Goal: Transaction & Acquisition: Purchase product/service

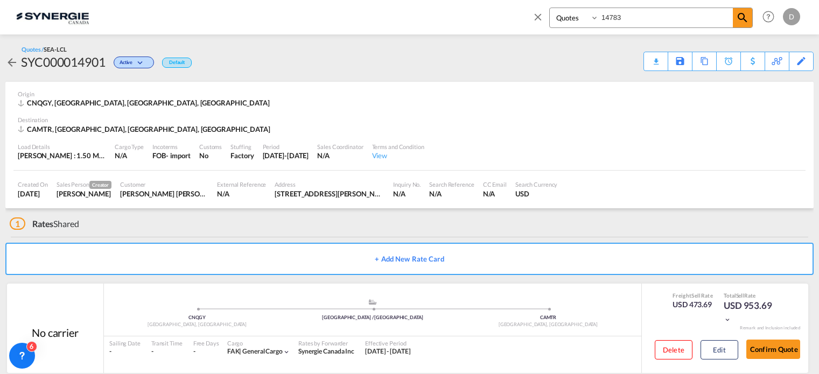
select select "Quotes"
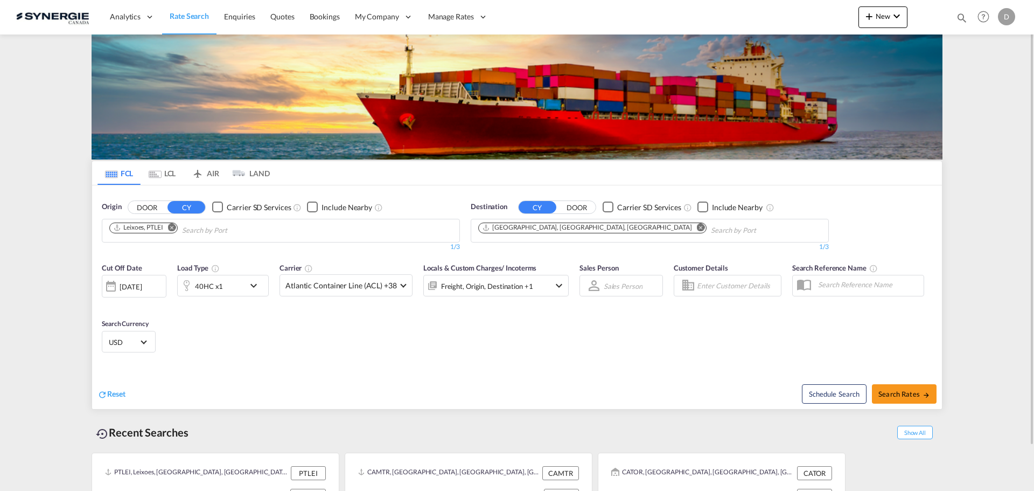
click at [965, 17] on md-icon "icon-magnify" at bounding box center [962, 18] width 12 height 12
click at [796, 17] on select "Bookings Quotes Enquiries" at bounding box center [790, 17] width 51 height 19
select select "Quotes"
click at [765, 8] on select "Bookings Quotes Enquiries" at bounding box center [790, 17] width 51 height 19
click at [839, 20] on input at bounding box center [881, 17] width 134 height 19
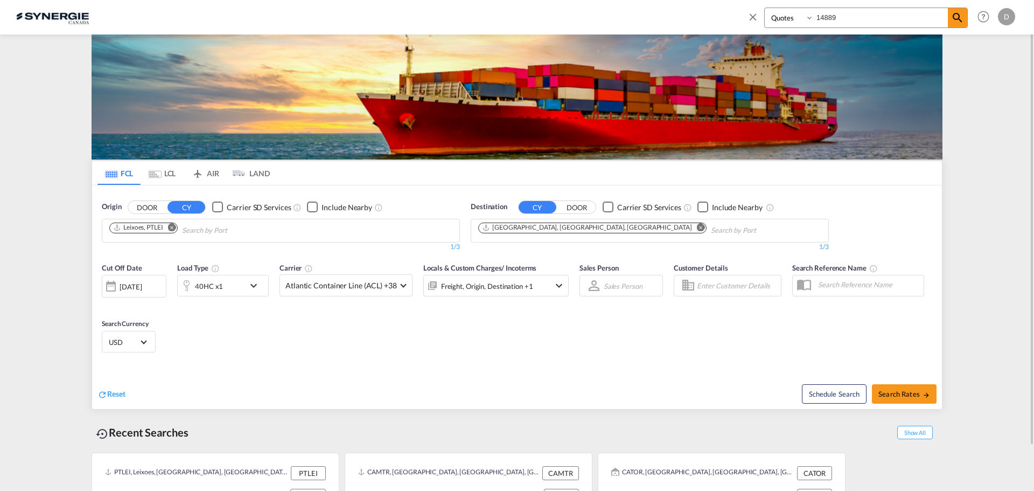
type input "14889"
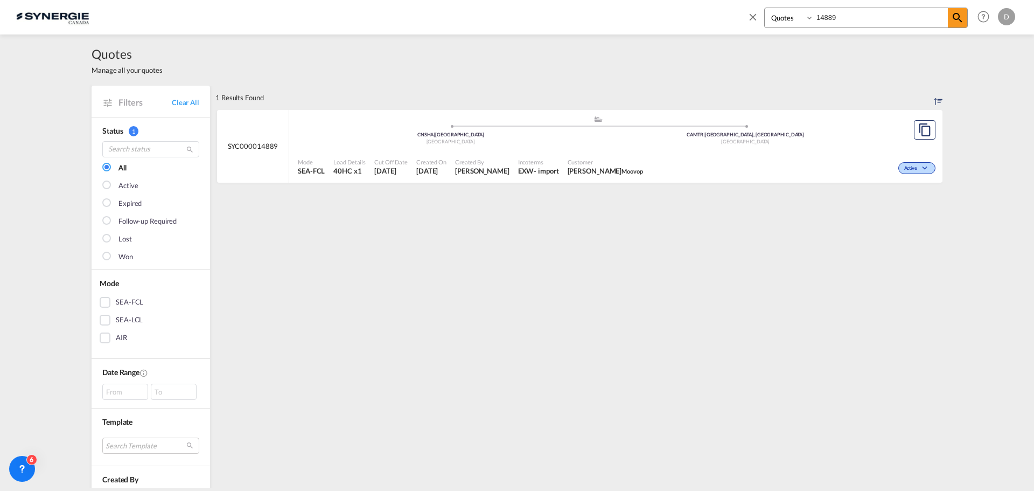
click at [542, 169] on div "- import" at bounding box center [546, 171] width 25 height 10
click at [756, 17] on md-icon "icon-close" at bounding box center [753, 17] width 12 height 12
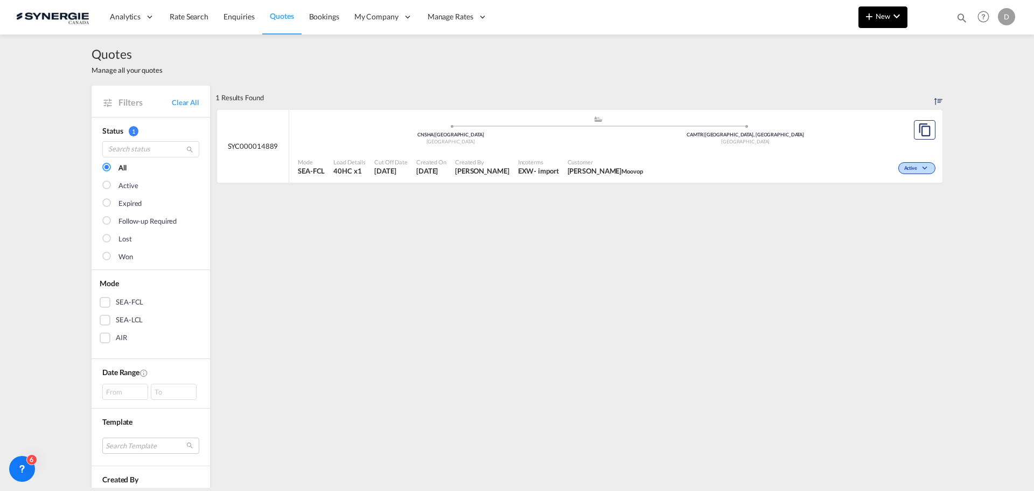
click at [872, 19] on md-icon "icon-plus 400-fg" at bounding box center [869, 16] width 13 height 13
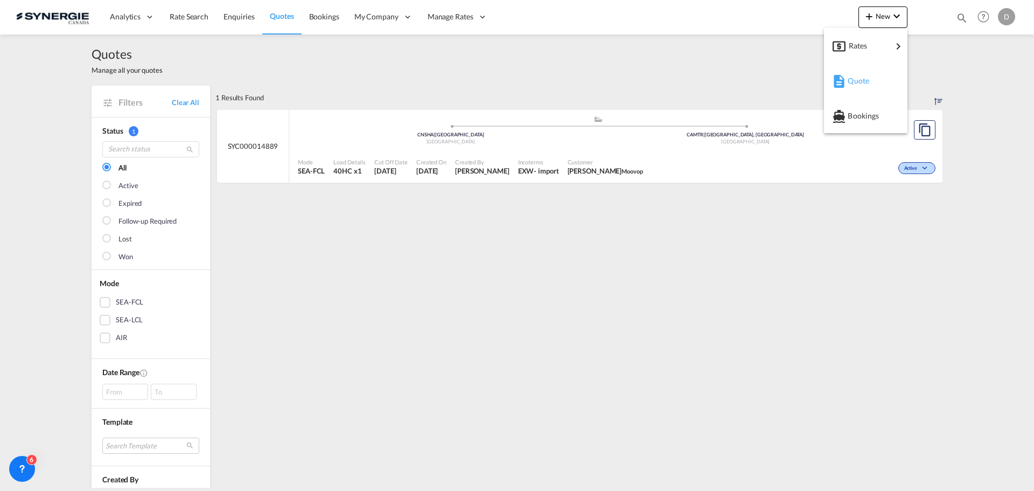
click at [860, 77] on span "Quote" at bounding box center [854, 81] width 12 height 22
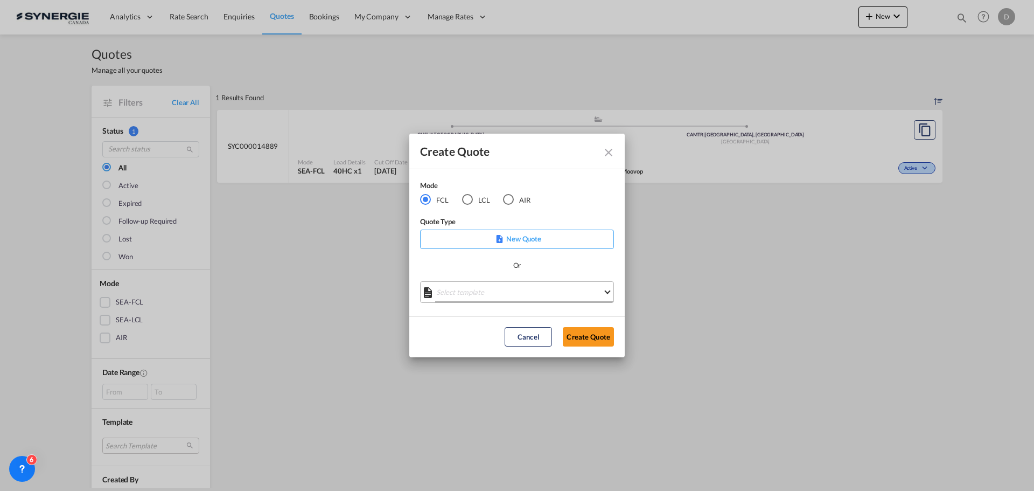
click at [555, 289] on md-select "Select template *NEW* FCL FREEHAND / DAP Pablo Gomez Saldarriaga | 10 Jul 2025 …" at bounding box center [517, 292] width 194 height 22
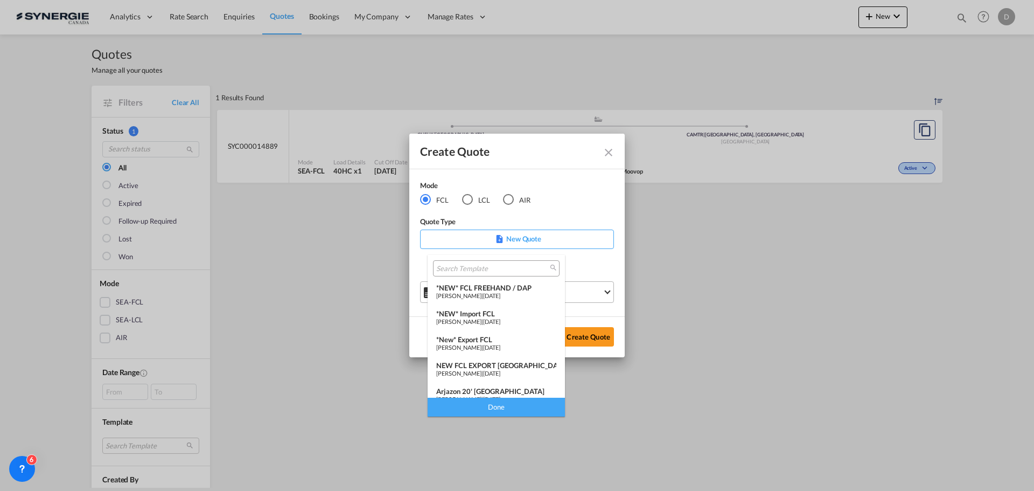
click at [500, 292] on span "[DATE]" at bounding box center [491, 295] width 17 height 7
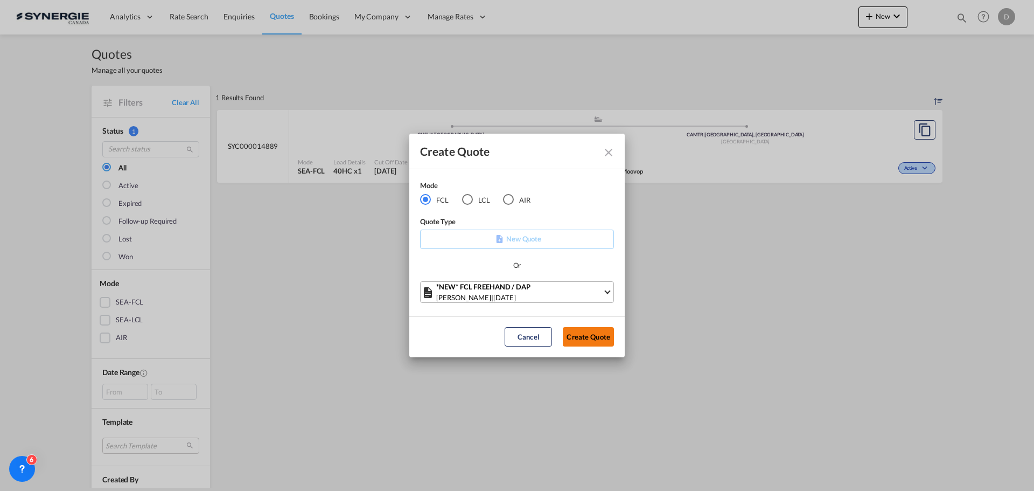
click at [594, 337] on button "Create Quote" at bounding box center [588, 336] width 51 height 19
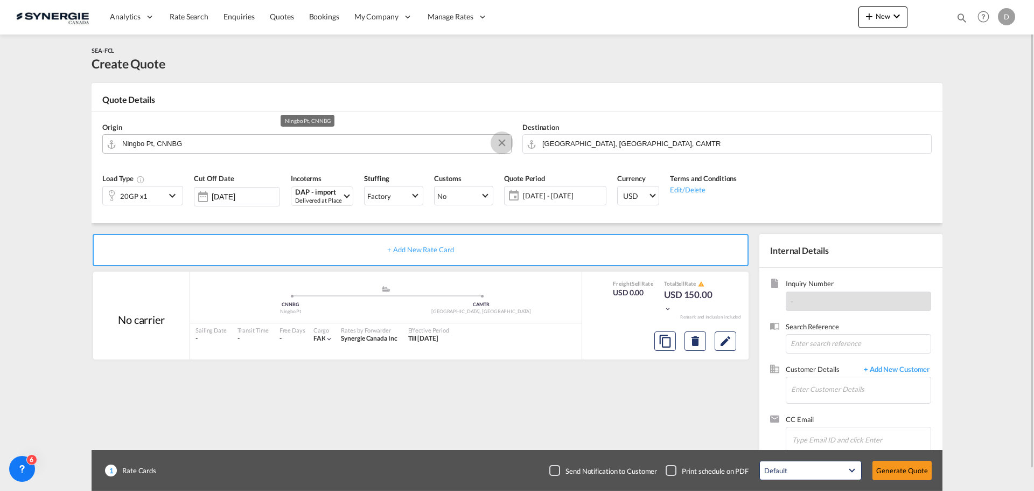
click at [503, 140] on button "Clear Input" at bounding box center [502, 143] width 16 height 16
paste input "AHMEDABAD"
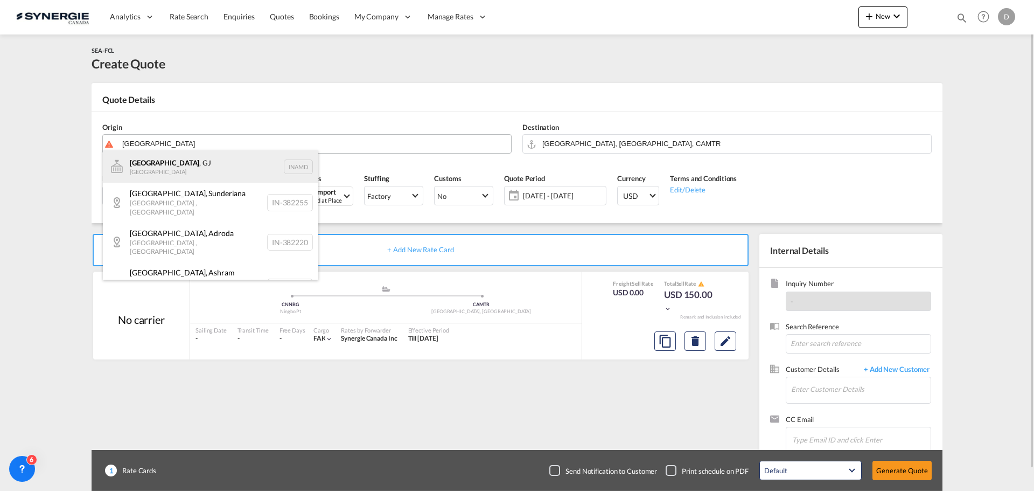
click at [167, 164] on div "Ahmedabad , GJ India INAMD" at bounding box center [210, 166] width 215 height 32
type input "Ahmedabad, GJ, INAMD"
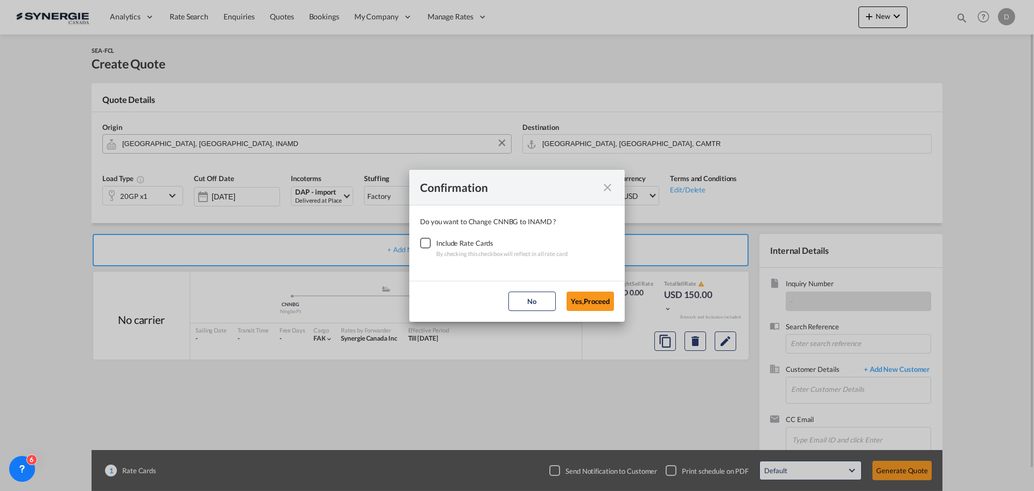
click at [422, 242] on div "Checkbox No Ink" at bounding box center [425, 243] width 11 height 11
click at [569, 299] on button "Yes,Proceed" at bounding box center [590, 300] width 47 height 19
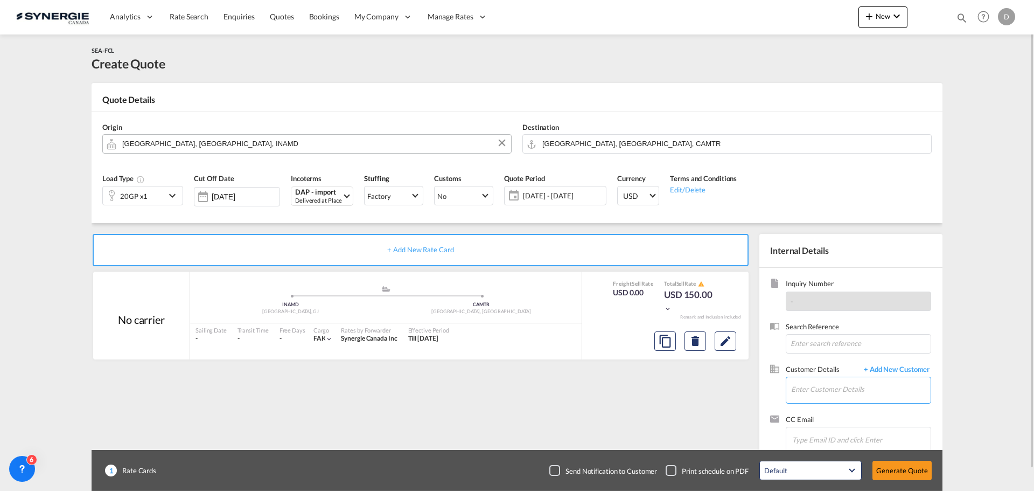
click at [825, 397] on input "Enter Customer Details" at bounding box center [861, 389] width 140 height 24
paste input "hogen@cargomar.in"
click at [841, 357] on div "Tessa Tomy hogen@cargomar.in | Cargo Mar" at bounding box center [898, 362] width 215 height 29
type input "Cargo Mar, Tessa Tomy, hogen@cargomar.in"
click at [923, 140] on button "Clear Input" at bounding box center [922, 143] width 16 height 16
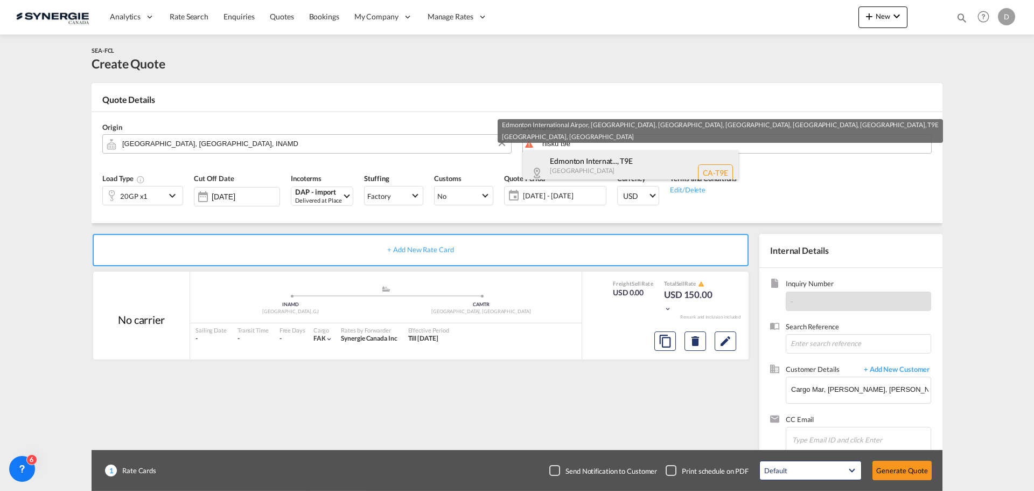
click at [595, 165] on div "Edmonton Internat... , T9E Alberta Canada CA-T9E" at bounding box center [630, 172] width 215 height 45
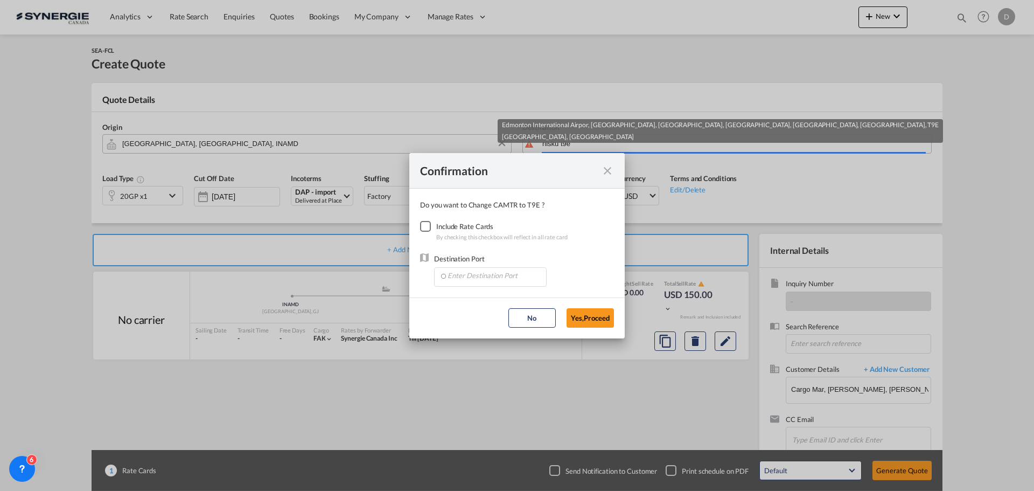
type input "CA-T9E, Edmonton International Airpor, AB, Edmonton International Airport, Ledu…"
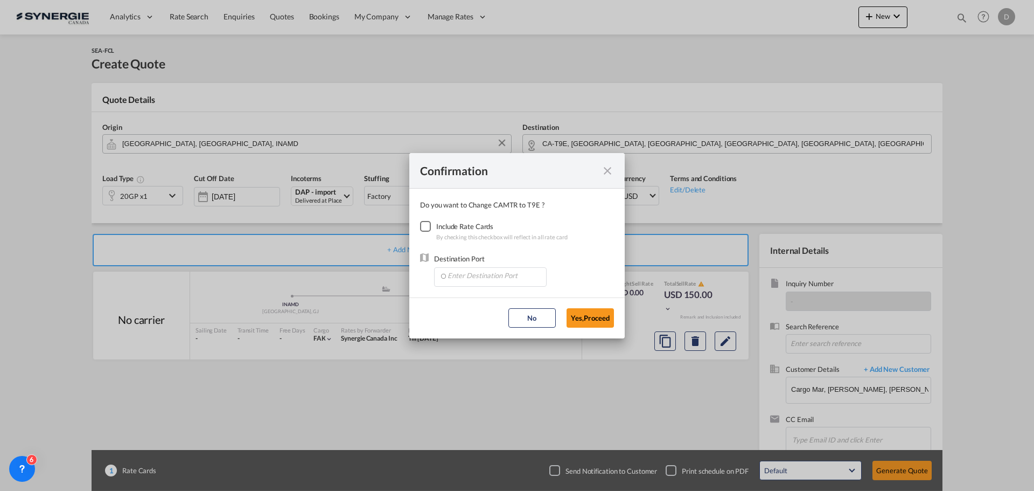
click at [421, 225] on div "Checkbox No Ink" at bounding box center [425, 226] width 11 height 11
click at [503, 280] on input "Enter Destination Port" at bounding box center [493, 276] width 107 height 16
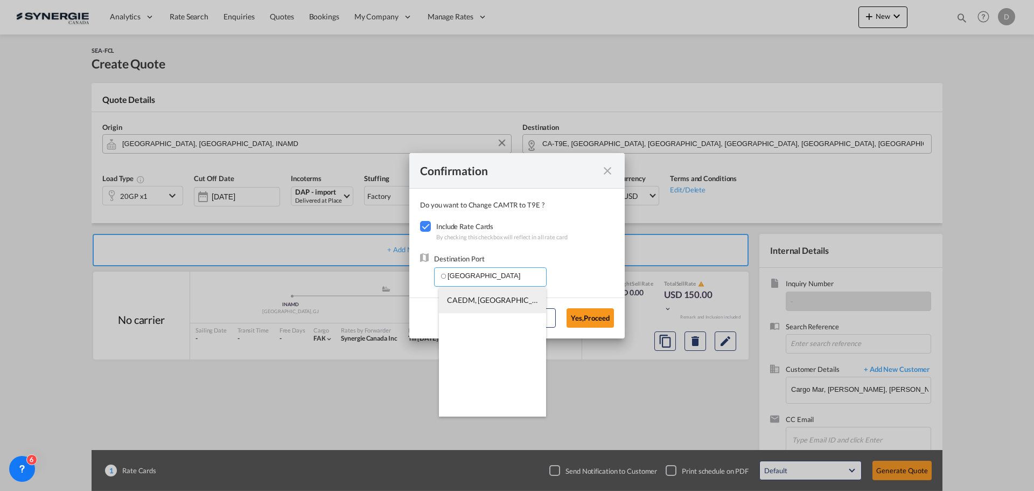
click at [508, 296] on span "CAEDM, Edmonton, AB, Canada, North America, Americas" at bounding box center [659, 299] width 424 height 9
type input "CAEDM, Edmonton, AB, Canada, North America, Americas"
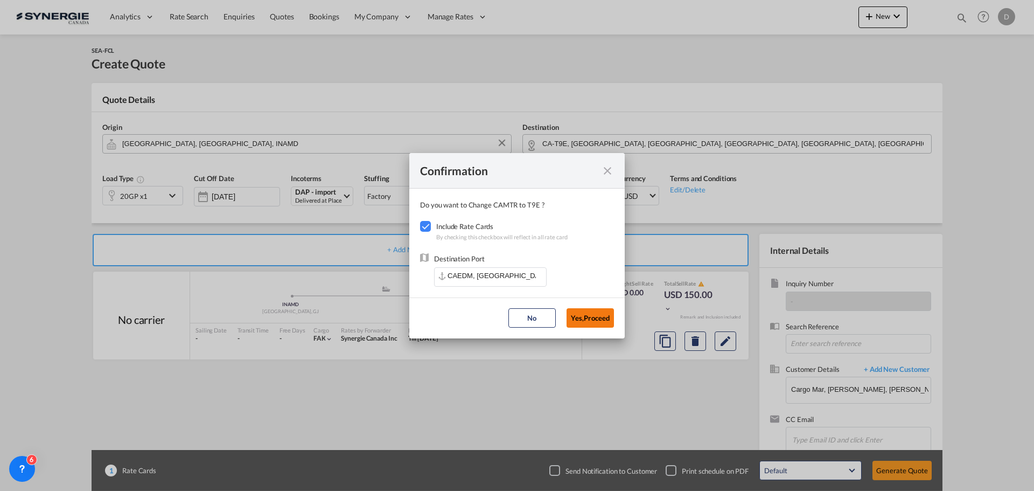
click at [575, 315] on button "Yes,Proceed" at bounding box center [590, 317] width 47 height 19
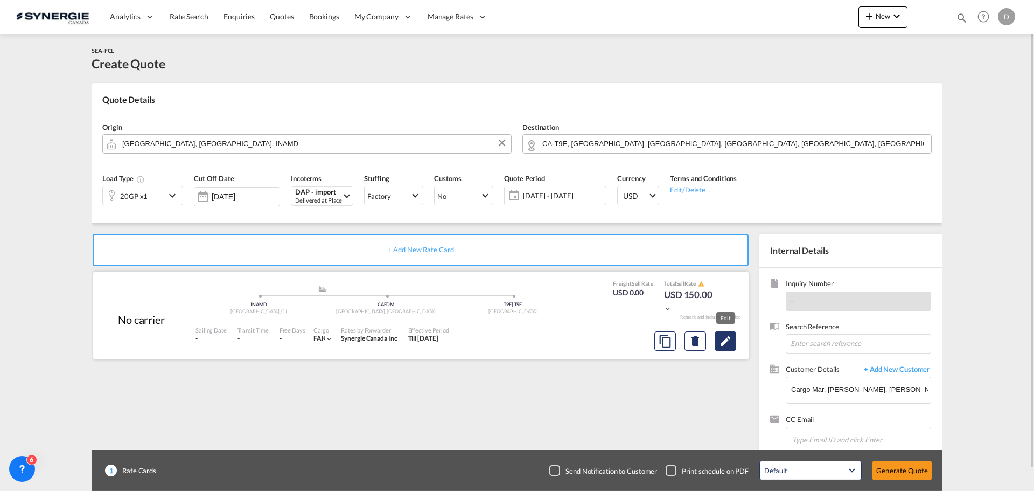
click at [726, 340] on md-icon "Edit" at bounding box center [725, 340] width 13 height 13
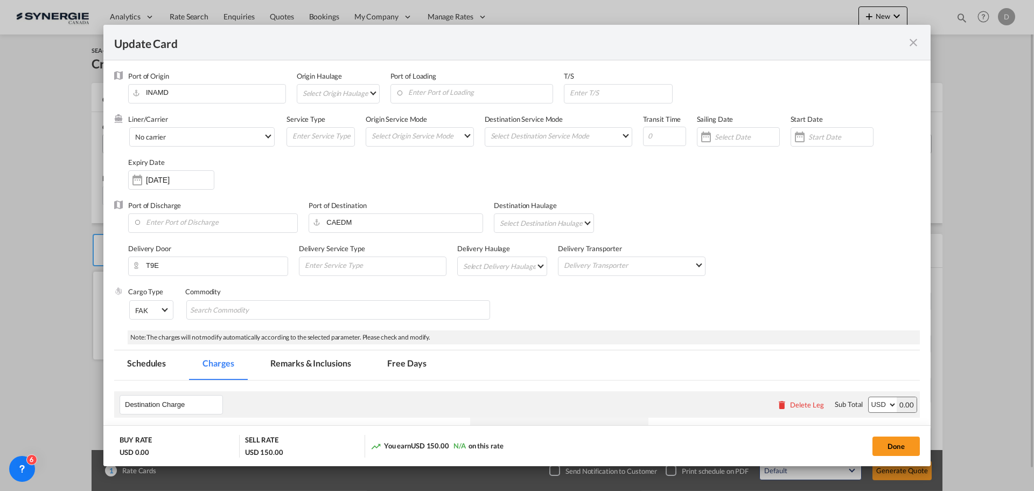
select select "per container"
select select "per B/L"
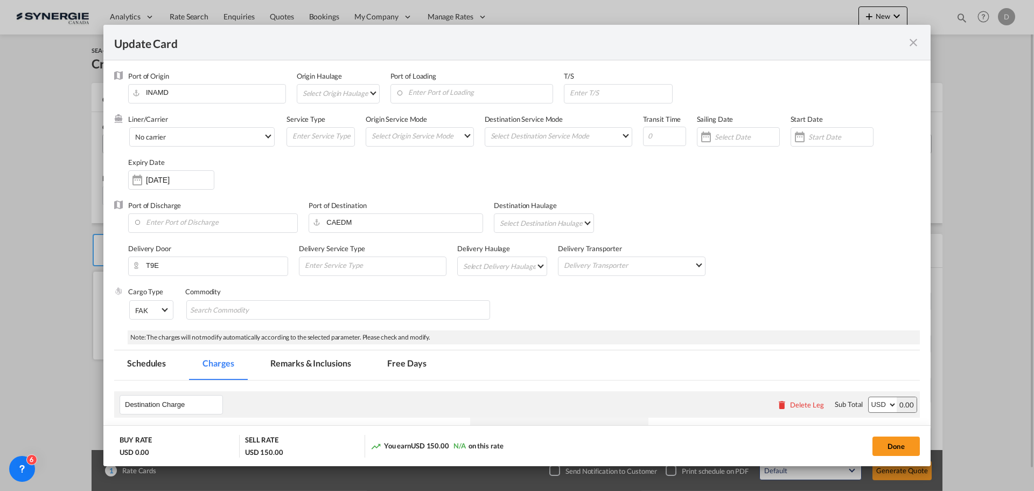
select select "per B/L"
select select "per shipment"
click at [915, 42] on md-icon "icon-close fg-AAA8AD m-0 pointer" at bounding box center [913, 42] width 13 height 13
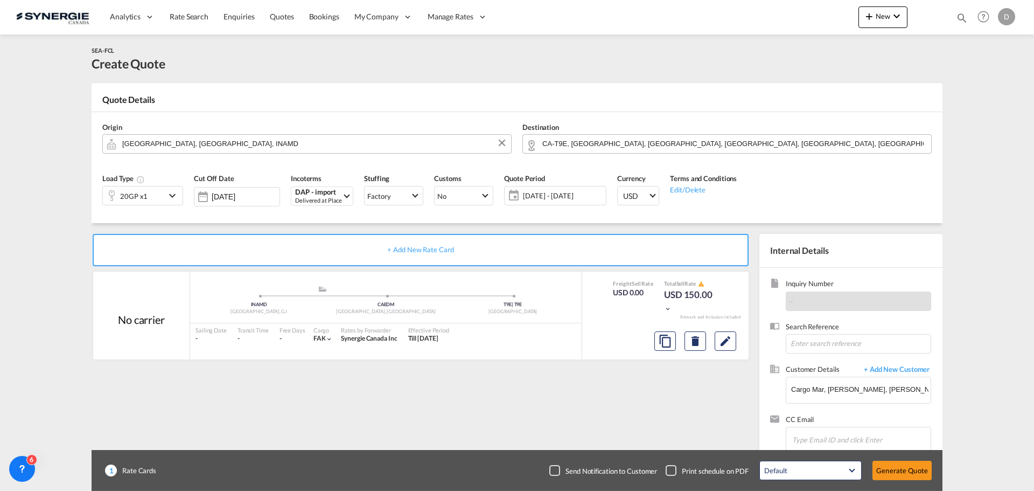
click at [168, 196] on md-icon "icon-chevron-down" at bounding box center [174, 195] width 16 height 13
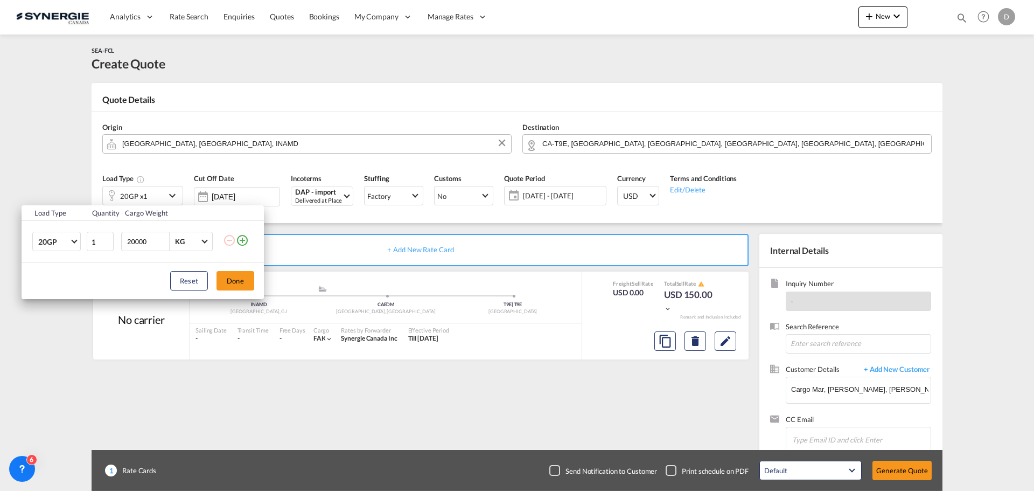
click at [139, 240] on input "20000" at bounding box center [147, 241] width 43 height 18
type input "14000"
click at [248, 282] on button "Done" at bounding box center [236, 280] width 38 height 19
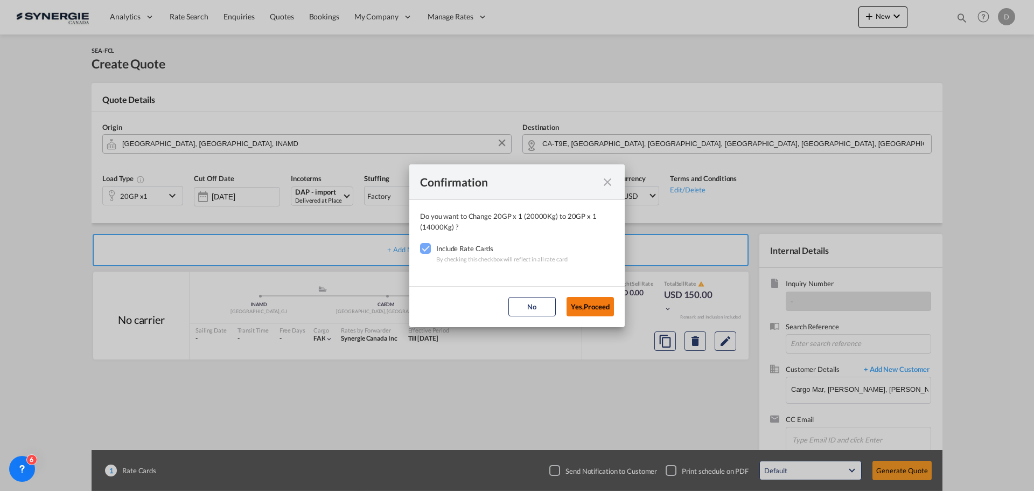
click at [582, 306] on button "Yes,Proceed" at bounding box center [590, 306] width 47 height 19
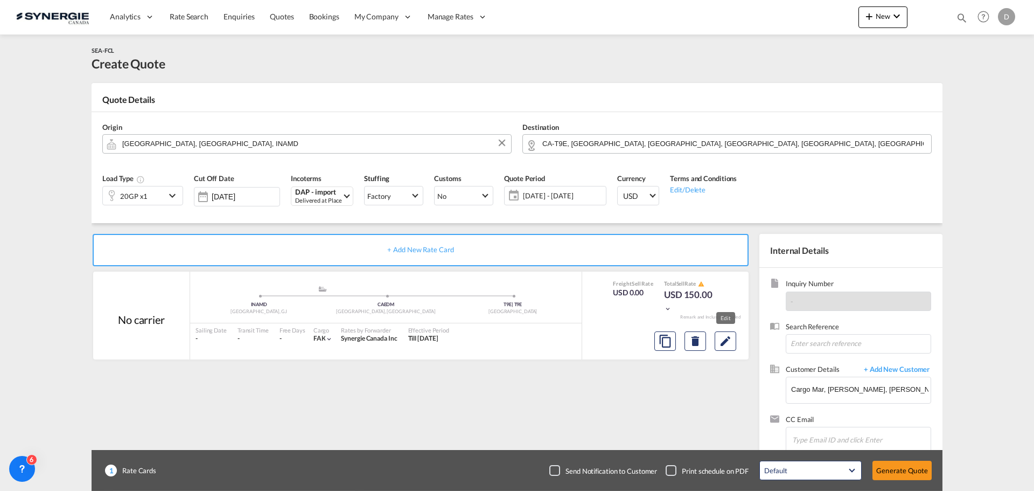
click at [728, 340] on md-icon "Edit" at bounding box center [725, 340] width 13 height 13
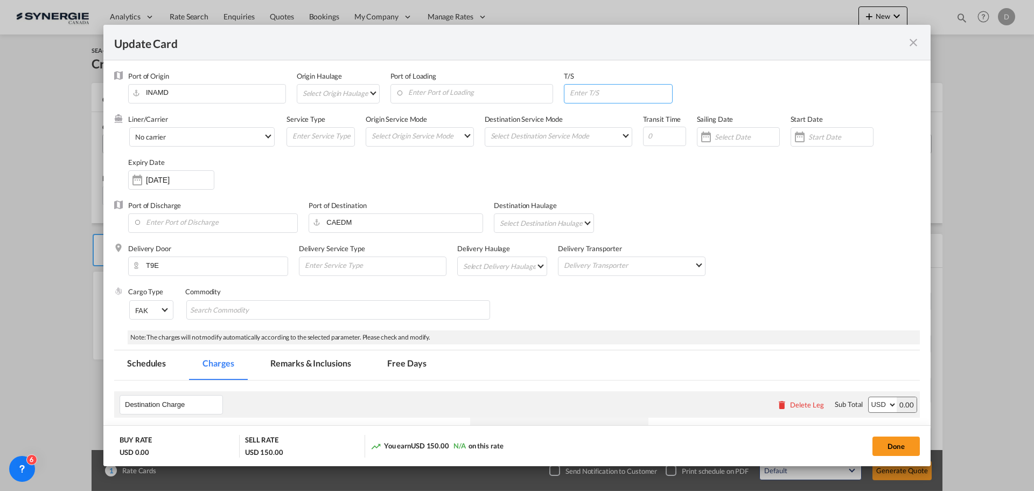
click at [631, 92] on input "Update Card Port ..." at bounding box center [620, 93] width 103 height 16
type input "Vancuver"
click at [459, 135] on md-select "Select Origin Service Mode SD [GEOGRAPHIC_DATA]" at bounding box center [422, 135] width 103 height 15
click at [419, 170] on md-option "CY" at bounding box center [419, 161] width 119 height 26
click at [582, 140] on md-select "Select Destination Service Mode SD [GEOGRAPHIC_DATA]" at bounding box center [561, 135] width 142 height 15
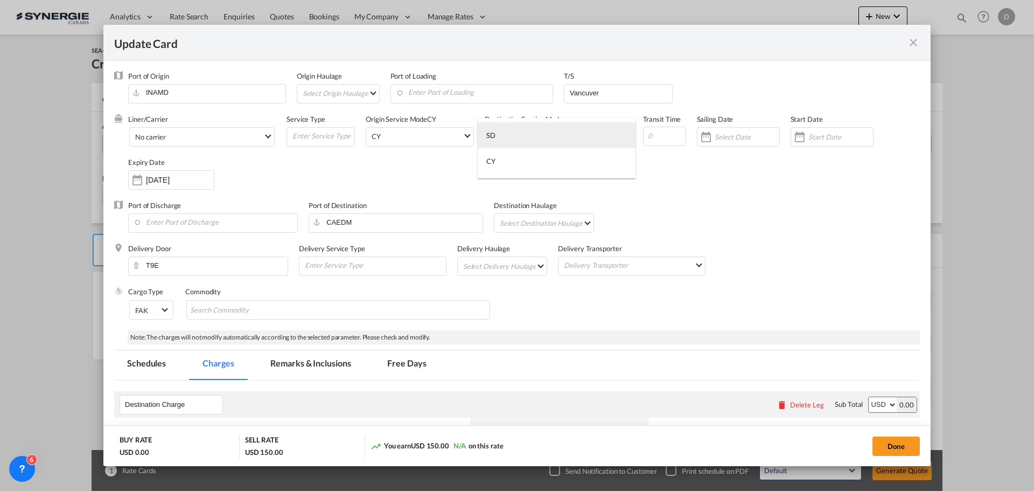
click at [581, 140] on md-option "SD" at bounding box center [557, 135] width 158 height 26
click at [702, 178] on div "Liner/Carrier No carrier Atlantic Container Line (ACL) [PERSON_NAME] Transport …" at bounding box center [524, 157] width 792 height 86
click at [799, 137] on div "Update Card Port ..." at bounding box center [799, 137] width 17 height 22
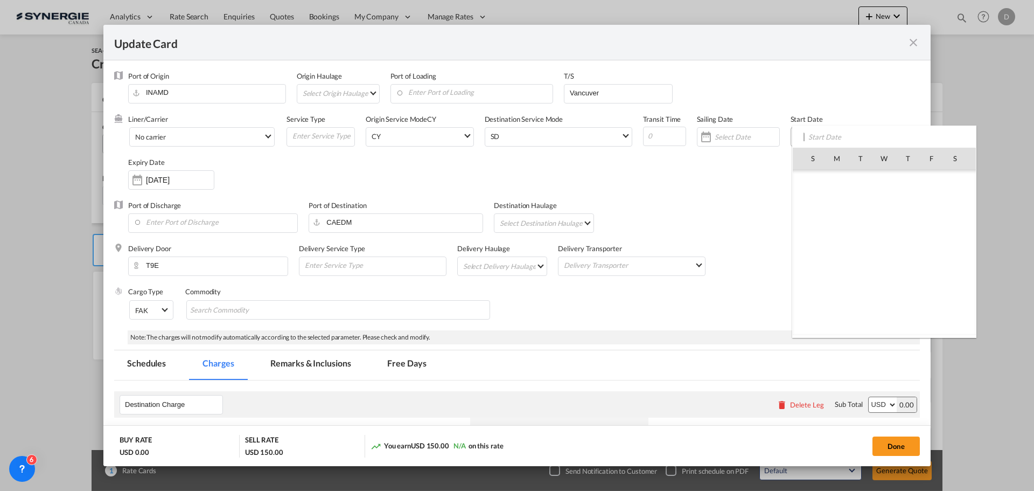
scroll to position [249507, 0]
click at [836, 271] on span "22" at bounding box center [837, 276] width 23 height 23
type input "[DATE]"
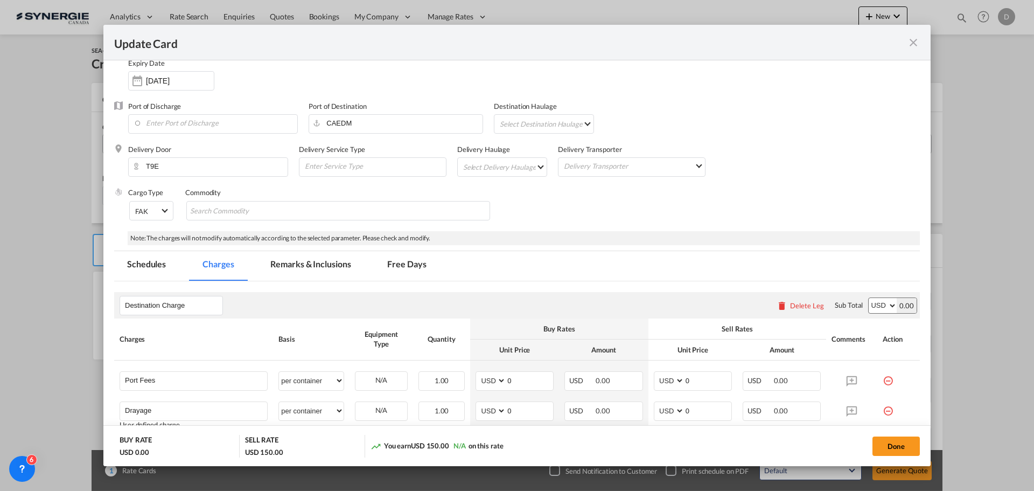
scroll to position [108, 0]
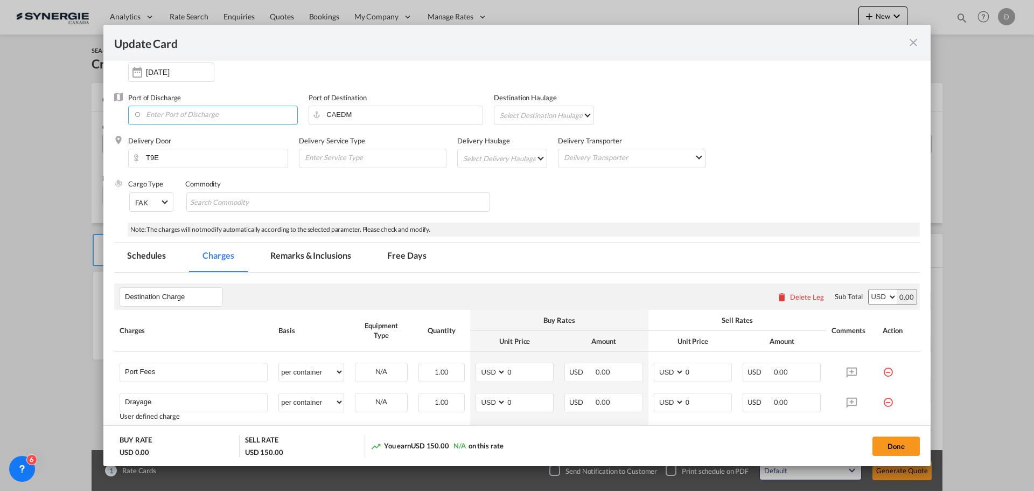
click at [219, 110] on input "Enter Port of Discharge" at bounding box center [216, 114] width 164 height 16
type input "Vancouver"
click at [543, 212] on div "Cargo Type FAK FAK GCR GDSM General Cargo Hazardous Cargo Ambient Foodstuff Chi…" at bounding box center [524, 200] width 792 height 43
click at [577, 112] on md-select "Select Destination Haulage rail road barge truck unspecified not available" at bounding box center [546, 114] width 94 height 17
click at [574, 114] on md-option "rail" at bounding box center [546, 115] width 110 height 26
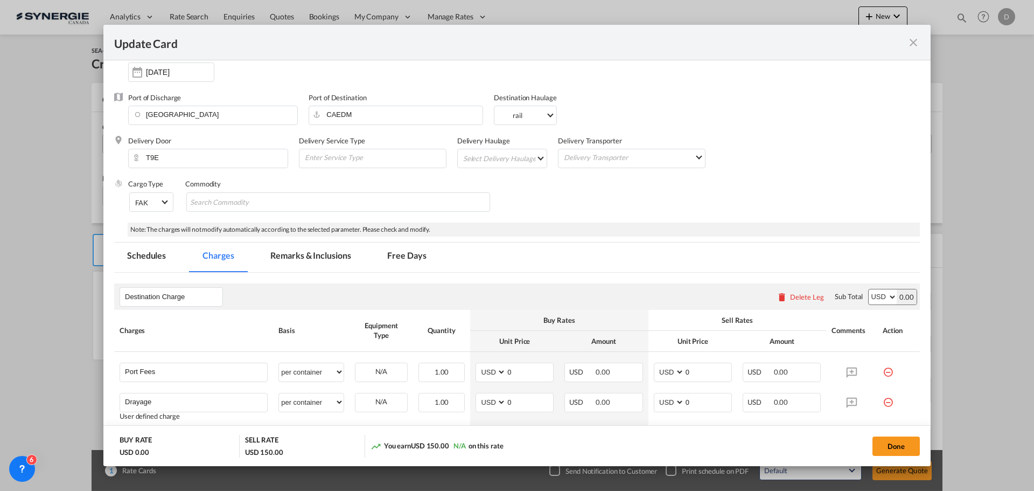
click at [525, 157] on md-select "Select Delivery Haulage rail road barge truck unspecified not available" at bounding box center [504, 157] width 85 height 17
click at [507, 188] on md-option "road" at bounding box center [502, 184] width 101 height 26
click at [371, 200] on md-chips-wrap "Chips container with autocompletion. Enter the text area, type text to search, …" at bounding box center [338, 201] width 304 height 19
type input "General Cargo"
click at [584, 211] on div "Cargo Type FAK FAK GCR GDSM General Cargo Hazardous Cargo Ambient Foodstuff Chi…" at bounding box center [524, 200] width 792 height 43
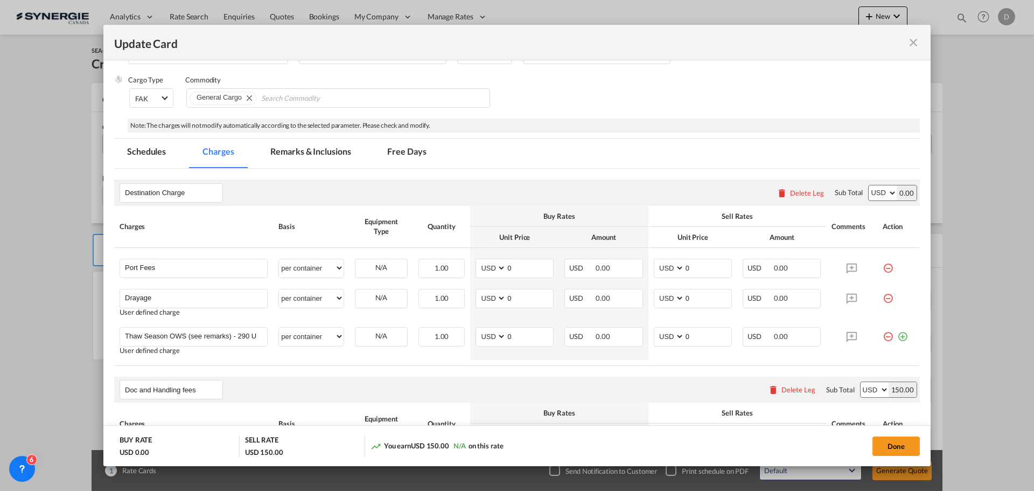
scroll to position [269, 0]
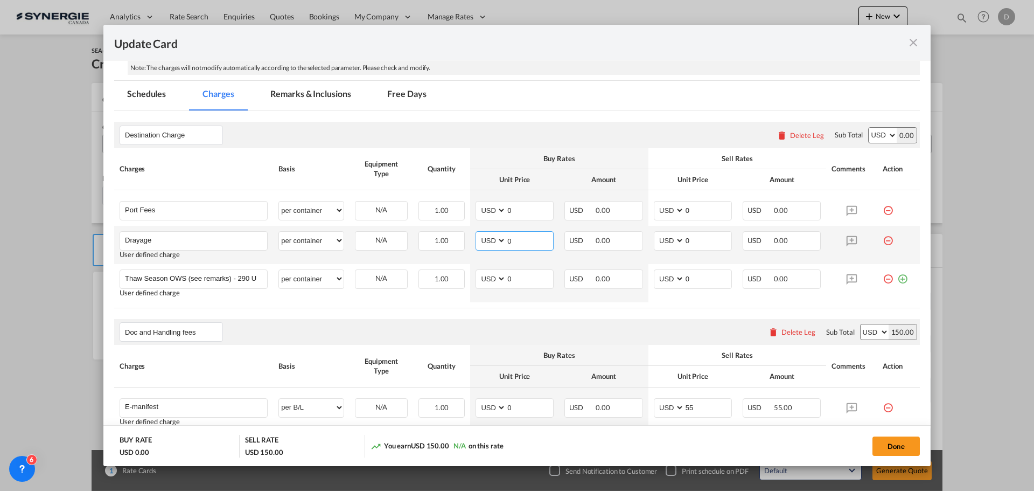
drag, startPoint x: 503, startPoint y: 241, endPoint x: 517, endPoint y: 241, distance: 13.5
click at [517, 241] on input "0" at bounding box center [529, 240] width 47 height 16
type input "276"
drag, startPoint x: 679, startPoint y: 241, endPoint x: 698, endPoint y: 241, distance: 18.9
click at [698, 241] on input "0" at bounding box center [708, 240] width 47 height 16
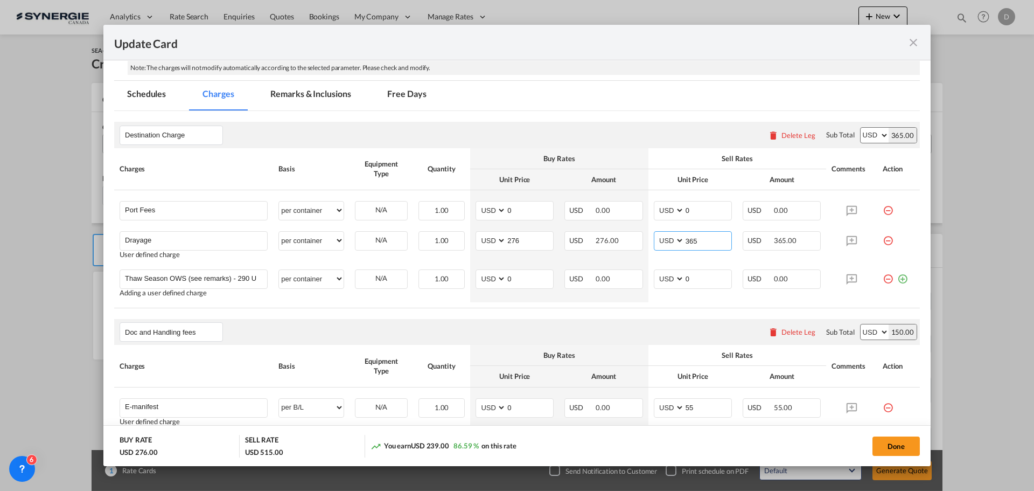
type input "365"
click at [535, 317] on rate-modification "Destination Charge Please enter leg name Leg Name Already Exists Delete Leg Sub…" at bounding box center [517, 391] width 806 height 561
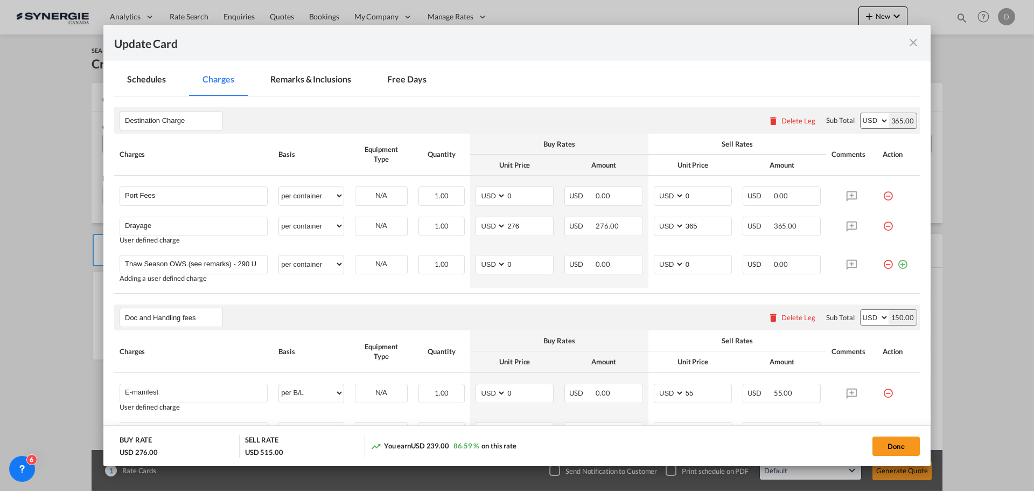
scroll to position [215, 0]
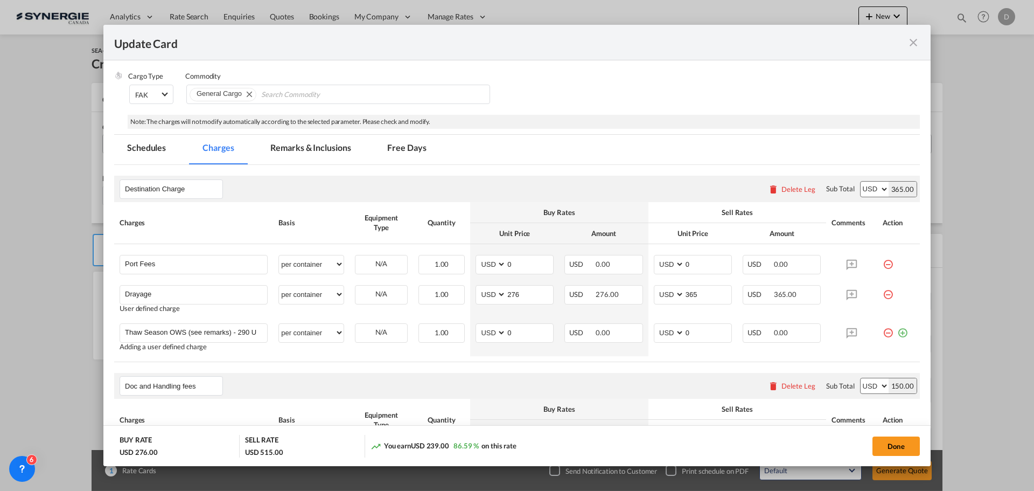
click at [304, 144] on md-tab-item "Remarks & Inclusions" at bounding box center [310, 150] width 106 height 30
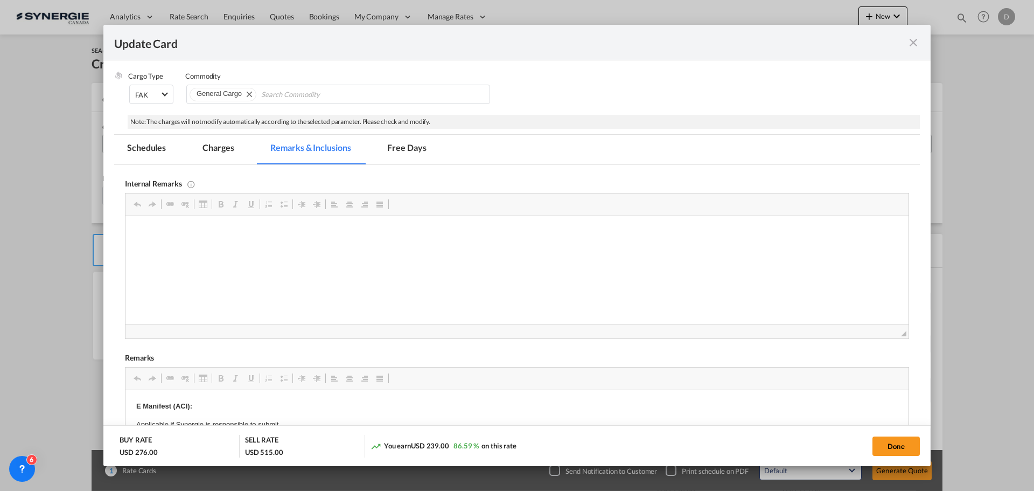
scroll to position [0, 0]
click at [204, 248] on html "Shadow Lines / Google Drive" at bounding box center [517, 232] width 783 height 33
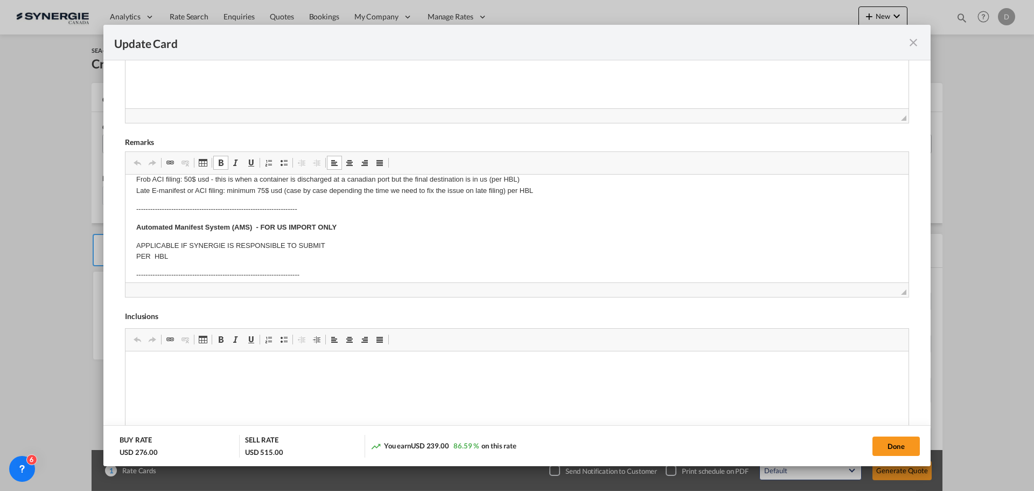
scroll to position [108, 0]
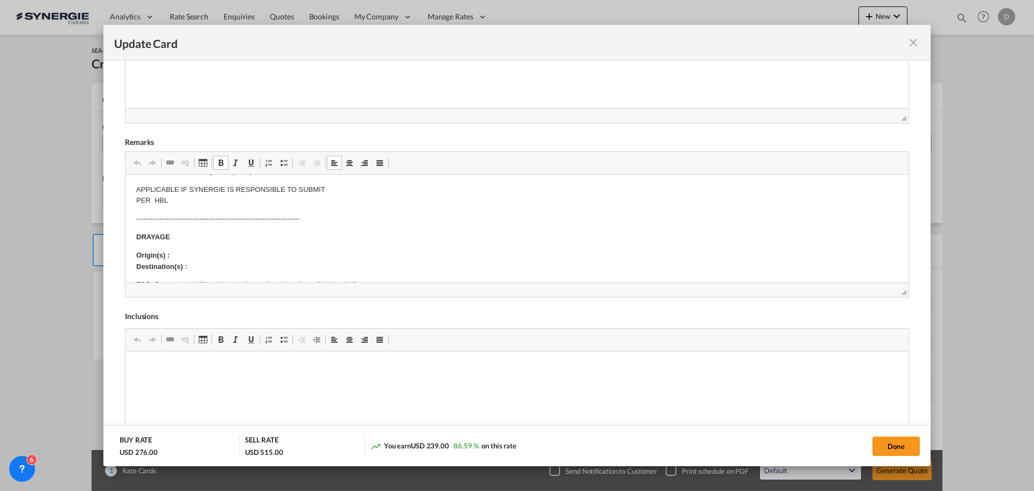
click at [198, 253] on p "Origin(s) : Destination(s) :" at bounding box center [517, 261] width 762 height 23
click at [205, 269] on body "E Manifest (ACI): Applicable if Synergie is responsible to submit Per E-manifes…" at bounding box center [517, 357] width 762 height 559
click at [208, 267] on p "Origin(s) : Edmonton Rail Ramp Destination(s) :" at bounding box center [517, 261] width 762 height 23
drag, startPoint x: 191, startPoint y: 266, endPoint x: 351, endPoint y: 264, distance: 160.5
click at [351, 264] on p "Origin(s) : Edmonton Rail Ramp Destination(s) : 1805 4TH STREET NISKU AB T9E7T9…" at bounding box center [517, 261] width 762 height 23
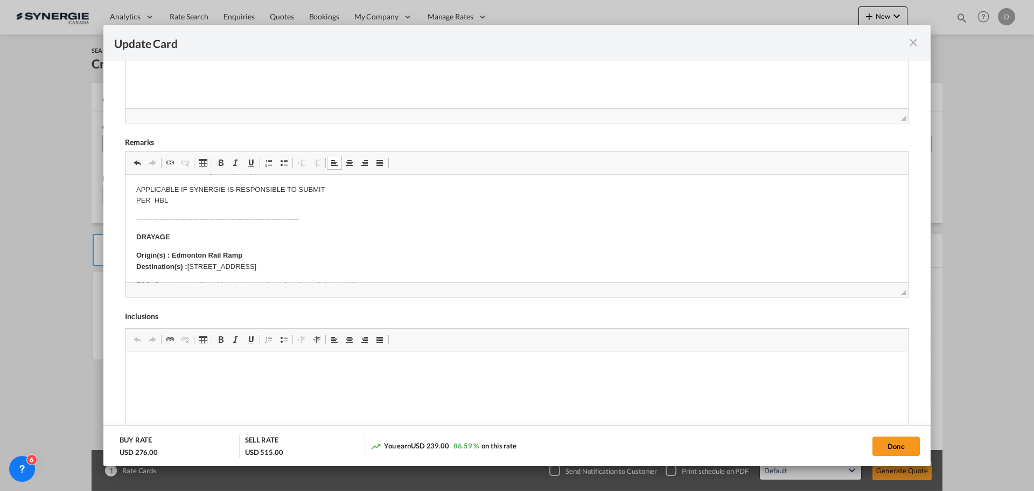
click at [220, 164] on span "Update Card Port ..." at bounding box center [221, 162] width 9 height 9
click at [528, 298] on div "Internal Remarks Rich Text Editor, editor4 Editor toolbars Clipboard/Undo Undo …" at bounding box center [517, 227] width 784 height 557
click at [471, 250] on p "Origin(s) : Edmonton Rail Ramp Destination(s) : 1805 4TH STREET NISKU AB T9E7T9…" at bounding box center [517, 261] width 762 height 23
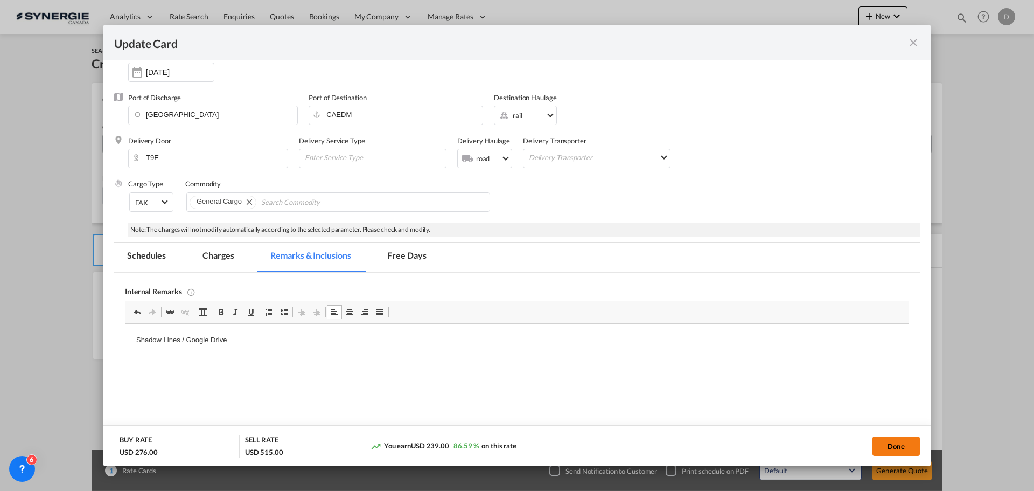
click at [893, 451] on button "Done" at bounding box center [896, 445] width 47 height 19
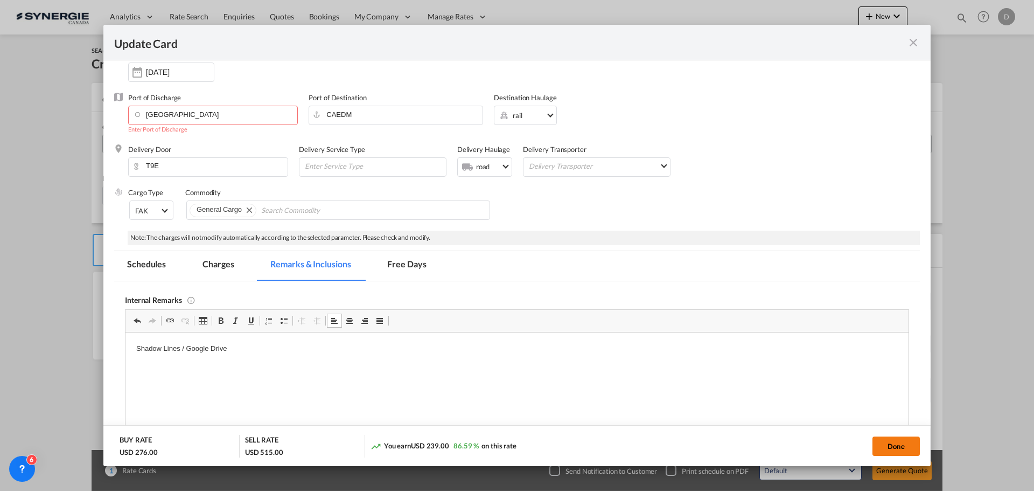
scroll to position [0, 0]
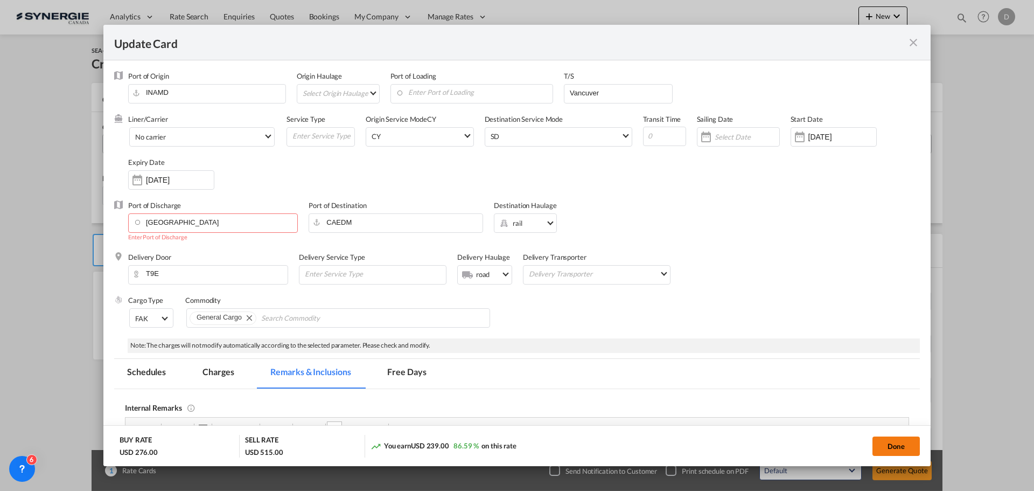
click at [889, 449] on button "Done" at bounding box center [896, 445] width 47 height 19
click at [881, 448] on button "Done" at bounding box center [896, 445] width 47 height 19
click at [882, 445] on button "Done" at bounding box center [896, 445] width 47 height 19
click at [886, 445] on button "Done" at bounding box center [896, 445] width 47 height 19
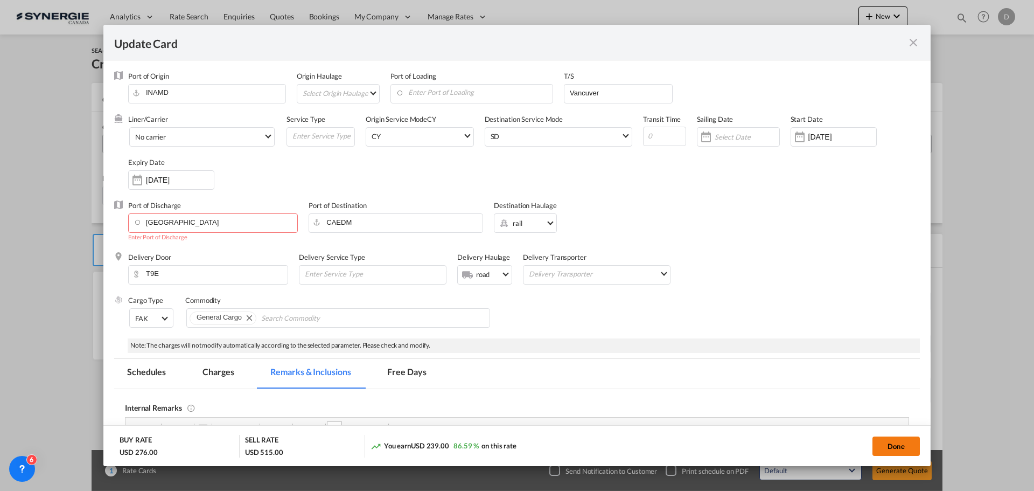
click at [885, 448] on button "Done" at bounding box center [896, 445] width 47 height 19
click at [891, 443] on button "Done" at bounding box center [896, 445] width 47 height 19
click at [888, 442] on button "Done" at bounding box center [896, 445] width 47 height 19
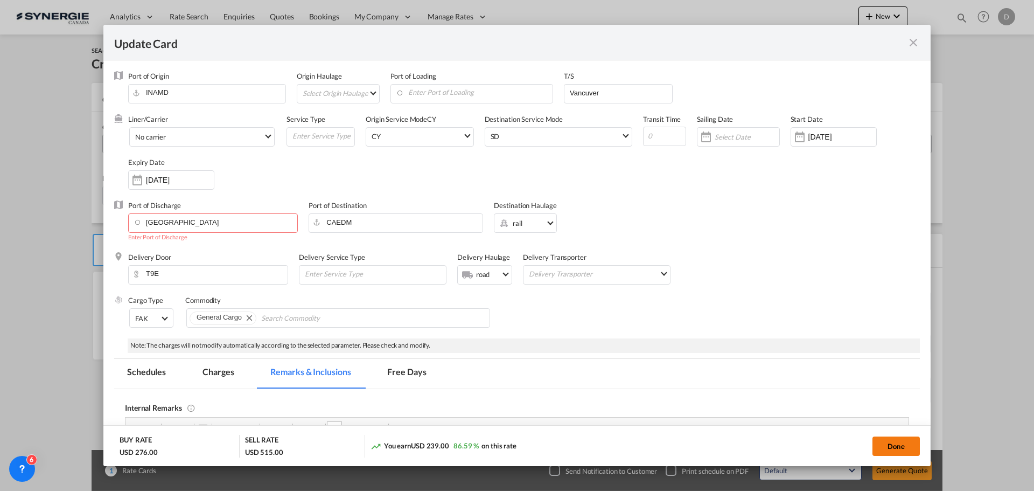
click at [878, 444] on button "Done" at bounding box center [896, 445] width 47 height 19
click at [877, 444] on button "Done" at bounding box center [896, 445] width 47 height 19
click at [896, 444] on button "Done" at bounding box center [896, 445] width 47 height 19
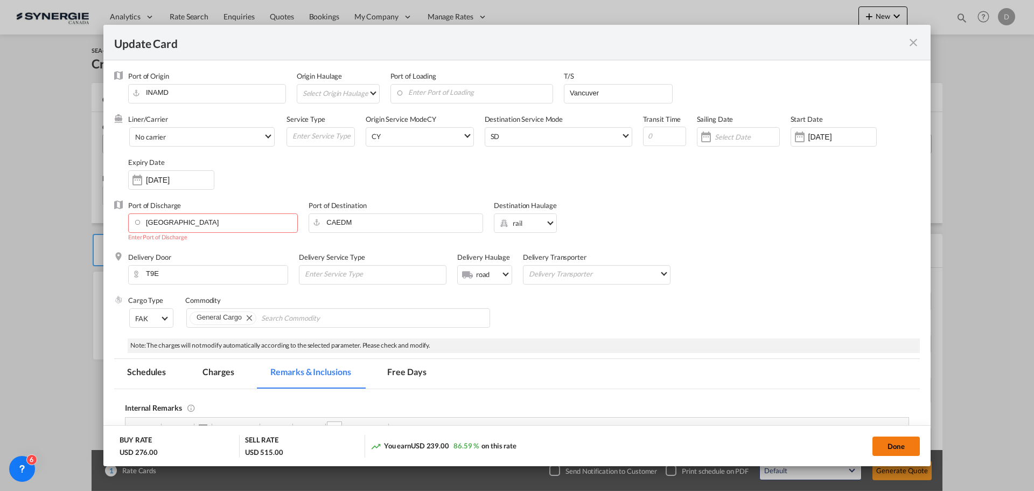
click at [897, 449] on button "Done" at bounding box center [896, 445] width 47 height 19
click at [901, 445] on button "Done" at bounding box center [896, 445] width 47 height 19
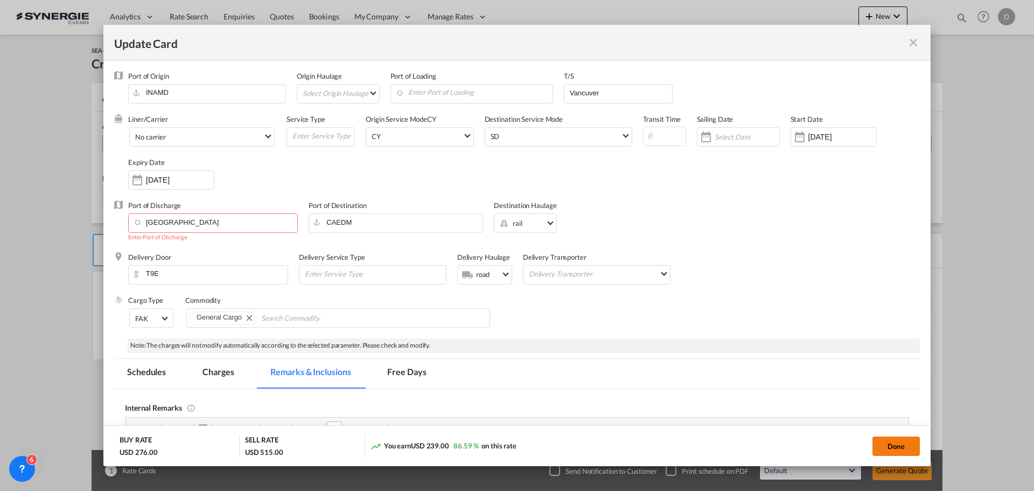
click at [902, 446] on button "Done" at bounding box center [896, 445] width 47 height 19
click at [903, 447] on button "Done" at bounding box center [896, 445] width 47 height 19
click at [898, 449] on button "Done" at bounding box center [896, 445] width 47 height 19
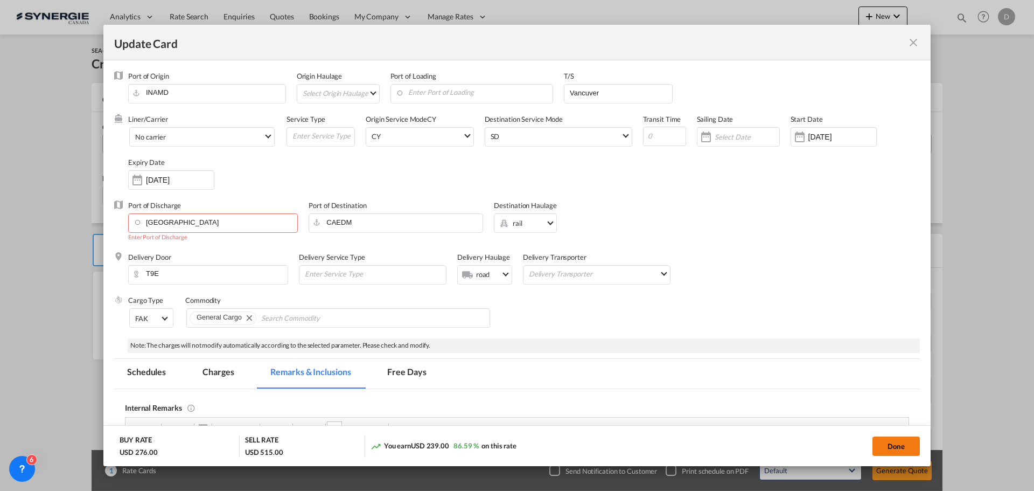
click at [898, 449] on button "Done" at bounding box center [896, 445] width 47 height 19
click at [896, 442] on button "Done" at bounding box center [896, 445] width 47 height 19
click at [897, 442] on button "Done" at bounding box center [896, 445] width 47 height 19
click at [898, 442] on button "Done" at bounding box center [896, 445] width 47 height 19
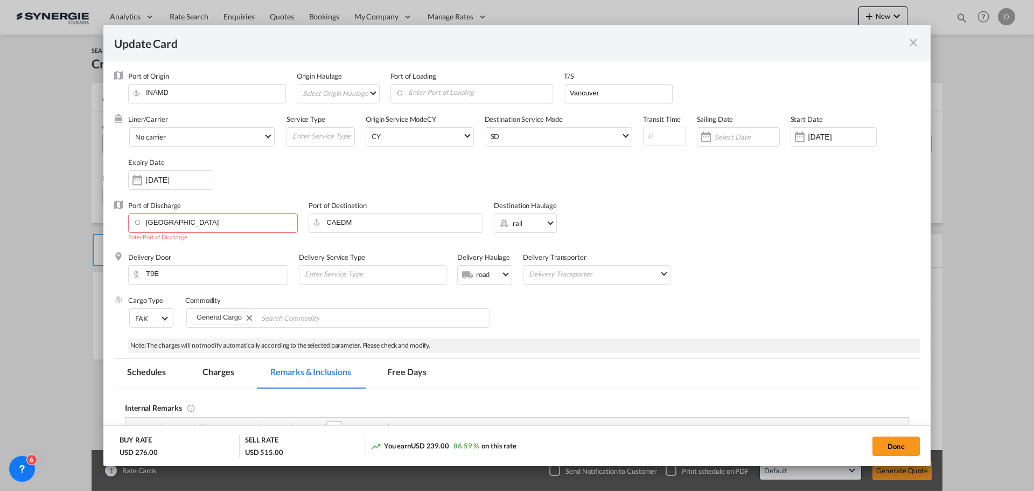
click at [873, 436] on button "Done" at bounding box center [896, 445] width 47 height 19
click at [904, 449] on button "Done" at bounding box center [896, 445] width 47 height 19
click at [904, 448] on button "Done" at bounding box center [896, 445] width 47 height 19
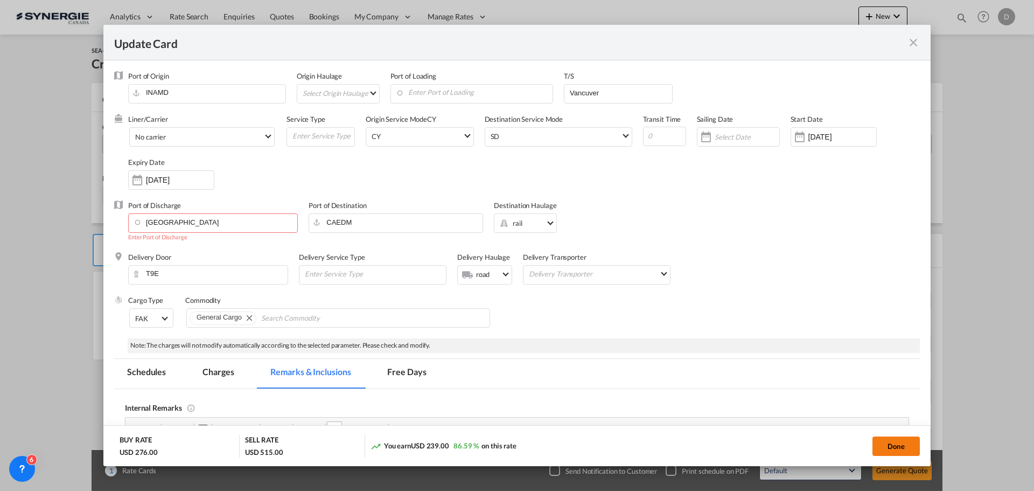
drag, startPoint x: 904, startPoint y: 448, endPoint x: 898, endPoint y: 446, distance: 6.3
click at [903, 448] on button "Done" at bounding box center [896, 445] width 47 height 19
click at [897, 446] on button "Done" at bounding box center [896, 445] width 47 height 19
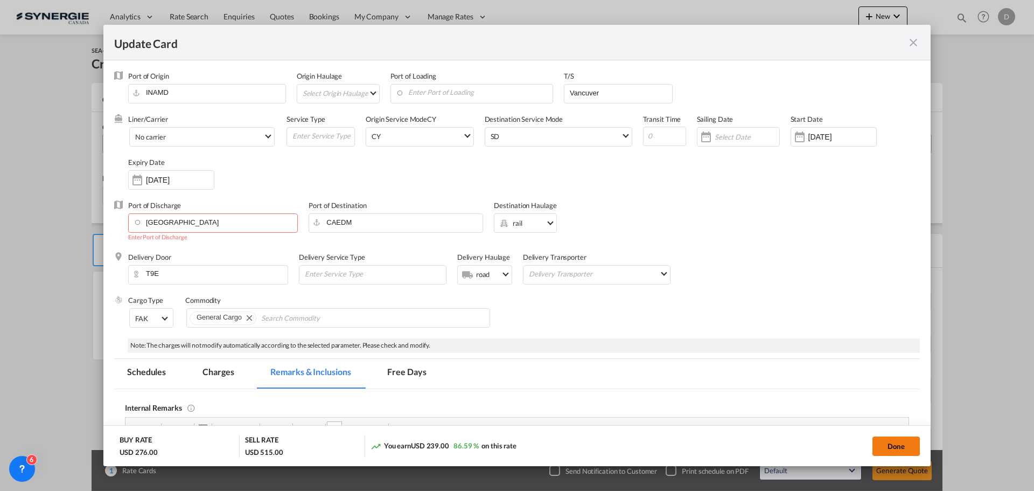
click at [897, 446] on button "Done" at bounding box center [896, 445] width 47 height 19
click at [898, 442] on button "Done" at bounding box center [896, 445] width 47 height 19
click at [899, 440] on button "Done" at bounding box center [896, 445] width 47 height 19
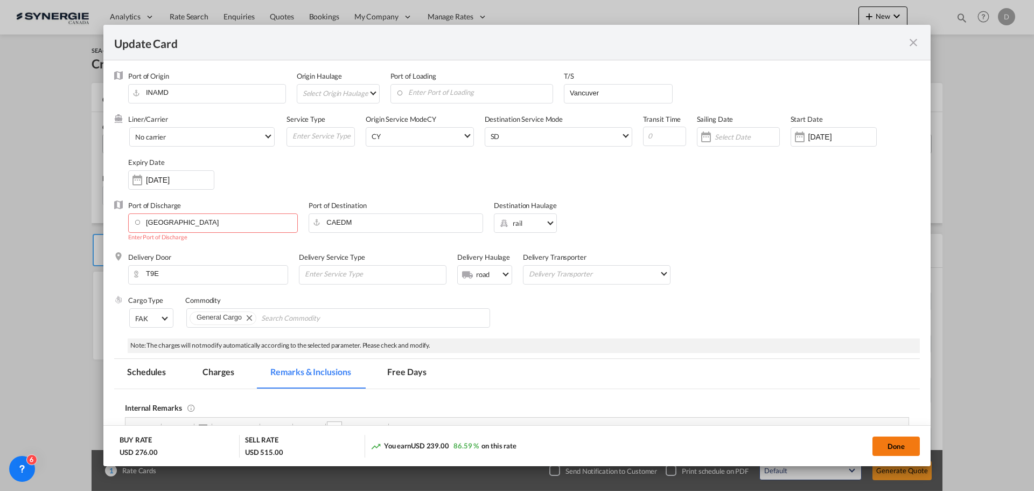
click at [895, 439] on button "Done" at bounding box center [896, 445] width 47 height 19
click at [893, 447] on button "Done" at bounding box center [896, 445] width 47 height 19
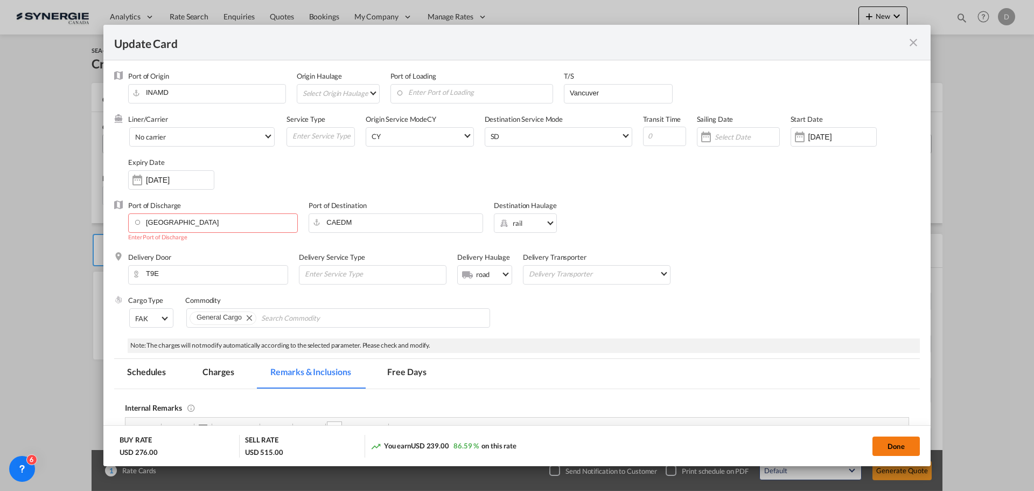
click at [893, 447] on button "Done" at bounding box center [896, 445] width 47 height 19
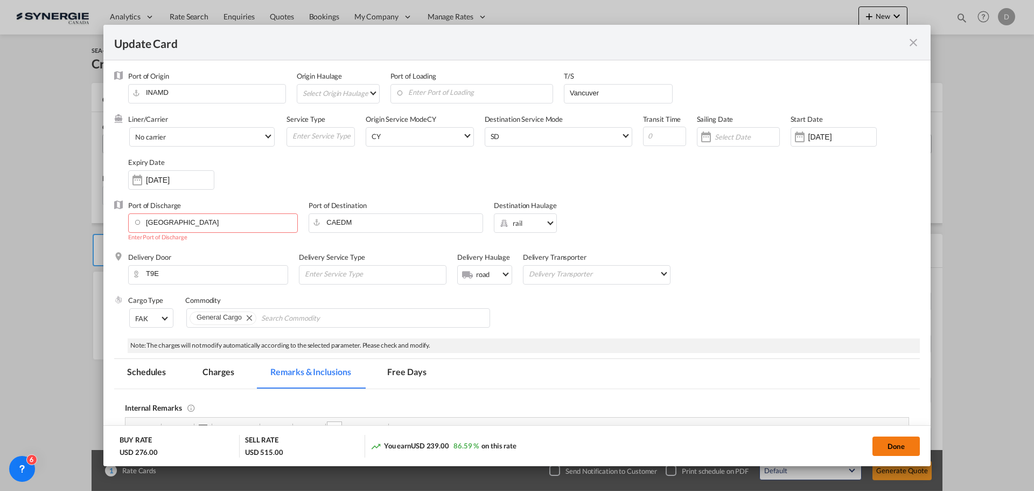
click at [893, 447] on button "Done" at bounding box center [896, 445] width 47 height 19
click at [873, 436] on button "Done" at bounding box center [896, 445] width 47 height 19
click at [880, 441] on button "Done" at bounding box center [896, 445] width 47 height 19
click at [890, 443] on button "Done" at bounding box center [896, 445] width 47 height 19
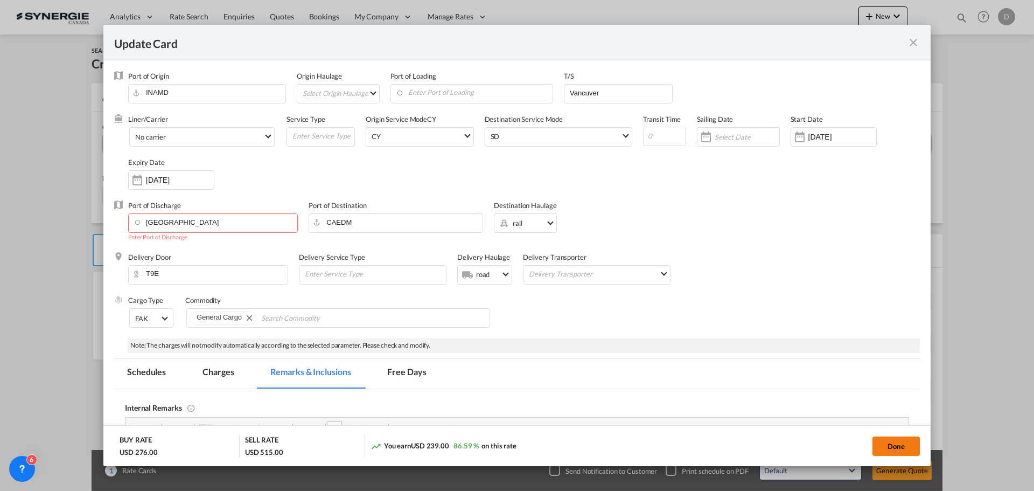
click at [890, 443] on button "Done" at bounding box center [896, 445] width 47 height 19
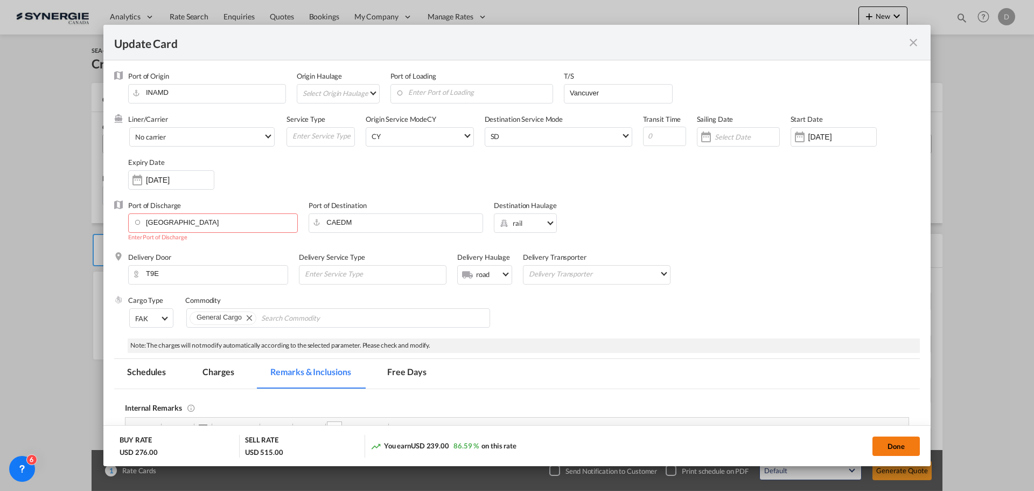
click at [890, 443] on button "Done" at bounding box center [896, 445] width 47 height 19
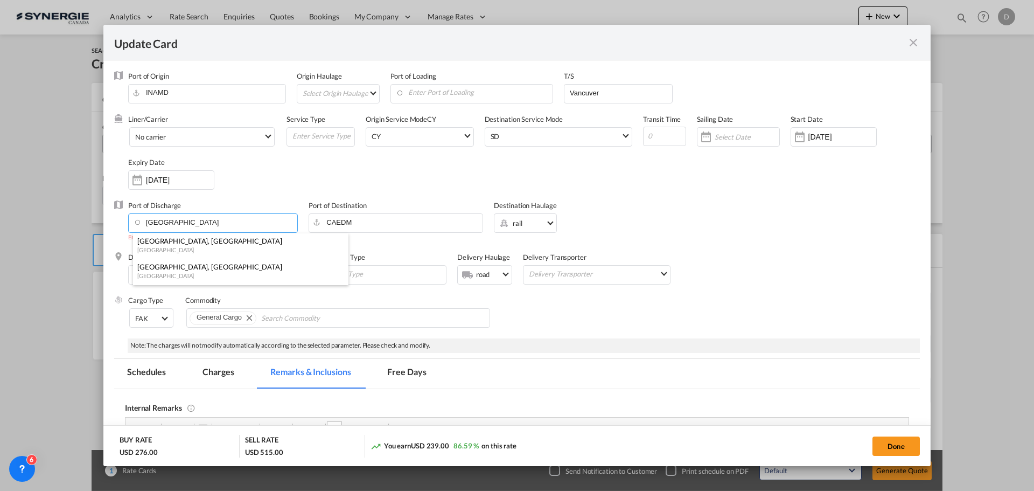
click at [186, 225] on input "Vancouver" at bounding box center [216, 222] width 164 height 16
click at [179, 268] on div "Vancouver, BC" at bounding box center [237, 267] width 200 height 10
type input "Vancouver, BC, CAVAN"
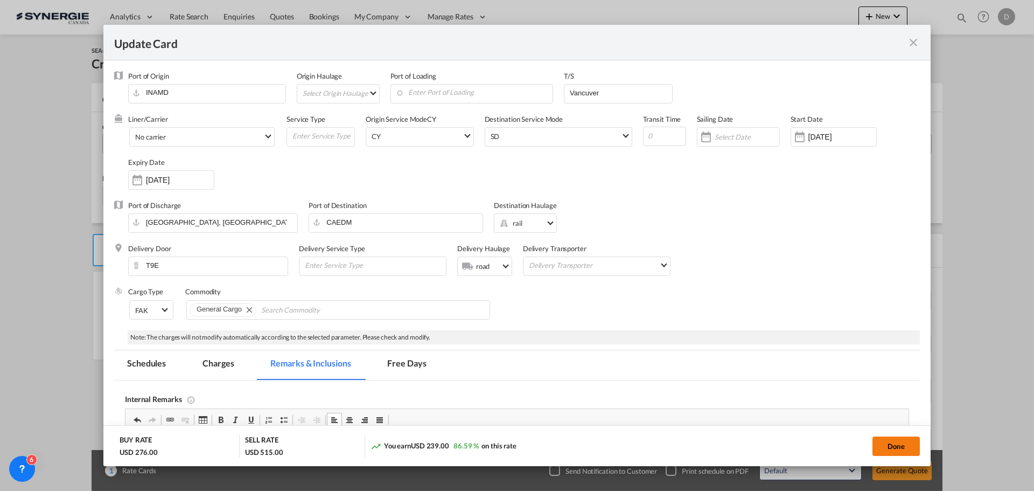
click at [895, 440] on button "Done" at bounding box center [896, 445] width 47 height 19
type input "[DATE]"
type input "21 Oct 2025"
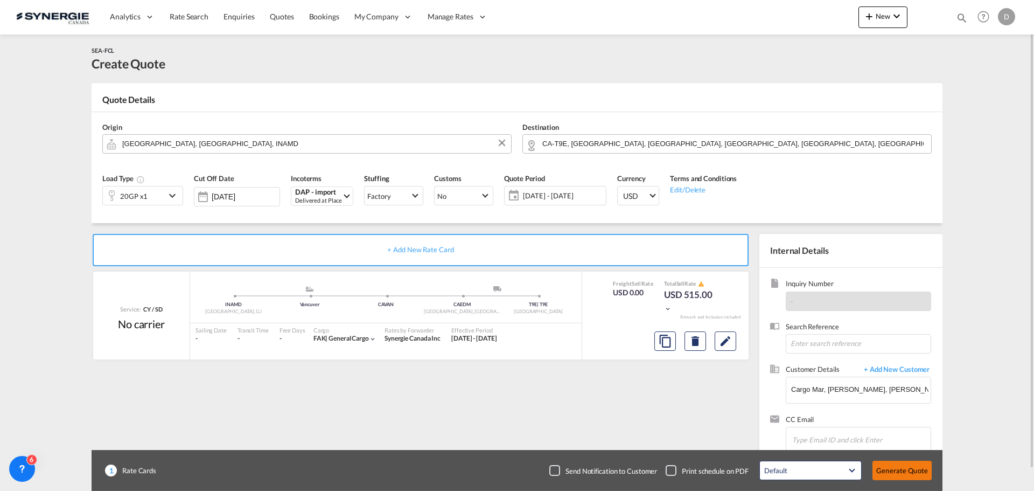
click at [897, 468] on button "Generate Quote" at bounding box center [902, 470] width 59 height 19
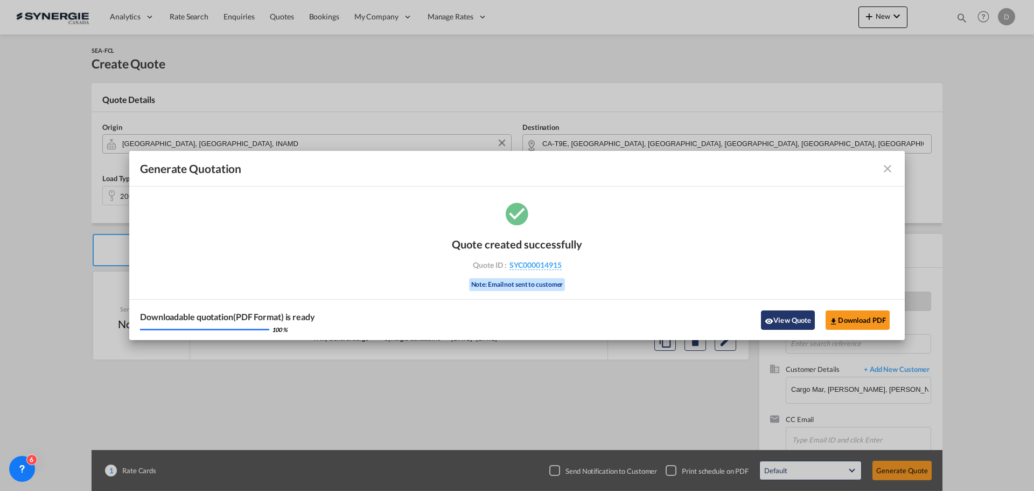
click at [780, 319] on button "View Quote" at bounding box center [788, 319] width 54 height 19
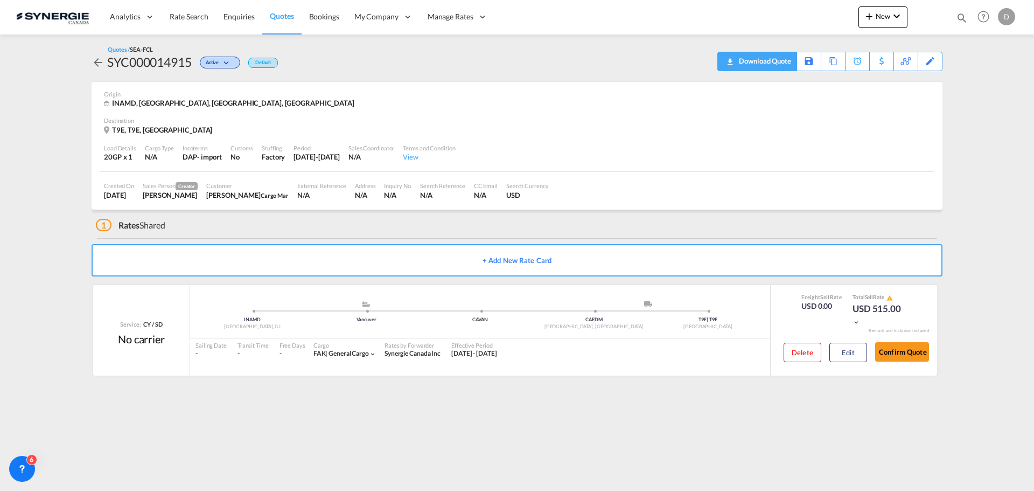
click at [778, 60] on div "Download Quote" at bounding box center [763, 60] width 55 height 17
click at [883, 20] on span "New" at bounding box center [883, 16] width 40 height 9
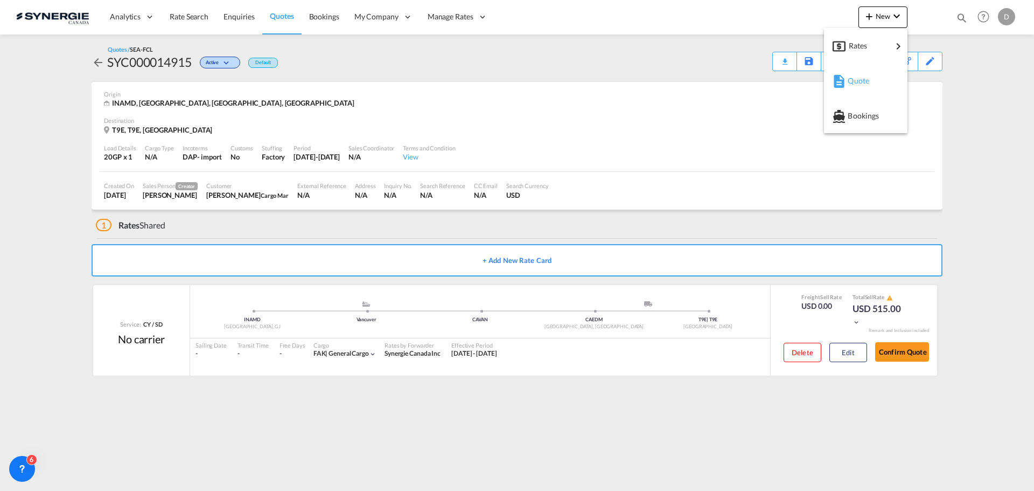
click at [856, 81] on span "Quote" at bounding box center [854, 81] width 12 height 22
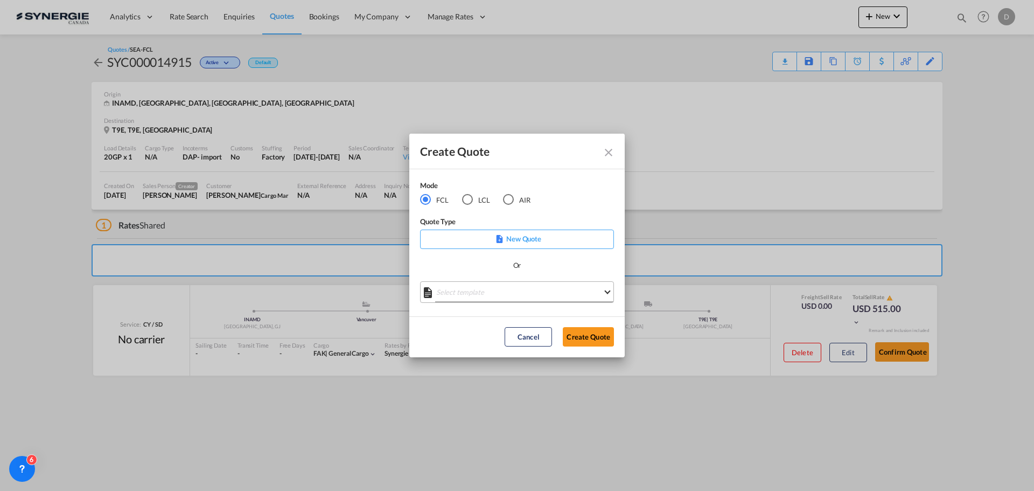
click at [533, 298] on md-select "Select template *NEW* FCL FREEHAND / DAP [PERSON_NAME] | [DATE] *NEW* Import FC…" at bounding box center [517, 292] width 194 height 22
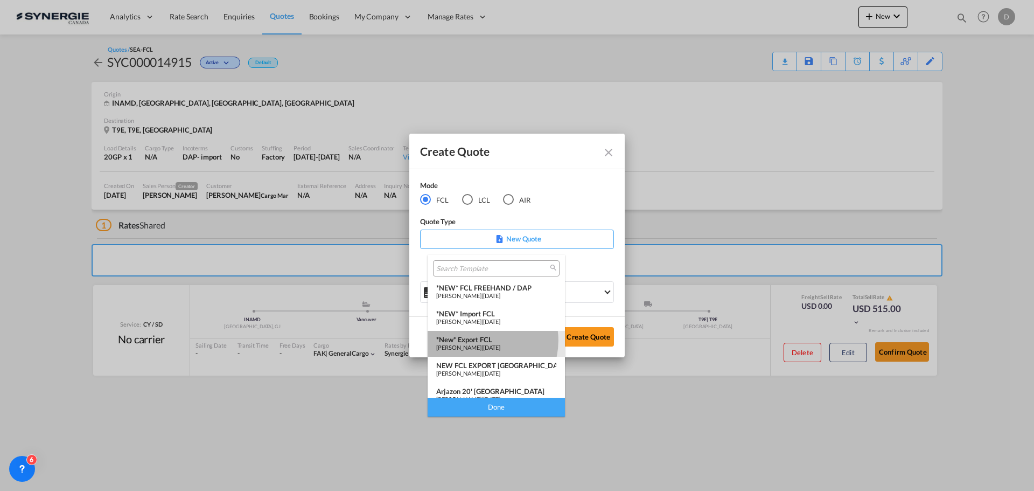
click at [480, 340] on div "*New* Export FCL" at bounding box center [496, 339] width 120 height 9
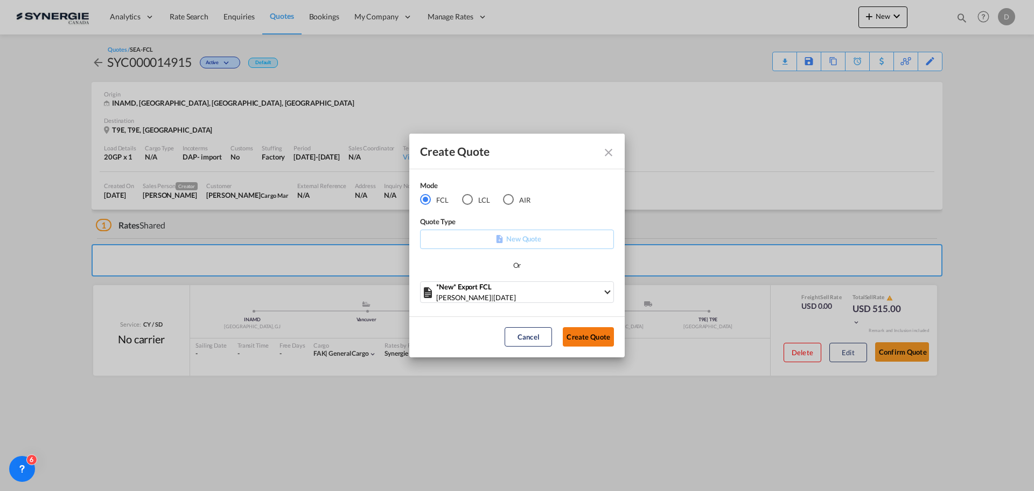
click at [569, 340] on button "Create Quote" at bounding box center [588, 336] width 51 height 19
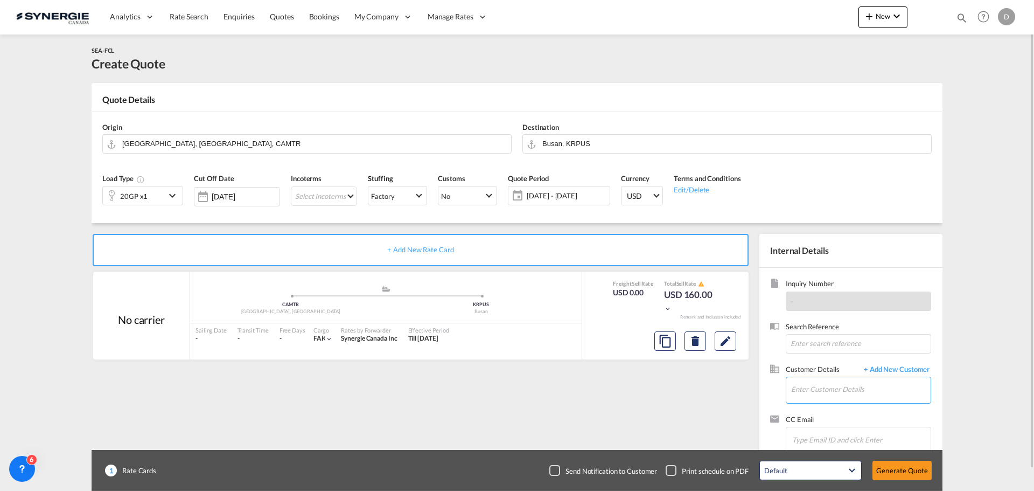
click at [806, 389] on input "Enter Customer Details" at bounding box center [861, 389] width 140 height 24
paste input "[EMAIL_ADDRESS][DOMAIN_NAME]"
click at [825, 357] on div "Mike Moreno mmoreno@rule-logistics.com | Rule Logistics" at bounding box center [861, 362] width 140 height 29
type input "Rule Logistics, [PERSON_NAME], [EMAIL_ADDRESS][DOMAIN_NAME]"
click at [504, 142] on button "Clear Input" at bounding box center [502, 143] width 16 height 16
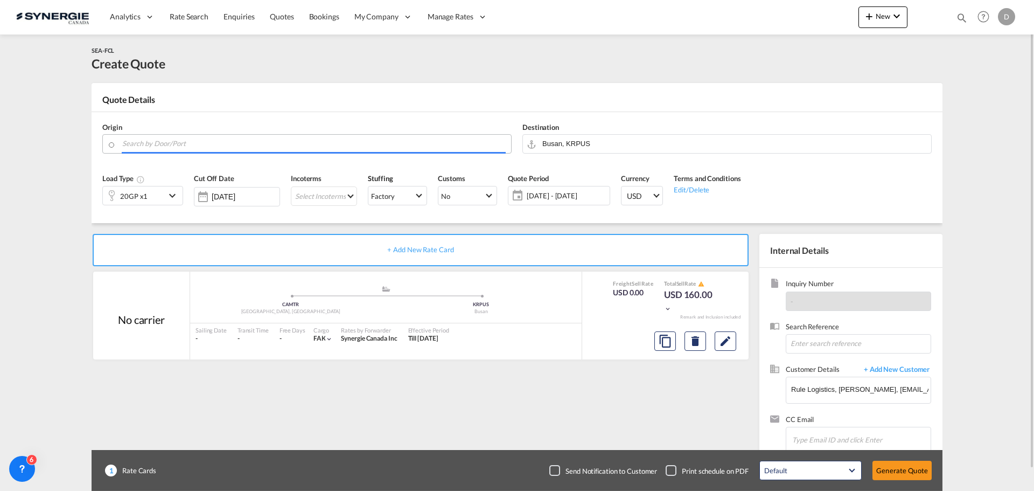
paste input "Plessisville"
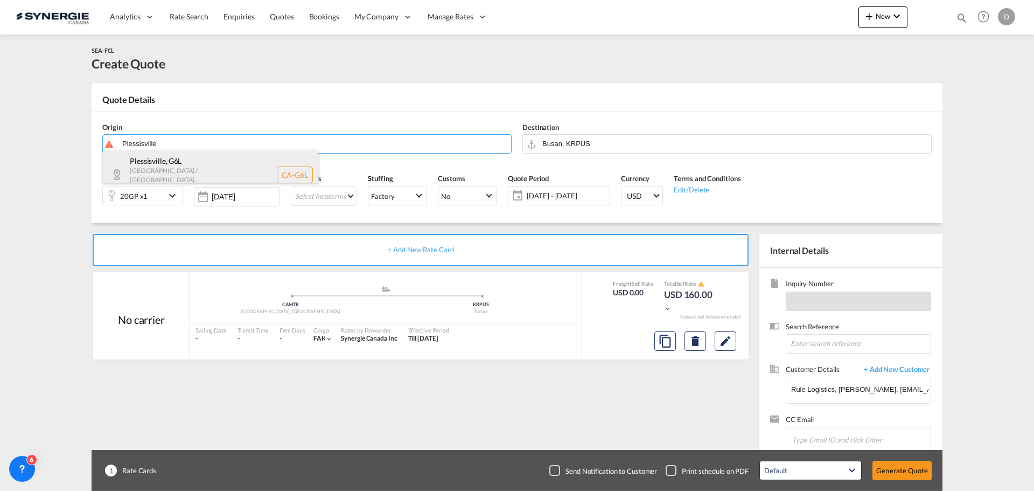
click at [147, 168] on div "Plessisville , G6L Quebec / Québec , Canada CA-G6L" at bounding box center [210, 174] width 215 height 48
type input "CA-G6L, [GEOGRAPHIC_DATA], [GEOGRAPHIC_DATA] / [GEOGRAPHIC_DATA]"
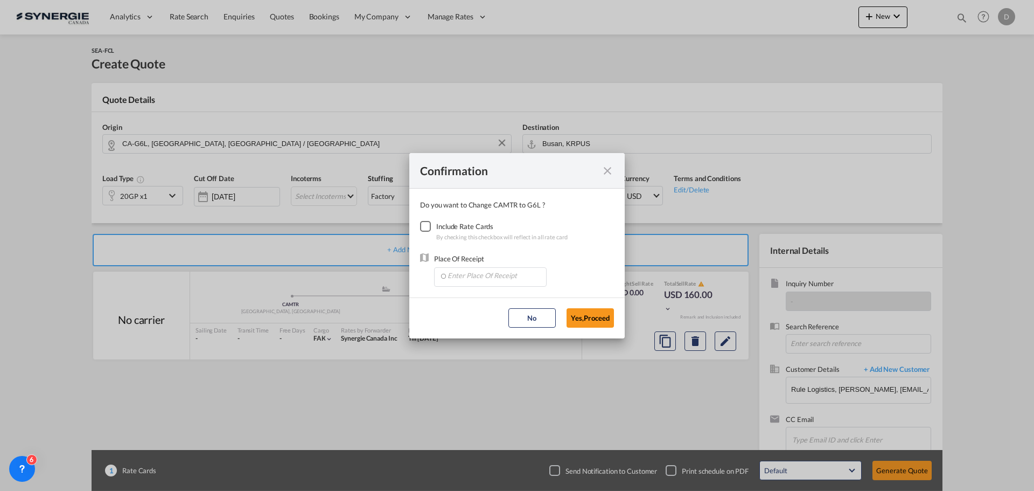
click at [424, 223] on div "Checkbox No Ink" at bounding box center [425, 226] width 11 height 11
click at [496, 273] on input "Enter Place Of Receipt" at bounding box center [493, 276] width 107 height 16
drag, startPoint x: 515, startPoint y: 323, endPoint x: 545, endPoint y: 317, distance: 29.7
click at [516, 323] on span "CAMTR, [GEOGRAPHIC_DATA], [GEOGRAPHIC_DATA], [GEOGRAPHIC_DATA], [GEOGRAPHIC_DAT…" at bounding box center [658, 325] width 423 height 9
type input "CAMTR, [GEOGRAPHIC_DATA], [GEOGRAPHIC_DATA], [GEOGRAPHIC_DATA], [GEOGRAPHIC_DAT…"
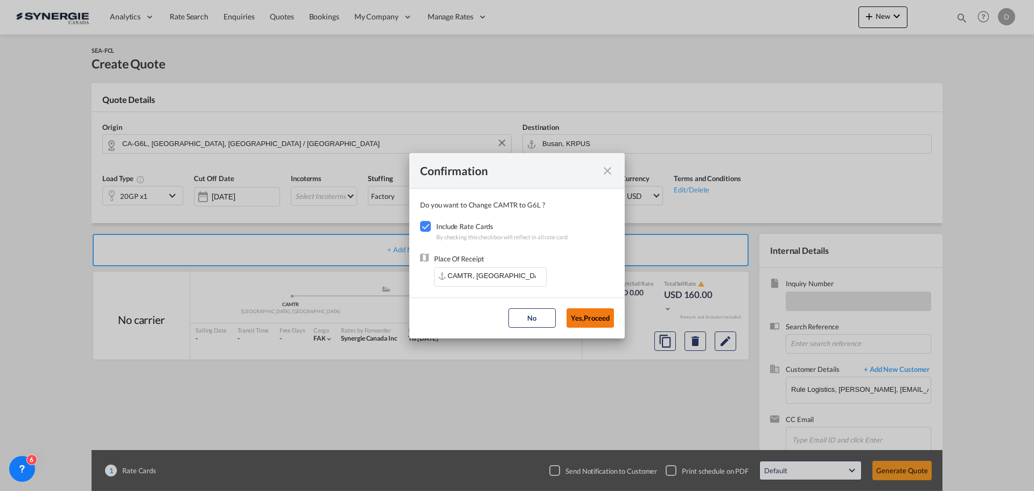
click at [597, 317] on button "Yes,Proceed" at bounding box center [590, 317] width 47 height 19
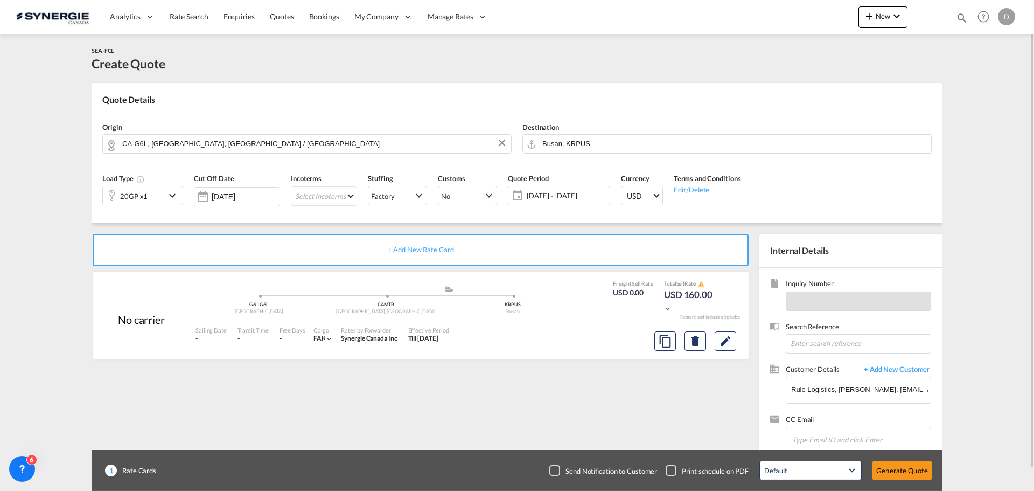
click at [794, 65] on div "SEA-FCL Create Quote" at bounding box center [517, 58] width 851 height 27
click at [924, 141] on button "Clear Input" at bounding box center [922, 143] width 16 height 16
paste input "Nhava Sheva"
click at [559, 162] on div "Jawaharlal Nehru ( Nhava Sheva ) India INNSA" at bounding box center [630, 166] width 215 height 32
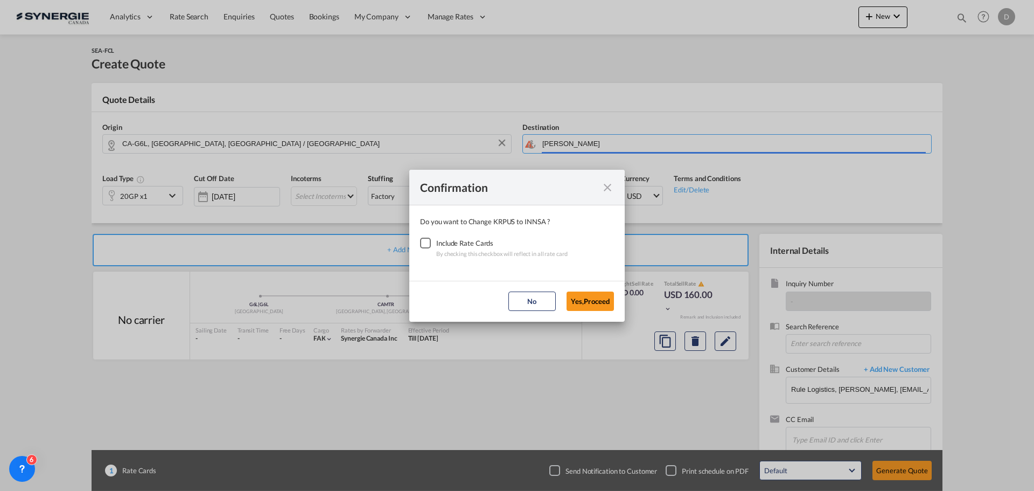
type input "[PERSON_NAME] ([PERSON_NAME]), [GEOGRAPHIC_DATA]"
click at [425, 241] on div "Checkbox No Ink" at bounding box center [425, 243] width 11 height 11
click at [576, 297] on button "Yes,Proceed" at bounding box center [590, 300] width 47 height 19
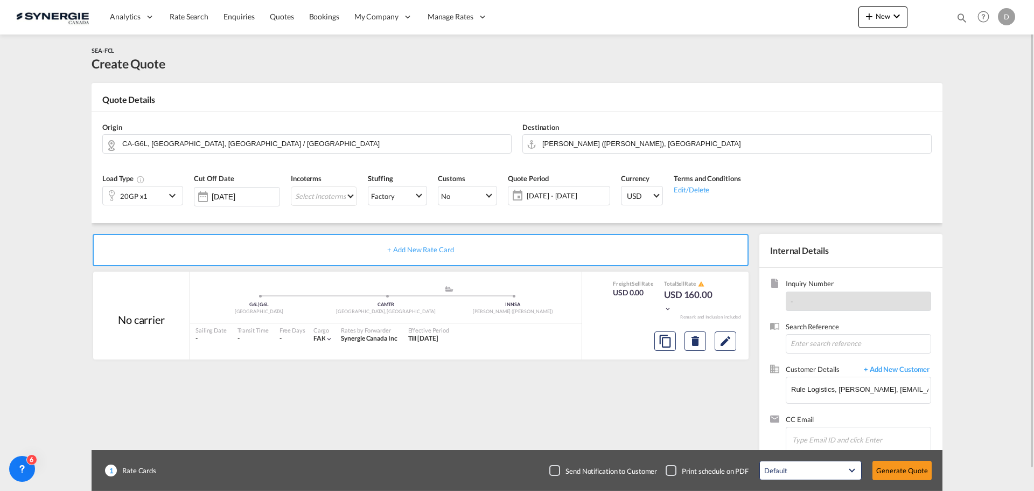
click at [551, 197] on span "[DATE] - [DATE]" at bounding box center [567, 196] width 80 height 10
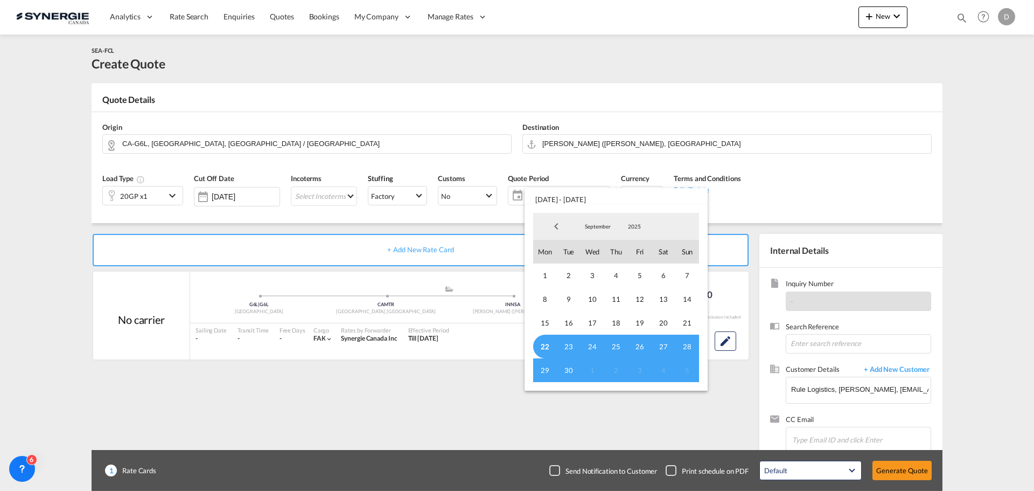
click at [545, 348] on span "22" at bounding box center [545, 346] width 24 height 24
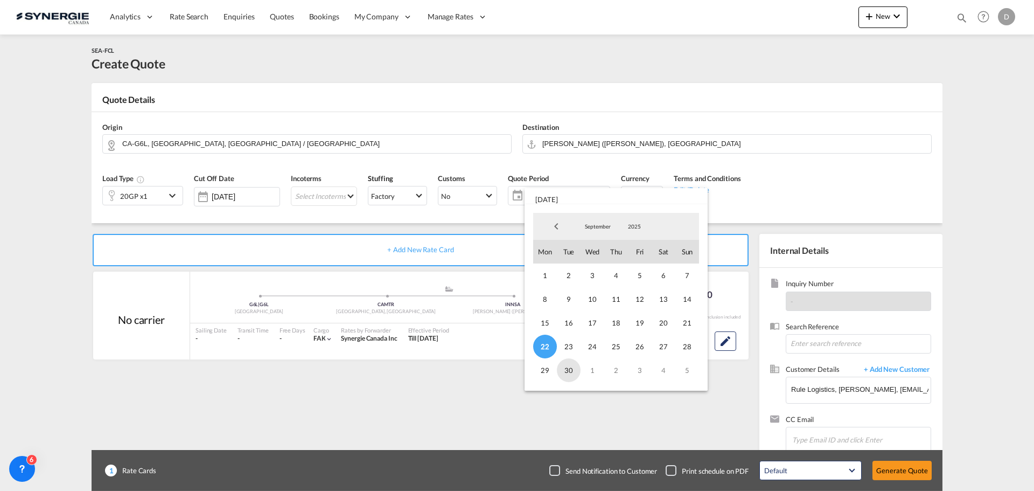
click at [567, 373] on span "30" at bounding box center [569, 370] width 24 height 24
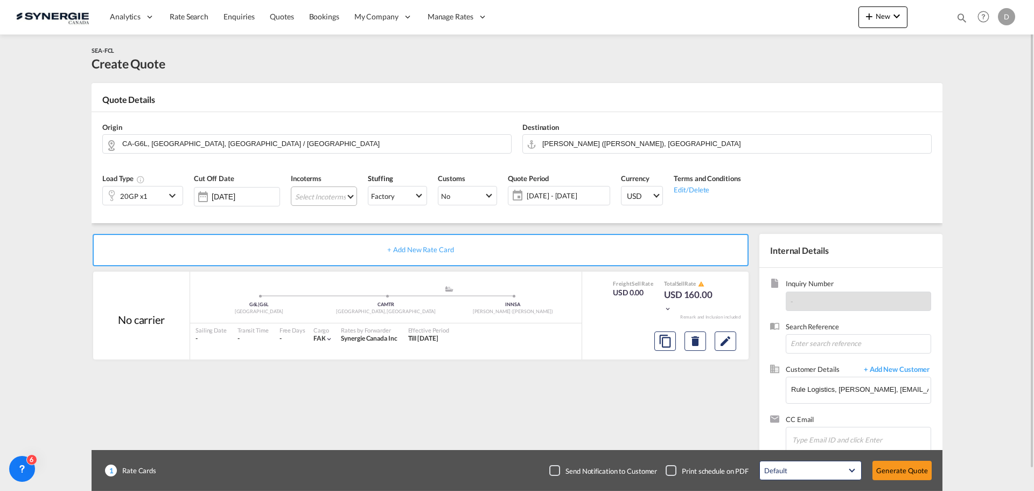
click at [346, 197] on md-select "Select Incoterms FCA - import Free Carrier DAP - export Delivered at Place DDP …" at bounding box center [324, 195] width 66 height 19
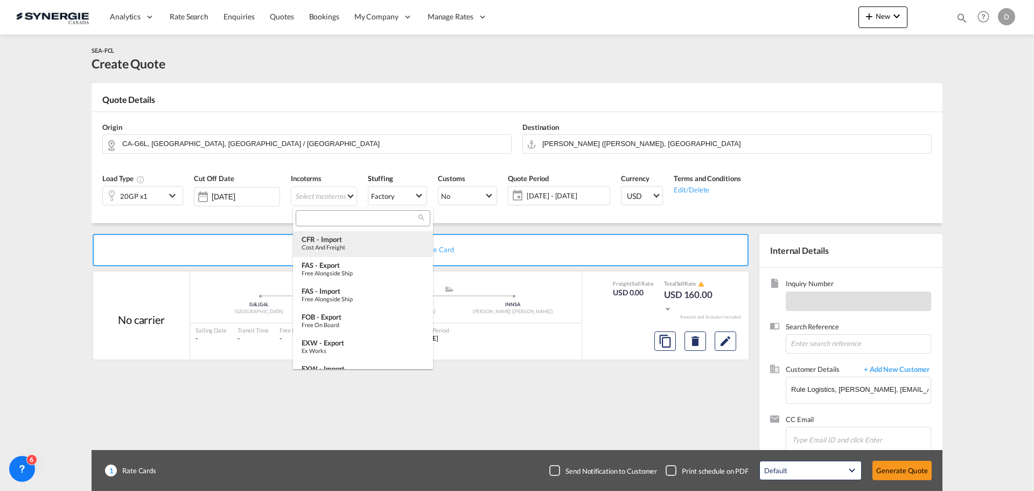
scroll to position [215, 0]
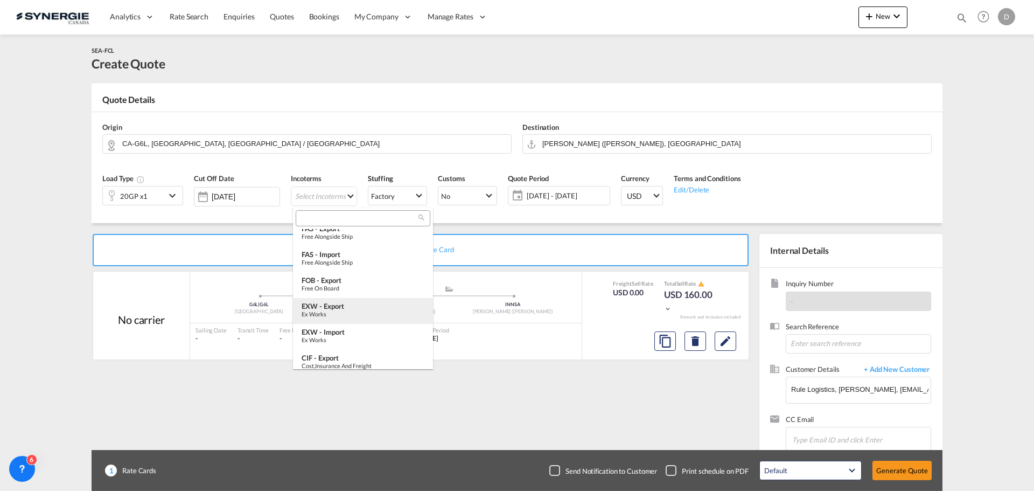
click at [356, 310] on div "EXW - export" at bounding box center [363, 306] width 123 height 9
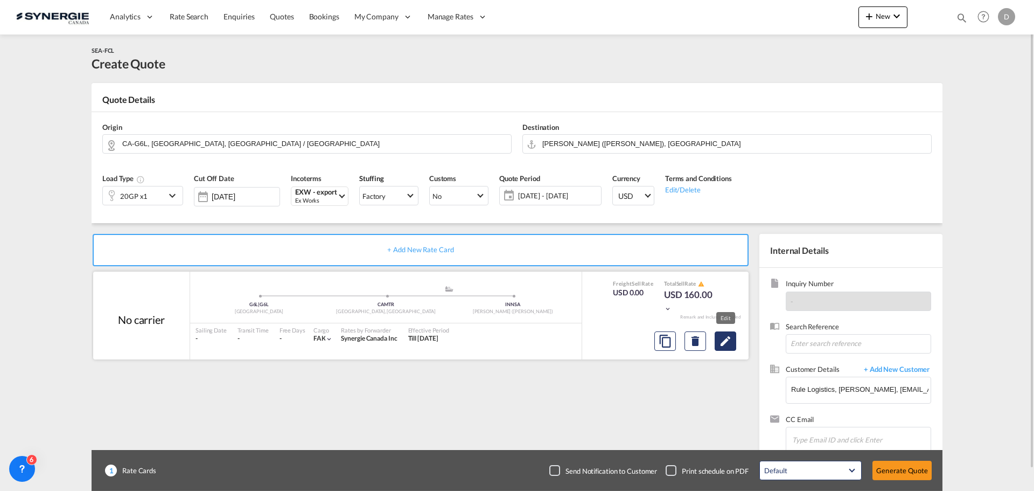
click at [722, 342] on md-icon "Edit" at bounding box center [725, 340] width 13 height 13
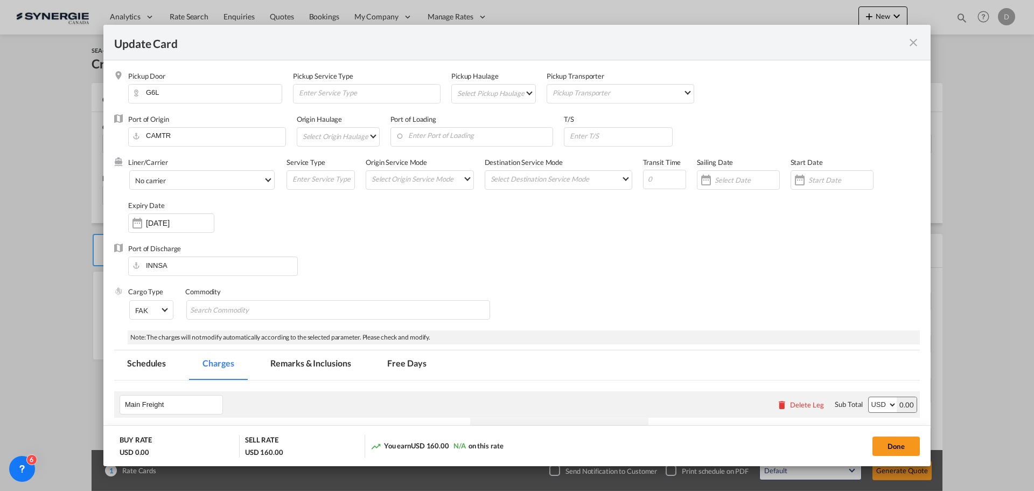
drag, startPoint x: 886, startPoint y: 450, endPoint x: 527, endPoint y: 333, distance: 376.6
click at [886, 449] on button "Done" at bounding box center [896, 445] width 47 height 19
type input "21 Oct 2025"
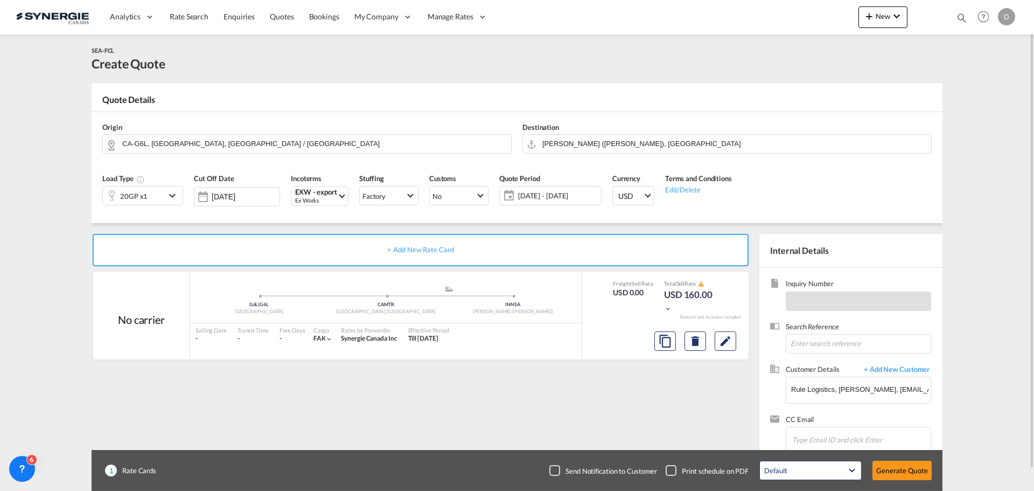
click at [173, 196] on md-icon "icon-chevron-down" at bounding box center [174, 195] width 16 height 13
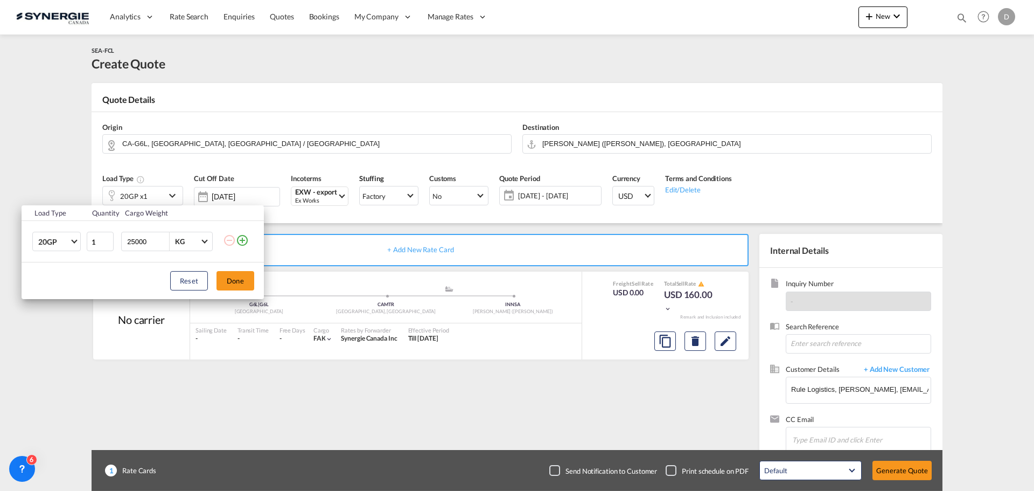
click at [140, 241] on input "25000" at bounding box center [147, 241] width 43 height 18
type input "11000"
click at [226, 278] on button "Done" at bounding box center [236, 280] width 38 height 19
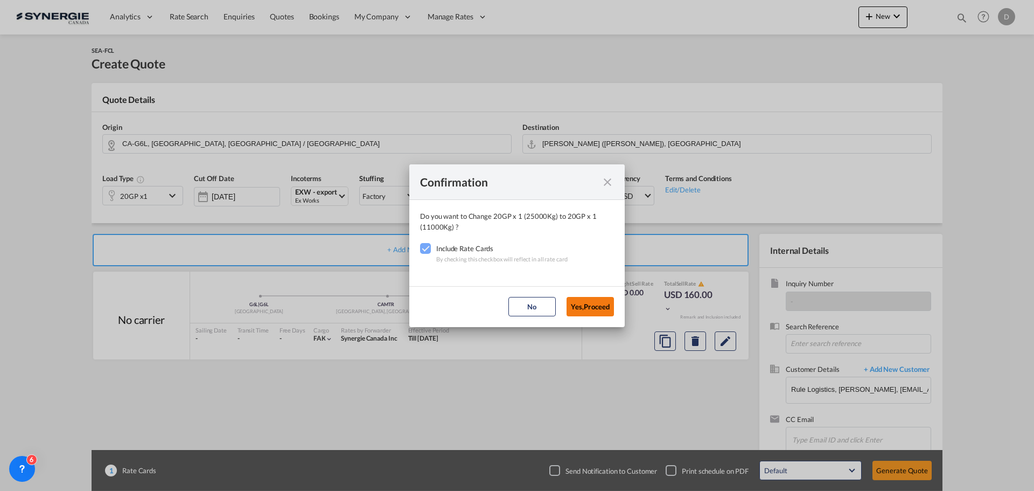
click at [588, 308] on button "Yes,Proceed" at bounding box center [590, 306] width 47 height 19
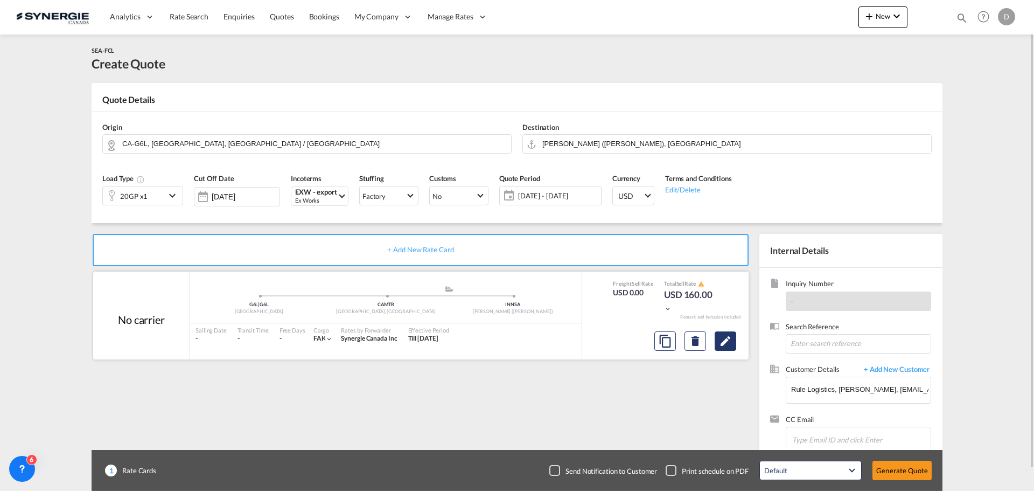
click at [718, 344] on button "Edit" at bounding box center [726, 340] width 22 height 19
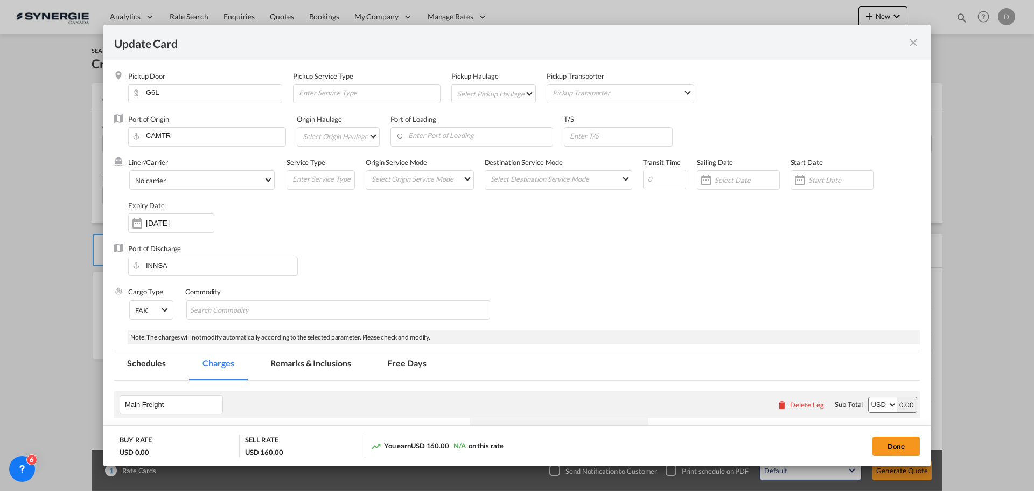
click at [522, 94] on md-select "Select Pickup Haulage rail road barge truck unspecified not available" at bounding box center [495, 93] width 79 height 17
click at [499, 117] on md-option "road" at bounding box center [494, 119] width 95 height 26
click at [499, 137] on input "Enter Port of Loading" at bounding box center [474, 136] width 157 height 16
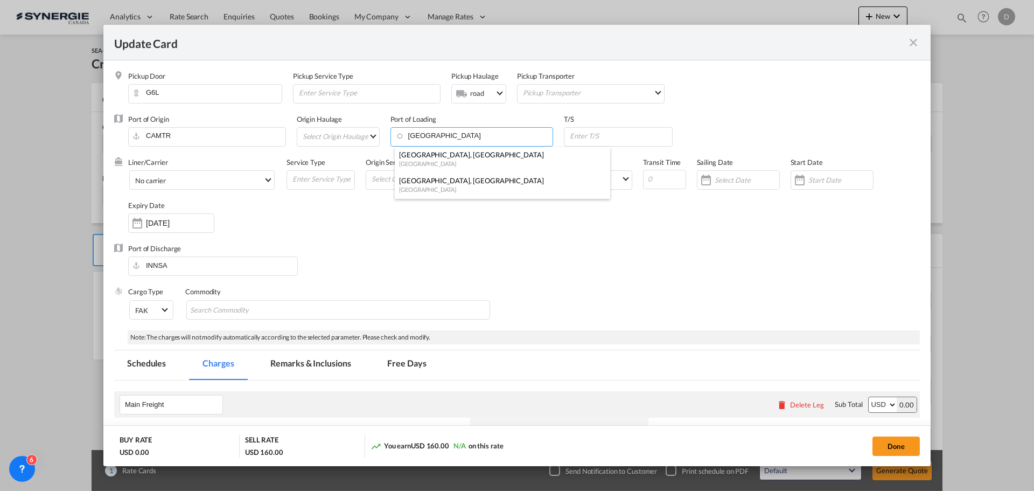
click at [439, 186] on div "[GEOGRAPHIC_DATA]" at bounding box center [499, 189] width 200 height 8
type input "[GEOGRAPHIC_DATA], [GEOGRAPHIC_DATA], CAMTR"
click at [264, 180] on md-select-value "No carrier" at bounding box center [204, 179] width 140 height 17
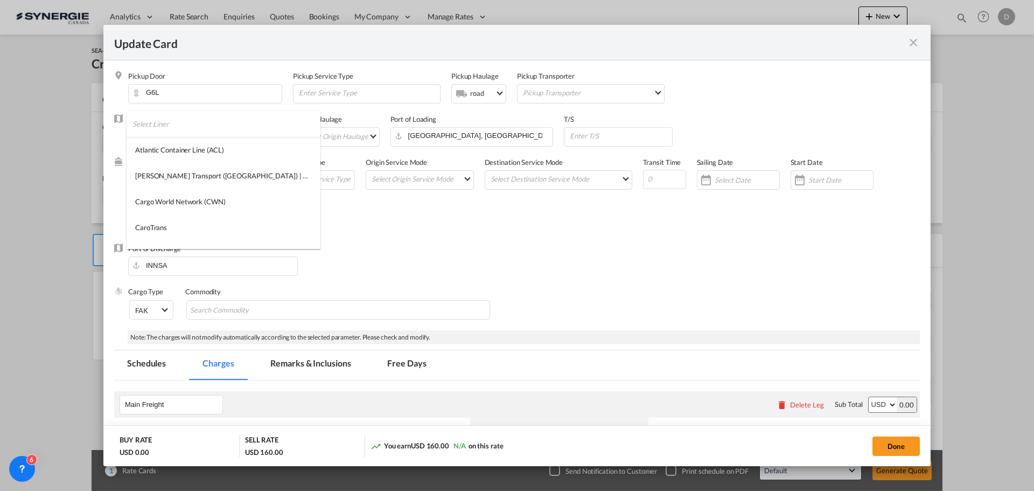
scroll to position [1133, 0]
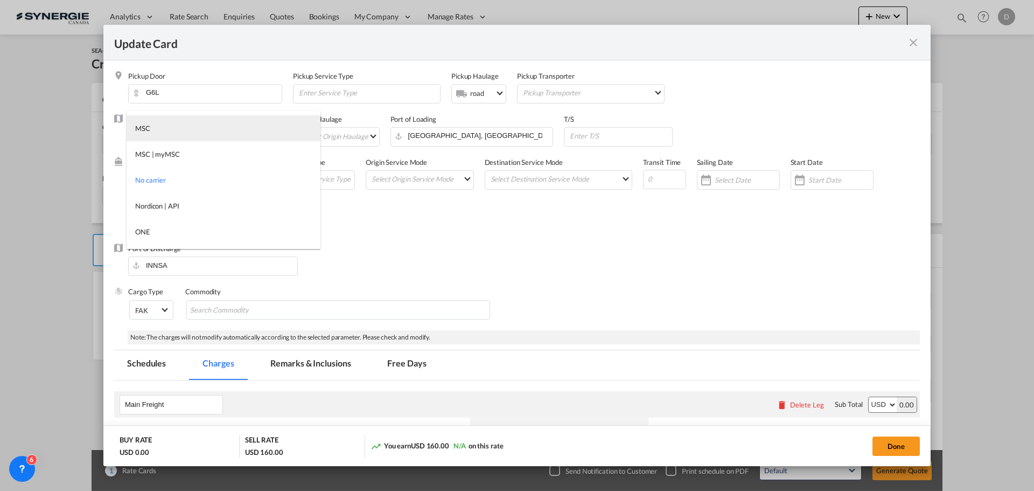
click at [196, 131] on md-option "MSC" at bounding box center [224, 128] width 194 height 26
click at [387, 275] on div "Port of Discharge INNSA" at bounding box center [517, 264] width 806 height 43
click at [324, 310] on md-chips-wrap "Chips container with autocompletion. Enter the text area, type text to search, …" at bounding box center [338, 309] width 304 height 19
paste input "Maple Syrup"
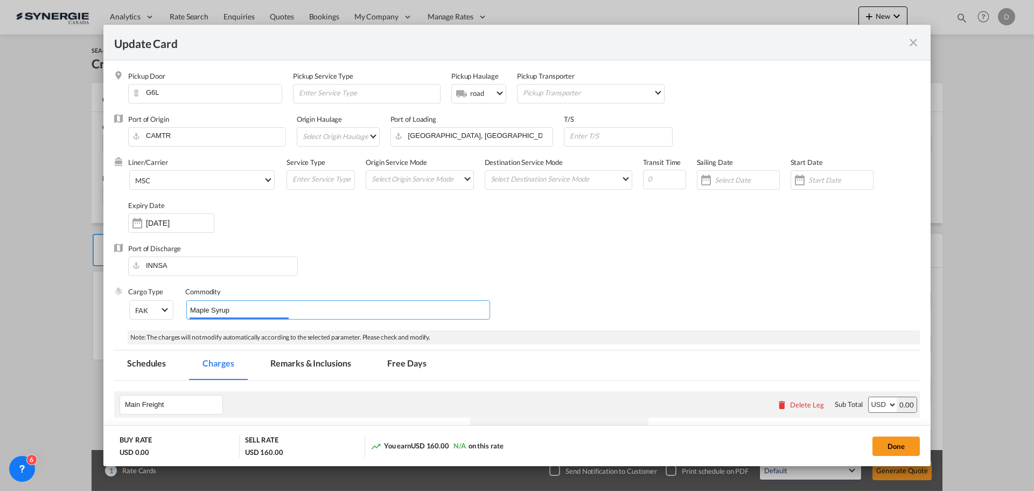
type input "Maple Syrup"
click at [630, 288] on div "Cargo Type FAK FAK GCR GDSM General Cargo Hazardous Cargo Ambient Foodstuff Chi…" at bounding box center [524, 308] width 792 height 43
click at [462, 178] on md-select "Select Origin Service Mode SD [GEOGRAPHIC_DATA]" at bounding box center [422, 178] width 103 height 15
click at [444, 180] on md-option "SD" at bounding box center [419, 179] width 119 height 26
click at [552, 181] on md-select "Select Destination Service Mode SD [GEOGRAPHIC_DATA]" at bounding box center [561, 178] width 142 height 15
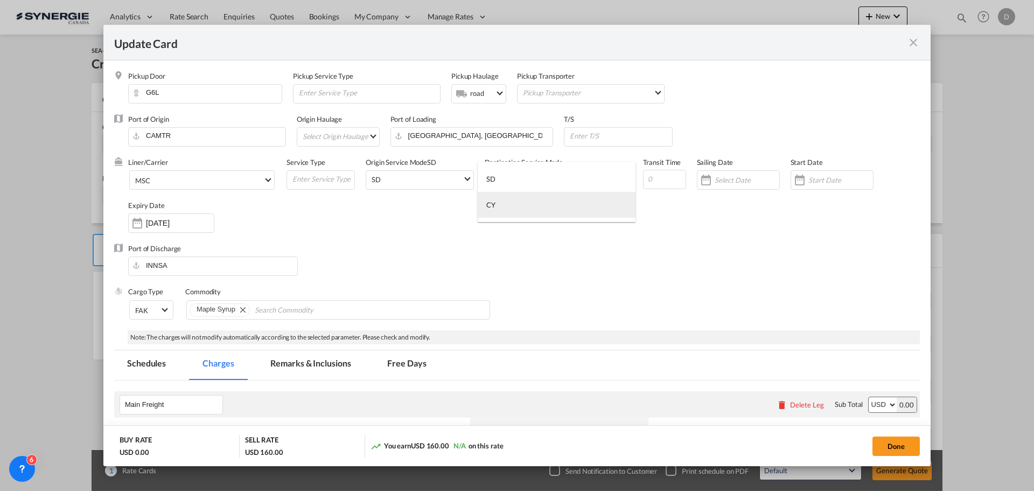
click at [533, 206] on md-option "CY" at bounding box center [557, 205] width 158 height 26
click at [775, 236] on div "Liner/Carrier MSC Service Type Origin Service Mode SD SD Destination Service Mo…" at bounding box center [524, 200] width 792 height 86
click at [792, 183] on div "Update Card Pickup ..." at bounding box center [799, 180] width 17 height 22
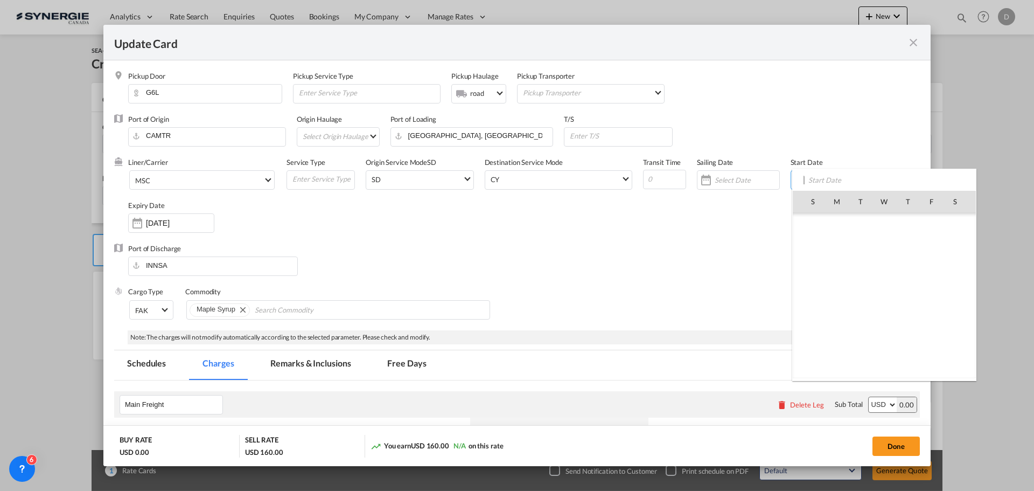
scroll to position [249507, 0]
click at [838, 323] on span "22" at bounding box center [837, 319] width 23 height 23
type input "[DATE]"
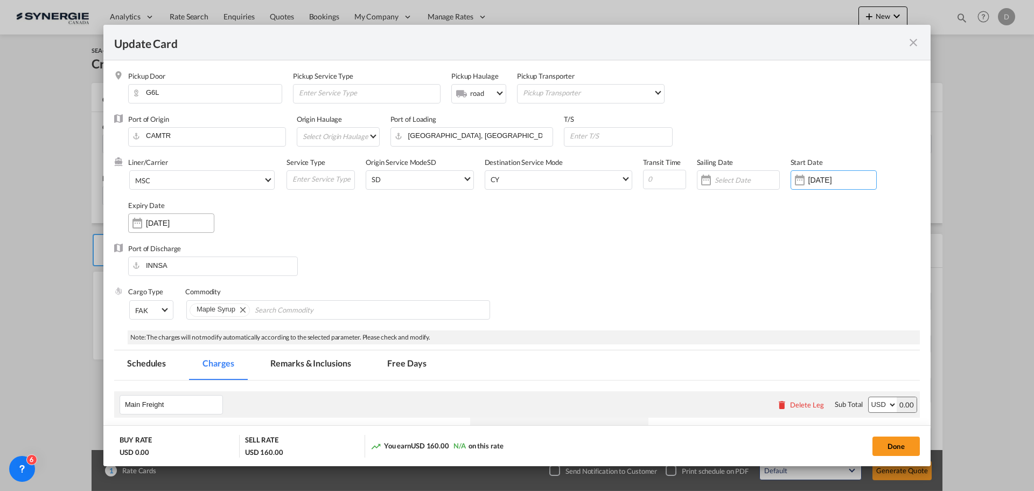
click at [167, 218] on div "[DATE]" at bounding box center [180, 223] width 68 height 10
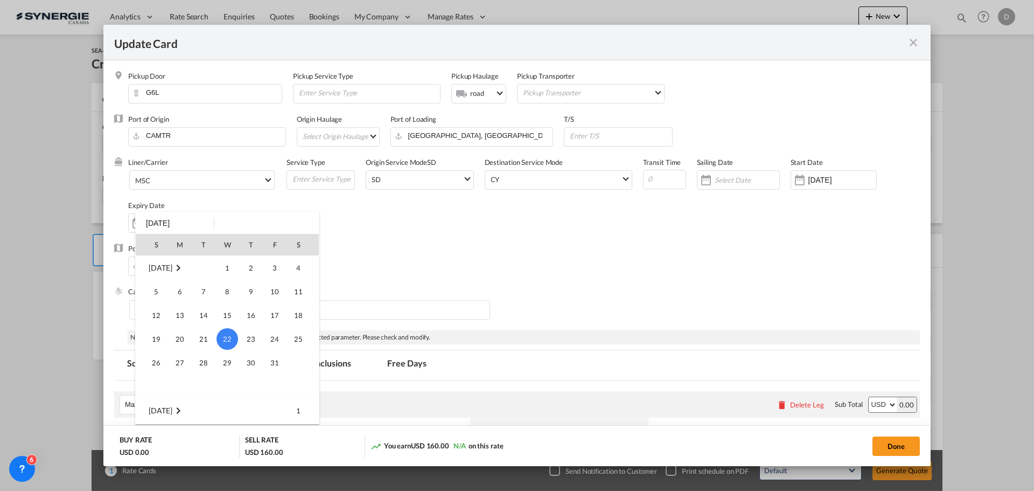
scroll to position [89, 0]
click at [206, 297] on span "30" at bounding box center [204, 298] width 22 height 22
type input "[DATE]"
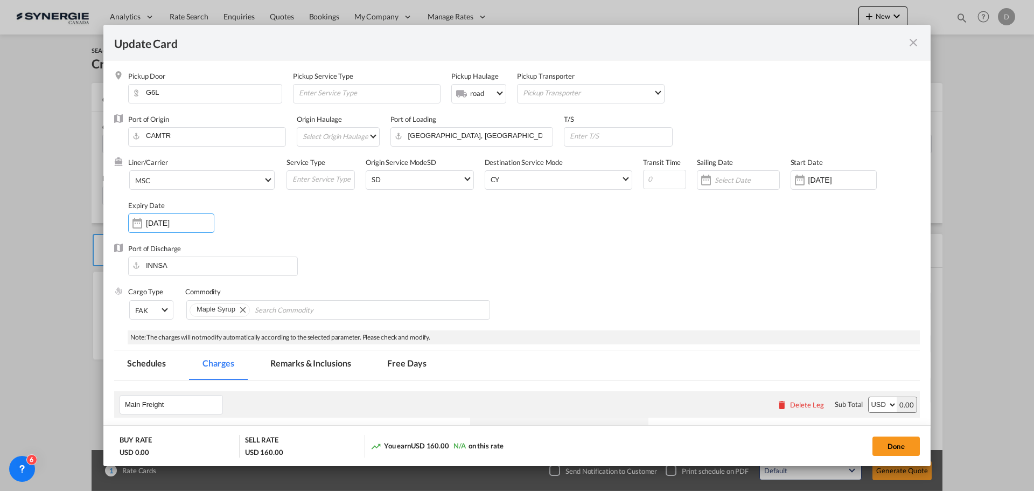
click at [593, 279] on div "Port of Discharge INNSA" at bounding box center [517, 264] width 806 height 43
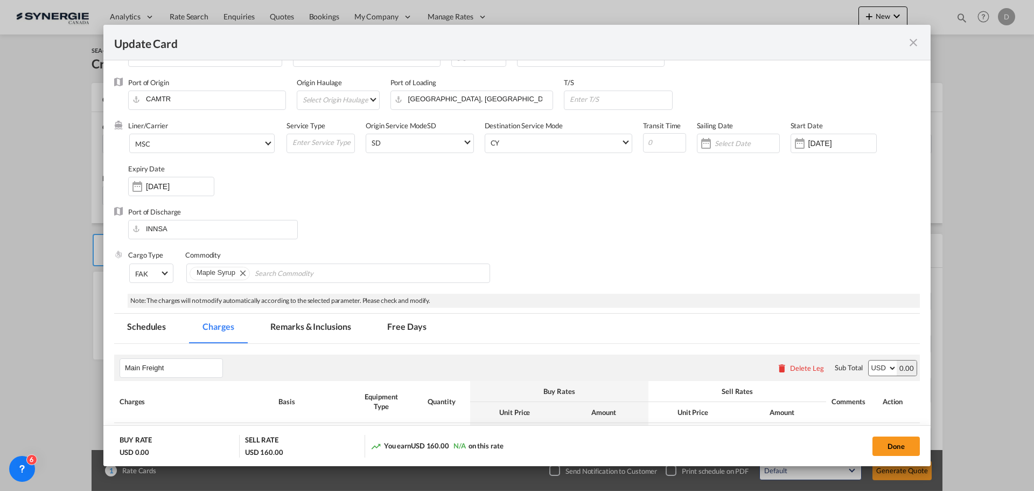
scroll to position [54, 0]
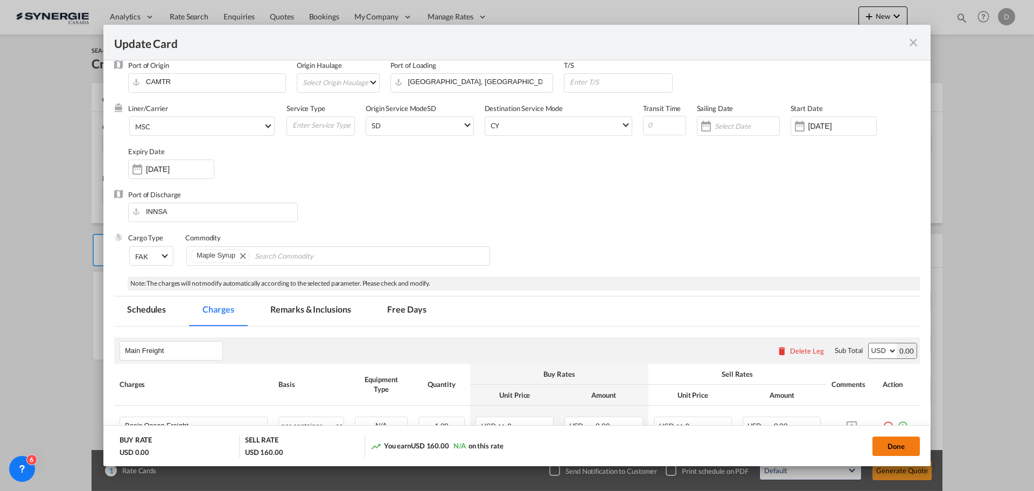
click at [902, 450] on button "Done" at bounding box center [896, 445] width 47 height 19
type input "[DATE]"
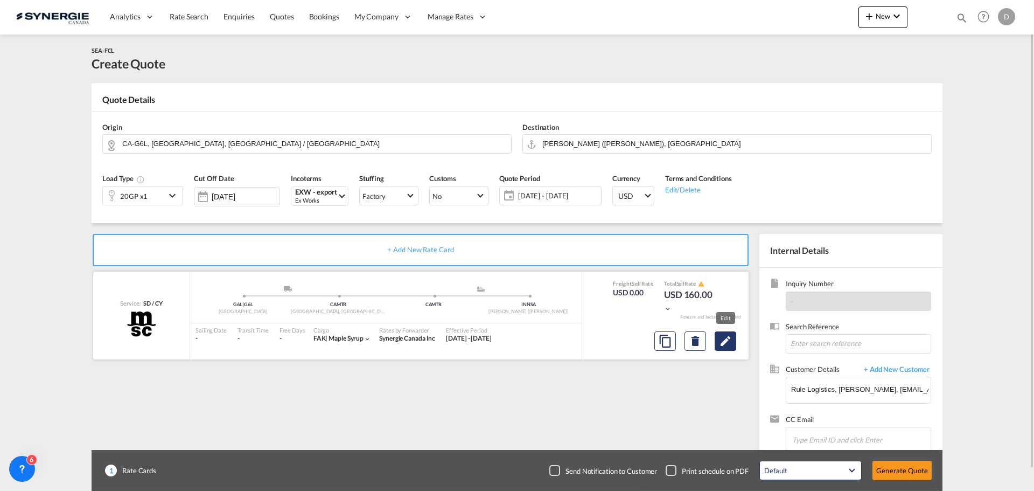
click at [721, 340] on md-icon "Edit" at bounding box center [725, 340] width 13 height 13
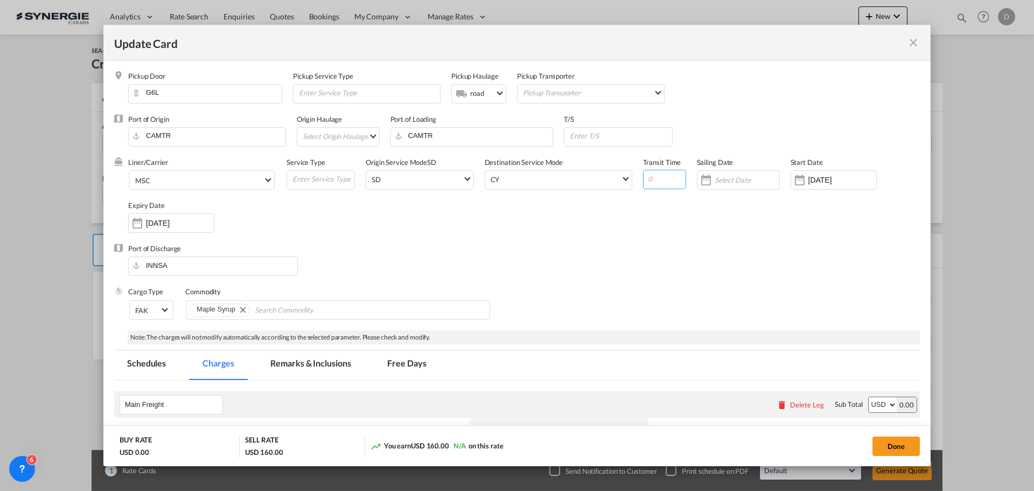
click at [656, 184] on input "Update Card Pickup ..." at bounding box center [664, 179] width 43 height 19
type input "67"
click at [606, 246] on div "Port of Discharge INNSA" at bounding box center [517, 264] width 806 height 43
click at [588, 137] on input "Update Card Pickup ..." at bounding box center [620, 136] width 103 height 16
paste input "malaga (ESAGP)"
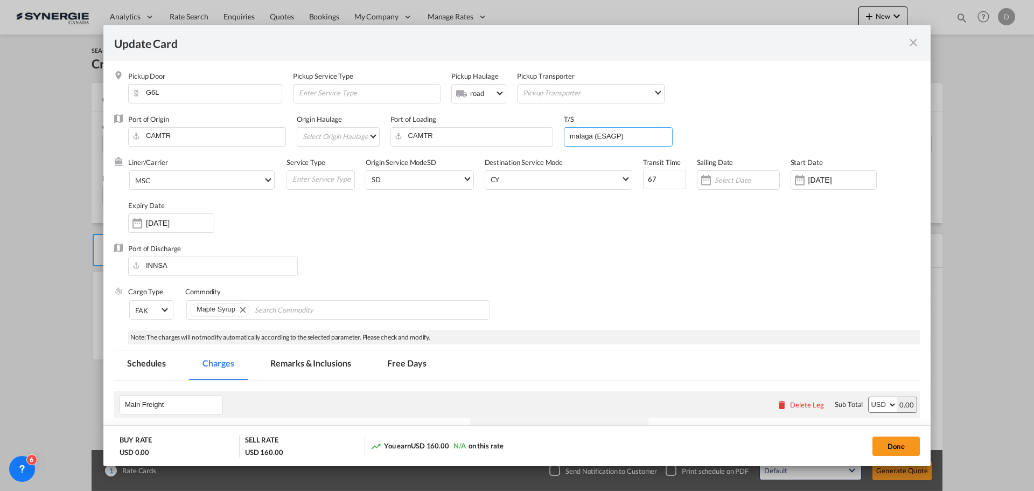
click at [574, 140] on input "malaga (ESAGP)" at bounding box center [620, 136] width 103 height 16
type input "Malaga (ESAGP)"
click at [493, 233] on div "Liner/Carrier MSC Atlantic Container Line (ACL) Baker Transport (GB) | Direct C…" at bounding box center [524, 200] width 792 height 86
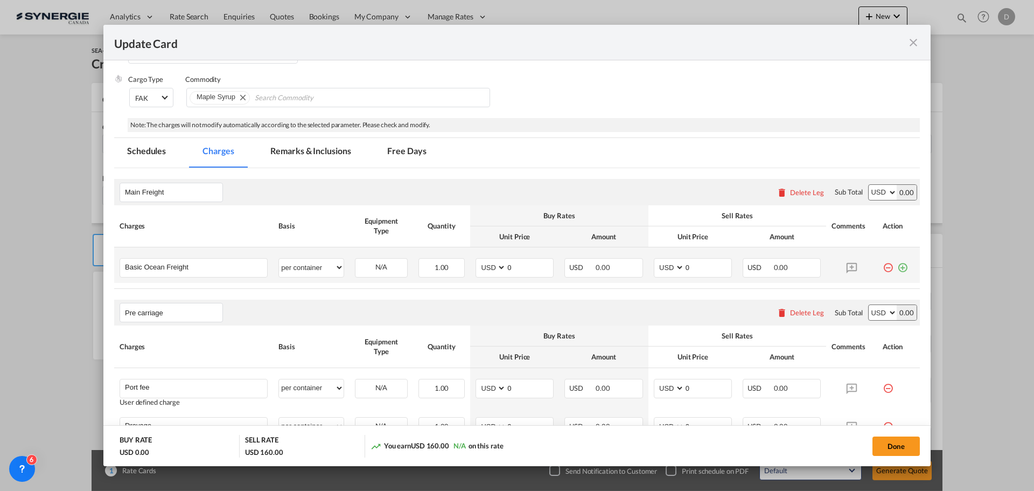
scroll to position [215, 0]
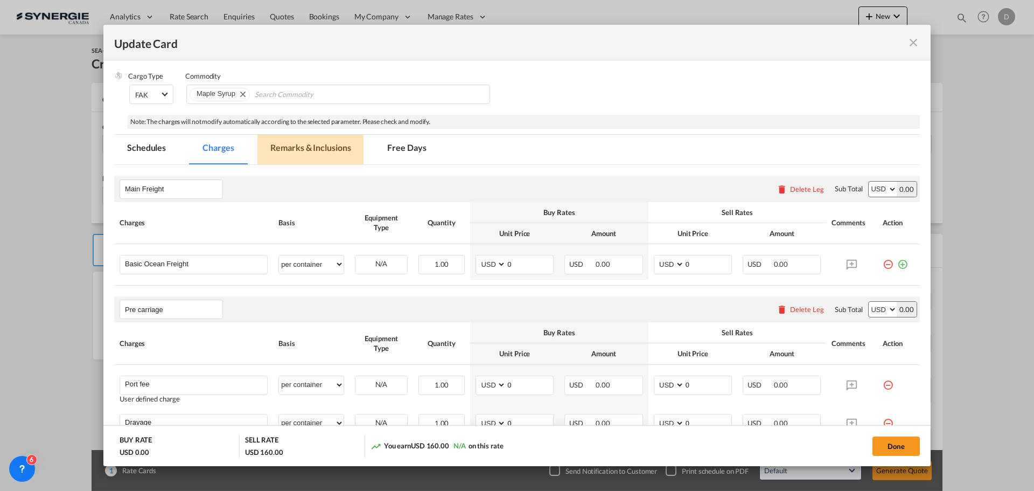
click at [338, 145] on md-tab-item "Remarks & Inclusions" at bounding box center [310, 150] width 106 height 30
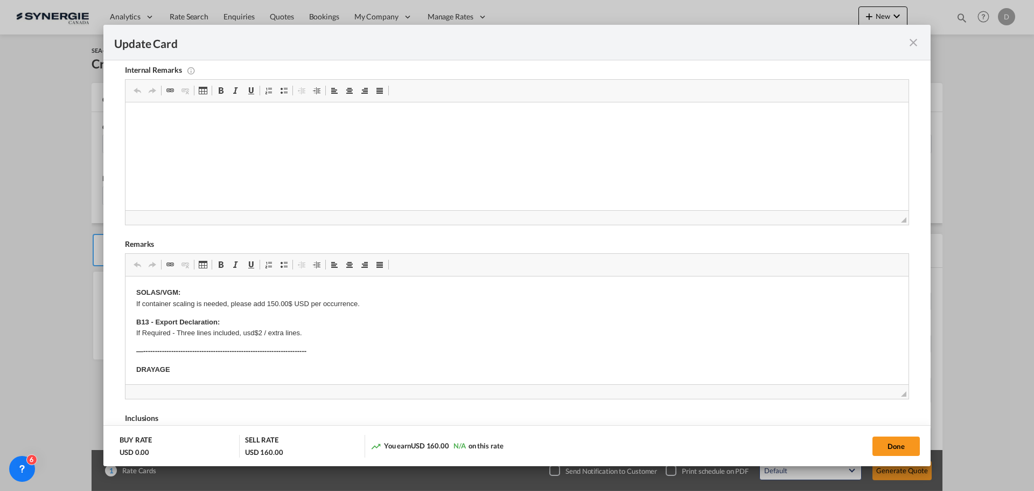
scroll to position [377, 0]
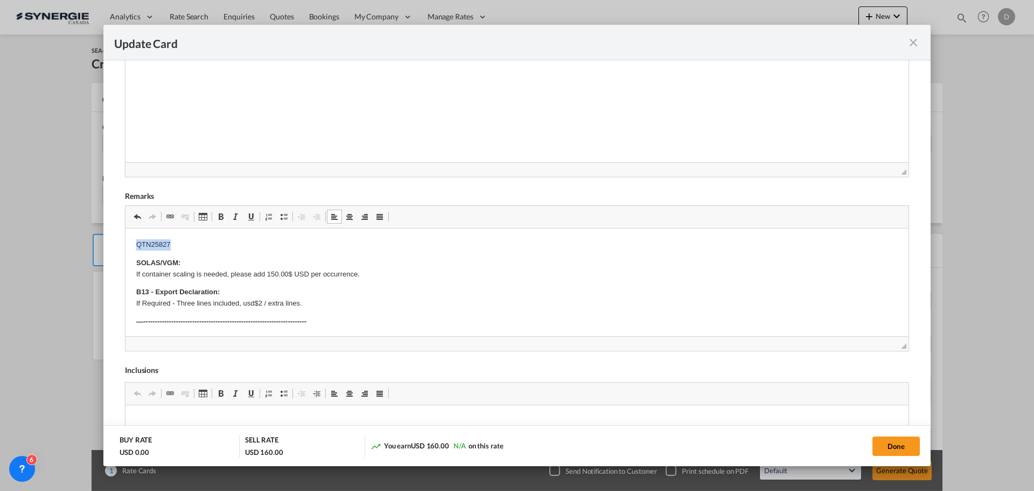
drag, startPoint x: 181, startPoint y: 242, endPoint x: 108, endPoint y: 238, distance: 72.8
click at [224, 215] on span "Update Card Pickup ..." at bounding box center [221, 216] width 9 height 9
click at [225, 246] on p "QTN25827" at bounding box center [517, 244] width 762 height 11
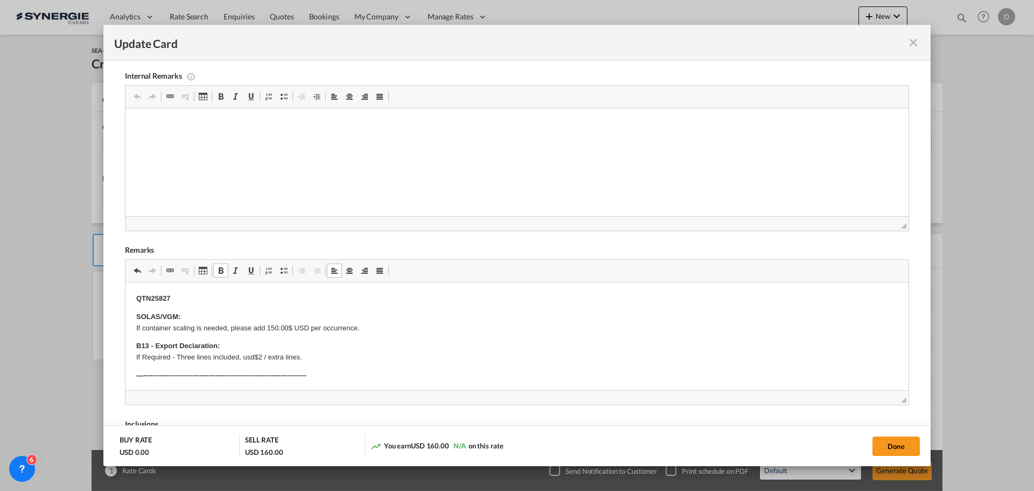
scroll to position [269, 0]
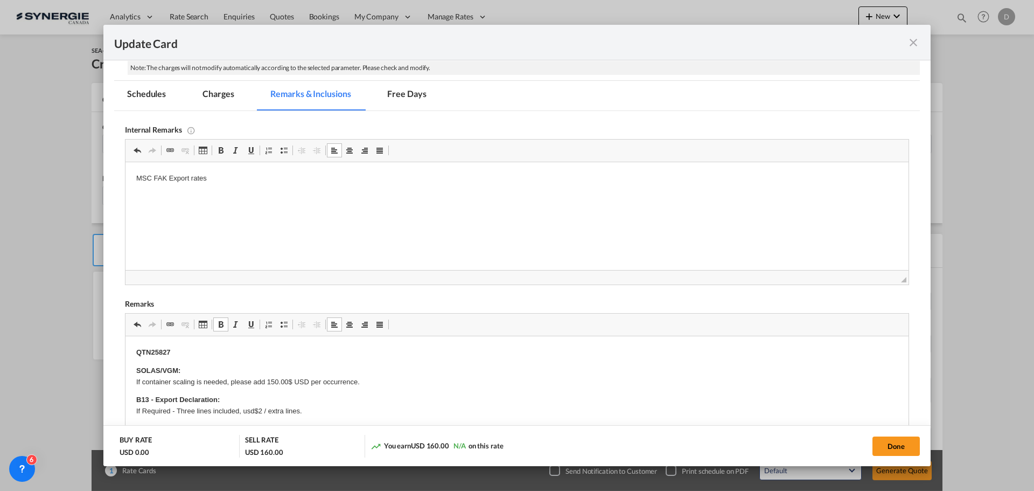
click at [317, 195] on html "MSC FAK Export rates" at bounding box center [517, 178] width 783 height 33
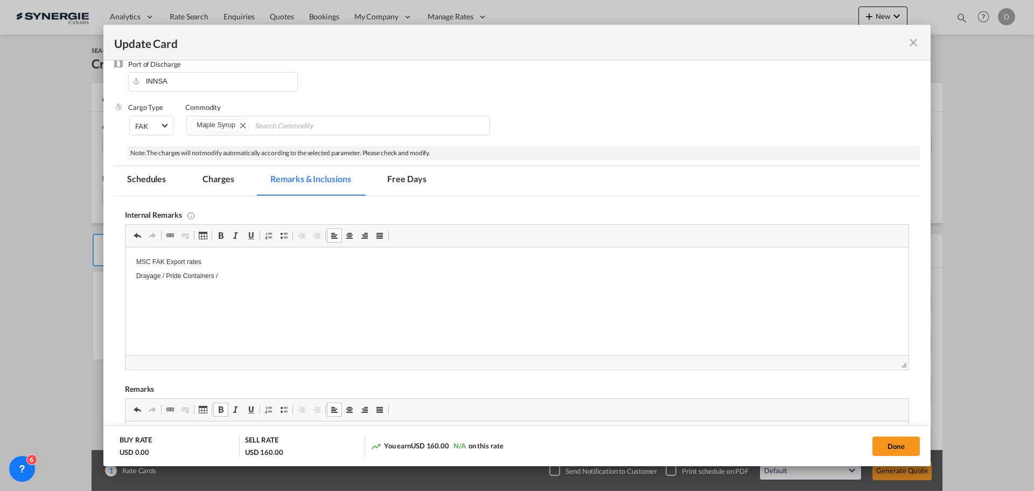
scroll to position [207, 0]
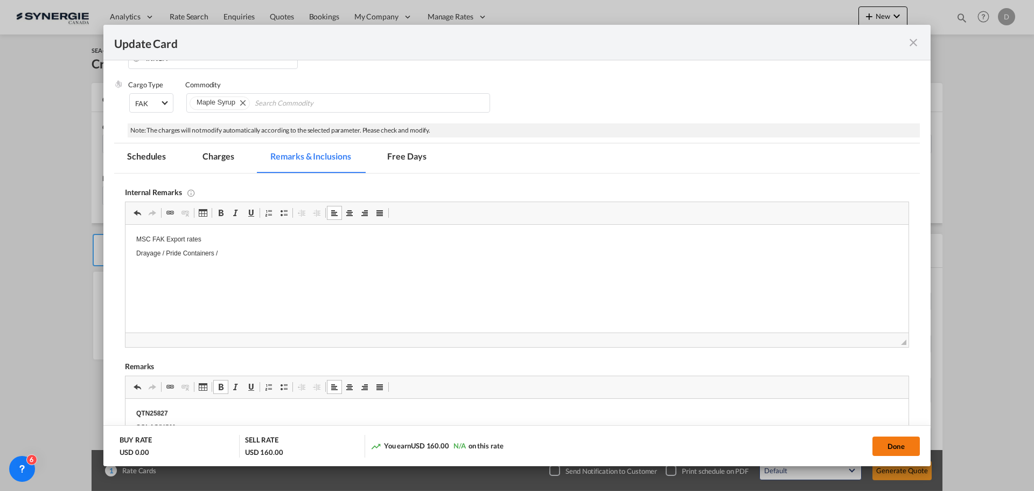
click at [905, 445] on button "Done" at bounding box center [896, 445] width 47 height 19
type input "[DATE]"
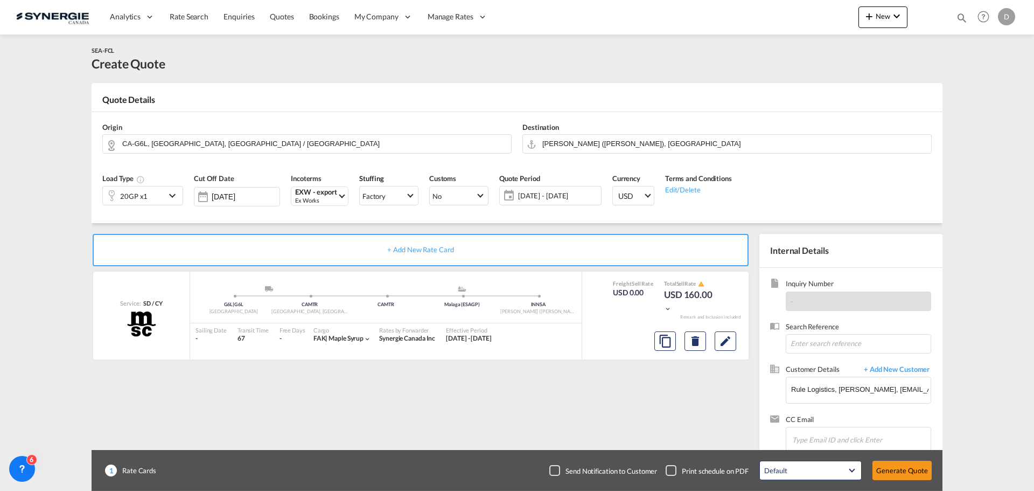
scroll to position [165, 0]
click at [731, 340] on md-icon "Edit" at bounding box center [725, 340] width 13 height 13
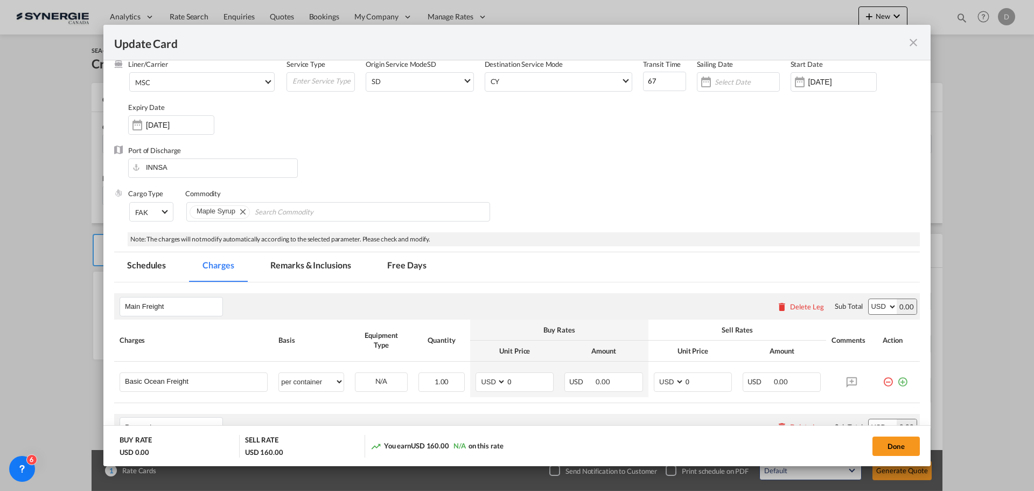
scroll to position [269, 0]
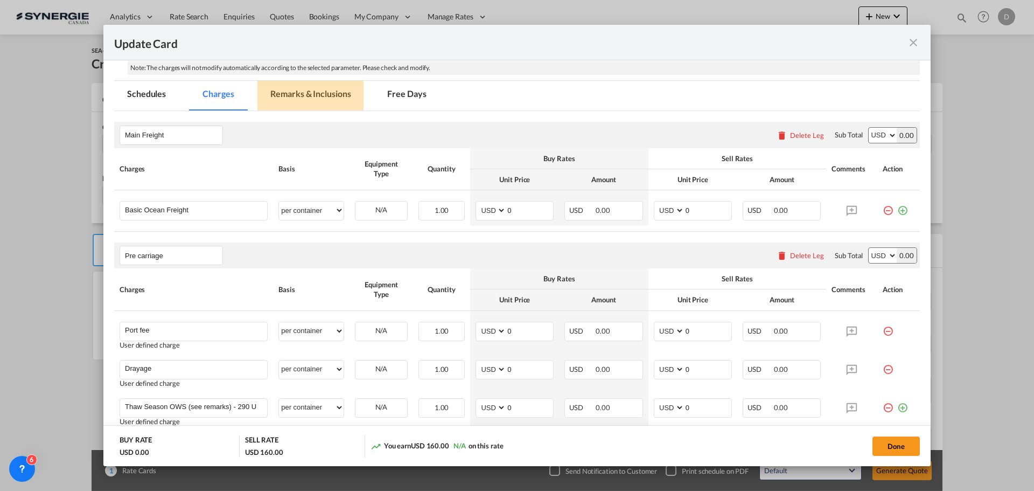
click at [323, 96] on md-tab-item "Remarks & Inclusions" at bounding box center [310, 96] width 106 height 30
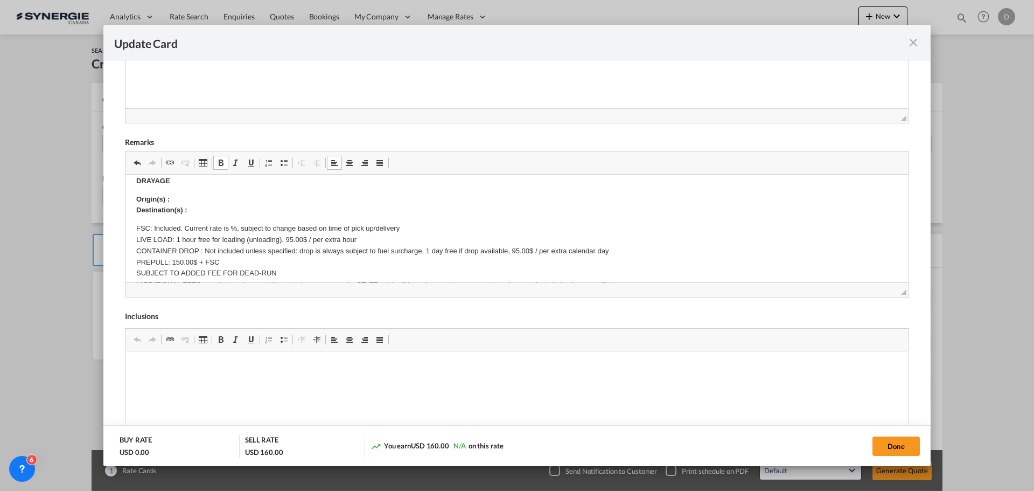
scroll to position [54, 0]
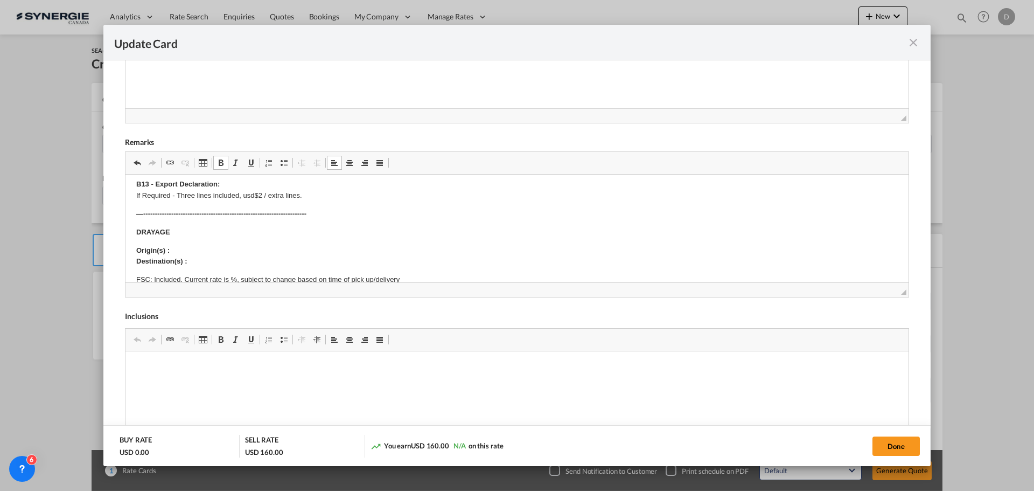
click at [190, 248] on p "Origin(s) : Destination(s) :" at bounding box center [517, 256] width 762 height 23
drag, startPoint x: 173, startPoint y: 248, endPoint x: 336, endPoint y: 248, distance: 162.7
click at [336, 248] on p "Origin(s) : 2121 Rue Olivier, Plessisville QC G6L 3G9, Canada ​​​​​​​ Destinati…" at bounding box center [517, 256] width 762 height 23
click at [224, 164] on span "Update Card Pickup ..." at bounding box center [221, 162] width 9 height 9
click at [201, 258] on p "Origin(s) : 2121 Rue Olivier, Plessisville QC G6L 3G9, Canada Destination(s) :" at bounding box center [517, 256] width 762 height 23
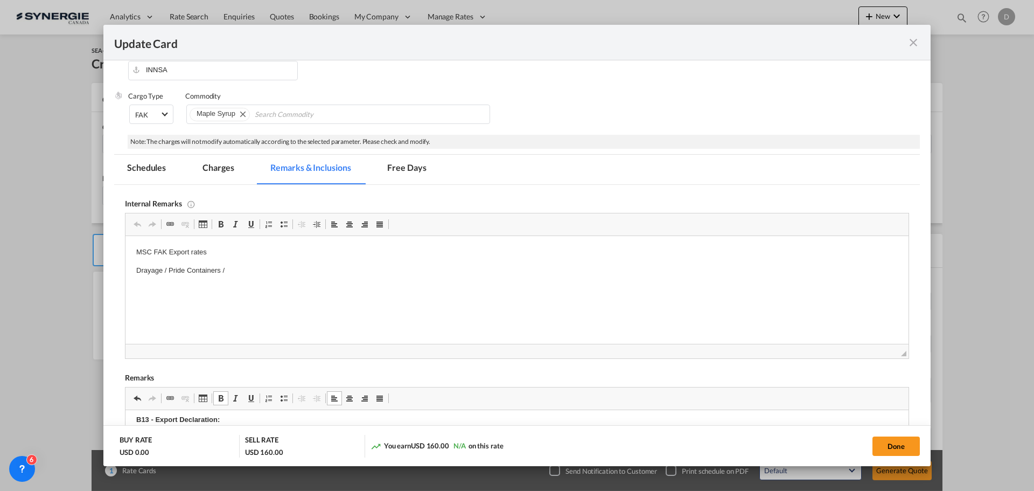
scroll to position [162, 0]
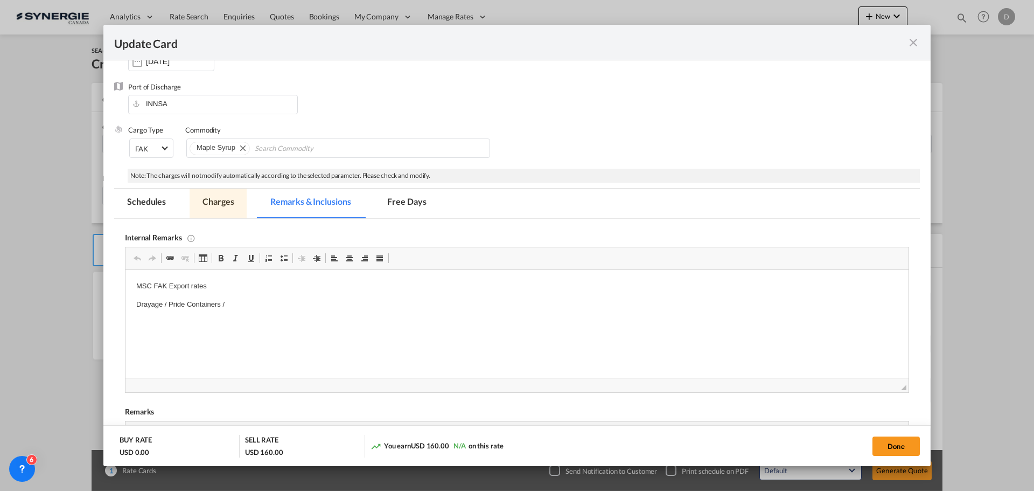
click at [222, 204] on md-tab-item "Charges" at bounding box center [218, 204] width 57 height 30
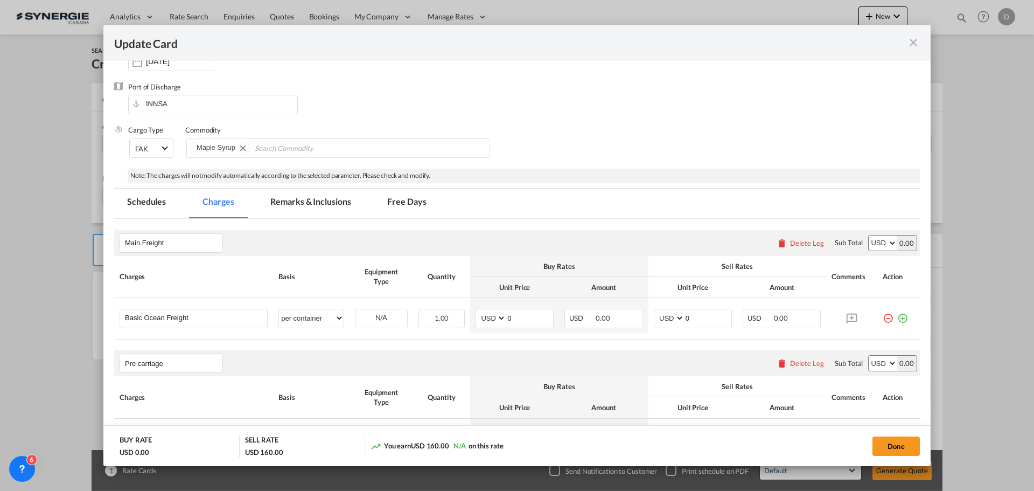
click at [350, 204] on md-tab-item "Remarks & Inclusions" at bounding box center [310, 204] width 106 height 30
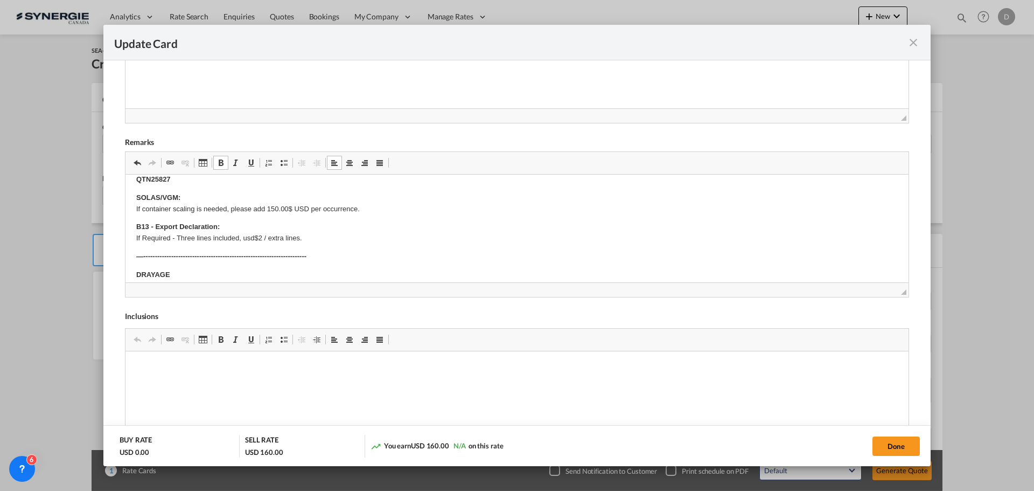
scroll to position [0, 0]
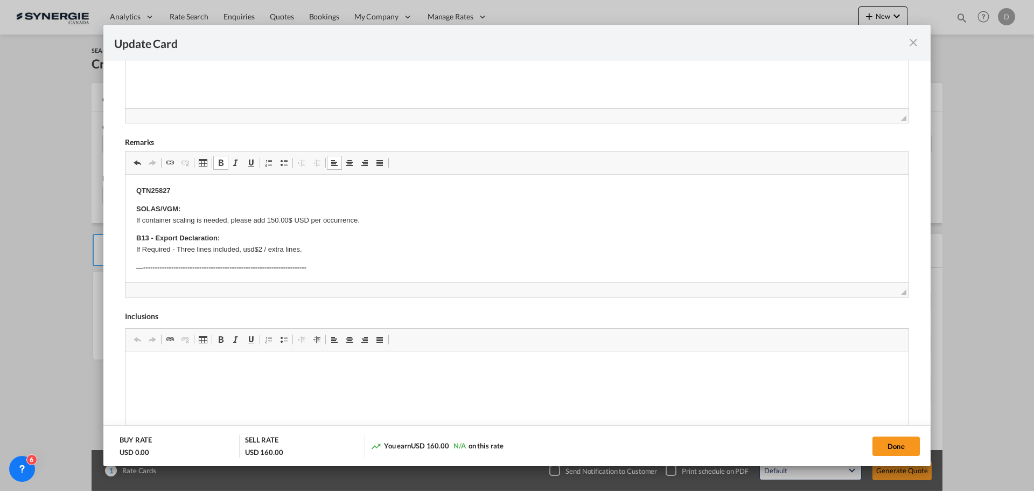
click at [178, 191] on p "QTN25827" at bounding box center [517, 190] width 762 height 11
click at [178, 190] on p "QTN25827" at bounding box center [517, 190] width 762 height 11
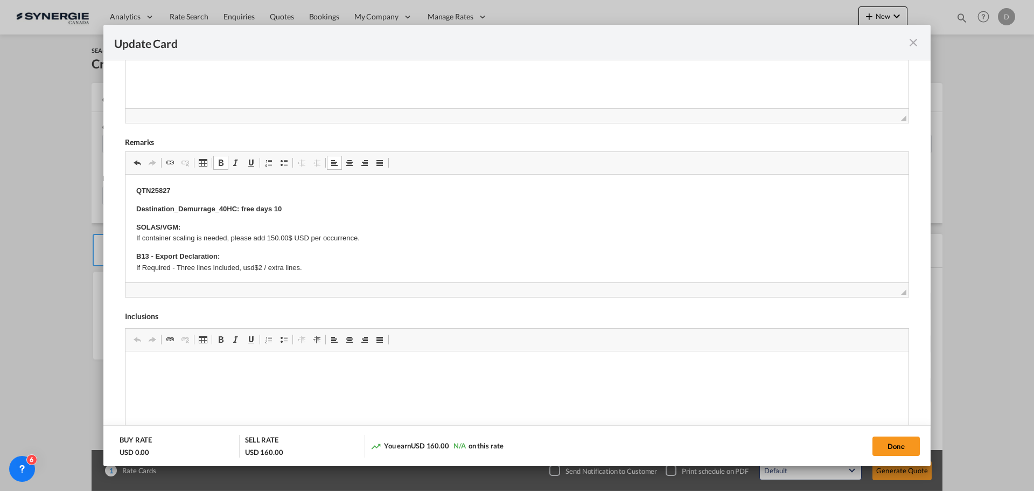
drag, startPoint x: 243, startPoint y: 212, endPoint x: 243, endPoint y: 220, distance: 8.1
click at [243, 212] on strong "​​​​​​​Destination_Demurrage_40HC: free days 10" at bounding box center [208, 209] width 145 height 8
click at [292, 229] on p "SOLAS/VGM: If container scaling is needed, please add 150.00$ USD per occurrenc…" at bounding box center [517, 233] width 762 height 23
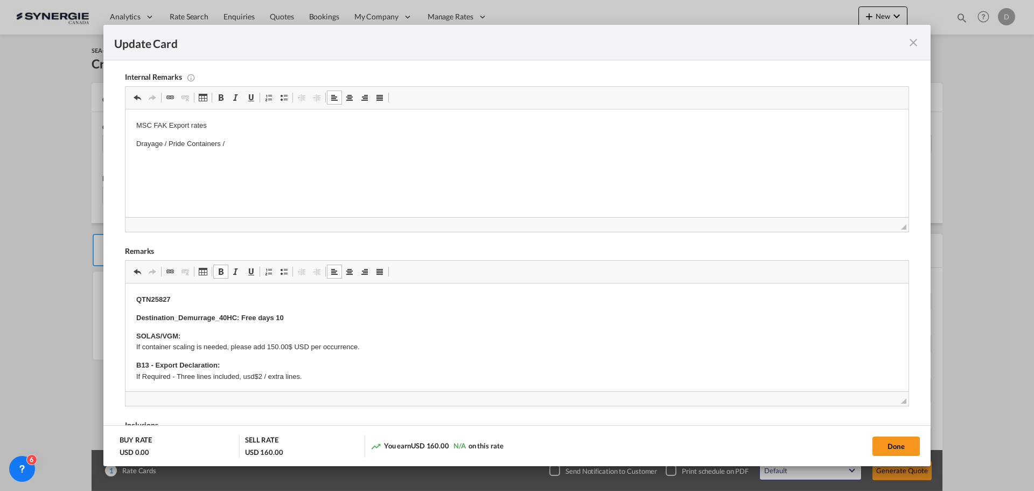
scroll to position [215, 0]
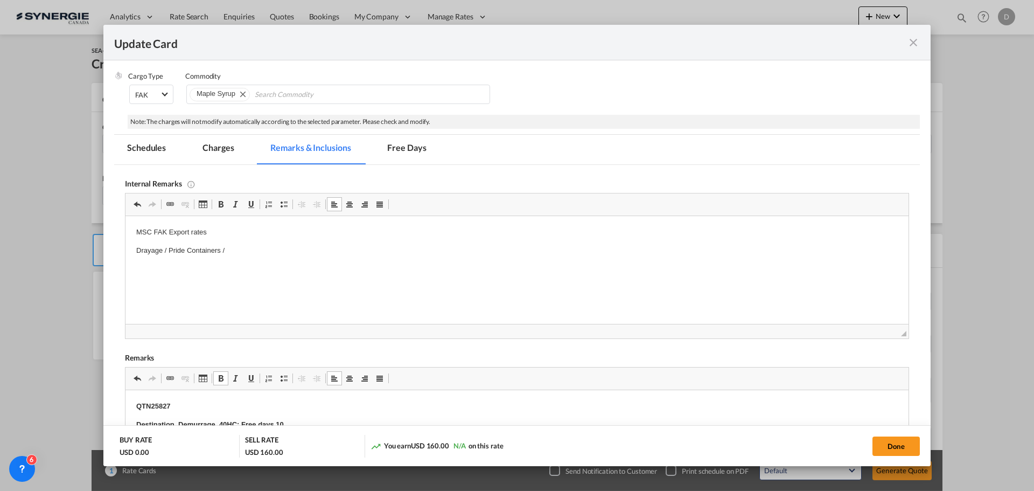
click at [221, 149] on md-tab-item "Charges" at bounding box center [218, 150] width 57 height 30
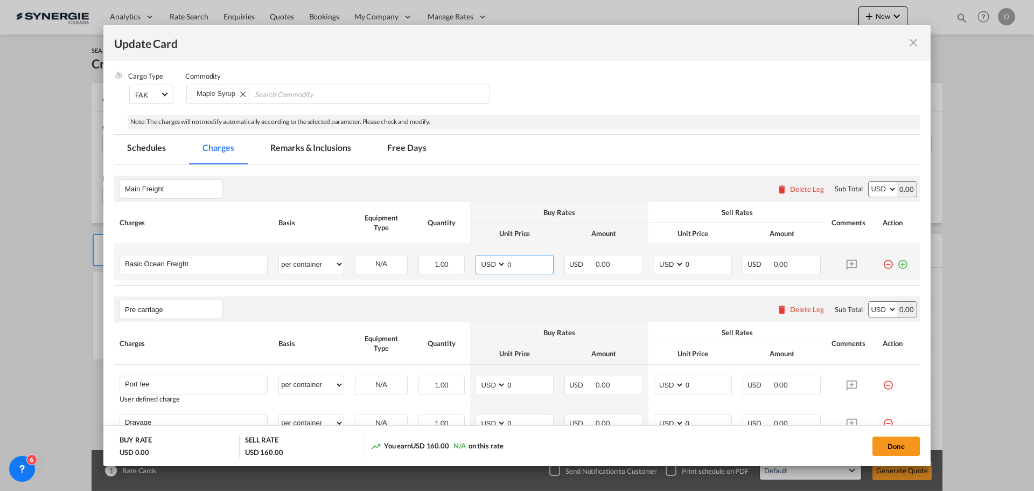
drag, startPoint x: 503, startPoint y: 263, endPoint x: 529, endPoint y: 260, distance: 26.6
click at [529, 260] on input "0" at bounding box center [529, 263] width 47 height 16
type input "2199"
drag, startPoint x: 680, startPoint y: 264, endPoint x: 649, endPoint y: 226, distance: 49.0
click at [694, 263] on input "0" at bounding box center [708, 263] width 47 height 16
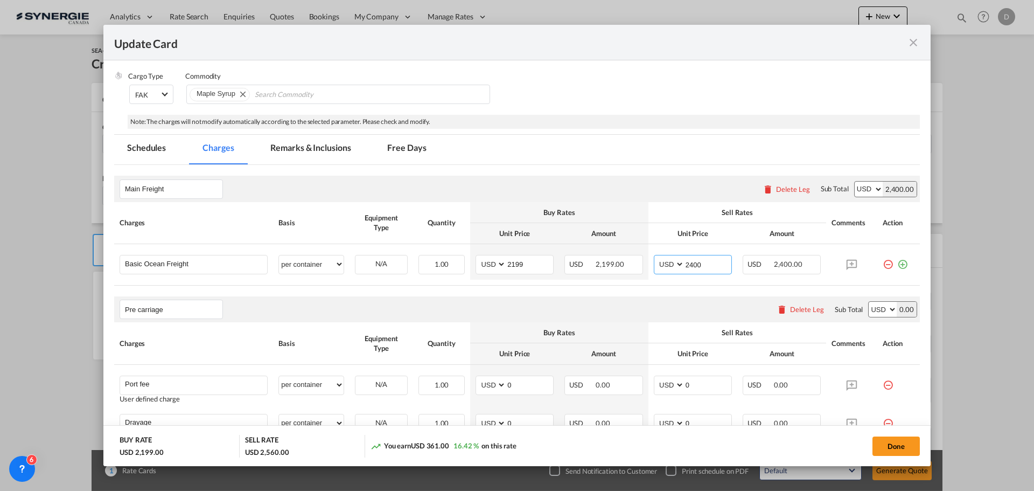
type input "2400"
click at [592, 181] on div "Main Freight Please enter leg name Leg Name Already Exists Delete Leg Sub Total…" at bounding box center [517, 189] width 806 height 26
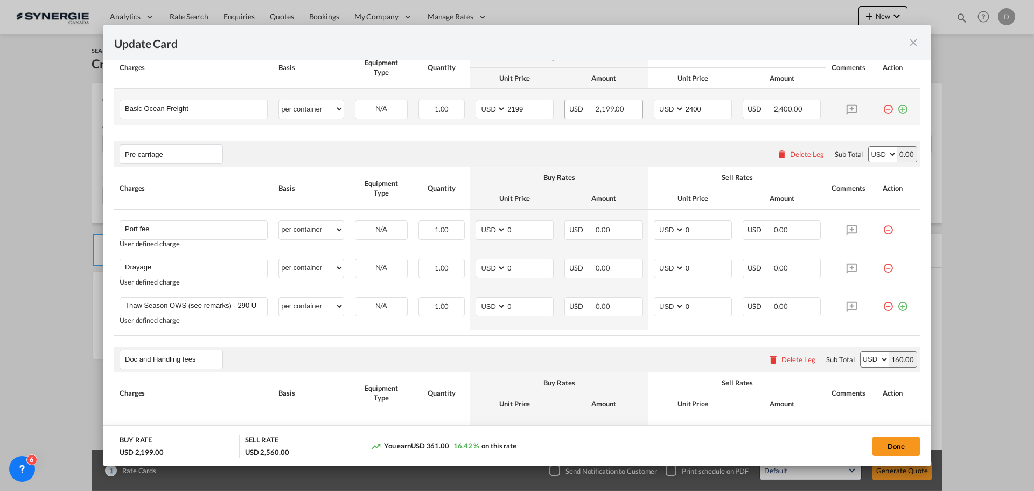
scroll to position [377, 0]
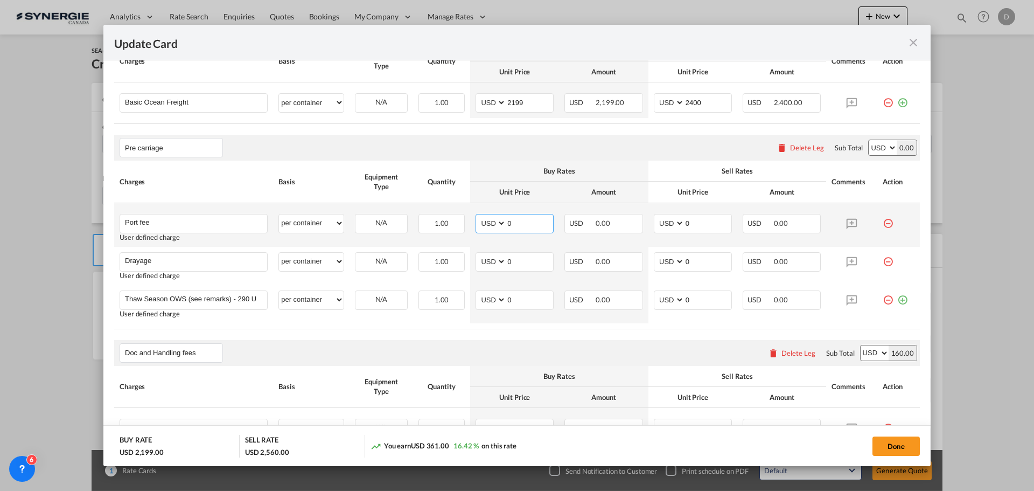
drag, startPoint x: 504, startPoint y: 223, endPoint x: 512, endPoint y: 208, distance: 16.9
click at [534, 220] on input "0" at bounding box center [529, 222] width 47 height 16
type input "50"
drag, startPoint x: 680, startPoint y: 222, endPoint x: 686, endPoint y: 215, distance: 9.2
click at [696, 221] on input "0" at bounding box center [708, 222] width 47 height 16
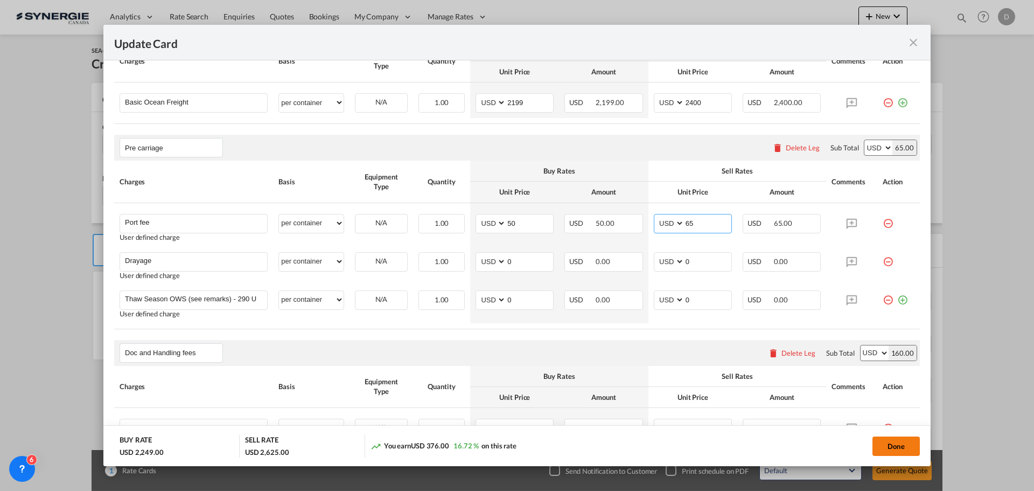
type input "65"
click at [876, 445] on button "Done" at bounding box center [896, 445] width 47 height 19
type input "[DATE]"
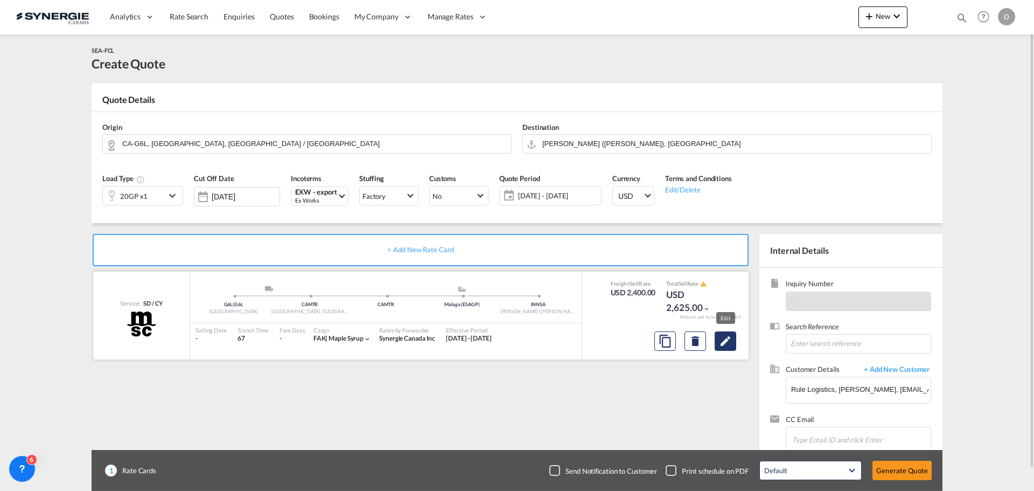
click at [727, 345] on md-icon "Edit" at bounding box center [725, 340] width 13 height 13
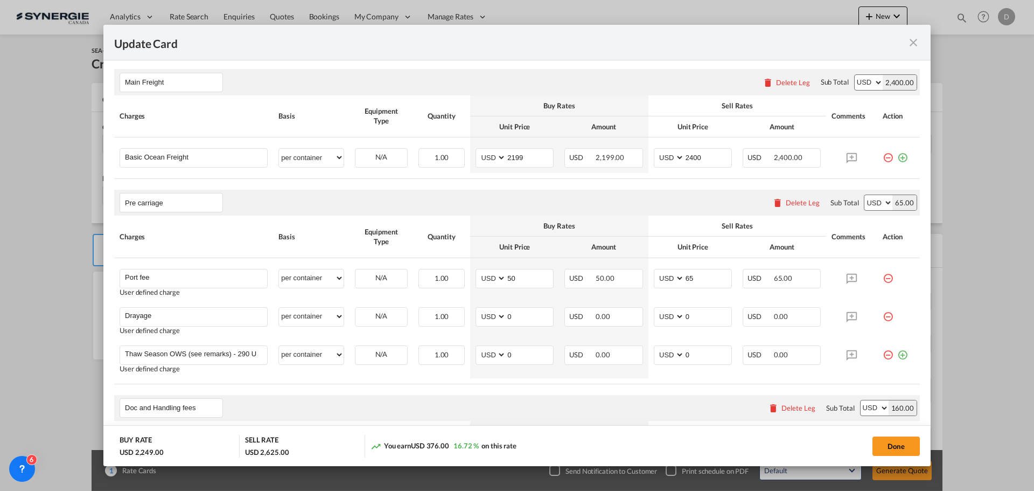
scroll to position [323, 0]
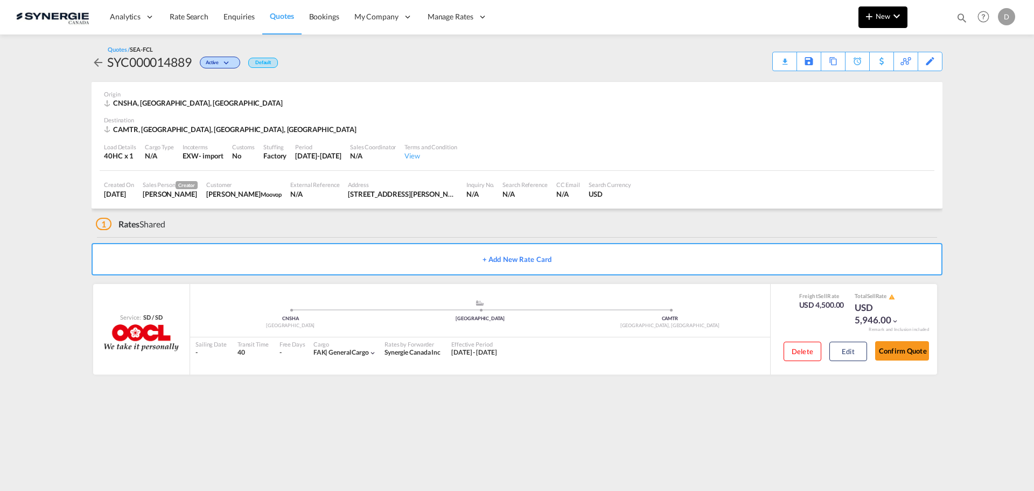
click at [880, 16] on span "New" at bounding box center [883, 16] width 40 height 9
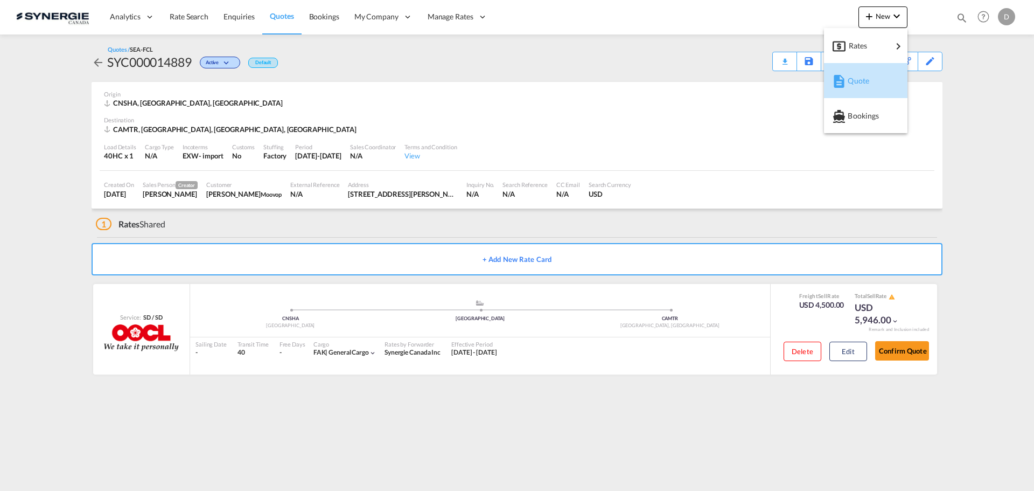
click at [860, 82] on span "Quote" at bounding box center [854, 81] width 12 height 22
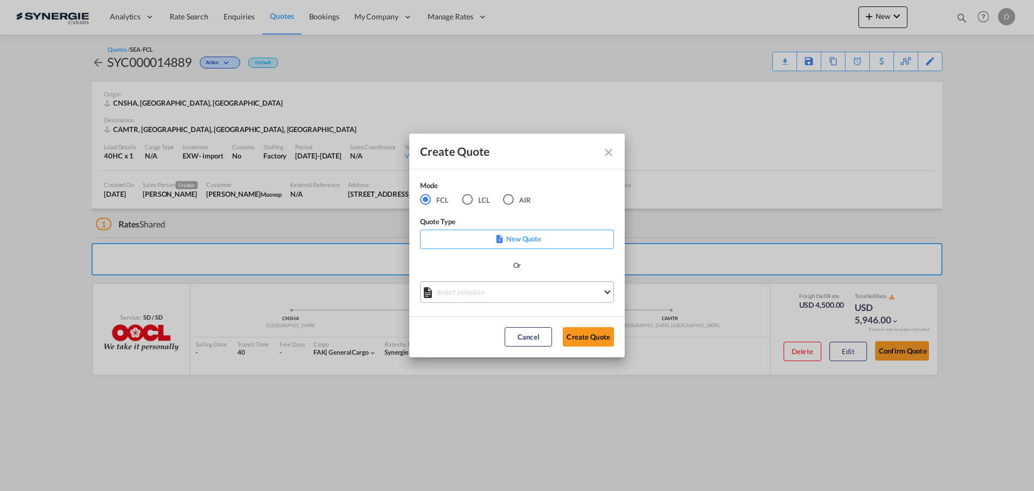
click at [522, 295] on md-select "Select template *NEW* FCL FREEHAND / DAP [PERSON_NAME] | [DATE] *NEW* Import FC…" at bounding box center [517, 292] width 194 height 22
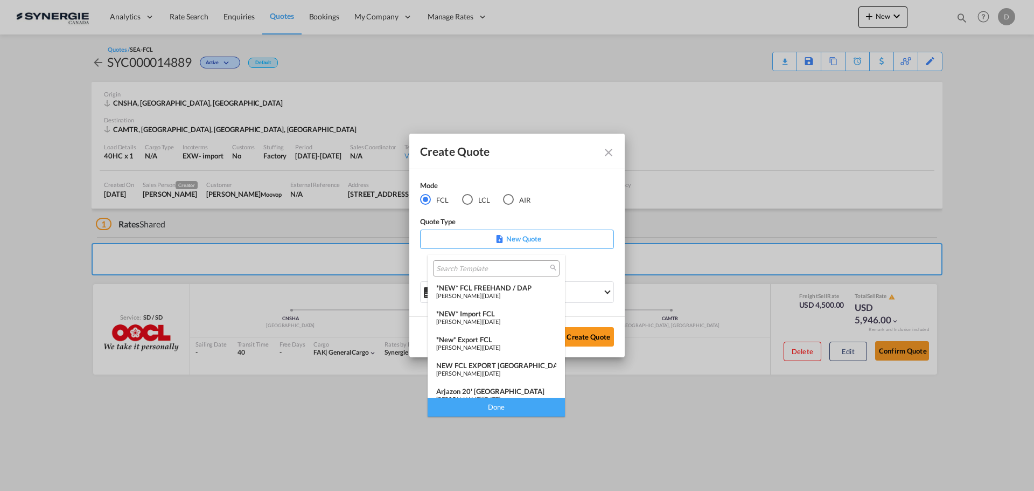
click at [500, 296] on span "[DATE]" at bounding box center [491, 295] width 17 height 7
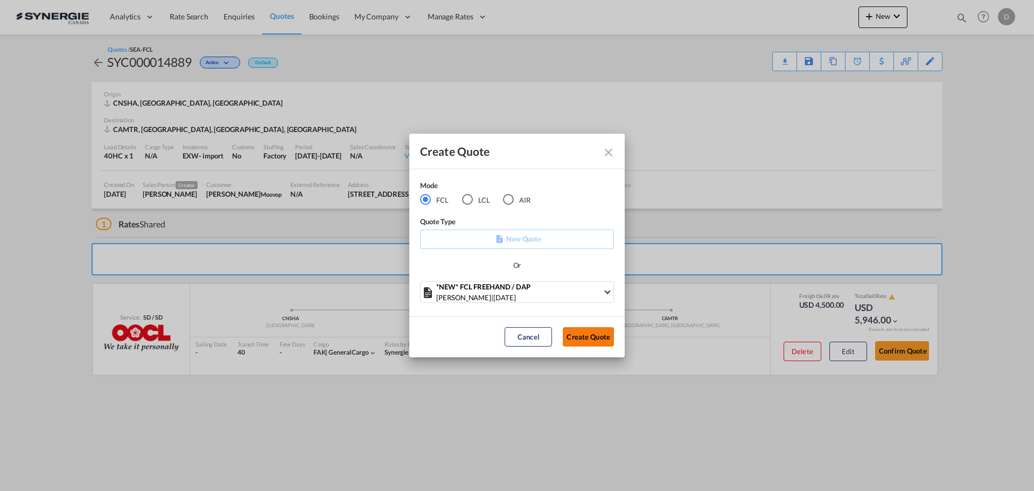
click at [592, 337] on button "Create Quote" at bounding box center [588, 336] width 51 height 19
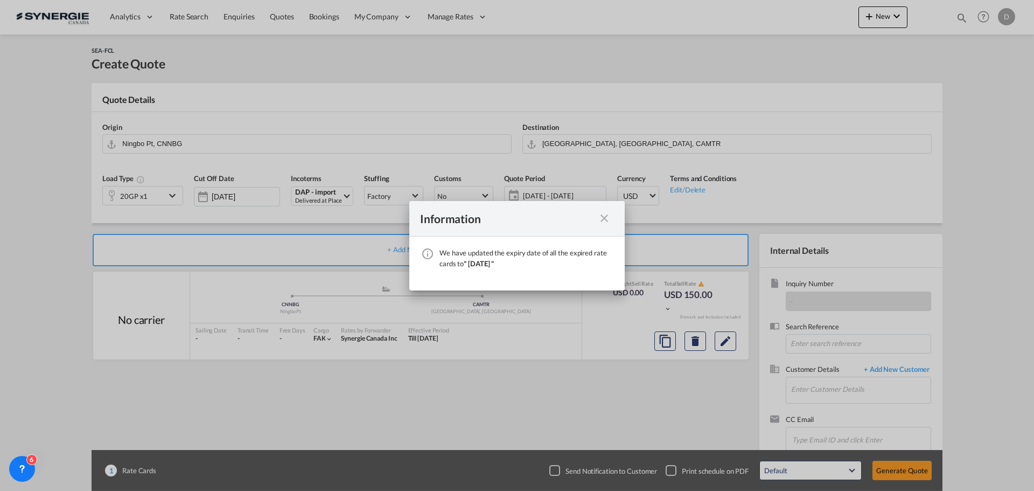
click at [604, 219] on md-icon "icon-close fg-AAA8AD cursor" at bounding box center [604, 218] width 13 height 13
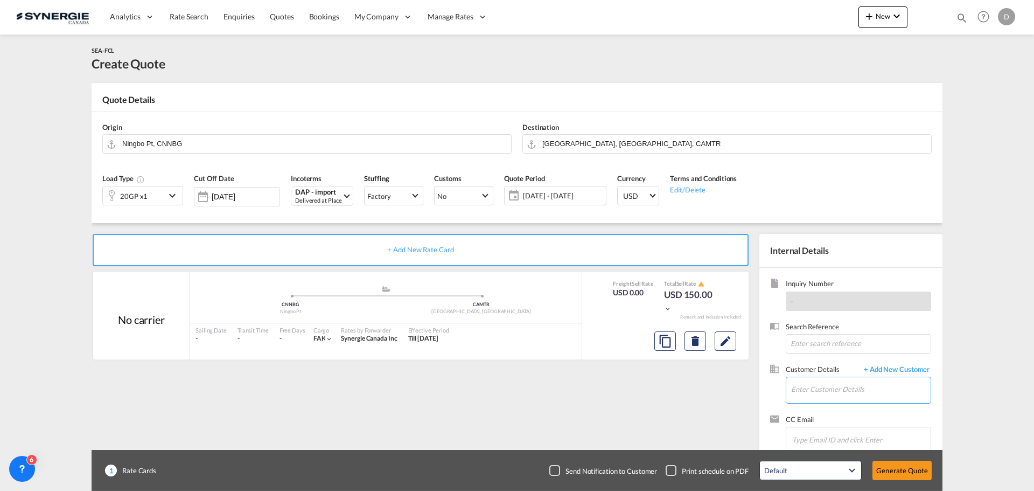
click at [833, 388] on input "Enter Customer Details" at bounding box center [861, 389] width 140 height 24
paste input "silviya.boydeva@avebulgaria.com"
type input "silviya.boydeva@avebulgaria.com"
click at [903, 374] on span "+ Add New Customer" at bounding box center [895, 370] width 73 height 12
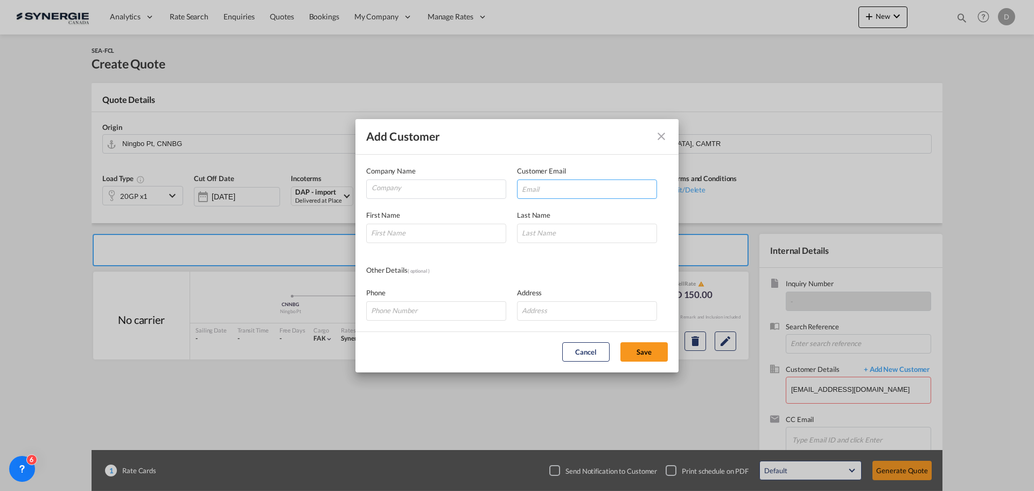
click at [575, 192] on input "Add Customer Company ..." at bounding box center [587, 188] width 140 height 19
paste input "silviya.boydeva@avebulgaria.com"
type input "silviya.boydeva@avebulgaria.com"
click at [395, 193] on input "Company" at bounding box center [439, 188] width 134 height 16
paste input "AVE Bulgaria LTD"
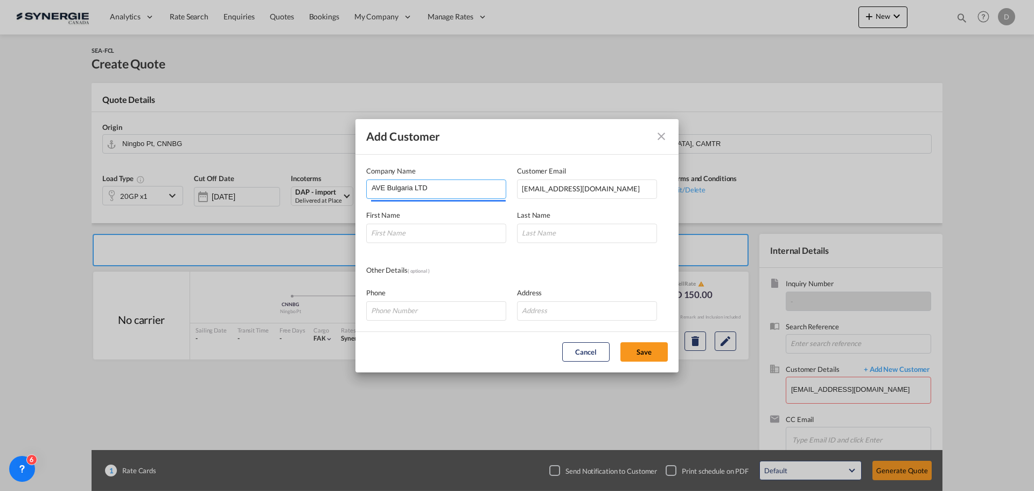
type input "AVE Bulgaria LTD"
click at [418, 234] on html "Analytics Reports Dashboard Rate Search Enquiries Quotes" at bounding box center [517, 245] width 1034 height 491
click at [454, 232] on input "Add Customer Company ..." at bounding box center [436, 233] width 140 height 19
paste input "Silviya"
type input "Silviya"
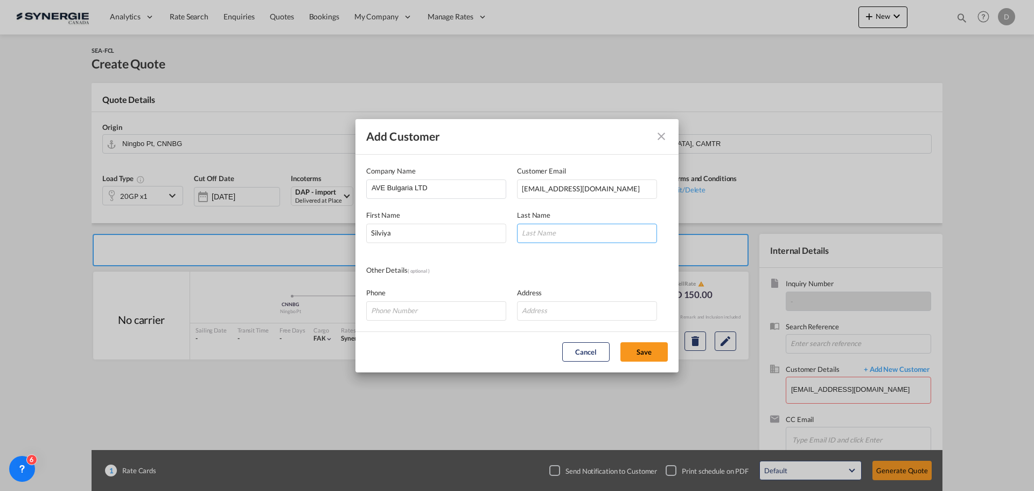
click at [573, 232] on input "Add Customer Company ..." at bounding box center [587, 233] width 140 height 19
paste input "Boydeva"
type input "Boydeva"
click at [401, 312] on input "Add Customer Company ..." at bounding box center [436, 310] width 140 height 19
paste input "+359 884 998 087"
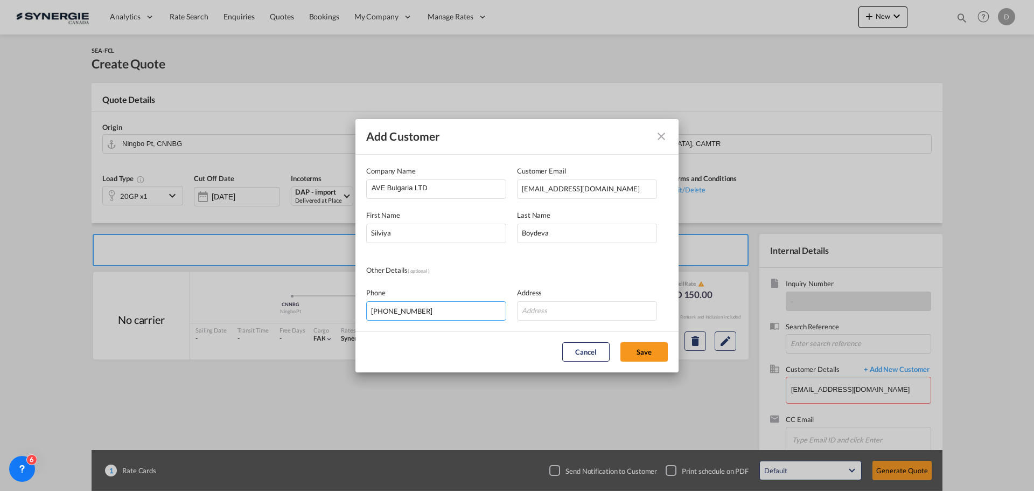
type input "+359 884 998 087"
click at [622, 308] on input "Add Customer Company ..." at bounding box center [587, 310] width 140 height 19
paste input "58, Debar str. floor 1, office 3 9000, Varna, Bulgaria"
type input "58, Debar str. floor 1, office 3 9000, Varna, Bulgaria"
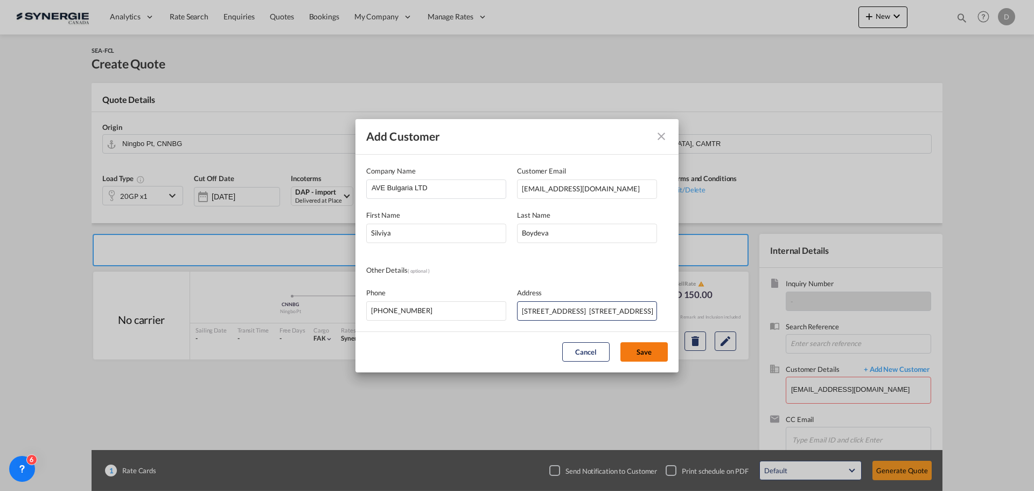
scroll to position [0, 0]
click at [640, 353] on button "Save" at bounding box center [644, 351] width 47 height 19
type input "AVE Bulgaria LTD, Silviya Boydeva, silviya.boydeva@avebulgaria.com"
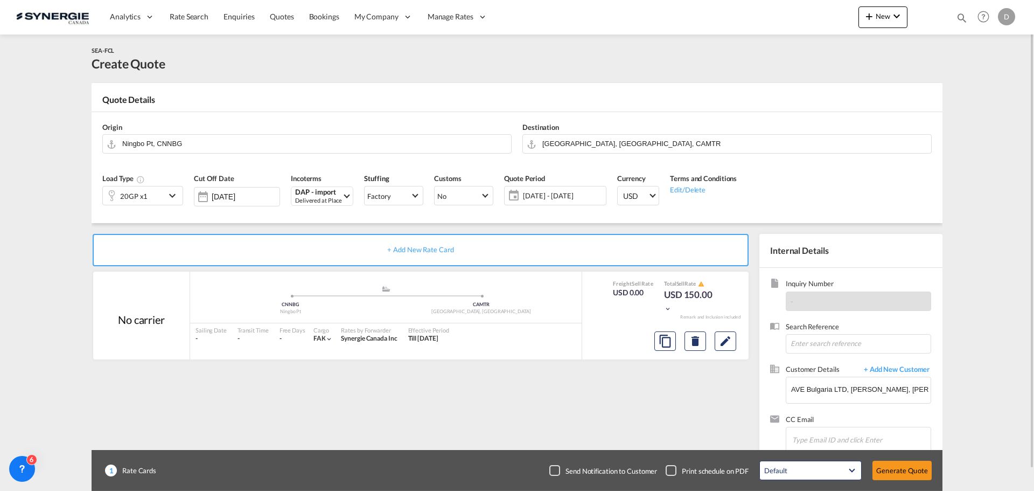
click at [169, 194] on md-icon "icon-chevron-down" at bounding box center [174, 195] width 16 height 13
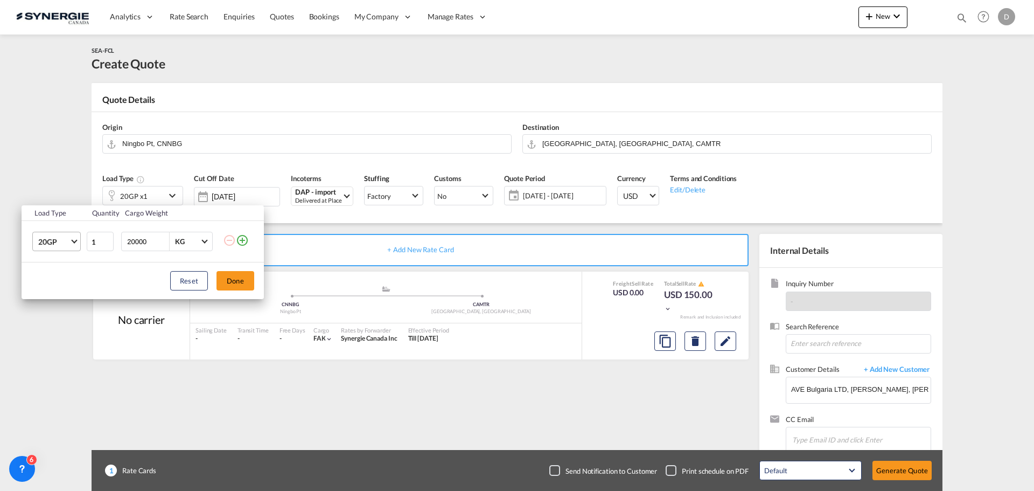
click at [74, 244] on md-select-value "20GP" at bounding box center [58, 241] width 43 height 18
click at [55, 291] on div "40HC" at bounding box center [48, 293] width 20 height 11
click at [236, 278] on button "Done" at bounding box center [236, 280] width 38 height 19
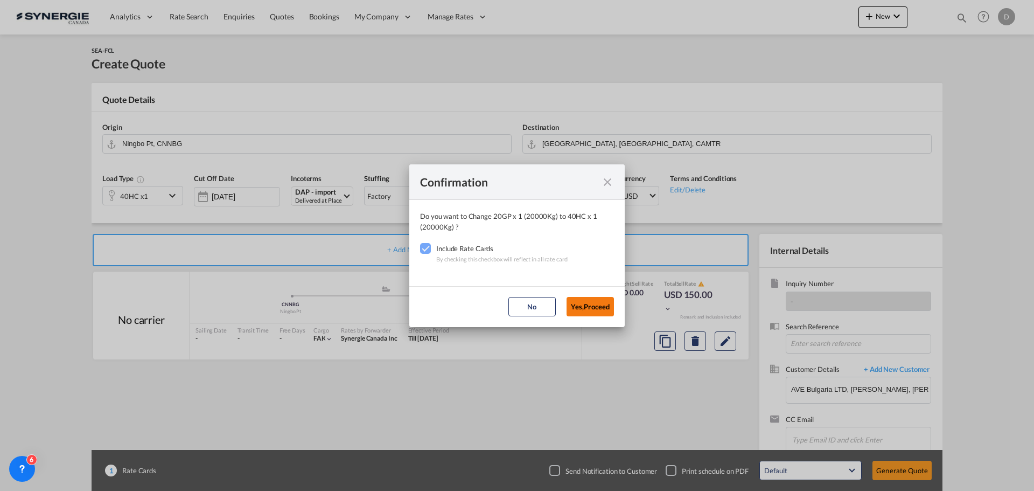
click at [590, 308] on button "Yes,Proceed" at bounding box center [590, 306] width 47 height 19
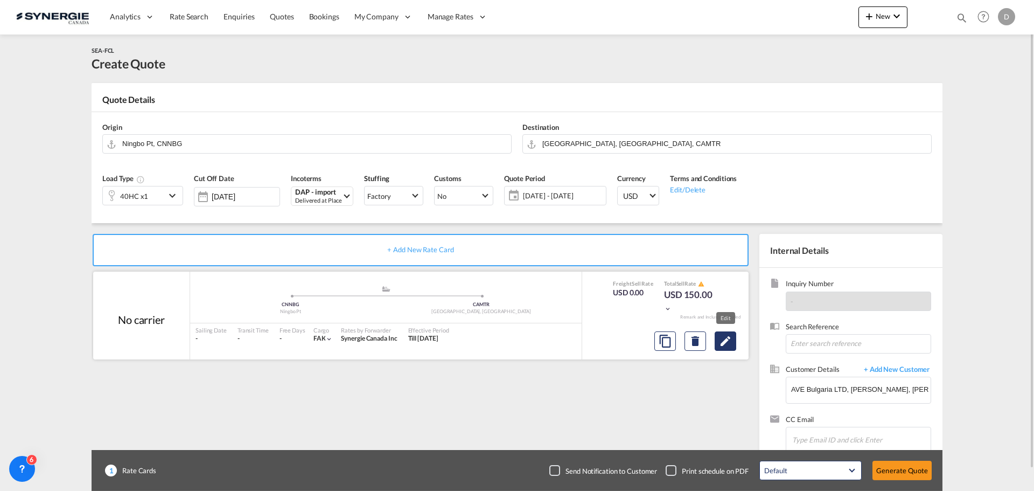
click at [727, 338] on md-icon "Edit" at bounding box center [725, 340] width 13 height 13
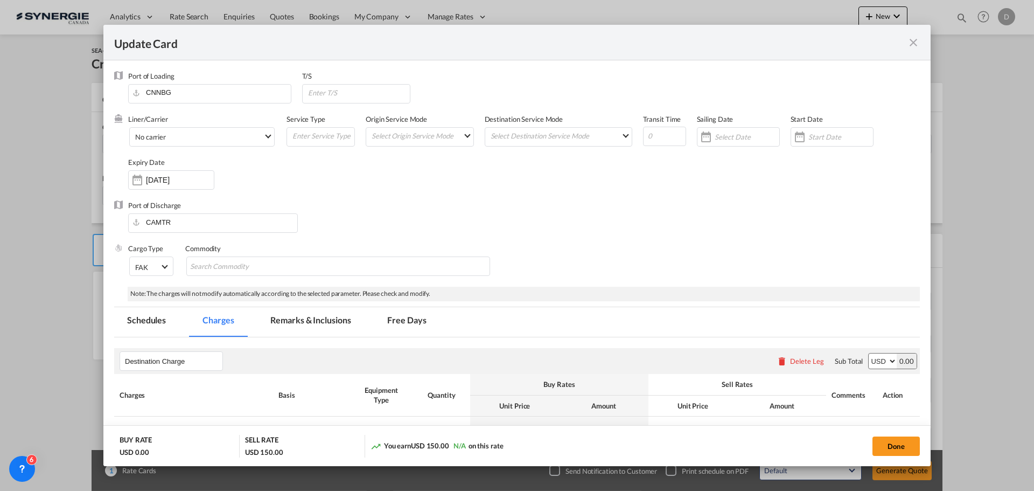
select select "per container"
select select "per B/L"
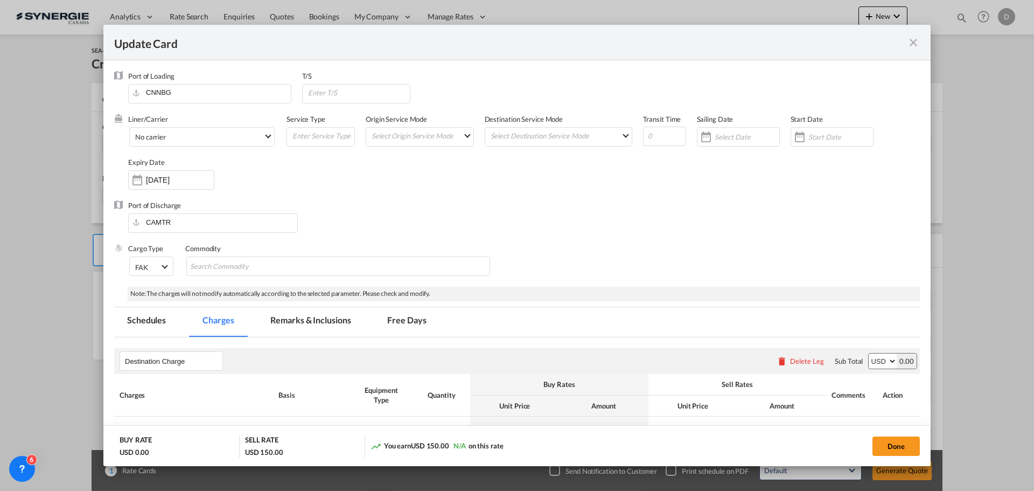
select select "per B/L"
select select "per shipment"
click at [912, 44] on md-icon "icon-close fg-AAA8AD m-0 pointer" at bounding box center [913, 42] width 13 height 13
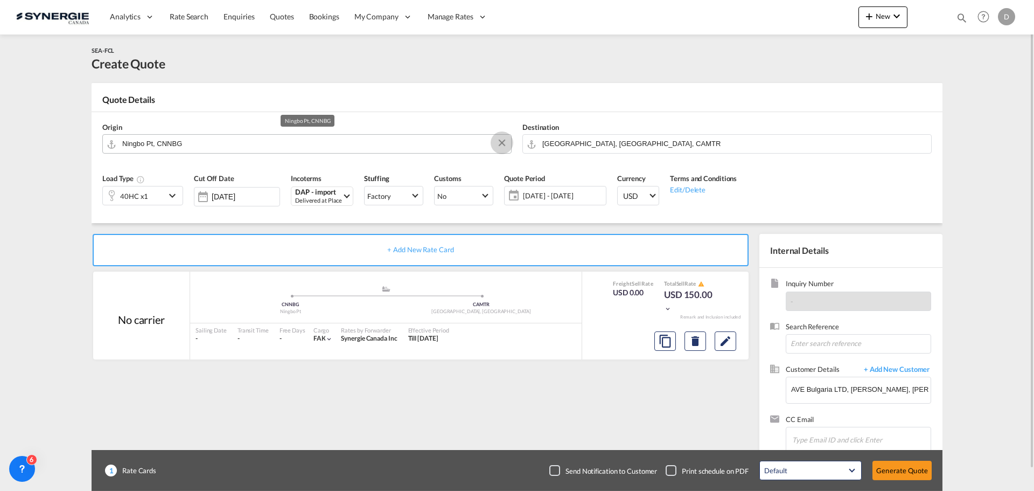
click at [501, 143] on button "Clear Input" at bounding box center [502, 143] width 16 height 16
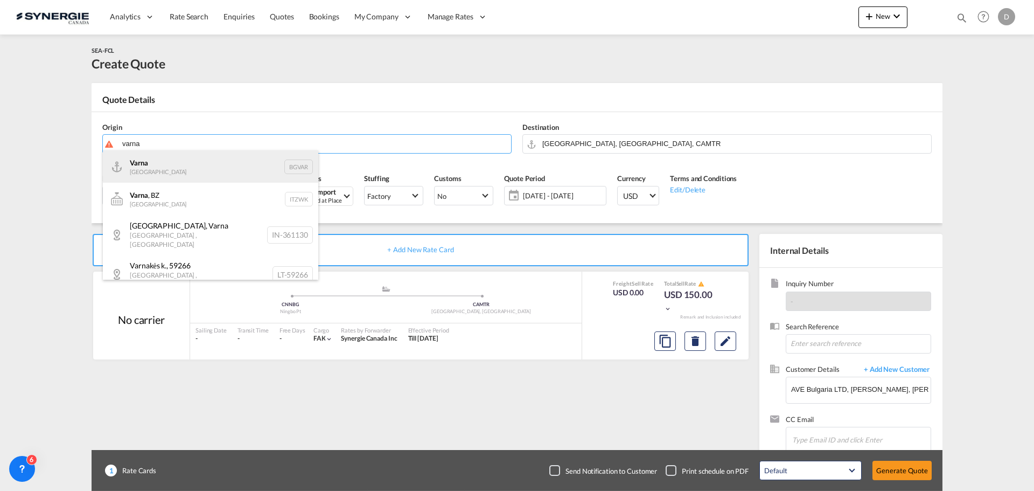
click at [199, 174] on div "Varna Bulgaria BGVAR" at bounding box center [210, 166] width 215 height 32
type input "Varna, BGVAR"
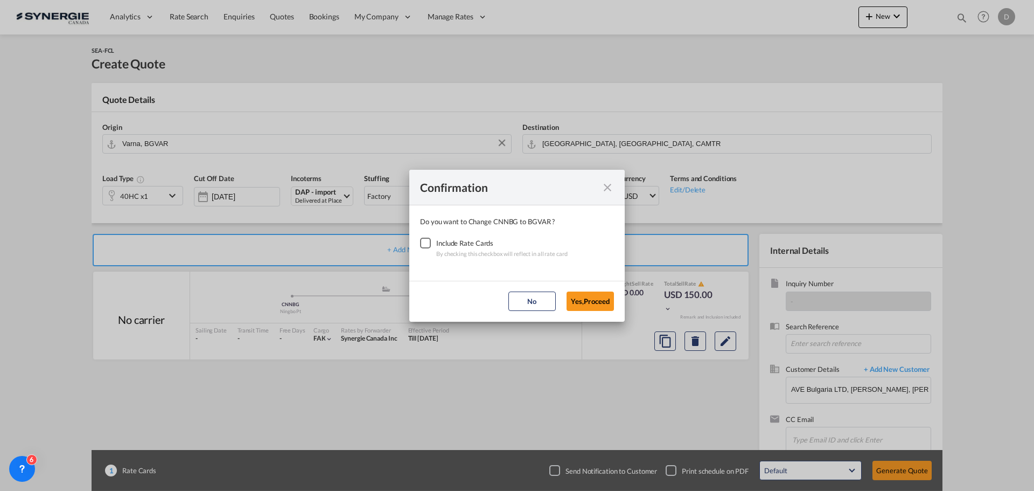
click at [426, 241] on div "Checkbox No Ink" at bounding box center [425, 243] width 11 height 11
click at [574, 297] on button "Yes,Proceed" at bounding box center [590, 300] width 47 height 19
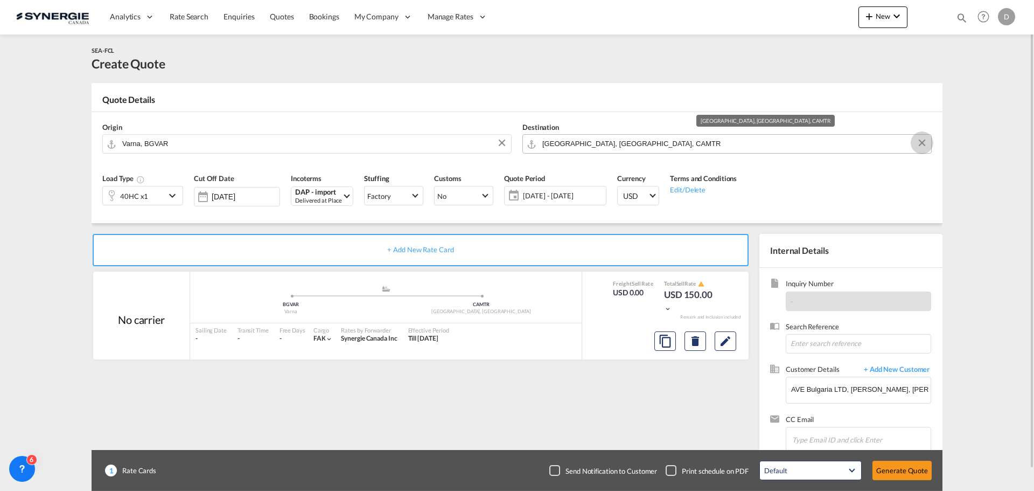
click at [922, 141] on button "Clear Input" at bounding box center [922, 143] width 16 height 16
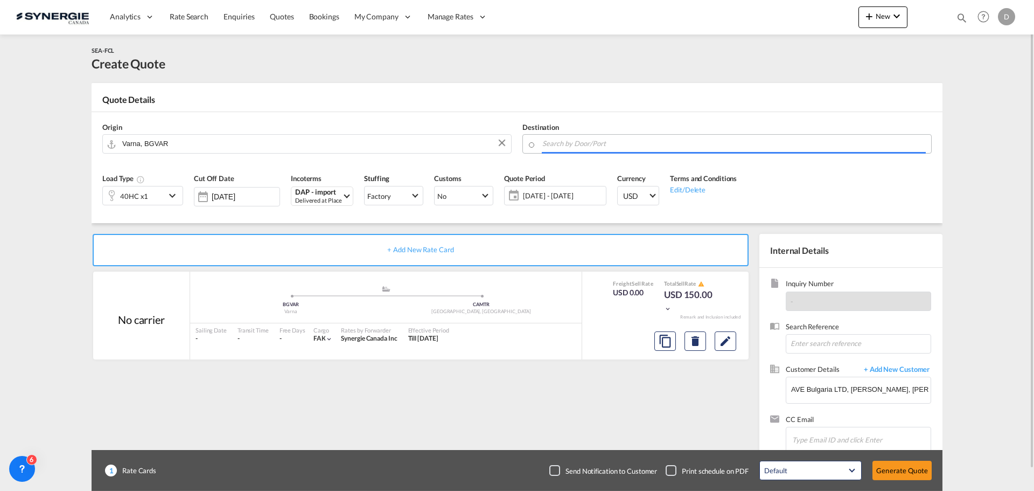
paste input "Markham"
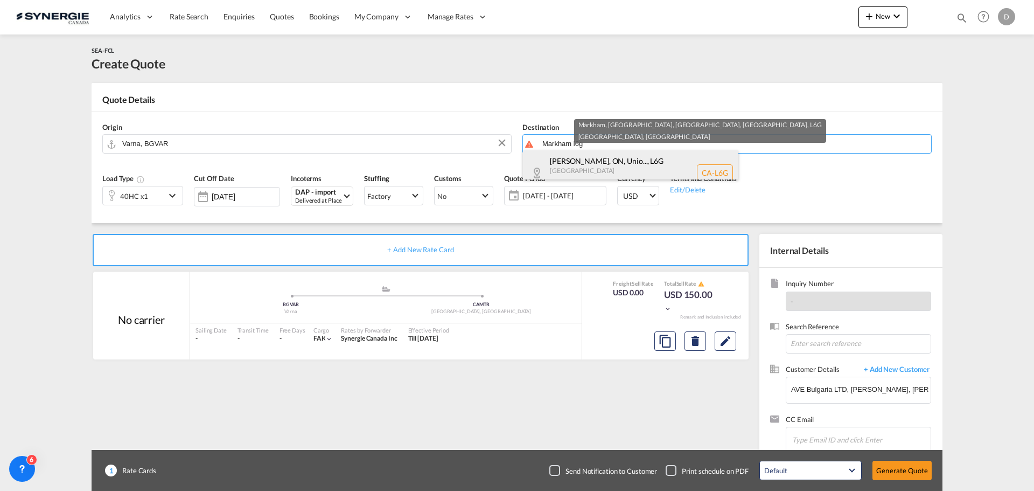
click at [636, 162] on div "Markham, ON, Unio... , L6G Ontario Canada CA-L6G" at bounding box center [630, 172] width 215 height 45
type input "CA-L6G, Markham, ON, Unionville, ON, Ontario"
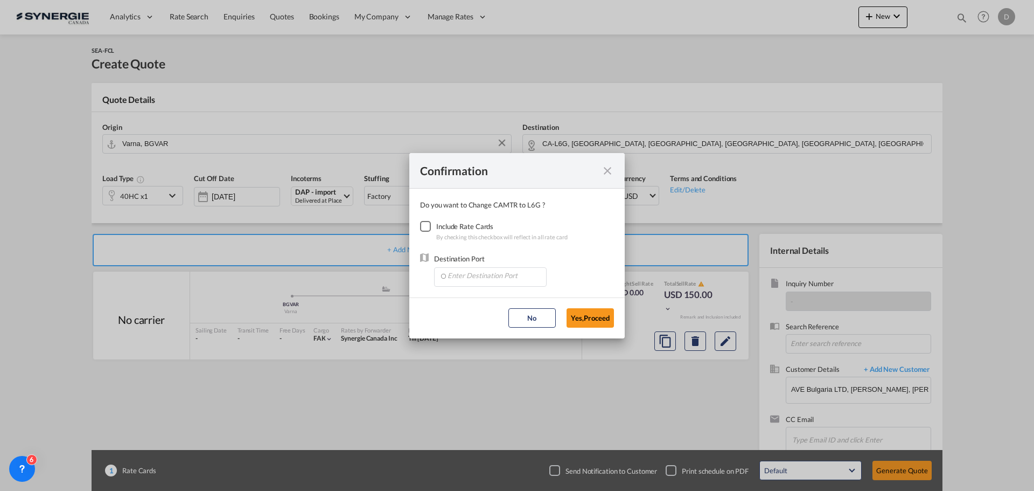
click at [420, 230] on div "Checkbox No Ink" at bounding box center [425, 226] width 11 height 11
click at [494, 277] on input "Enter Destination Port" at bounding box center [493, 276] width 107 height 16
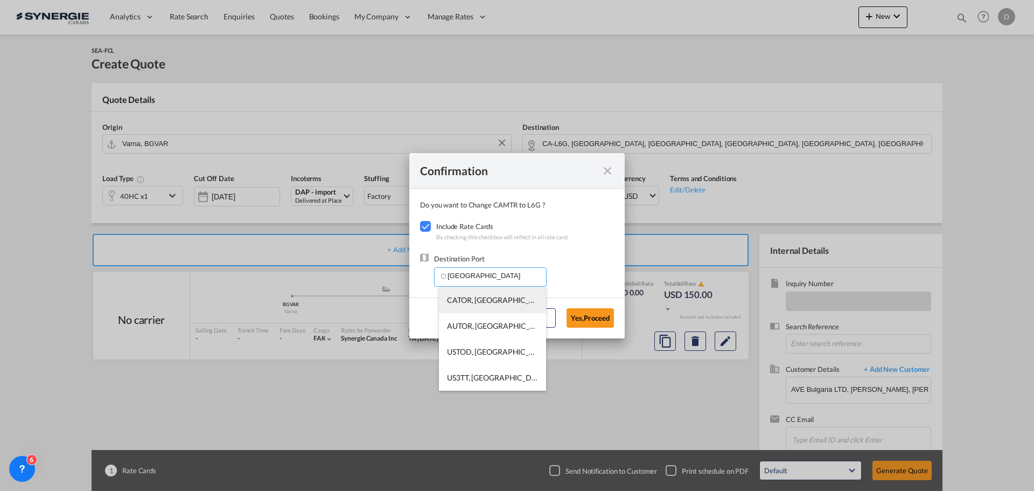
click at [501, 304] on li "CATOR, [GEOGRAPHIC_DATA], [GEOGRAPHIC_DATA], [GEOGRAPHIC_DATA], [GEOGRAPHIC_DAT…" at bounding box center [492, 300] width 107 height 26
type input "CATOR, [GEOGRAPHIC_DATA], [GEOGRAPHIC_DATA], [GEOGRAPHIC_DATA], [GEOGRAPHIC_DAT…"
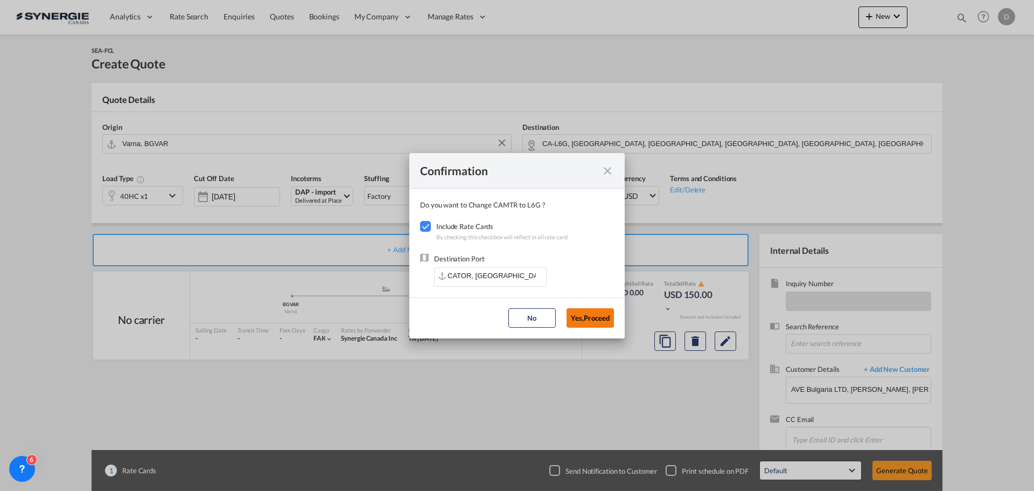
click at [604, 321] on button "Yes,Proceed" at bounding box center [590, 317] width 47 height 19
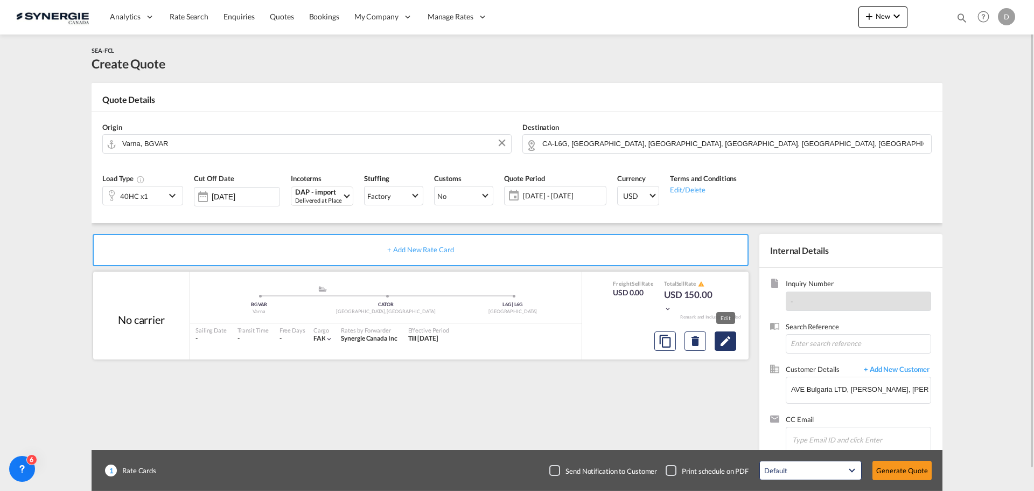
click at [726, 341] on md-icon "Edit" at bounding box center [725, 340] width 13 height 13
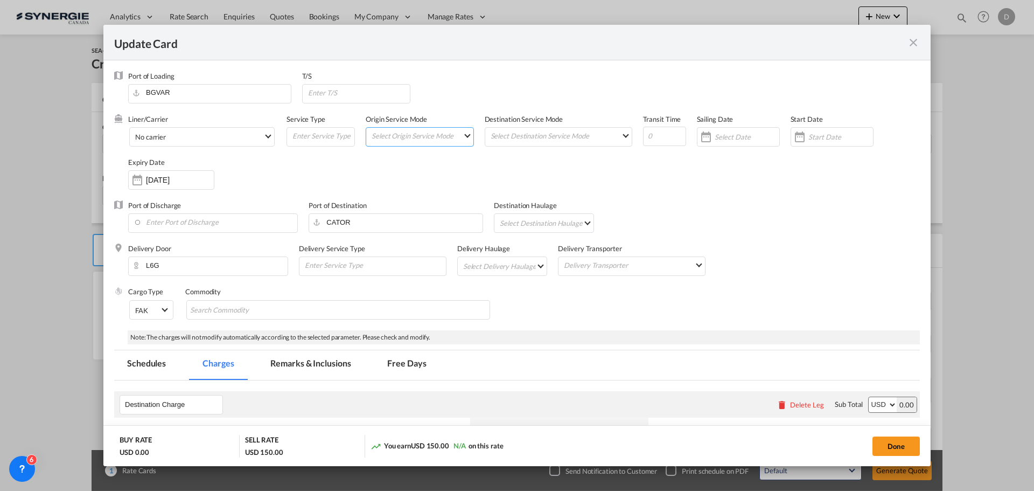
click at [456, 134] on md-select "Select Origin Service Mode SD CY" at bounding box center [422, 135] width 103 height 15
click at [407, 159] on md-option "CY" at bounding box center [419, 161] width 119 height 26
click at [601, 144] on md-input-container "Select Destination Service Mode SD CY" at bounding box center [559, 136] width 148 height 19
click at [602, 140] on md-select "Select Destination Service Mode SD CY" at bounding box center [561, 135] width 142 height 15
click at [546, 143] on md-option "SD" at bounding box center [557, 135] width 158 height 26
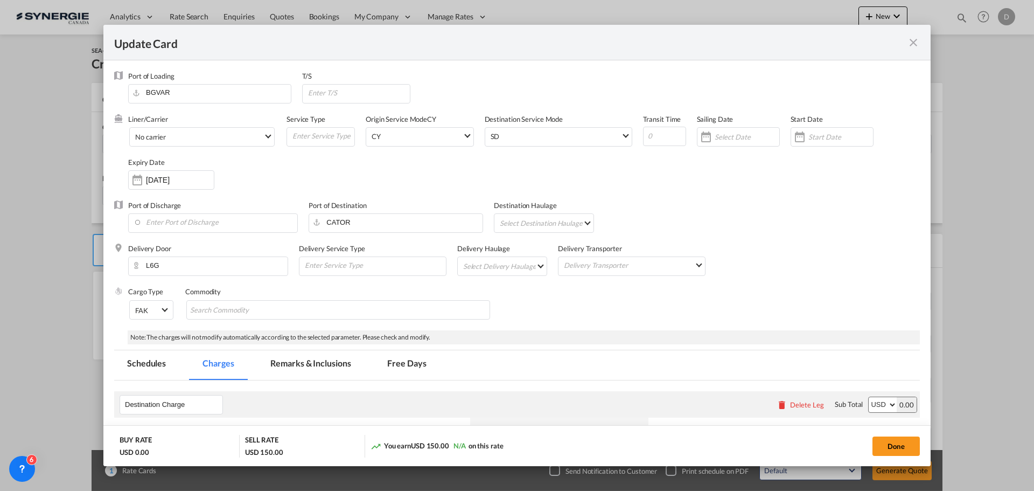
click at [793, 213] on div "Port of Discharge Port of Destination CATOR Destination Haulage Select Destinat…" at bounding box center [517, 221] width 806 height 43
click at [793, 140] on div "Update Card Port ..." at bounding box center [799, 137] width 17 height 22
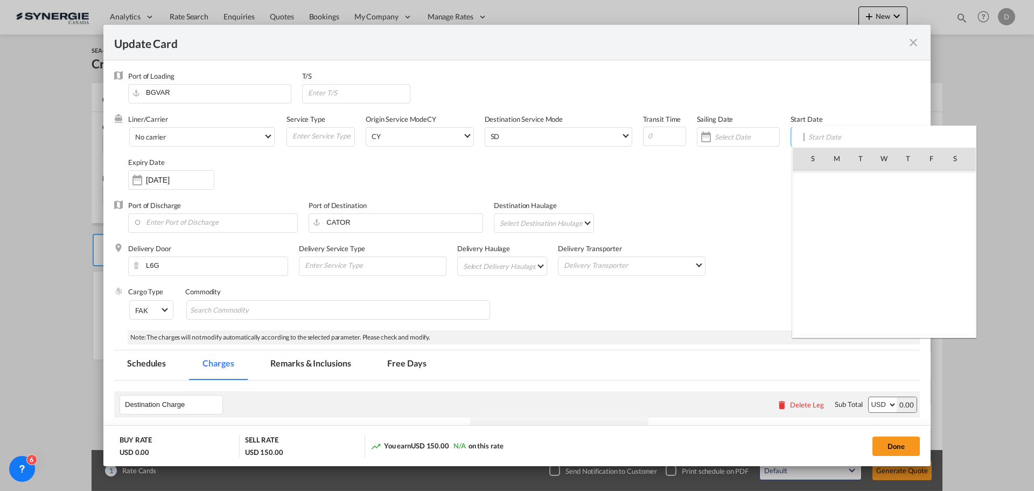
scroll to position [249507, 0]
click at [833, 273] on span "22" at bounding box center [837, 276] width 23 height 23
type input "[DATE]"
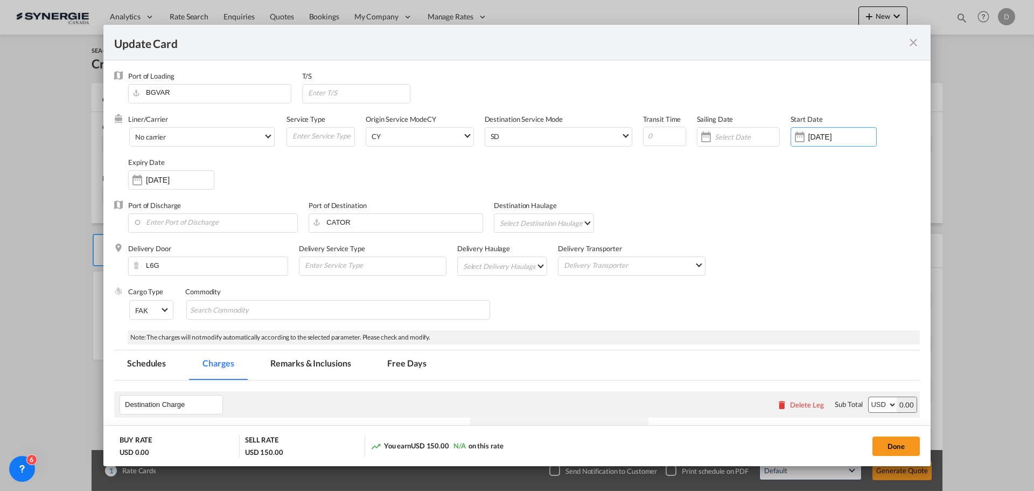
click at [737, 192] on div "Liner/Carrier No carrier Atlantic Container Line (ACL) Baker Transport (GB) | D…" at bounding box center [524, 157] width 792 height 86
click at [533, 263] on md-select "Select Delivery Haulage rail road barge truck unspecified not available" at bounding box center [504, 265] width 85 height 17
click at [498, 297] on md-option "road" at bounding box center [502, 292] width 101 height 26
click at [262, 311] on input "Chips input." at bounding box center [239, 310] width 99 height 17
type input "General Cargo"
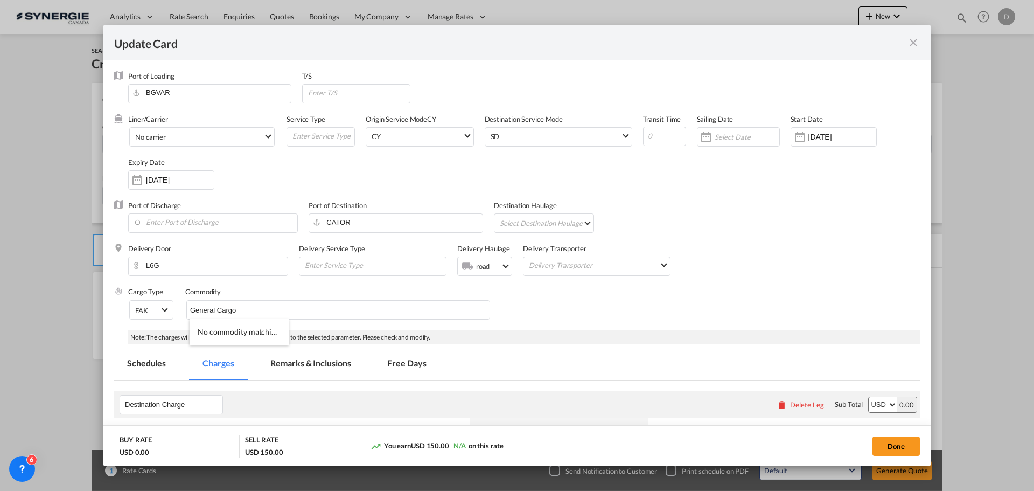
click at [618, 296] on div "Cargo Type FAK FAK GCR GDSM General Cargo Hazardous Cargo Ambient Foodstuff Chi…" at bounding box center [524, 308] width 792 height 43
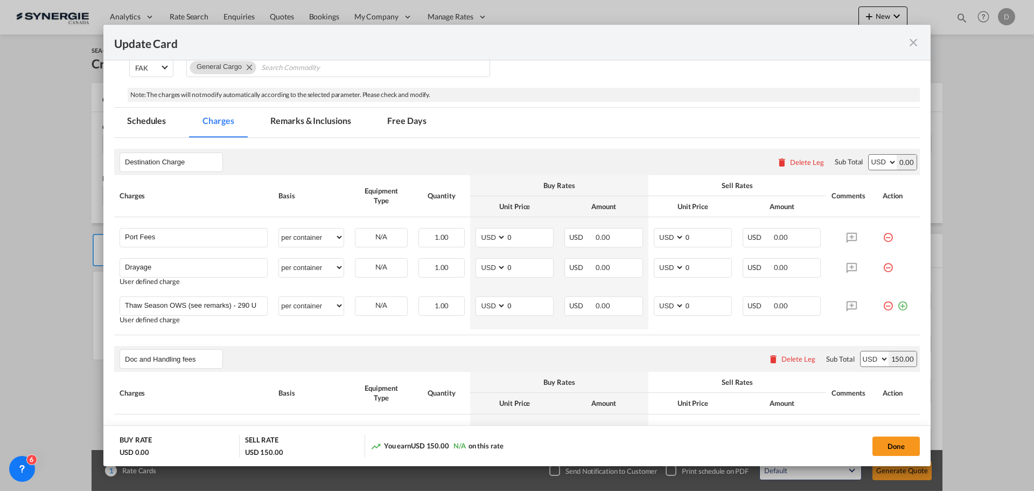
scroll to position [269, 0]
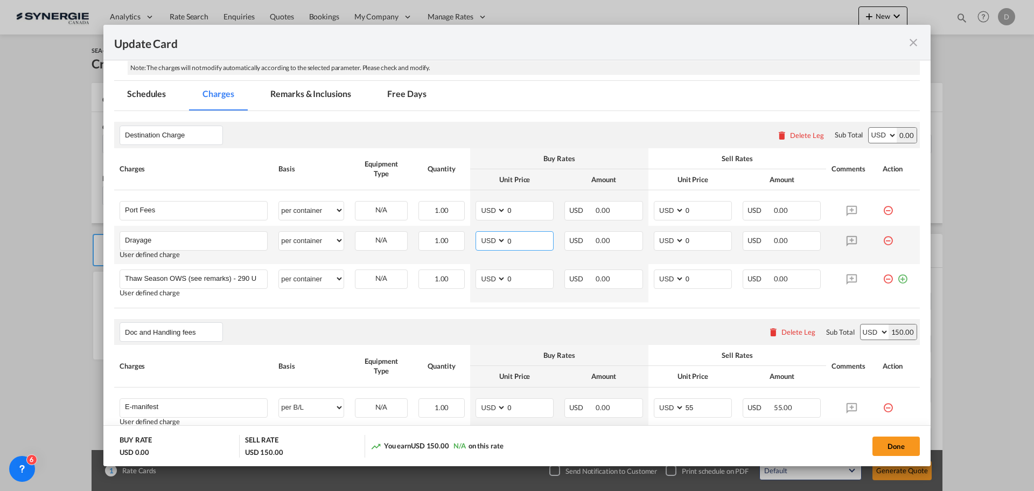
drag, startPoint x: 503, startPoint y: 241, endPoint x: 510, endPoint y: 229, distance: 13.5
click at [528, 240] on input "0" at bounding box center [529, 240] width 47 height 16
type input "308"
type input "407"
click at [688, 324] on div "Doc and Handling fees Please enter leg name Leg Name Already Exists Delete Leg …" at bounding box center [517, 332] width 806 height 26
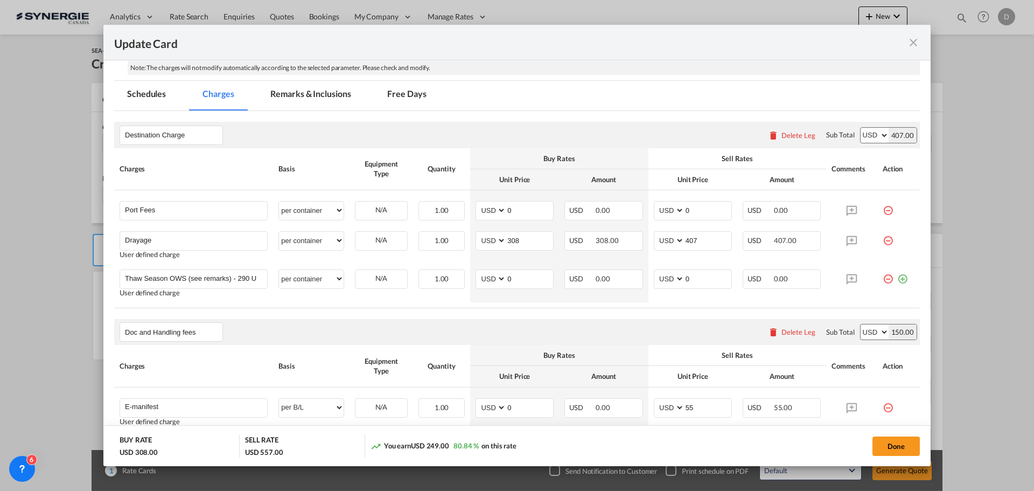
click at [331, 91] on md-tab-item "Remarks & Inclusions" at bounding box center [310, 96] width 106 height 30
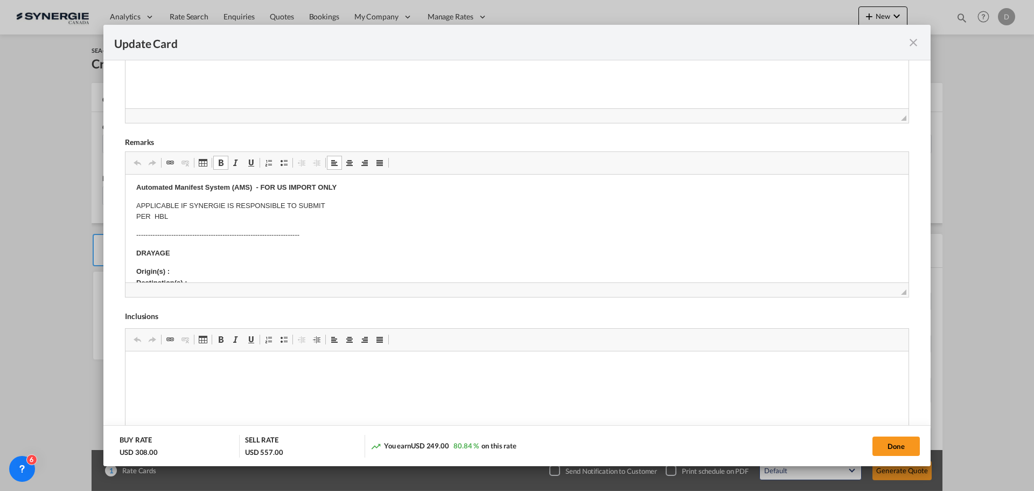
scroll to position [162, 0]
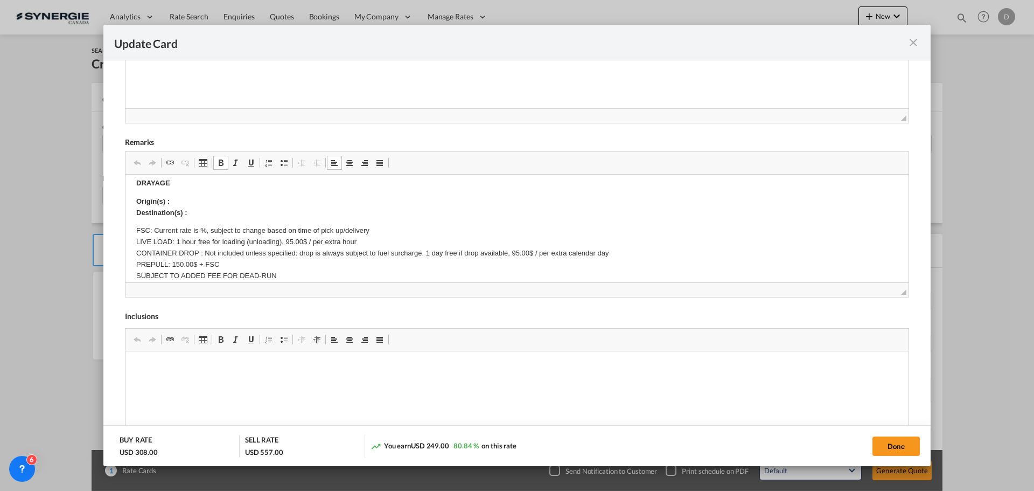
click at [188, 202] on p "Origin(s) : Destination(s) :" at bounding box center [517, 207] width 762 height 23
click at [197, 213] on p "Origin(s) : Toronto Destination(s) :" at bounding box center [517, 207] width 762 height 23
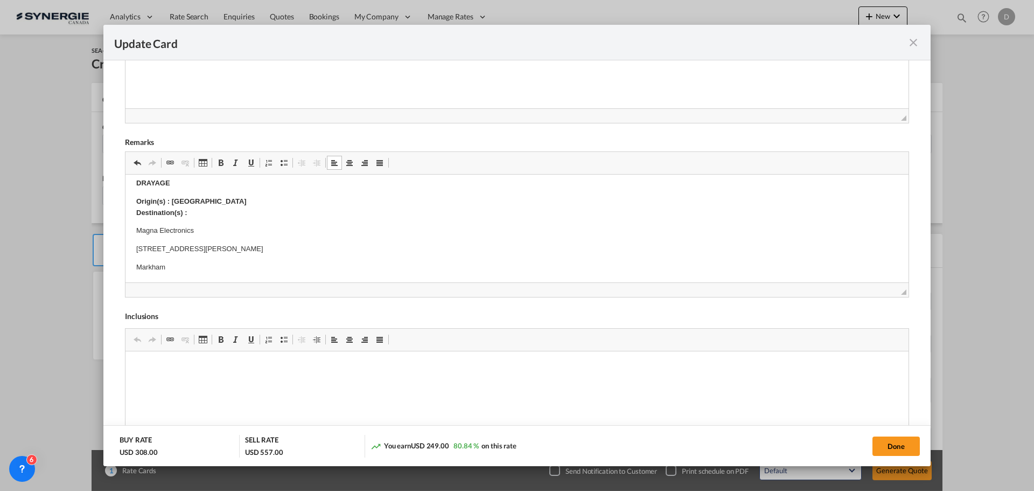
scroll to position [187, 0]
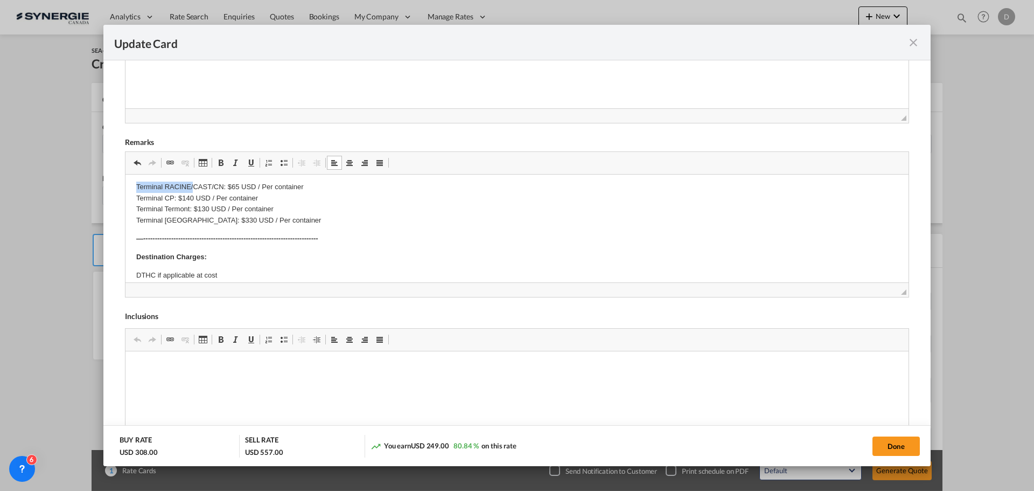
drag, startPoint x: 134, startPoint y: 204, endPoint x: 194, endPoint y: 177, distance: 66.1
click at [194, 177] on html "E Manifest (ACI): Applicable if Synergie is responsible to submit Per E-manifes…" at bounding box center [517, 102] width 783 height 671
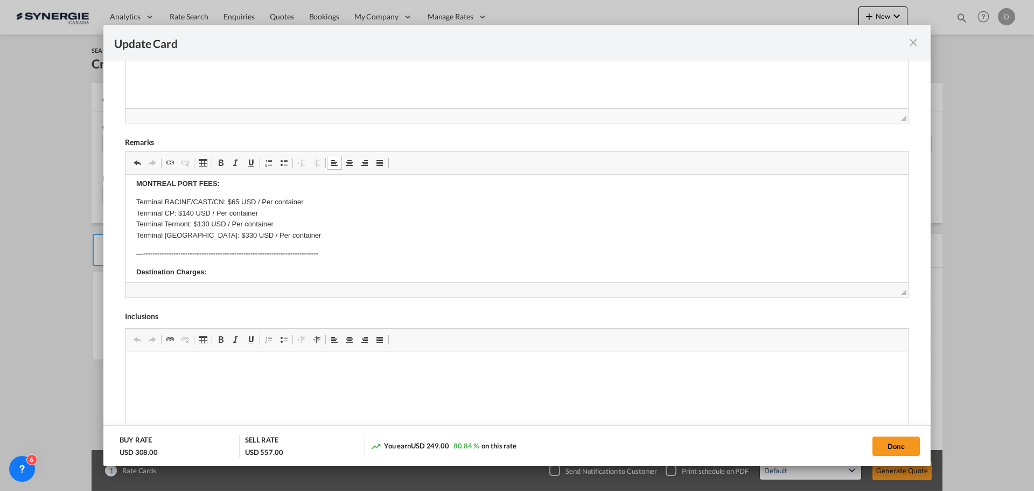
click at [345, 218] on p "Terminal RACINE/CAST/CN: $65 USD / Per container Terminal CP: $140 USD / Per co…" at bounding box center [517, 219] width 762 height 45
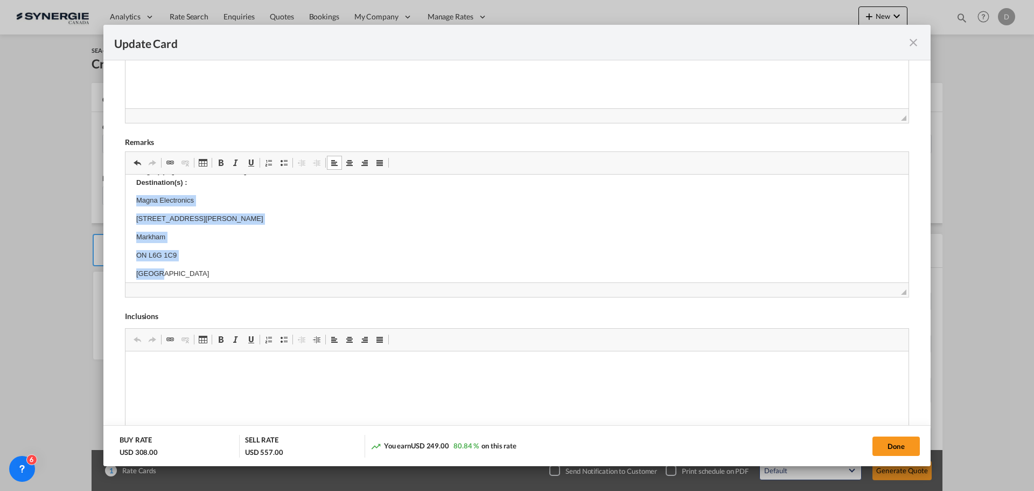
scroll to position [199, 0]
drag, startPoint x: 137, startPoint y: 214, endPoint x: 182, endPoint y: 271, distance: 72.4
click at [182, 271] on body "E Manifest (ACI): Applicable if Synergie is responsible to submit Per E-manifes…" at bounding box center [517, 311] width 762 height 650
click at [220, 159] on span "Update Card Port ..." at bounding box center [221, 162] width 9 height 9
click at [226, 217] on body "E Manifest (ACI): Applicable if Synergie is responsible to submit Per E-manifes…" at bounding box center [517, 311] width 762 height 650
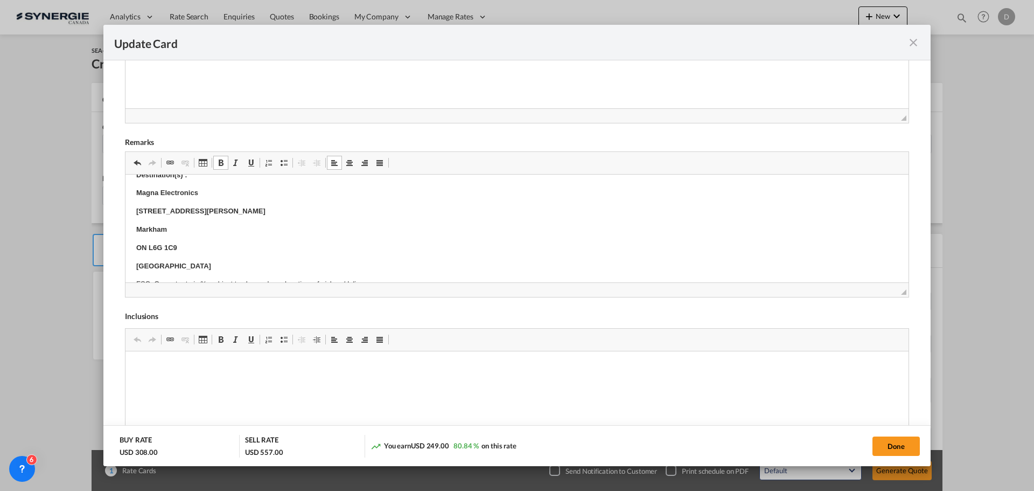
click at [136, 229] on html "E Manifest (ACI): Applicable if Synergie is responsible to submit Per E-manifes…" at bounding box center [517, 310] width 783 height 671
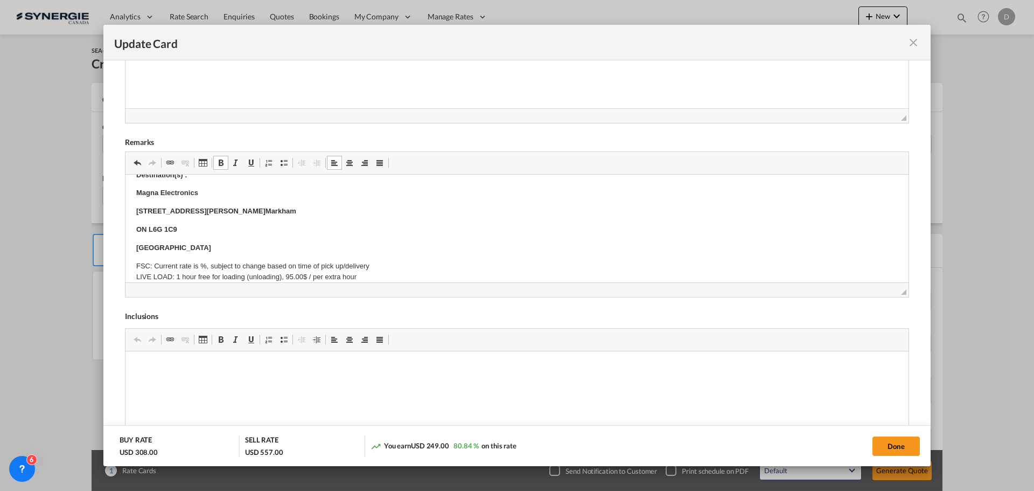
click at [134, 231] on html "E Manifest (ACI): Applicable if Synergie is responsible to submit Per E-manifes…" at bounding box center [517, 301] width 783 height 653
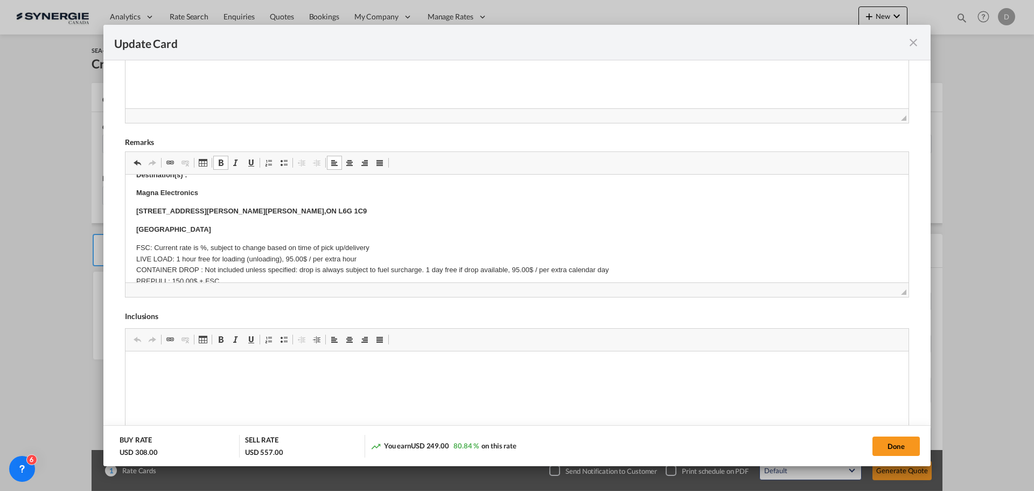
click at [134, 231] on html "E Manifest (ACI): Applicable if Synergie is responsible to submit Per E-manifes…" at bounding box center [517, 292] width 783 height 635
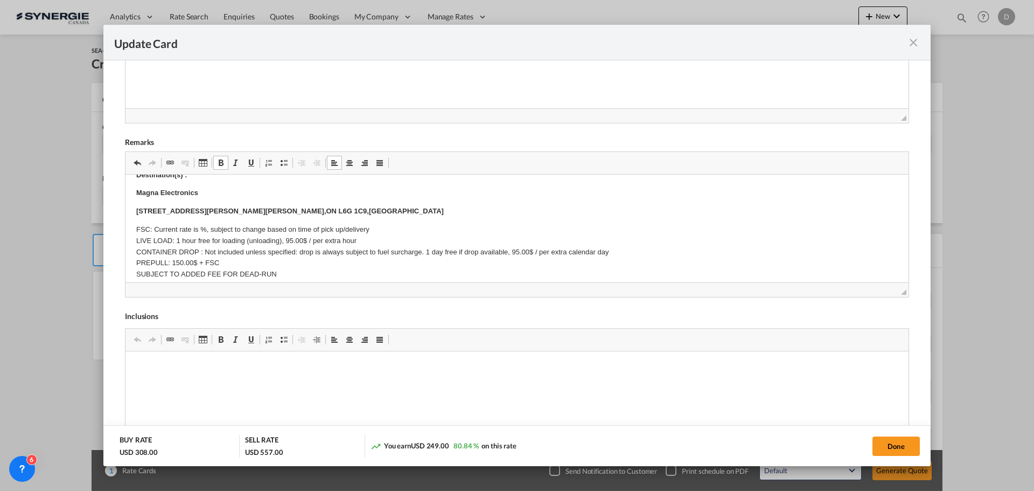
click at [366, 231] on p "FSC: Current rate is %, subject to change based on time of pick up/delivery LIV…" at bounding box center [517, 257] width 762 height 67
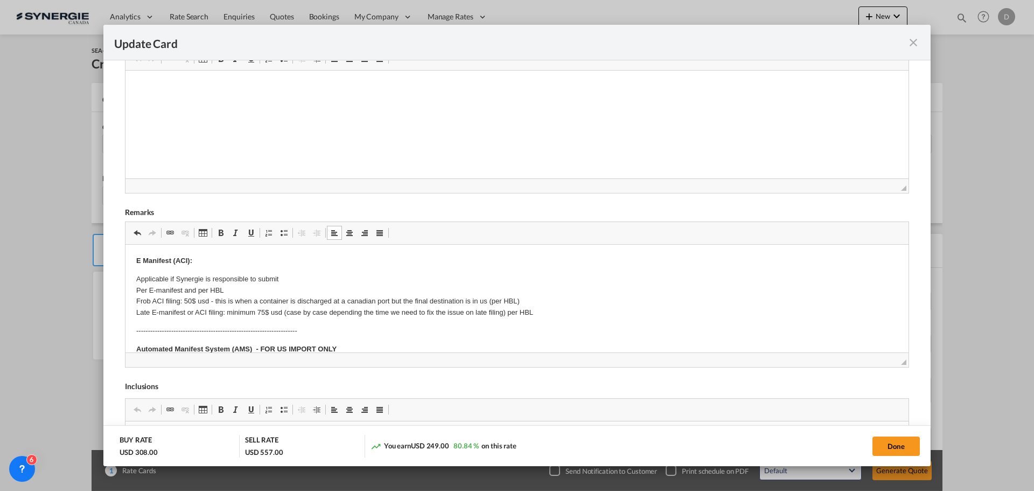
scroll to position [269, 0]
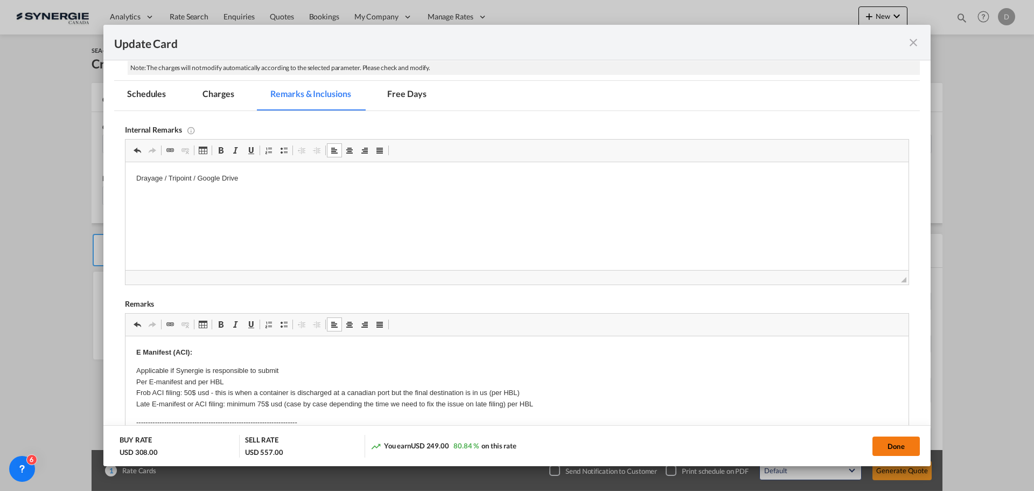
click at [901, 446] on button "Done" at bounding box center [896, 445] width 47 height 19
type input "[DATE]"
type input "21 Oct 2025"
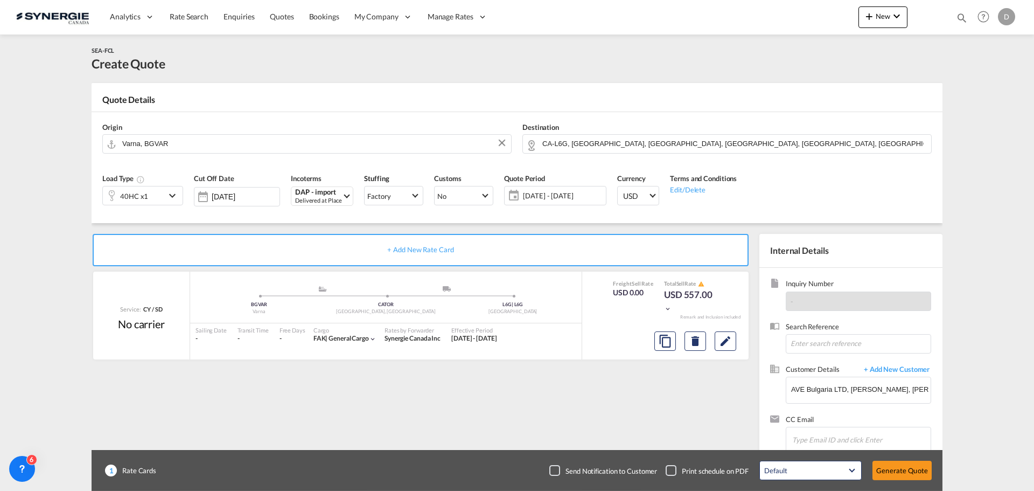
scroll to position [165, 0]
click at [900, 470] on button "Generate Quote" at bounding box center [902, 470] width 59 height 19
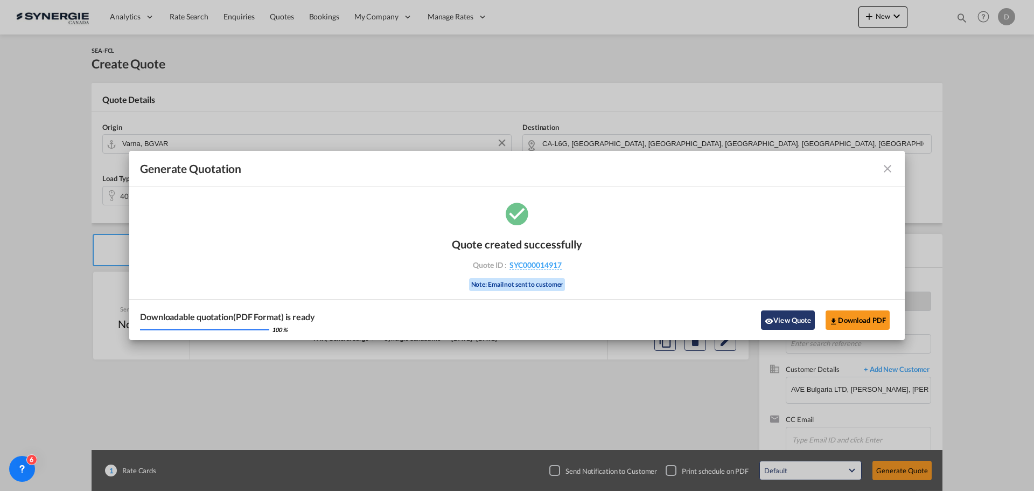
click at [788, 329] on button "View Quote" at bounding box center [788, 319] width 54 height 19
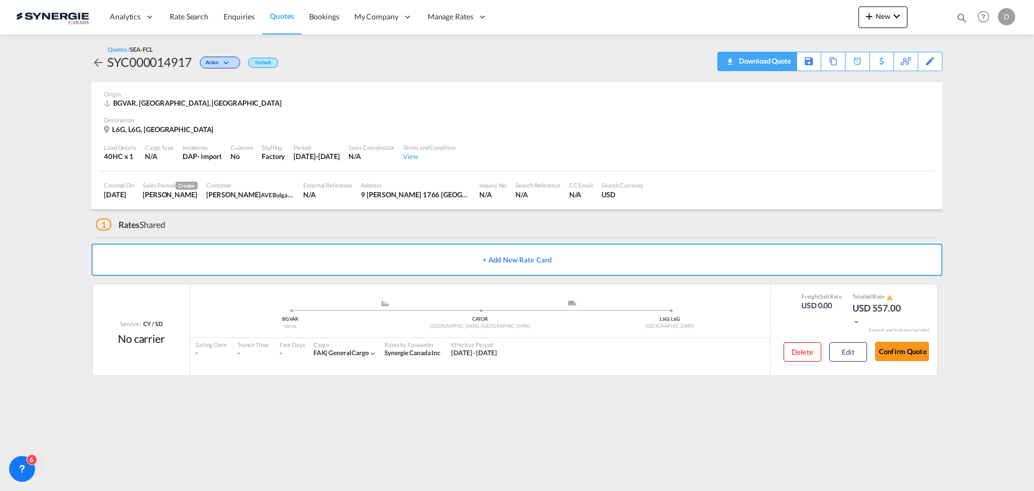
click at [783, 64] on div "Download Quote" at bounding box center [763, 60] width 55 height 17
click at [957, 17] on md-icon "icon-magnify" at bounding box center [962, 18] width 12 height 12
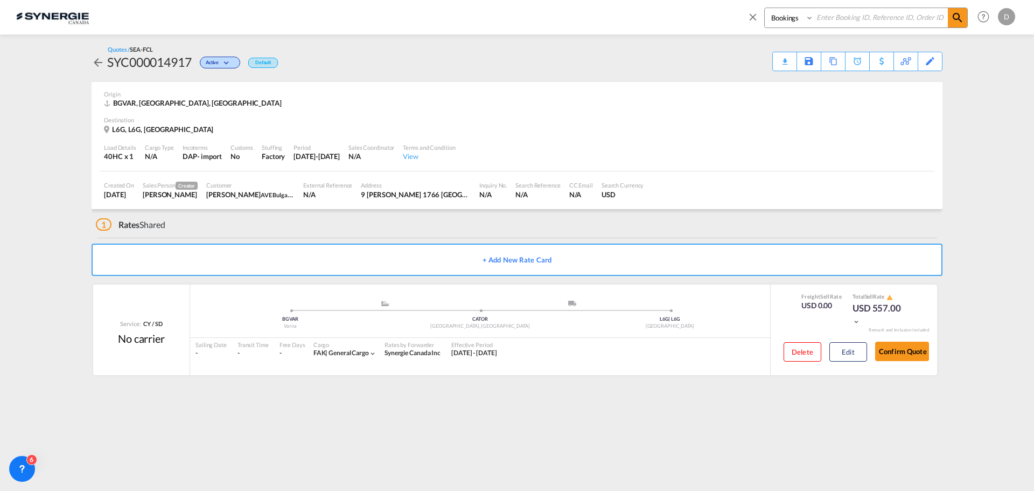
drag, startPoint x: 787, startPoint y: 19, endPoint x: 792, endPoint y: 26, distance: 8.1
click at [787, 19] on select "Bookings Quotes Enquiries" at bounding box center [790, 17] width 51 height 19
select select "Quotes"
click at [765, 8] on select "Bookings Quotes Enquiries" at bounding box center [790, 17] width 51 height 19
click at [867, 17] on input at bounding box center [881, 17] width 134 height 19
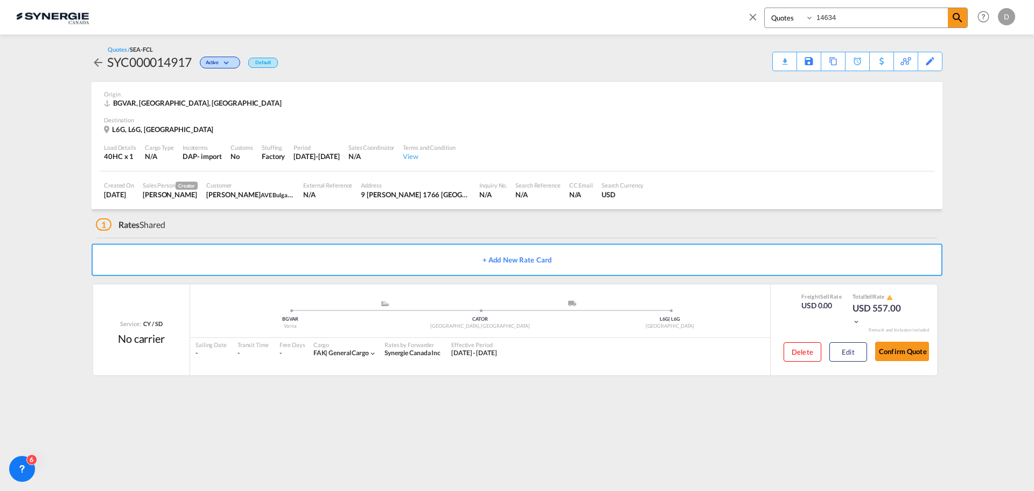
type input "14634"
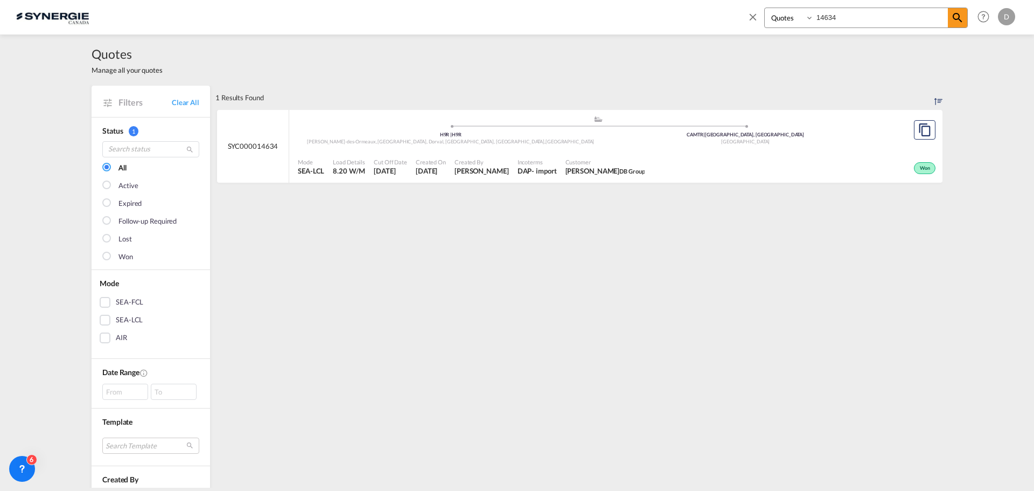
click at [619, 171] on span "DB Group" at bounding box center [631, 171] width 25 height 7
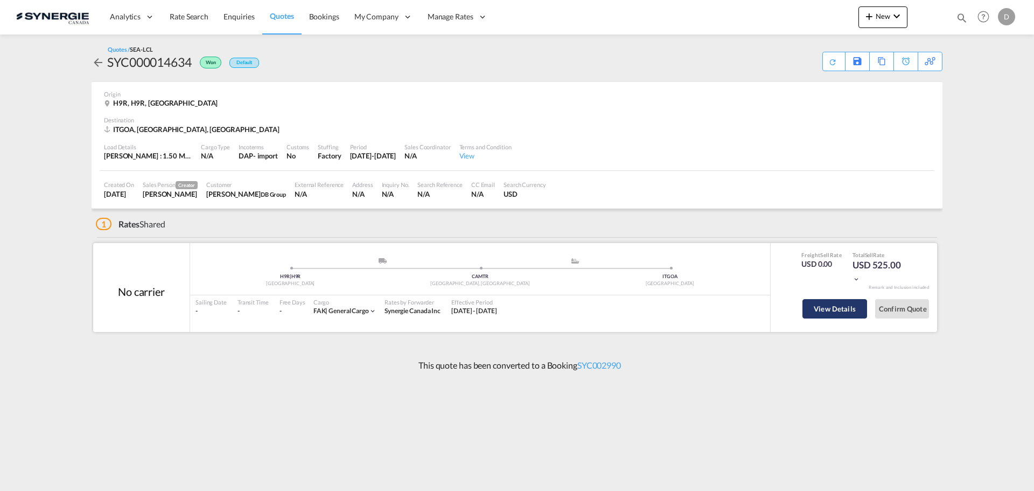
click at [852, 305] on button "View Details" at bounding box center [835, 308] width 65 height 19
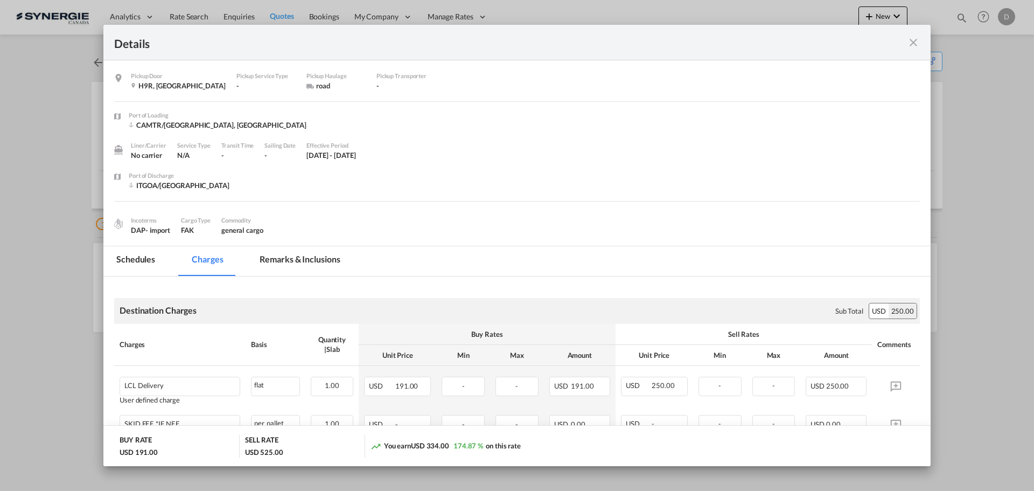
click at [912, 45] on md-icon "icon-close fg-AAA8AD m-0 cursor" at bounding box center [913, 42] width 13 height 13
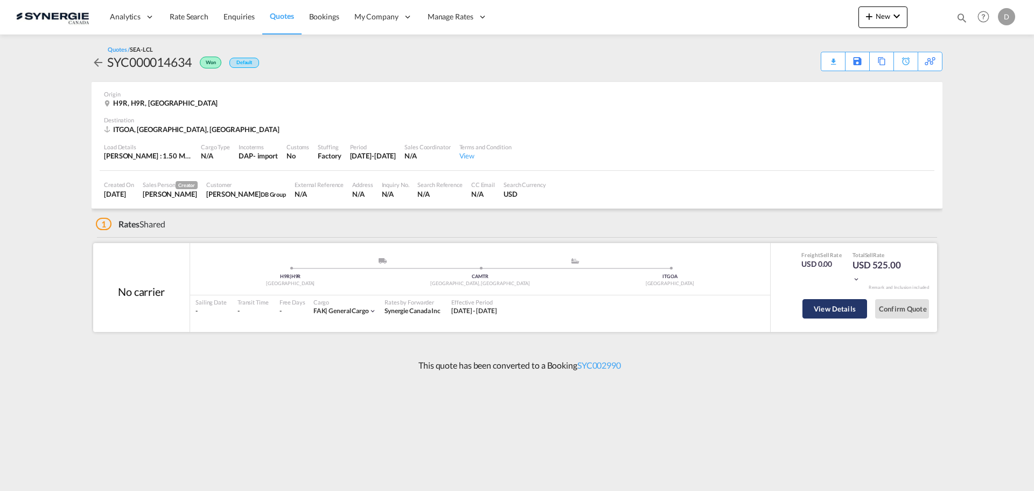
click at [834, 310] on button "View Details" at bounding box center [835, 308] width 65 height 19
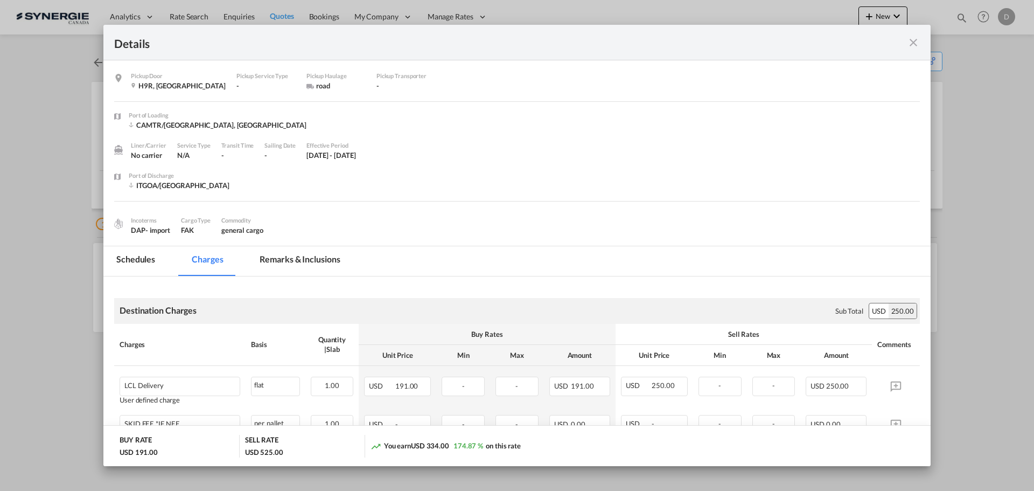
click at [912, 42] on md-icon "icon-close fg-AAA8AD m-0 cursor" at bounding box center [913, 42] width 13 height 13
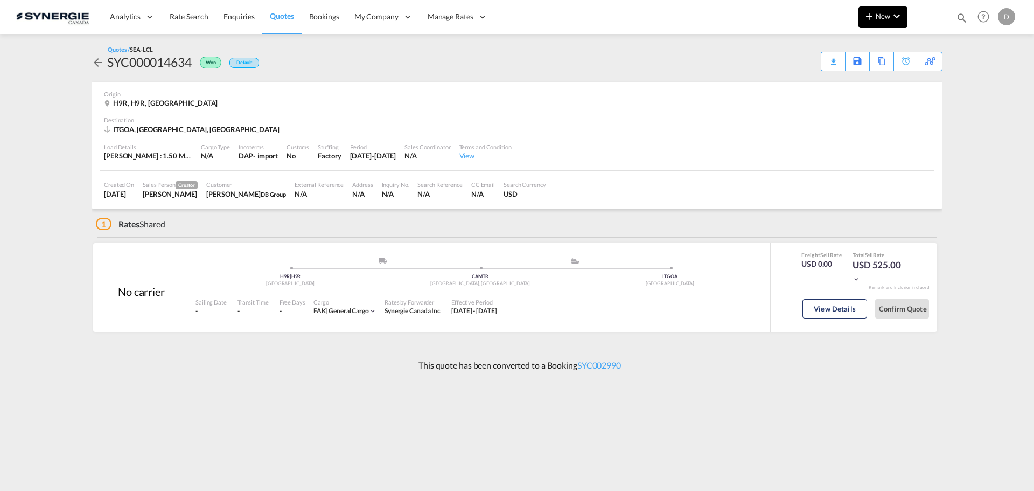
click at [867, 11] on md-icon "icon-plus 400-fg" at bounding box center [869, 16] width 13 height 13
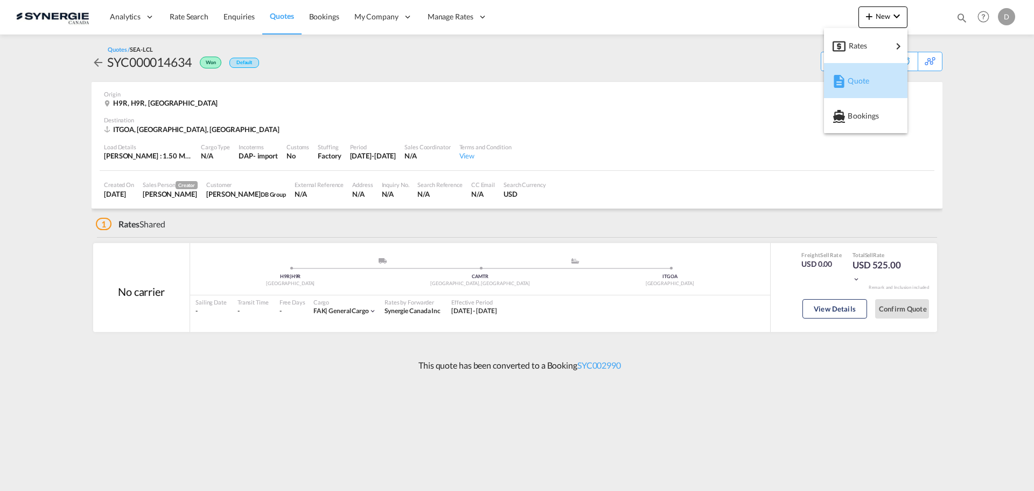
click at [859, 80] on span "Quote" at bounding box center [854, 81] width 12 height 22
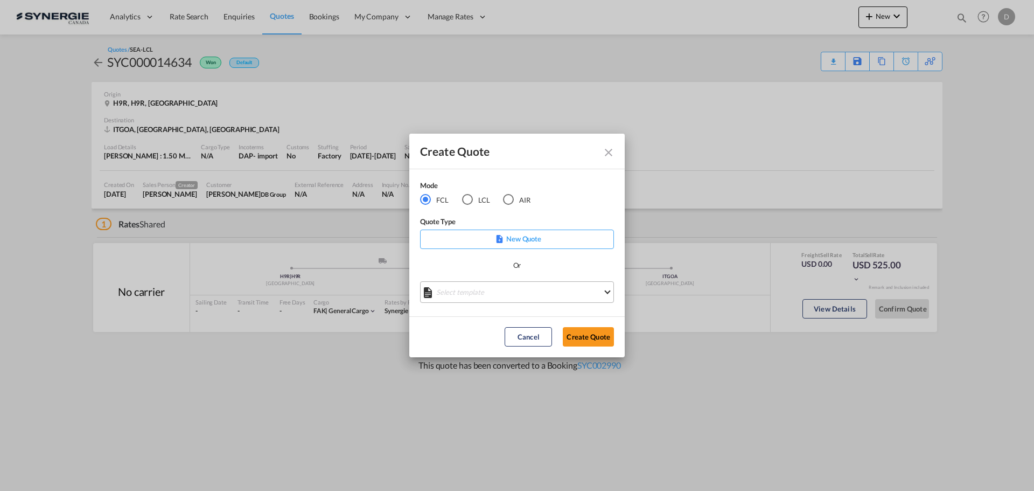
click at [473, 288] on md-select "Select template *NEW* FCL FREEHAND / DAP Pablo Gomez Saldarriaga | 10 Jul 2025 …" at bounding box center [517, 292] width 194 height 22
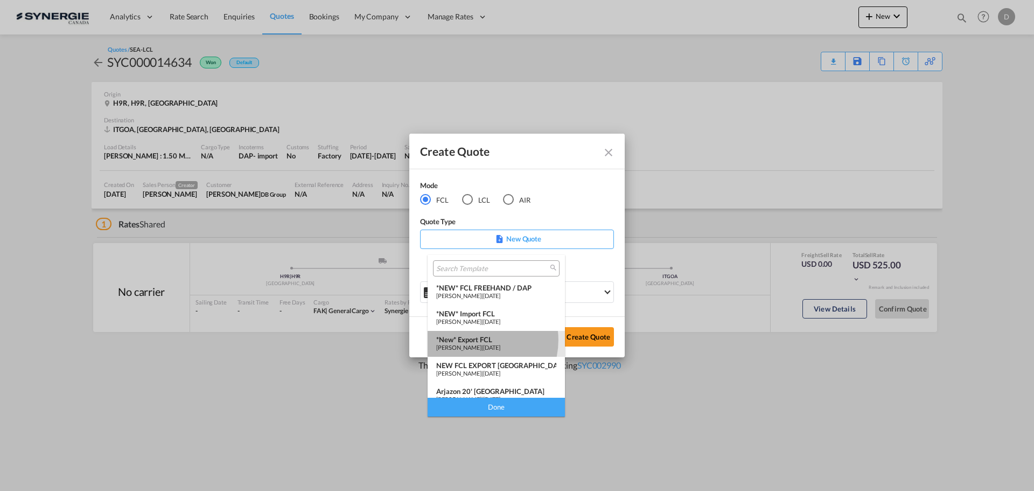
click at [475, 340] on div "*New* Export FCL" at bounding box center [496, 339] width 120 height 9
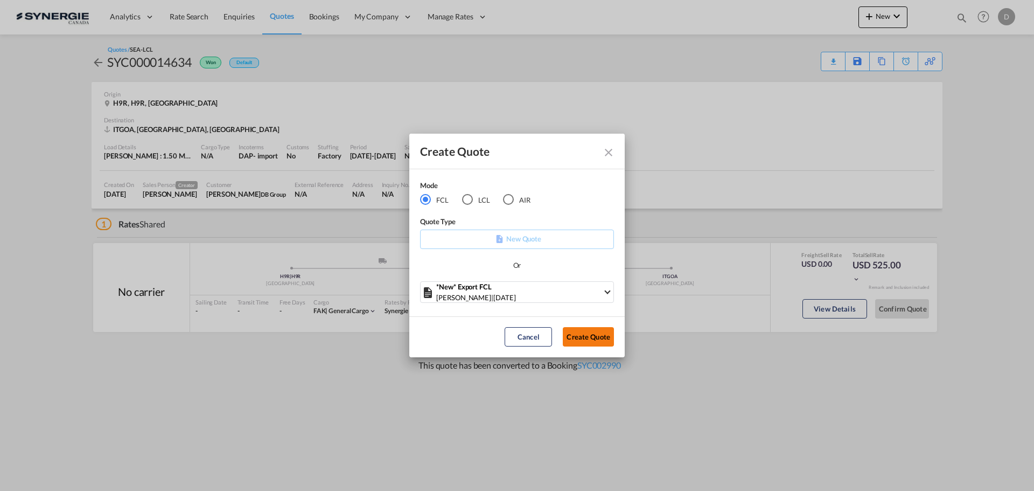
click at [582, 340] on button "Create Quote" at bounding box center [588, 336] width 51 height 19
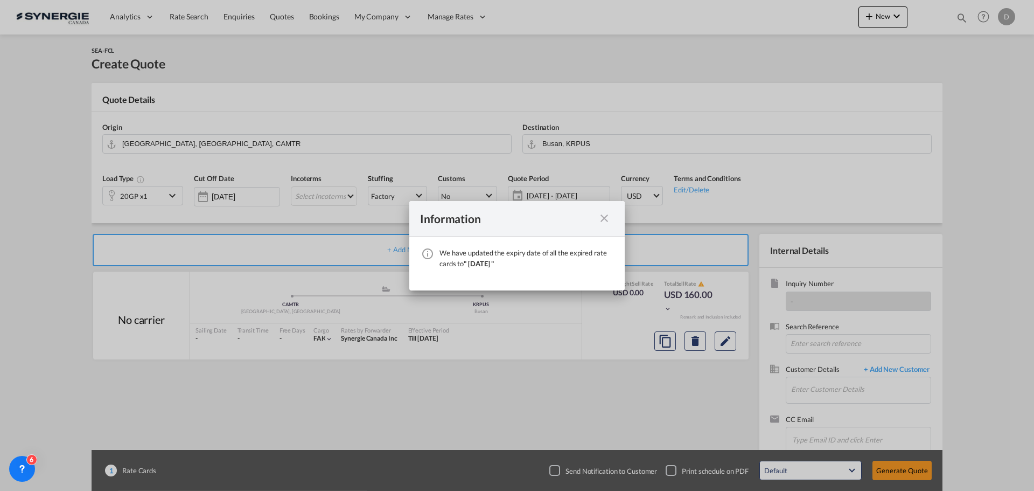
click at [600, 218] on md-icon "icon-close fg-AAA8AD cursor" at bounding box center [604, 218] width 13 height 13
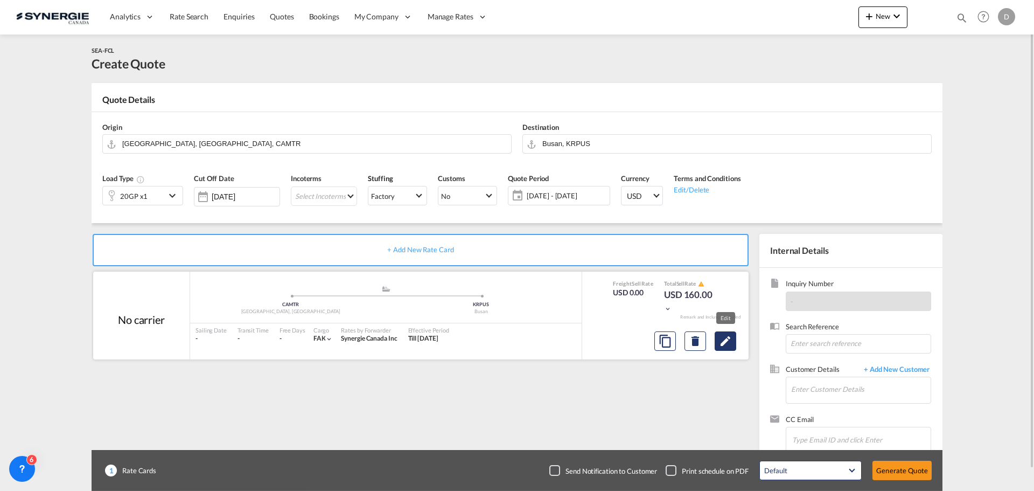
click at [728, 345] on md-icon "Edit" at bounding box center [725, 340] width 13 height 13
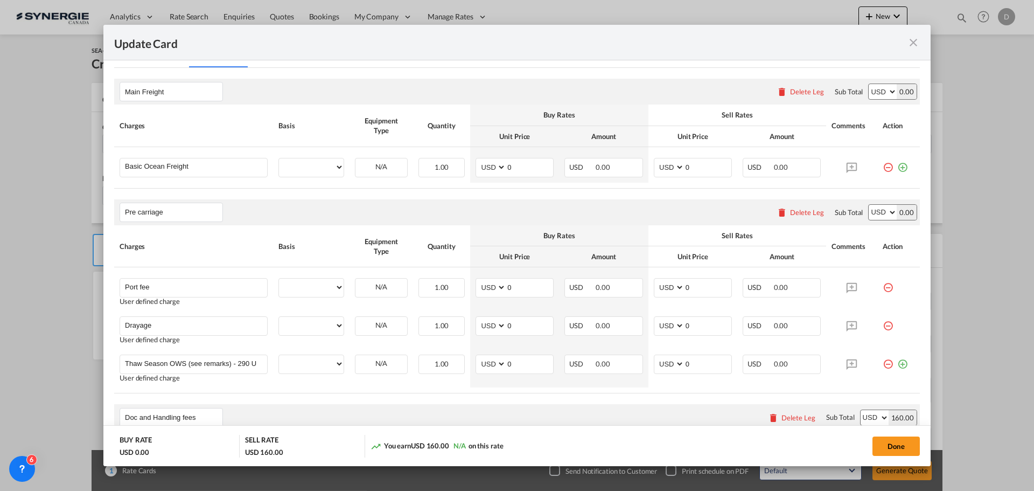
select select "per container"
select select "per B/L"
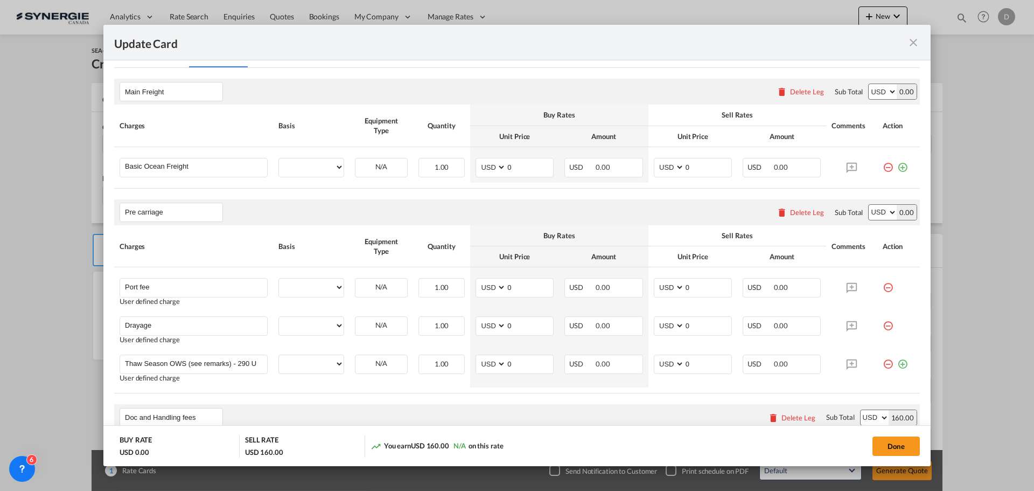
select select "per B/L"
select select "per shipment"
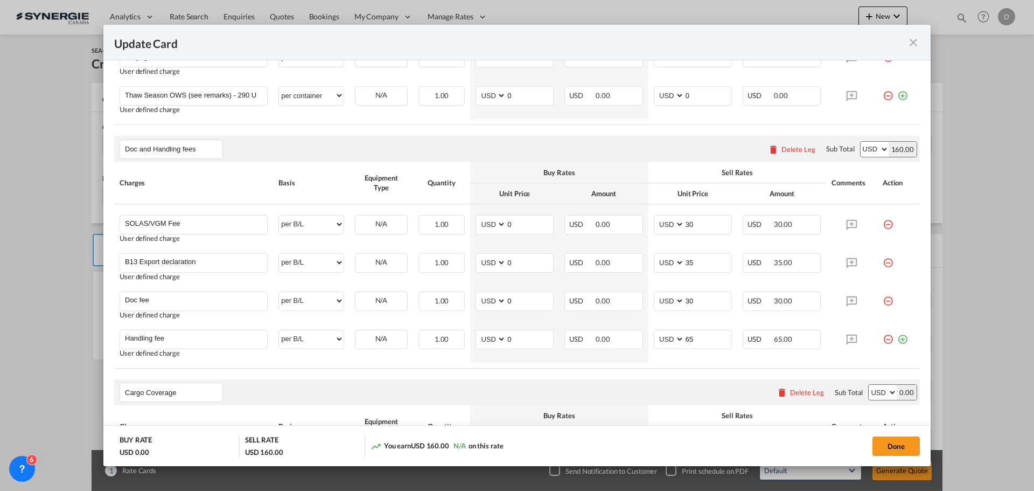
scroll to position [539, 0]
click at [909, 41] on md-icon "icon-close fg-AAA8AD m-0 pointer" at bounding box center [913, 42] width 13 height 13
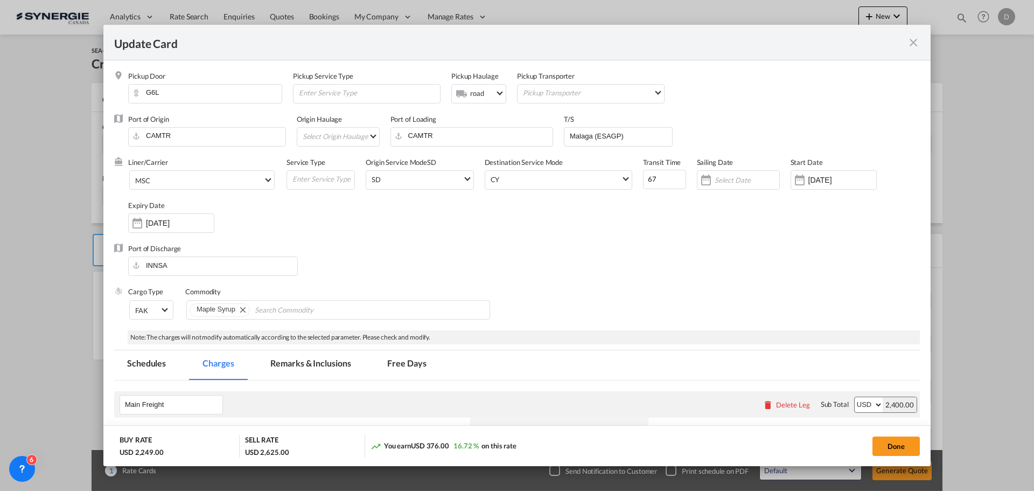
scroll to position [323, 0]
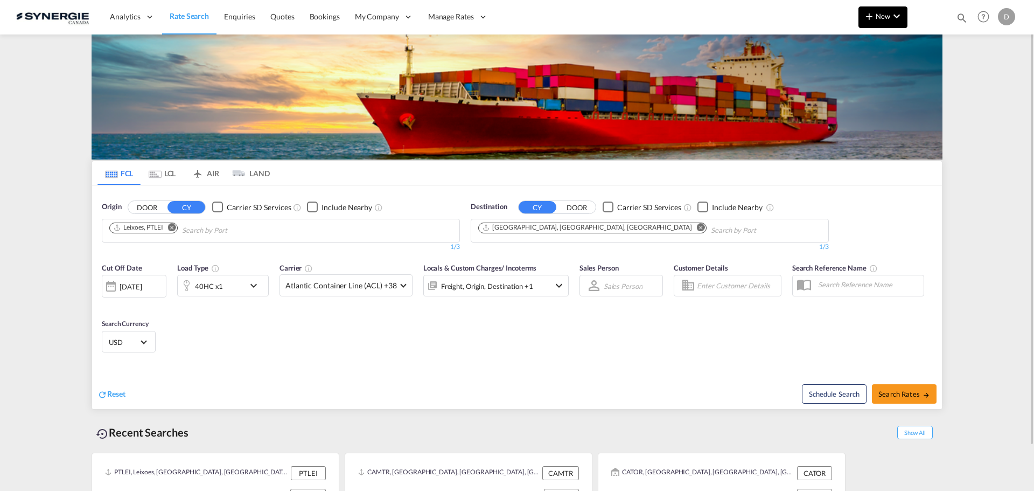
click at [887, 22] on button "New" at bounding box center [883, 17] width 49 height 22
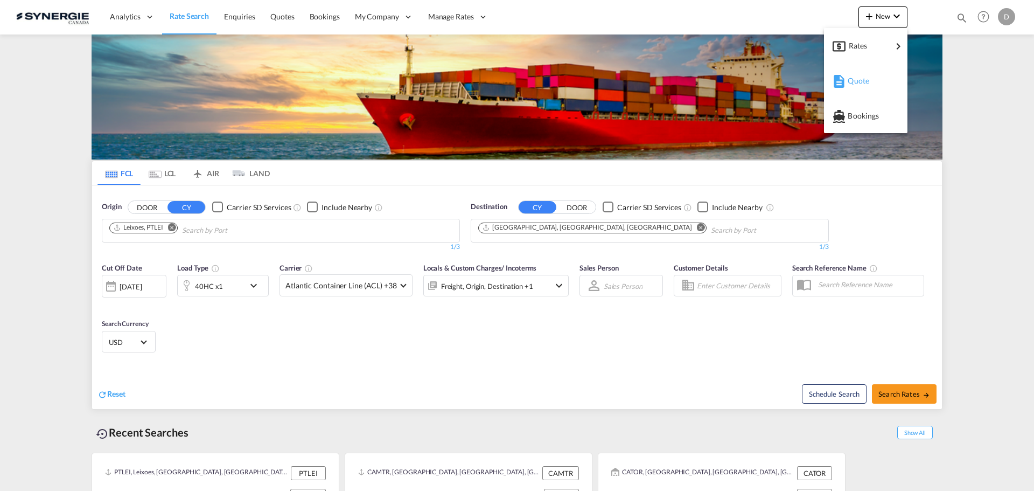
click at [856, 81] on span "Quote" at bounding box center [854, 81] width 12 height 22
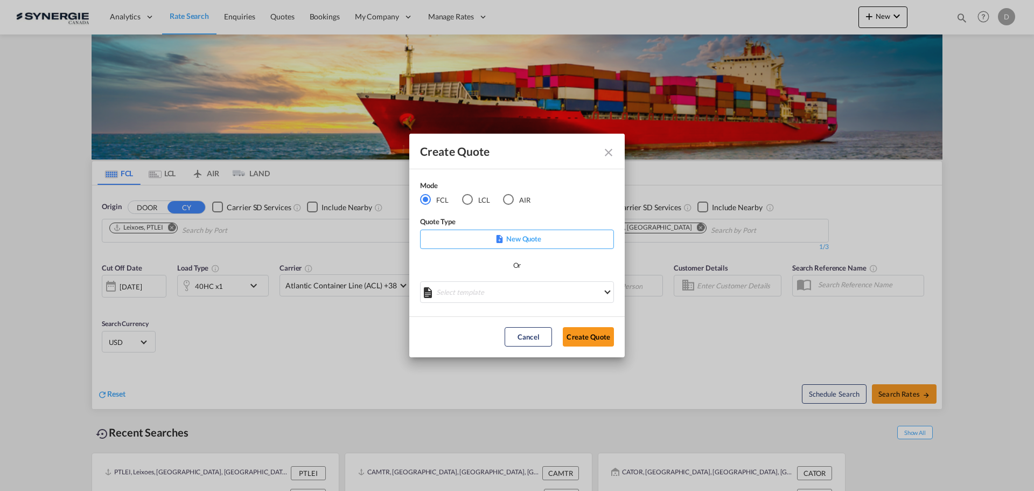
click at [467, 199] on div "LCL" at bounding box center [467, 199] width 11 height 11
click at [559, 294] on md-select "Select template New DAP Import LCL [PERSON_NAME] | [DATE] [GEOGRAPHIC_DATA] LCL…" at bounding box center [517, 292] width 194 height 22
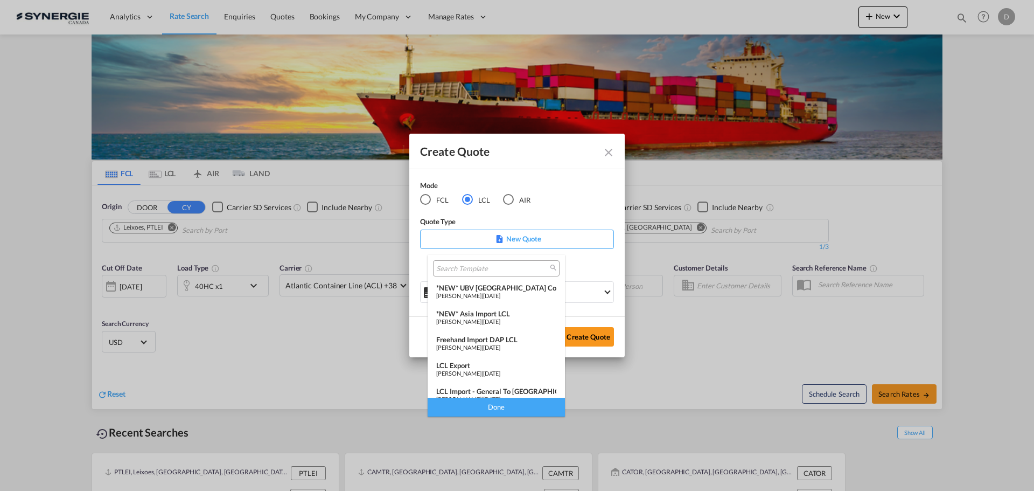
scroll to position [140, 0]
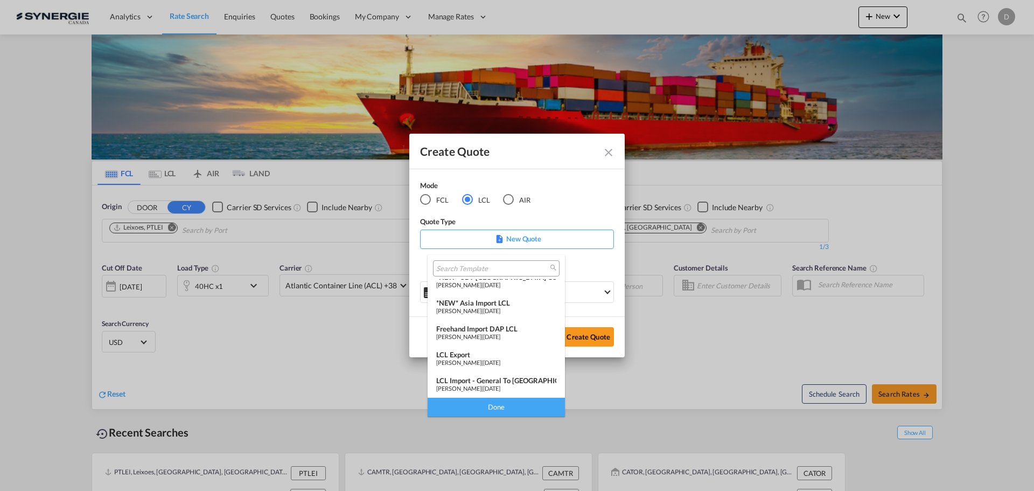
click at [505, 355] on div "LCL Export" at bounding box center [496, 354] width 120 height 9
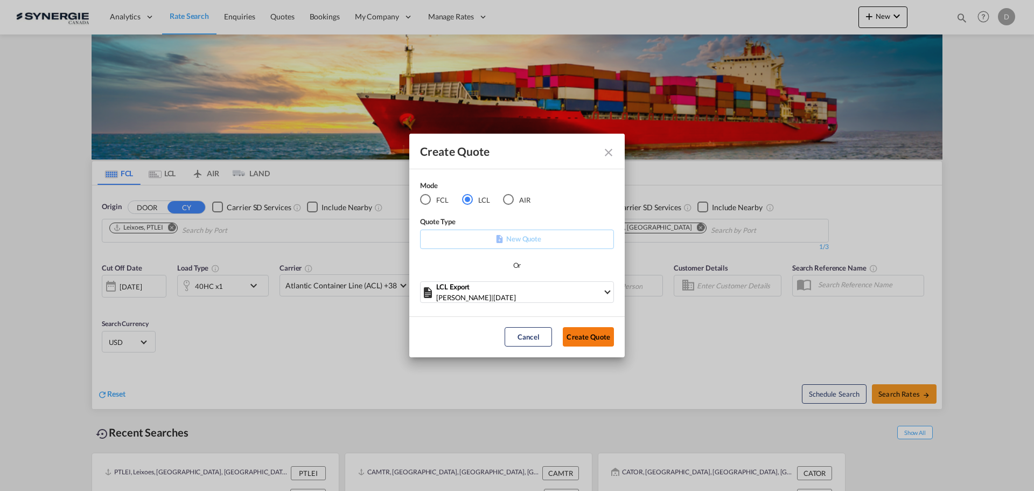
click at [581, 339] on button "Create Quote" at bounding box center [588, 336] width 51 height 19
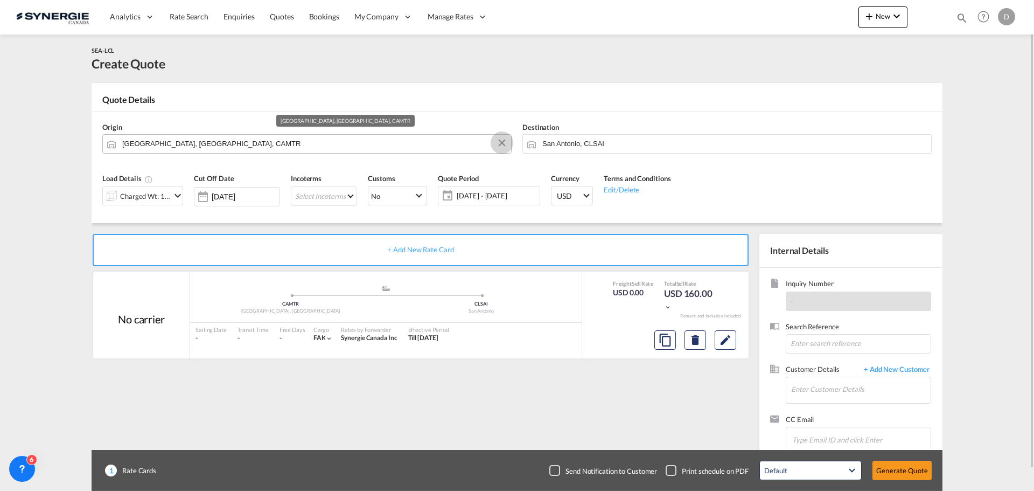
click at [503, 141] on button "Clear Input" at bounding box center [502, 143] width 16 height 16
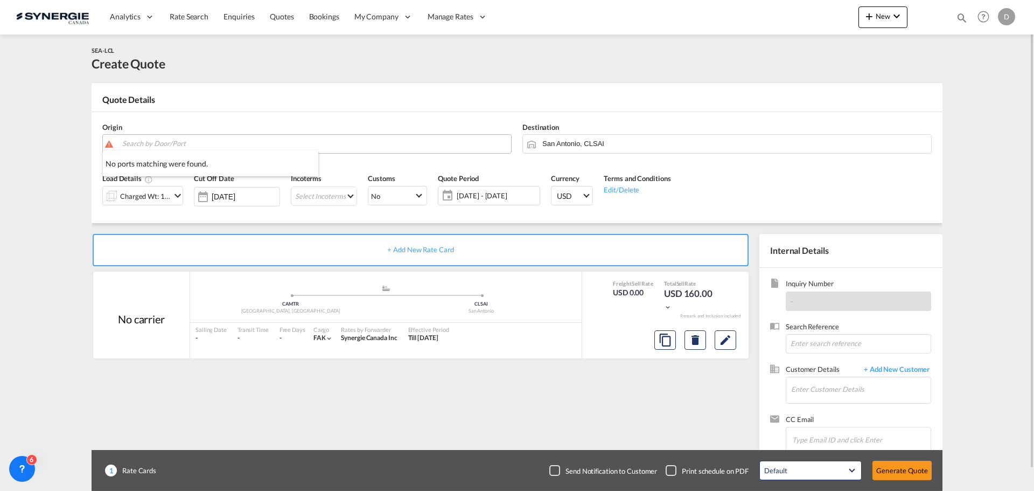
paste input "MISSISSAUGA"
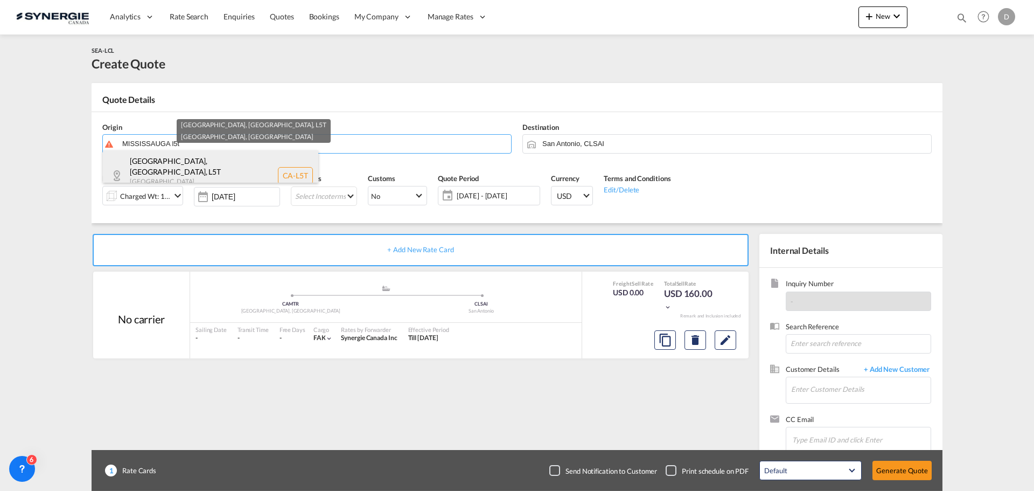
click at [199, 168] on div "Mississauga, ON , L5T Ontario , Canada CA-L5T" at bounding box center [210, 175] width 215 height 50
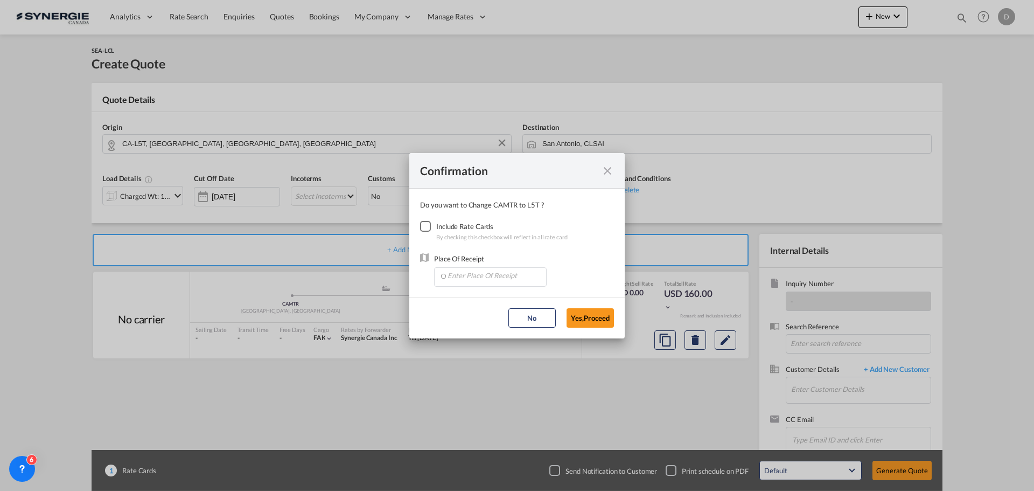
click at [423, 225] on div "Checkbox No Ink" at bounding box center [425, 226] width 11 height 11
click at [495, 277] on input "Enter Place Of Receipt" at bounding box center [493, 276] width 107 height 16
click at [605, 170] on md-icon "icon-close fg-AAA8AD cursor" at bounding box center [607, 170] width 13 height 13
type input "[GEOGRAPHIC_DATA], [GEOGRAPHIC_DATA], CAMTR"
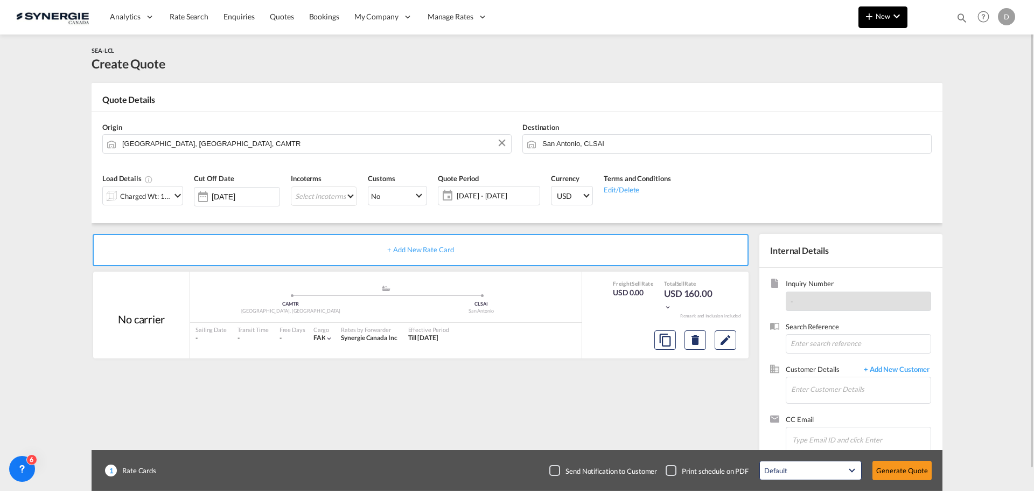
click at [883, 20] on span "New" at bounding box center [883, 16] width 40 height 9
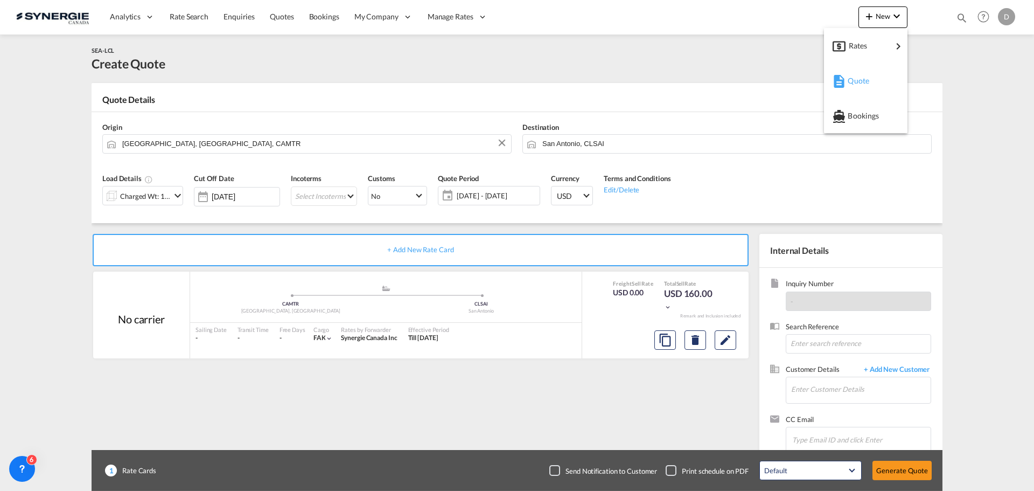
click at [847, 77] on div "Quote" at bounding box center [866, 80] width 66 height 27
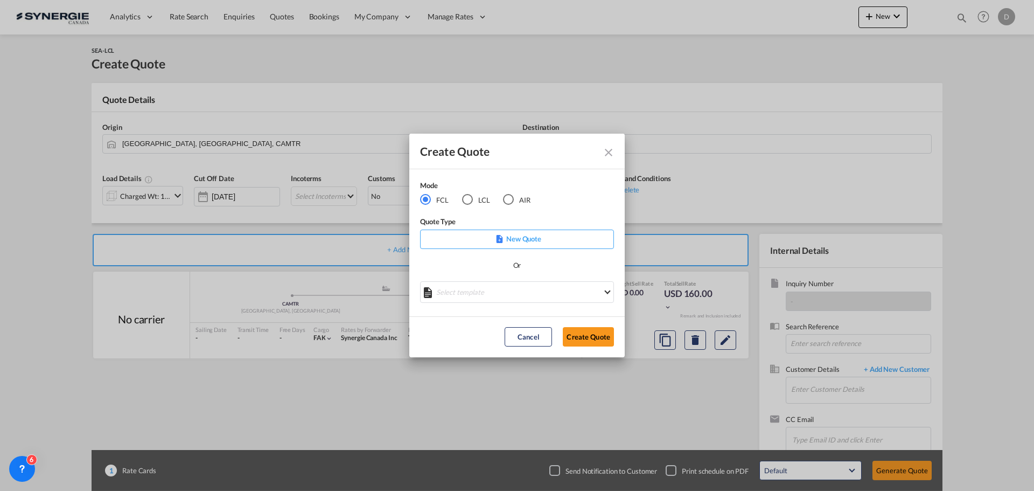
click at [470, 201] on div "LCL" at bounding box center [467, 199] width 11 height 11
click at [534, 291] on md-select "Select template New DAP Import LCL [PERSON_NAME] | [DATE] [GEOGRAPHIC_DATA] LCL…" at bounding box center [517, 292] width 194 height 22
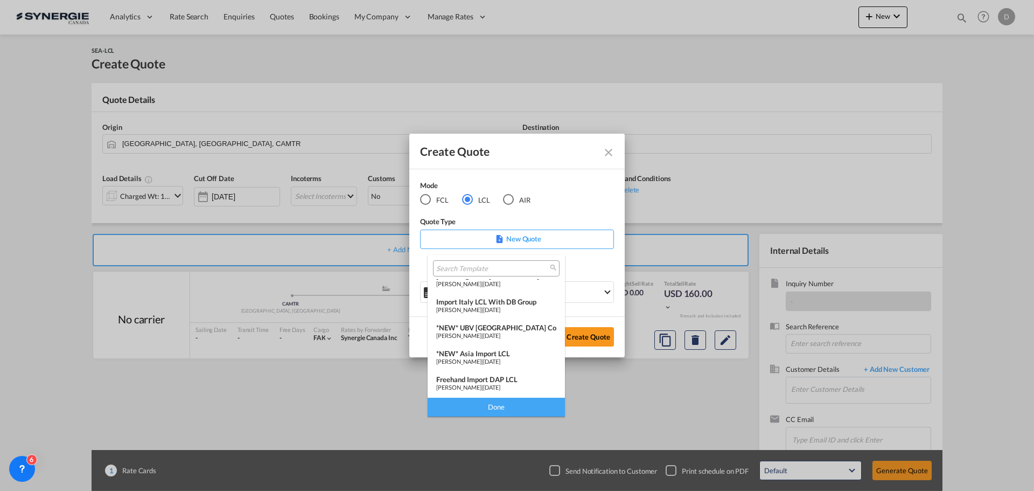
scroll to position [108, 0]
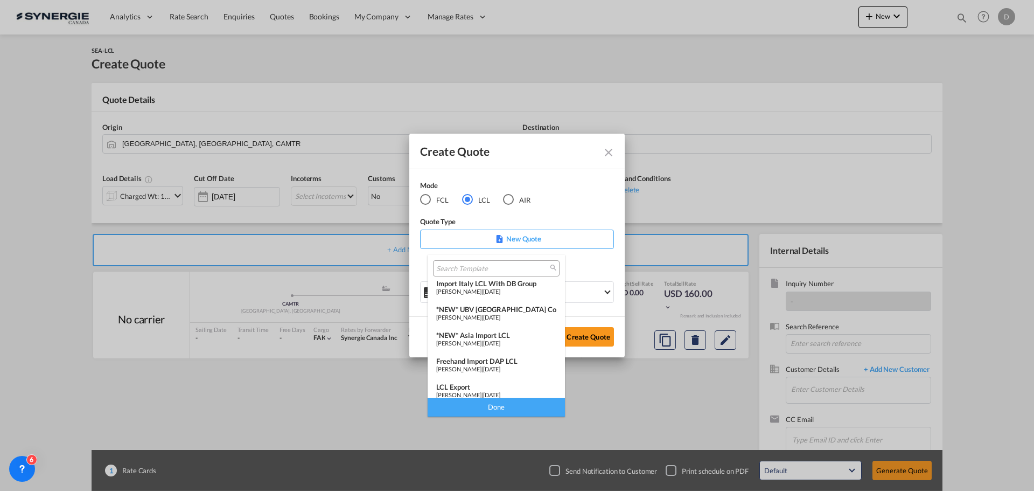
click at [500, 337] on div "*NEW* Asia Import LCL" at bounding box center [496, 335] width 120 height 9
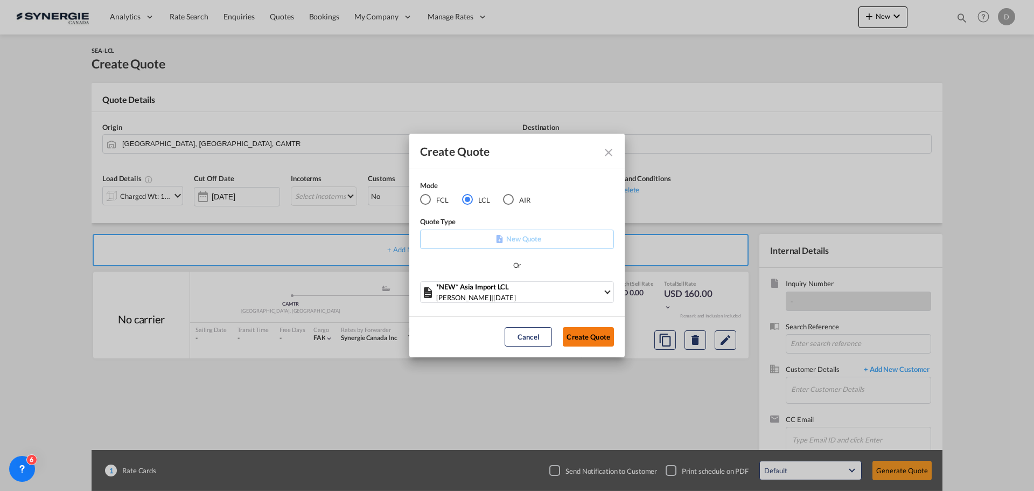
click at [588, 338] on button "Create Quote" at bounding box center [588, 336] width 51 height 19
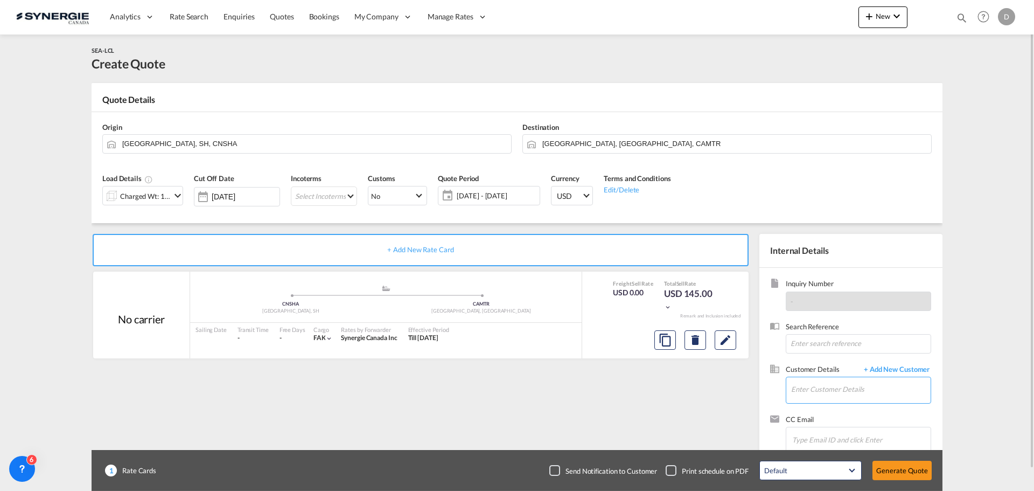
click at [798, 392] on input "Enter Customer Details" at bounding box center [861, 389] width 140 height 24
paste input "maddalena.gallina@dbgroup.net"
click at [823, 360] on div "Maddalena Gallina maddalena.gallina@dbgroup.net | DB Group" at bounding box center [861, 362] width 140 height 29
type input "DB Group, Maddalena Gallina, maddalena.gallina@dbgroup.net"
click at [348, 194] on md-select "Select Incoterms FCA - import Free Carrier FCA - export Free Carrier CPT - expo…" at bounding box center [324, 195] width 66 height 19
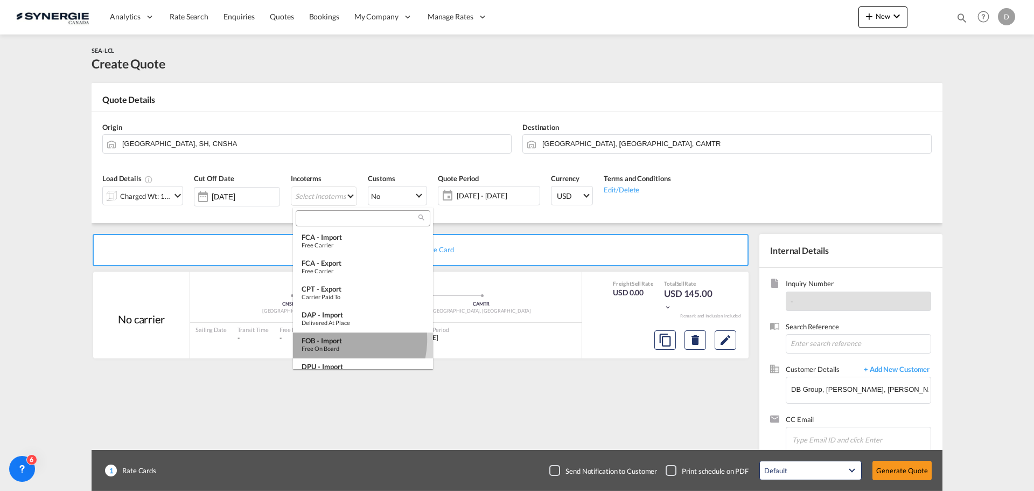
click at [333, 339] on div "FOB - import" at bounding box center [363, 340] width 123 height 9
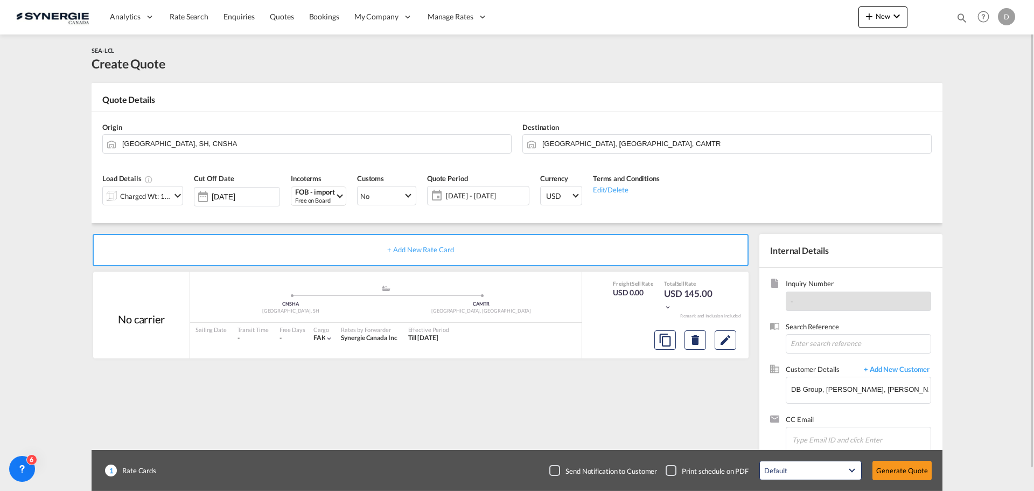
click at [493, 194] on span "[DATE] - [DATE]" at bounding box center [486, 196] width 80 height 10
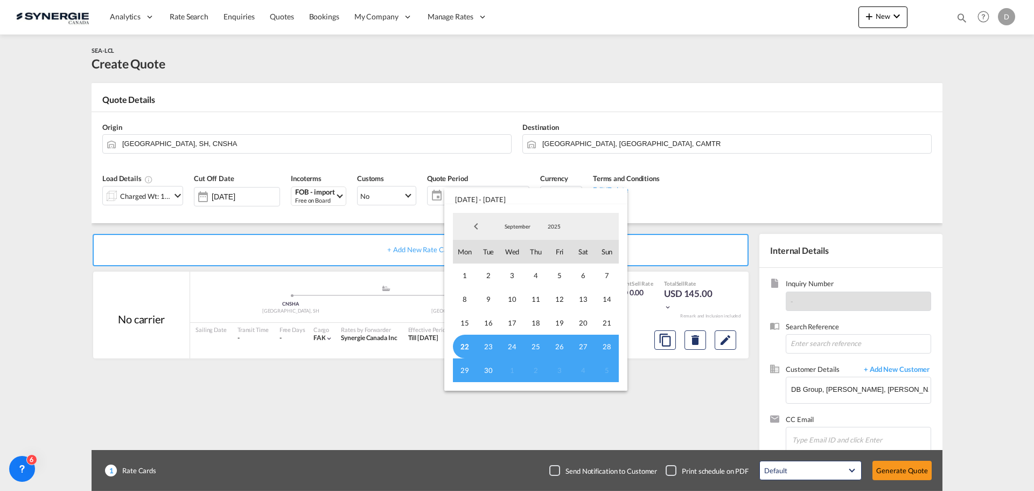
click at [466, 345] on span "22" at bounding box center [465, 346] width 24 height 24
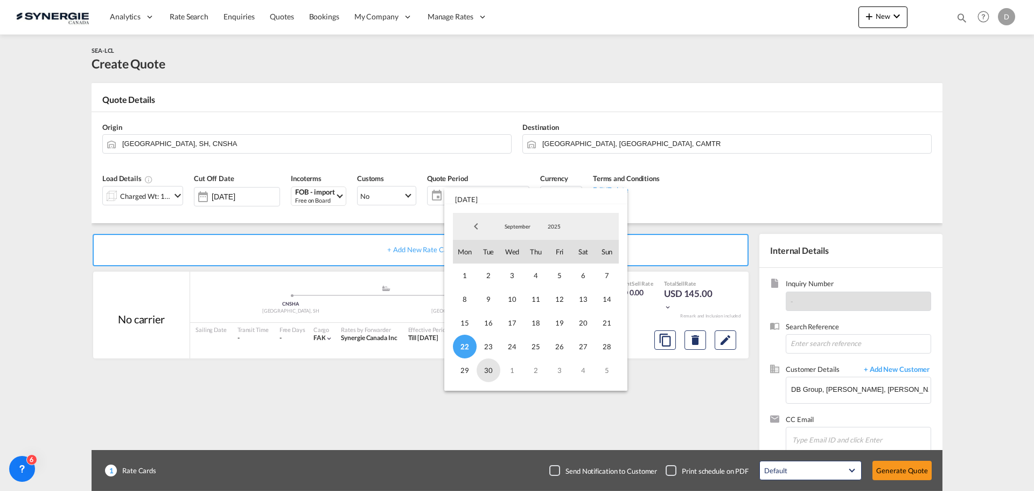
click at [492, 370] on span "30" at bounding box center [489, 370] width 24 height 24
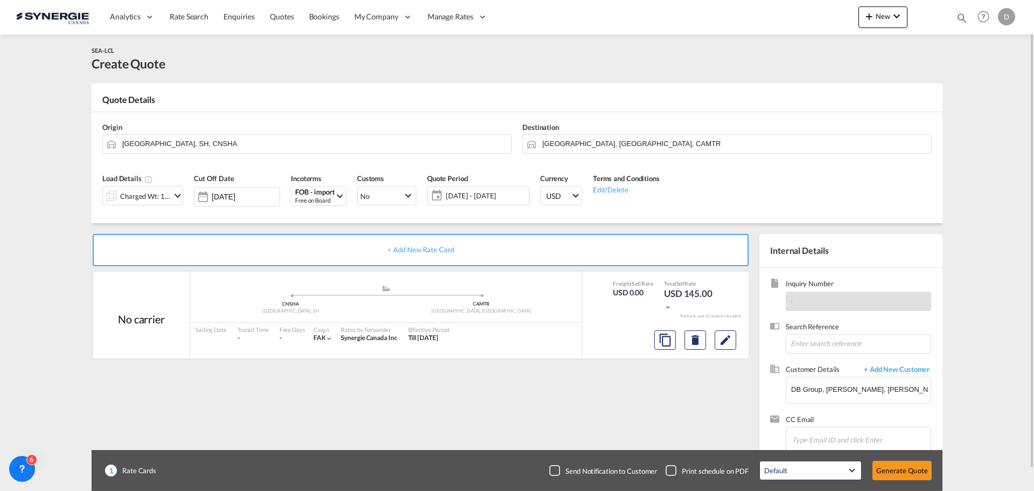
click at [178, 196] on md-icon "icon-chevron-down" at bounding box center [177, 195] width 13 height 13
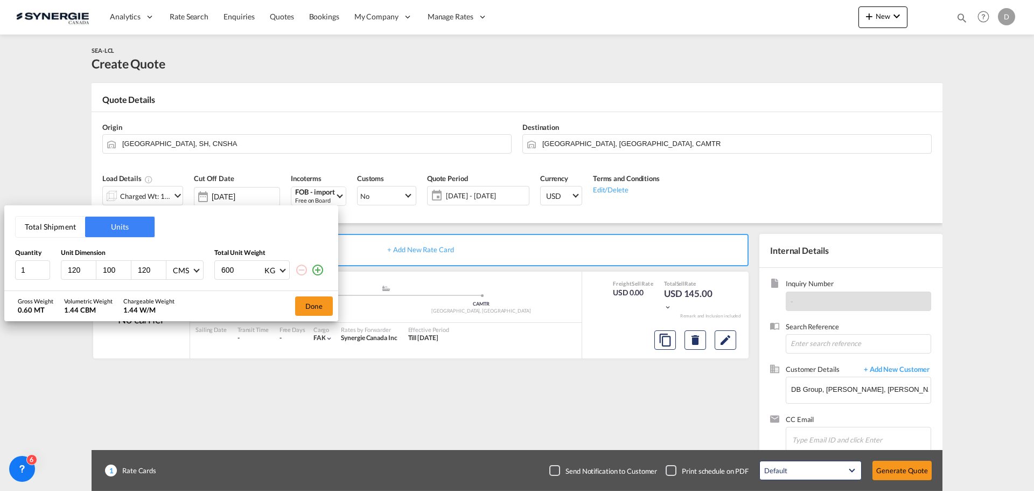
click at [54, 228] on button "Total Shipment" at bounding box center [50, 227] width 69 height 20
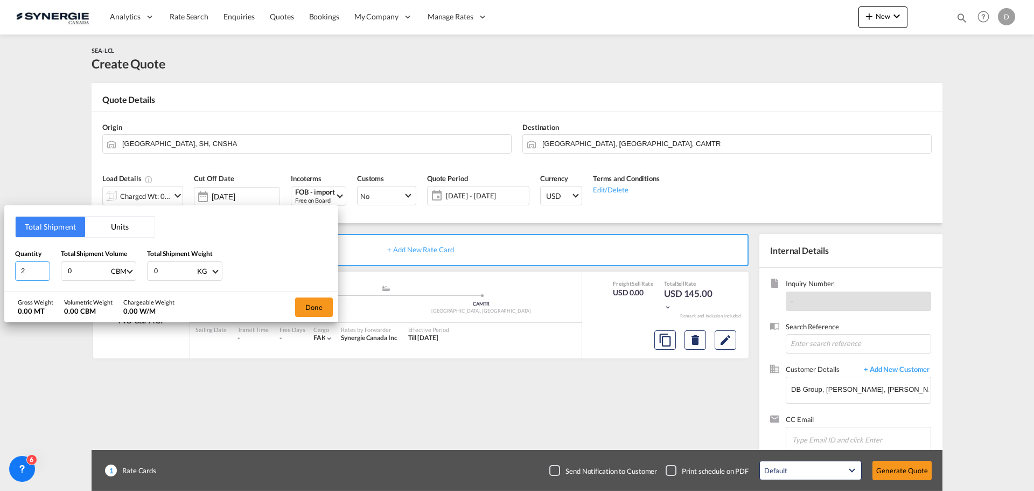
click at [44, 269] on input "2" at bounding box center [32, 270] width 35 height 19
click at [44, 269] on input "3" at bounding box center [32, 270] width 35 height 19
click at [44, 269] on input "4" at bounding box center [32, 270] width 35 height 19
click at [44, 269] on input "5" at bounding box center [32, 270] width 35 height 19
click at [44, 269] on input "6" at bounding box center [32, 270] width 35 height 19
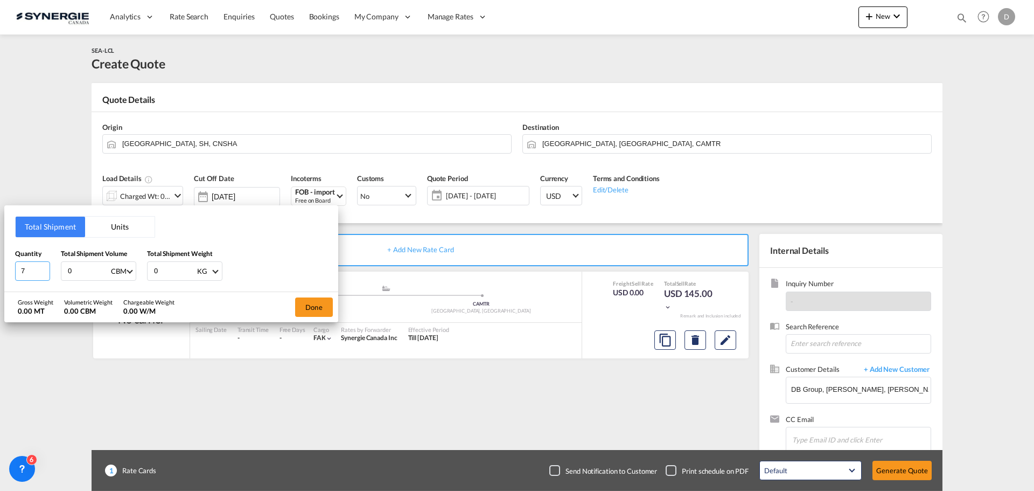
click at [44, 269] on input "7" at bounding box center [32, 270] width 35 height 19
type input "8"
click at [44, 269] on input "8" at bounding box center [32, 270] width 35 height 19
click at [72, 270] on input "0" at bounding box center [88, 271] width 43 height 18
type input "1.4"
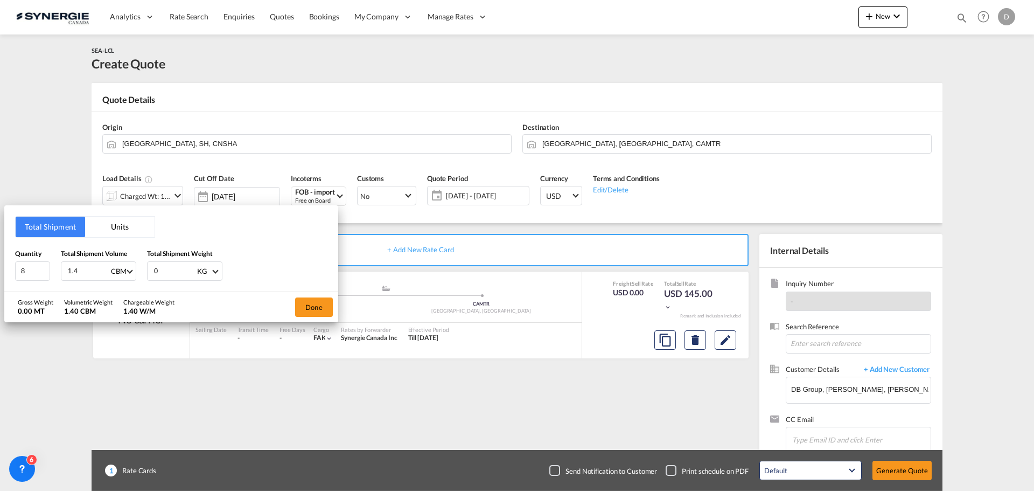
click at [159, 271] on input "0" at bounding box center [174, 271] width 43 height 18
type input "140"
click at [317, 310] on button "Done" at bounding box center [314, 306] width 38 height 19
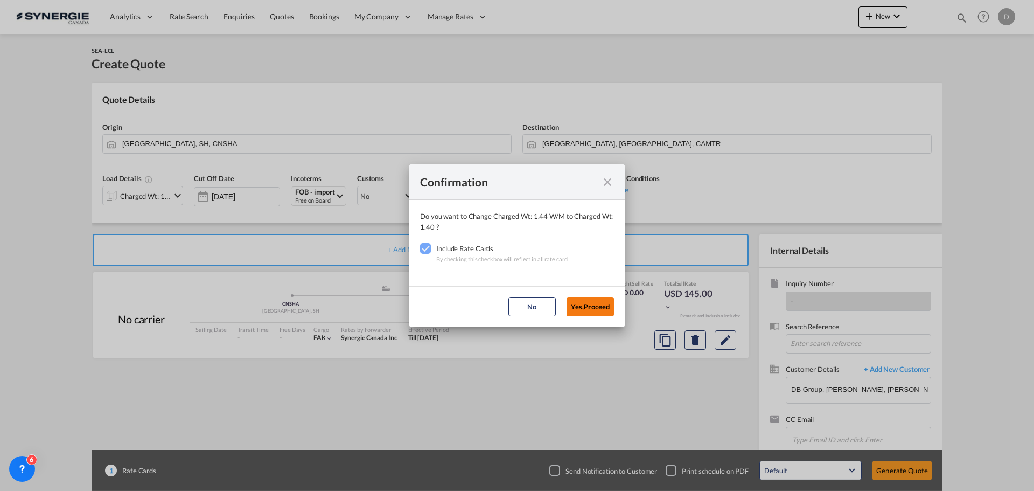
click at [585, 308] on button "Yes,Proceed" at bounding box center [590, 306] width 47 height 19
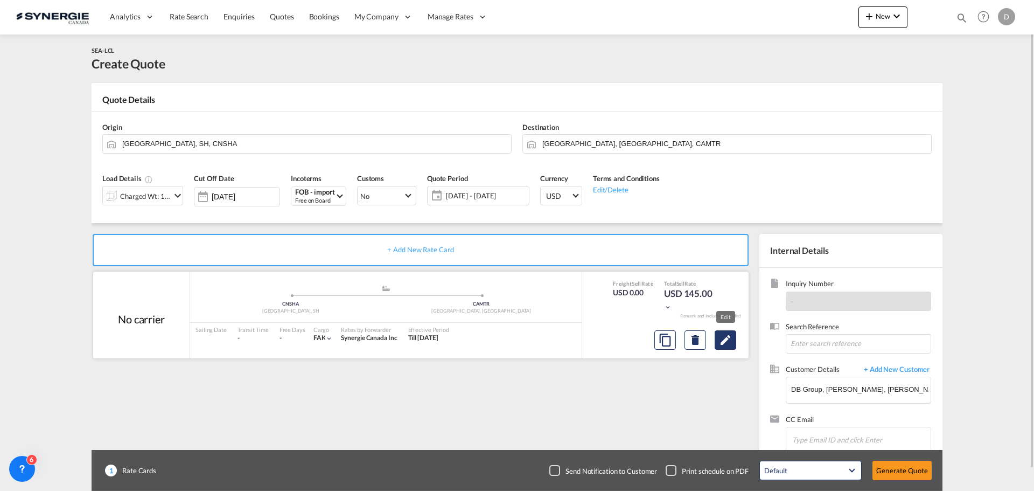
click at [720, 344] on md-icon "Edit" at bounding box center [725, 339] width 13 height 13
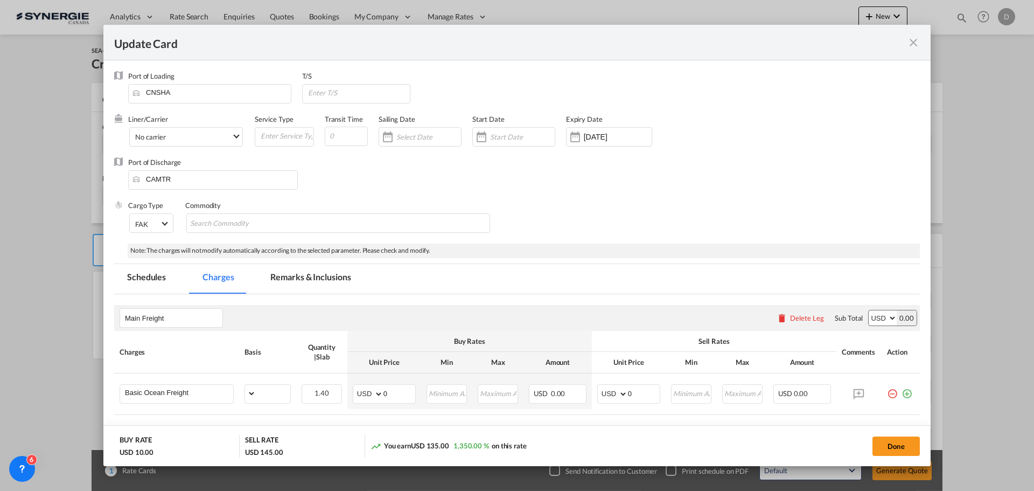
select select "per_w/m"
select select "flat"
select select "per_hbl"
select select "per_w/m"
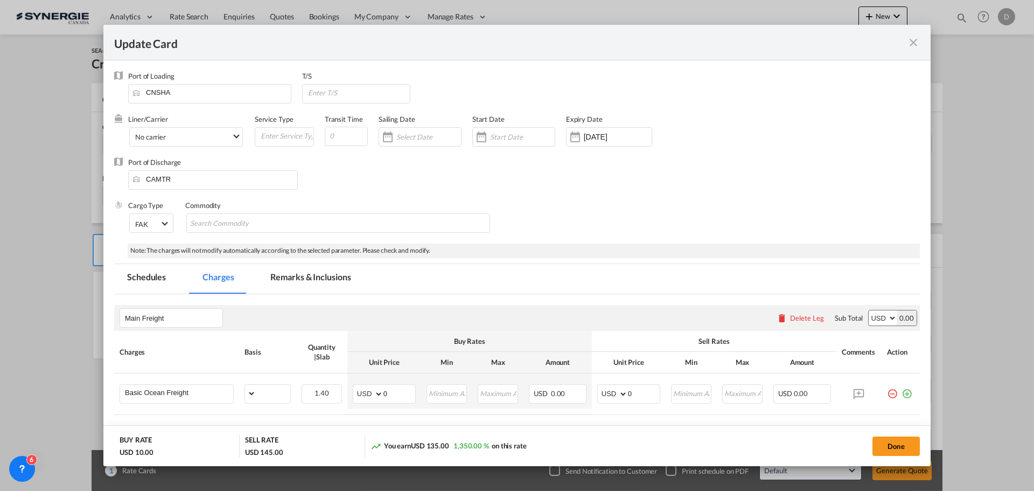
select select "per_bl"
select select "flat"
select select "per_bl"
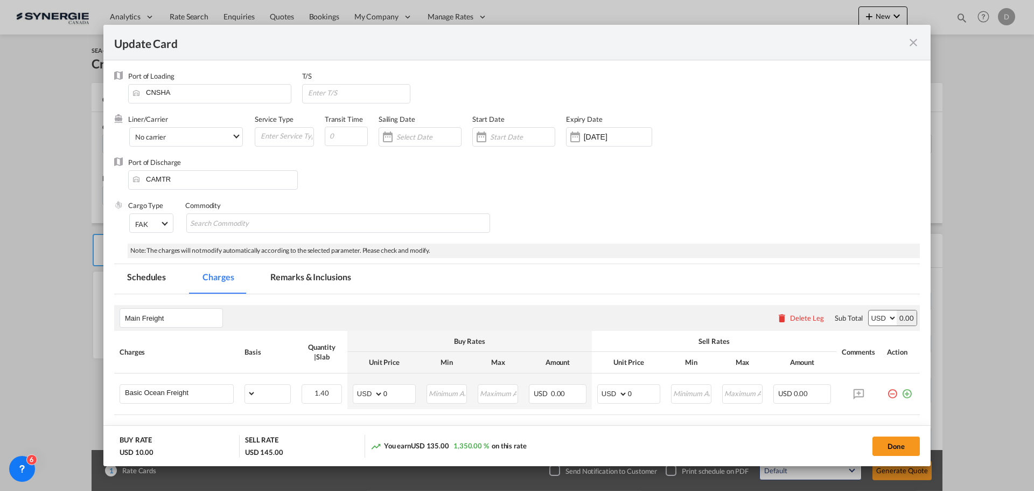
select select "per_bl"
select select "per_shipment"
click at [363, 94] on input "Update CardPort of ..." at bounding box center [358, 93] width 103 height 16
type input "Vancouver"
click at [361, 172] on div "Port of Discharge CAMTR" at bounding box center [517, 178] width 806 height 43
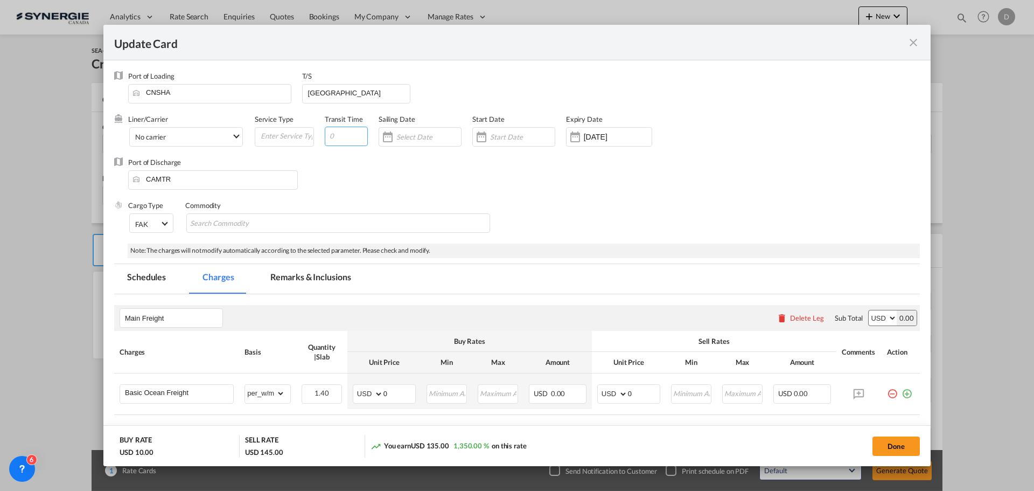
click at [338, 138] on input "Update CardPort of ..." at bounding box center [346, 136] width 43 height 19
click at [332, 138] on input "40" at bounding box center [346, 136] width 43 height 19
type input "35"
click at [484, 137] on div "Update CardPort of ..." at bounding box center [481, 137] width 17 height 22
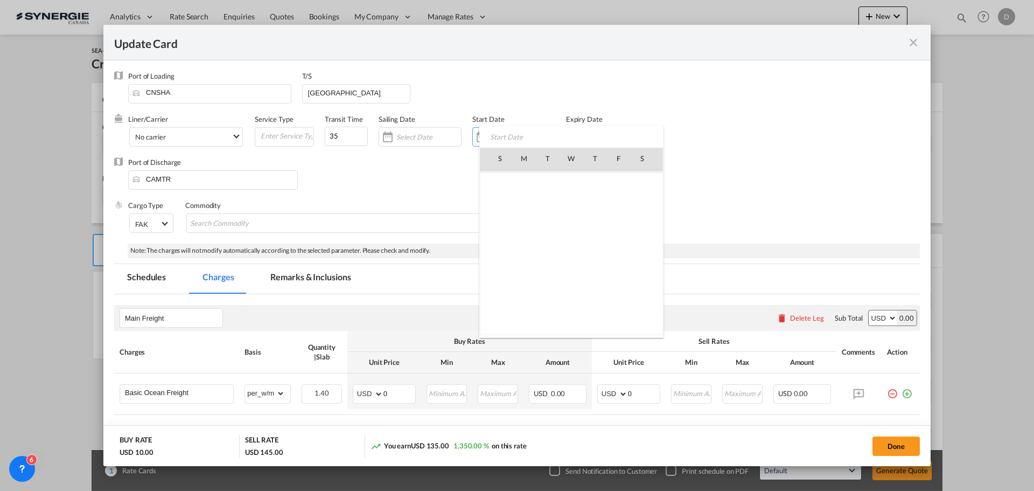
scroll to position [249507, 0]
click at [526, 278] on span "22" at bounding box center [524, 276] width 23 height 23
type input "[DATE]"
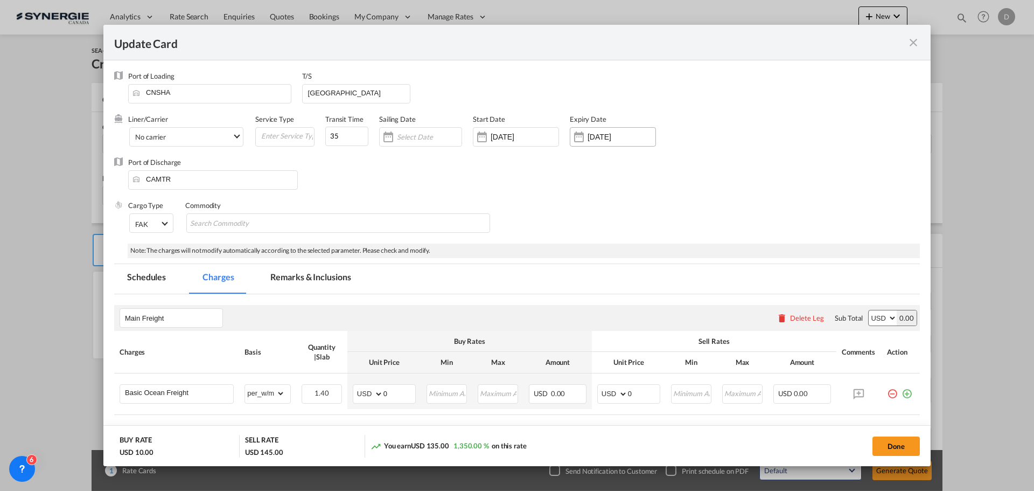
click at [577, 140] on div "Update CardPort of ..." at bounding box center [578, 137] width 17 height 22
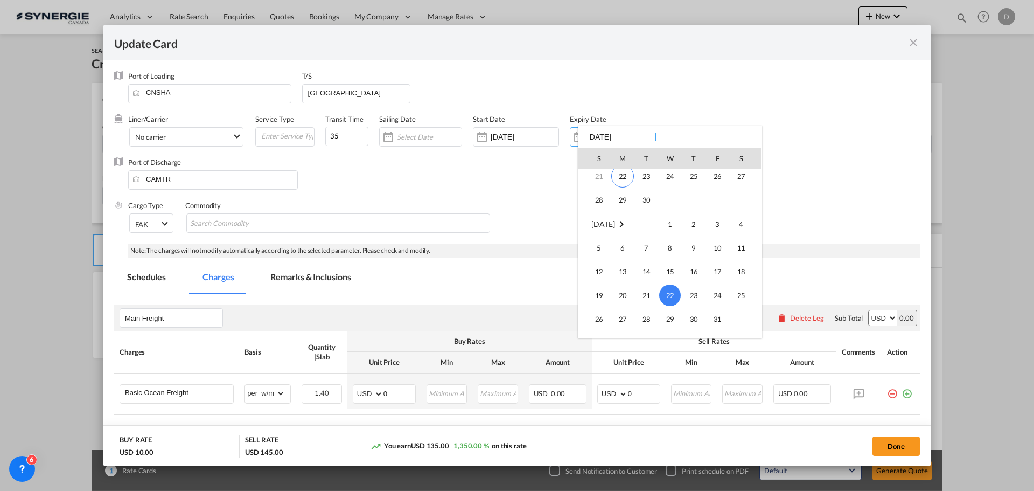
scroll to position [35, 0]
click at [651, 263] on span "30" at bounding box center [647, 265] width 22 height 22
type input "[DATE]"
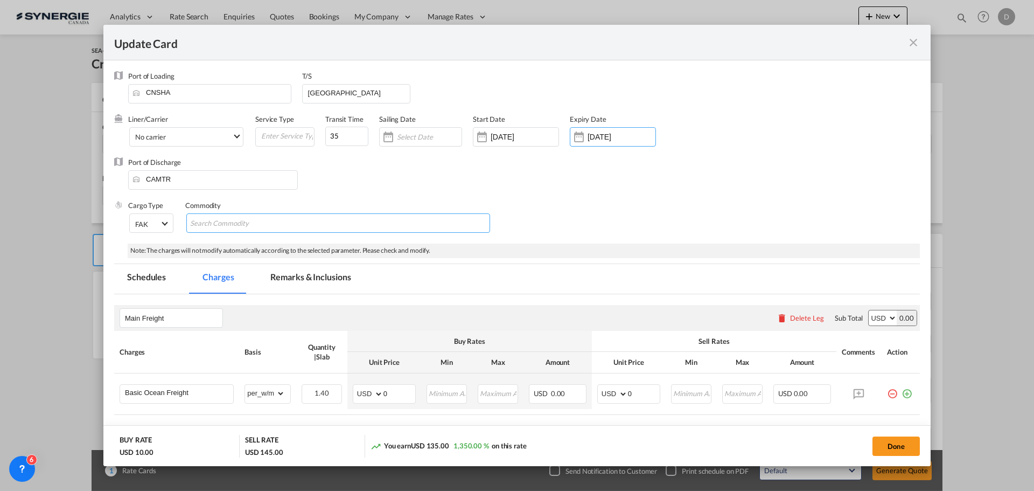
click at [265, 227] on input "Search Commodity" at bounding box center [239, 223] width 99 height 17
type input "General Cargo"
click at [558, 202] on div "Cargo Type FAK FAK GCR GDSM General Cargo Hazardous Cargo Ambient Foodstuff Chi…" at bounding box center [524, 221] width 792 height 43
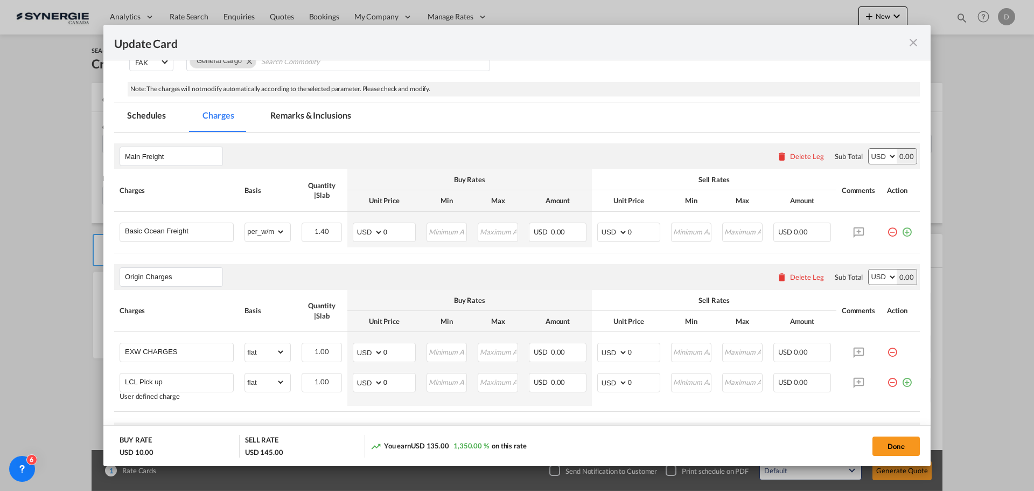
scroll to position [108, 0]
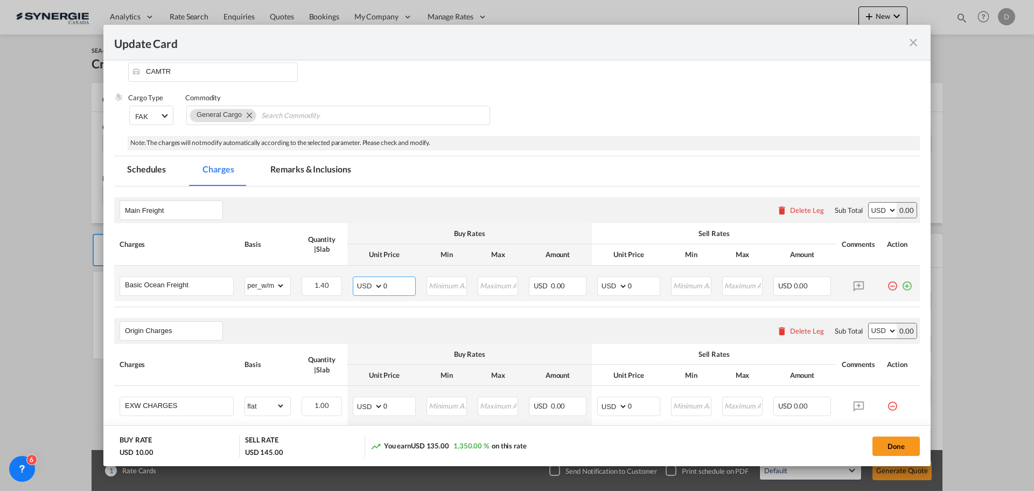
drag, startPoint x: 382, startPoint y: 284, endPoint x: 391, endPoint y: 285, distance: 9.2
click at [391, 285] on input "0" at bounding box center [400, 285] width 32 height 16
type input "80"
type input "95"
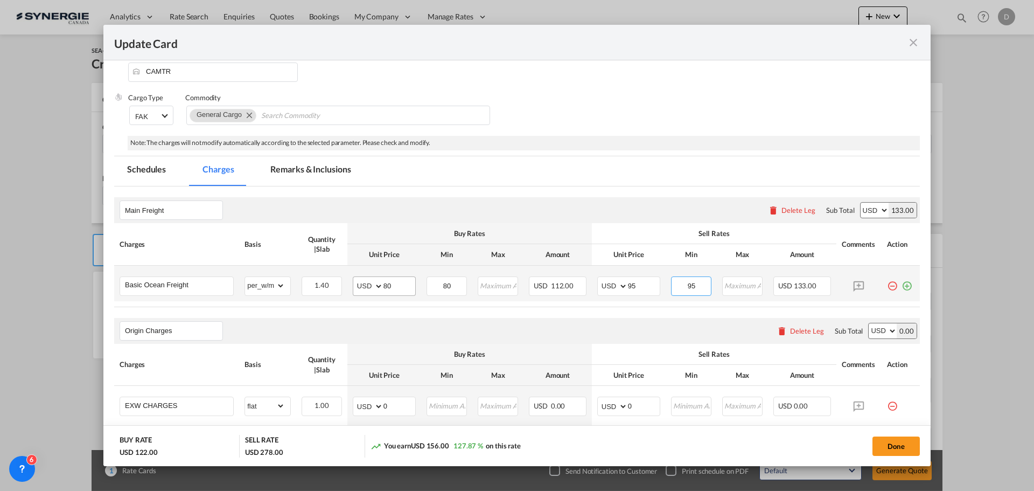
type input "95"
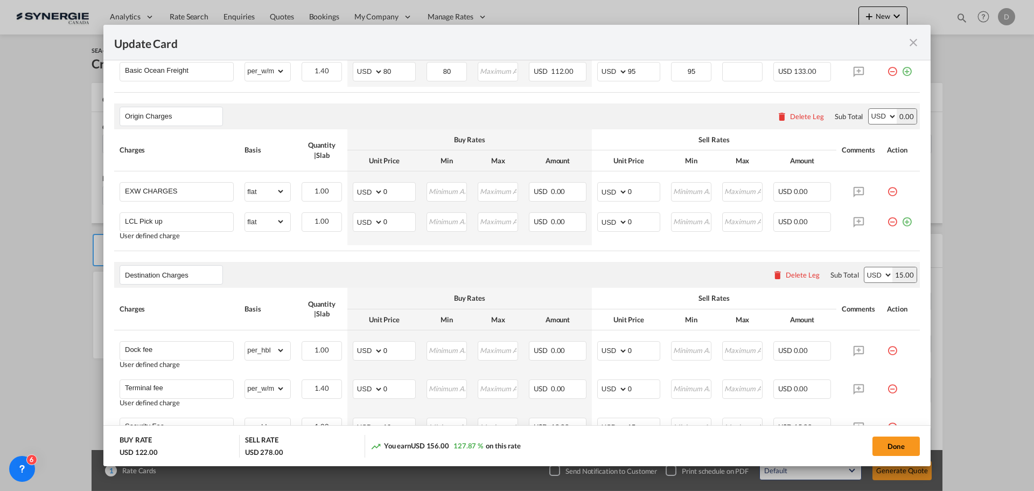
scroll to position [323, 0]
click at [801, 115] on div "Delete Leg" at bounding box center [807, 115] width 34 height 9
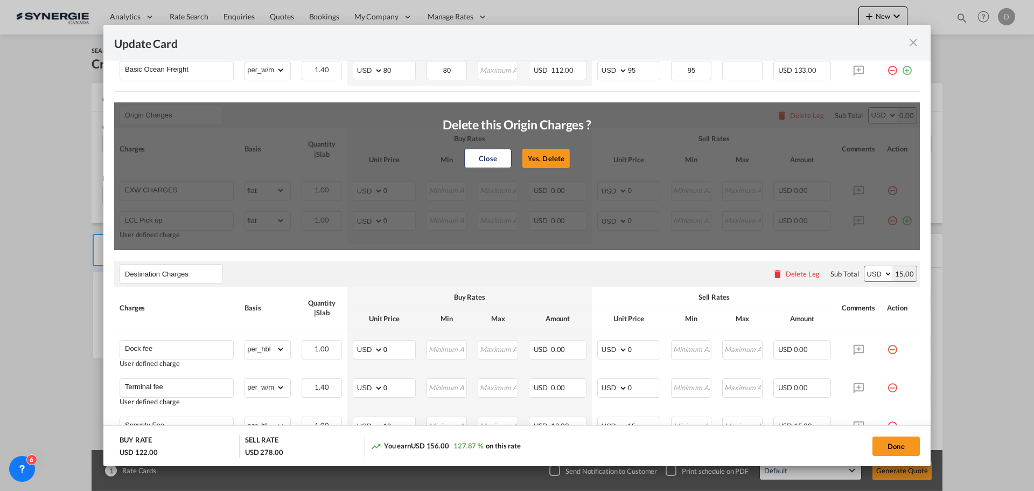
click at [554, 159] on button "Yes, Delete" at bounding box center [545, 158] width 47 height 19
type input "Destination Charges"
type input "Dock fee"
select select "per_hbl"
type input "Terminal fee"
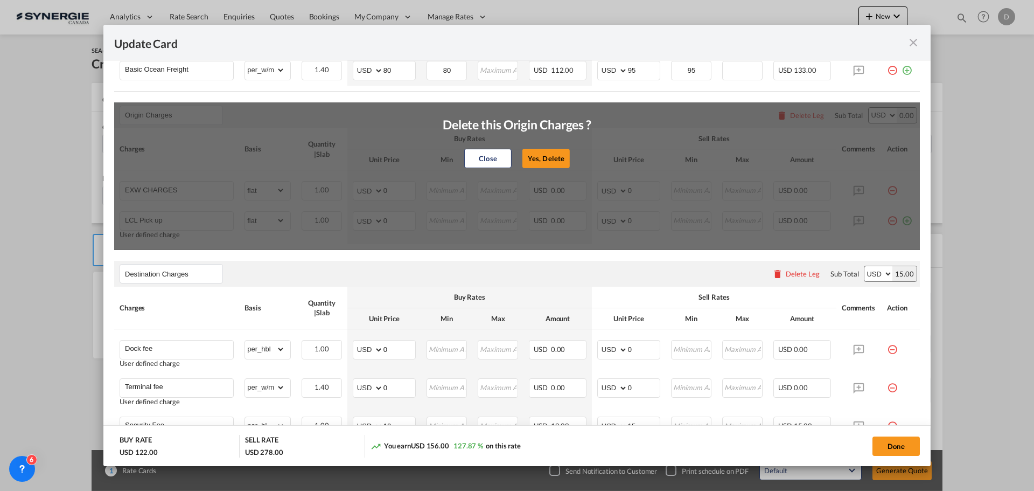
select select "per_w/m"
type input "Doc and Handling fee"
type input "E-manifest"
select select "per_bl"
type input "35"
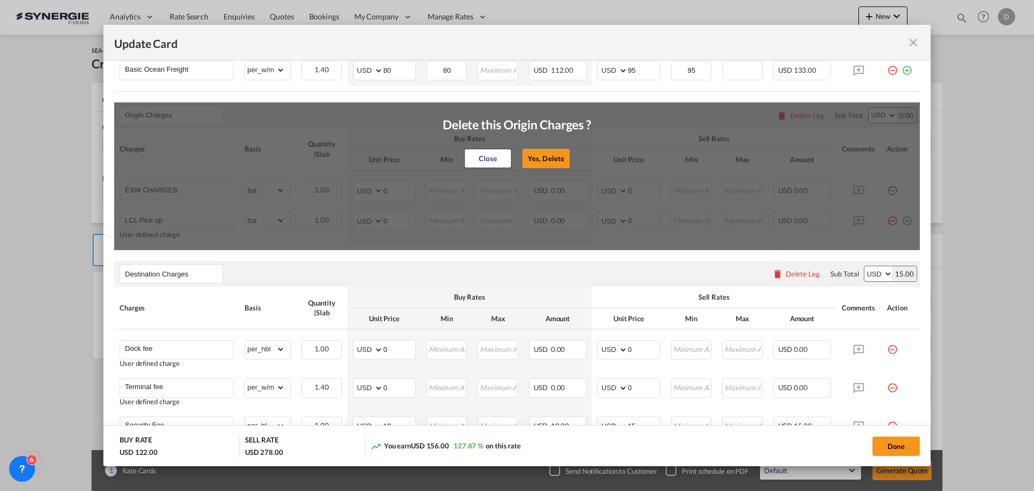
type input "Doc Fee"
select select "per_bl"
type input "30"
type input "Handling fee"
type input "0"
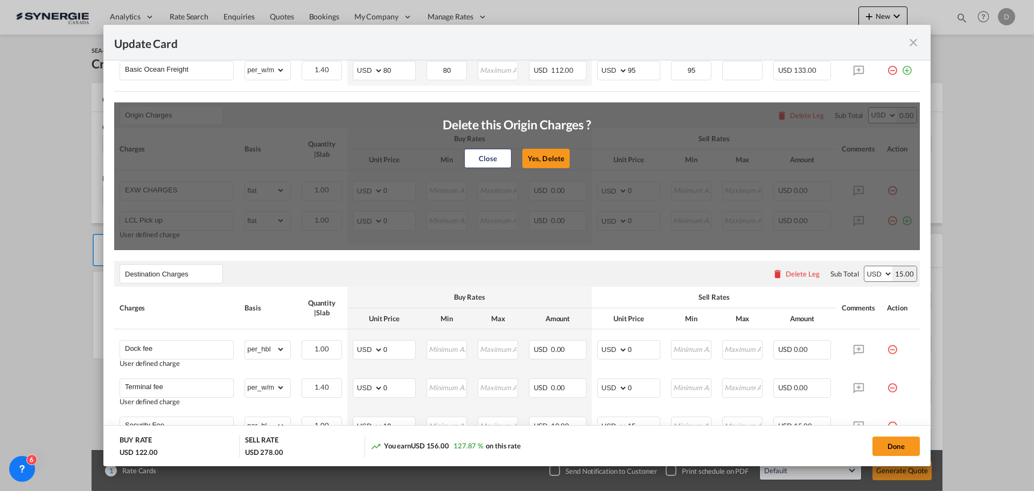
type input "65"
type input "ISF 5+2 - 85 USD if applicable"
select select "per_bl"
type input "Cargo Coverage"
type input "Cargo Coverage - Rate to be confirmed depending on commodity and value Min 50 U…"
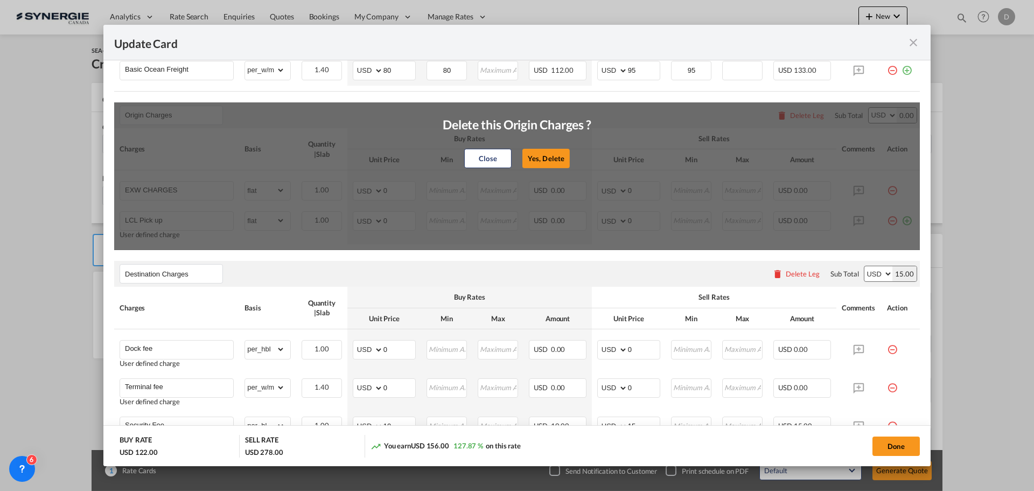
select select "per_shipment"
type input "0"
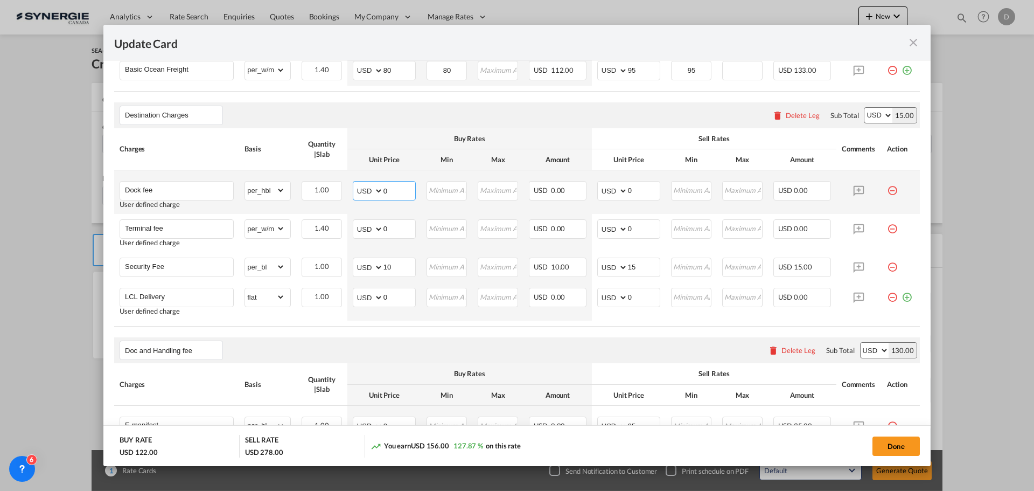
click at [386, 190] on input "0" at bounding box center [400, 190] width 32 height 16
type input "60"
click at [628, 192] on input "0" at bounding box center [644, 190] width 32 height 16
type input "75"
click at [887, 227] on md-icon "icon-minus-circle-outline red-400-fg pt-7" at bounding box center [892, 224] width 11 height 11
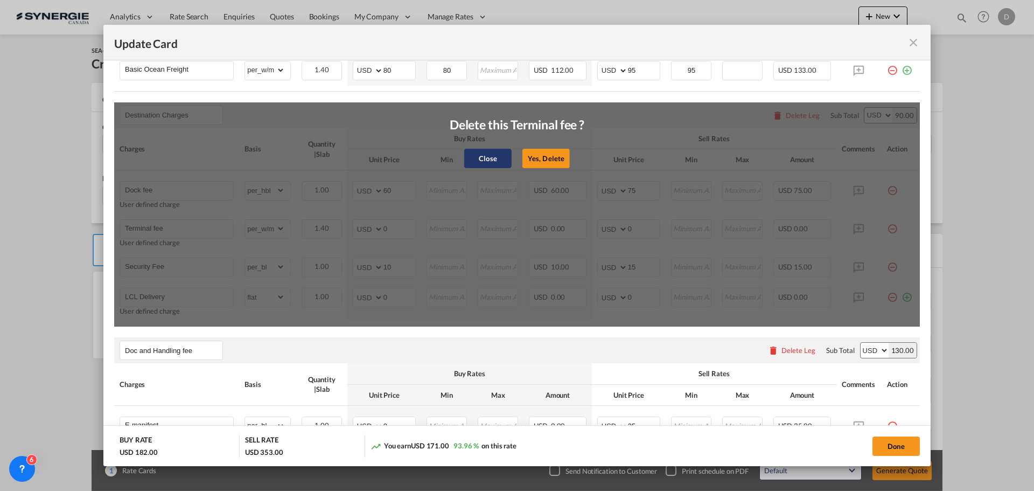
click at [477, 157] on button "Close" at bounding box center [487, 158] width 47 height 19
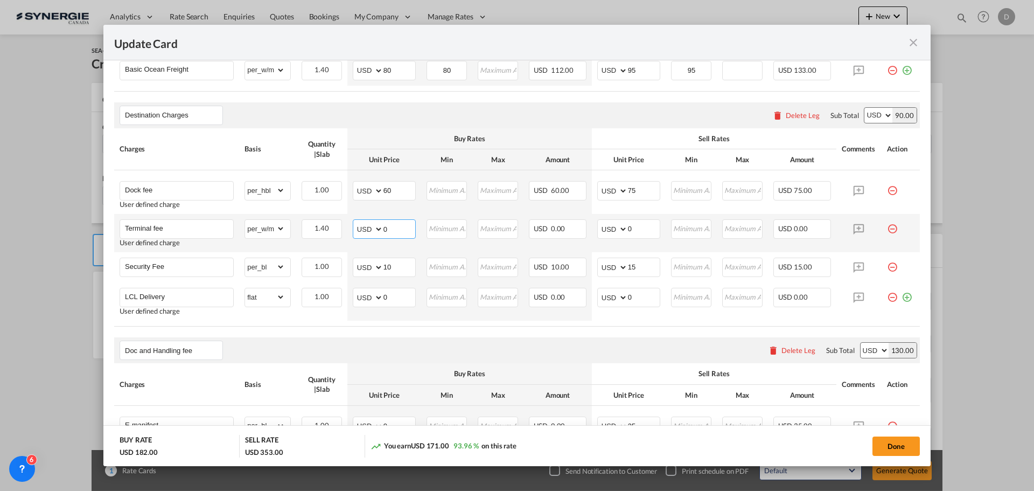
drag, startPoint x: 381, startPoint y: 227, endPoint x: 391, endPoint y: 227, distance: 10.2
click at [391, 227] on input "0" at bounding box center [400, 228] width 32 height 16
type input "50"
drag, startPoint x: 623, startPoint y: 229, endPoint x: 631, endPoint y: 228, distance: 8.1
click at [631, 228] on input "0" at bounding box center [644, 228] width 32 height 16
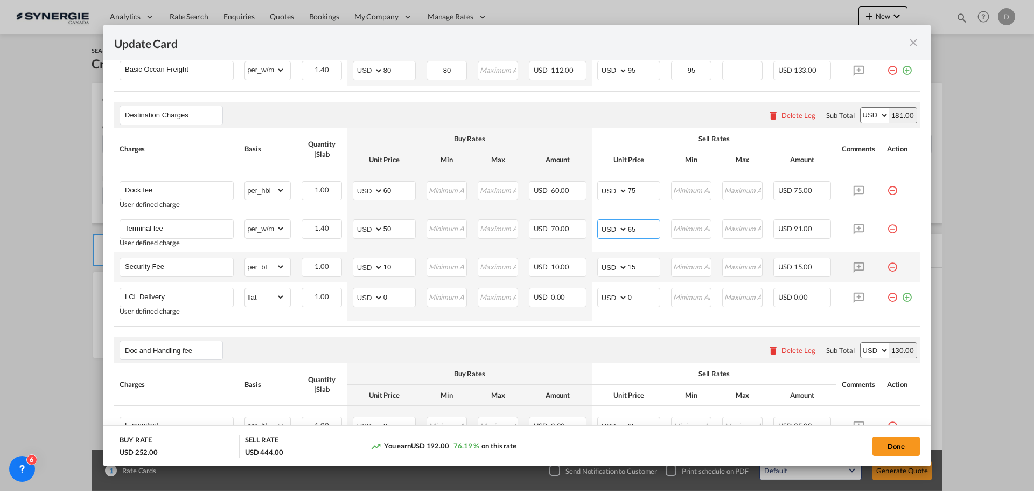
type input "65"
click at [887, 268] on md-icon "icon-minus-circle-outline red-400-fg pt-7" at bounding box center [892, 262] width 11 height 11
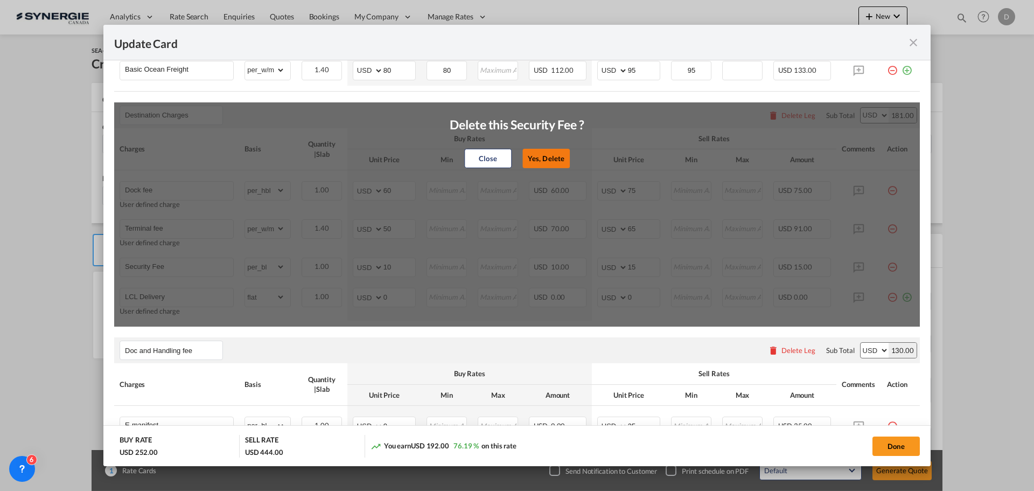
click at [527, 161] on button "Yes, Delete" at bounding box center [545, 158] width 47 height 19
type input "LCL Delivery"
select select "flat"
type input "0"
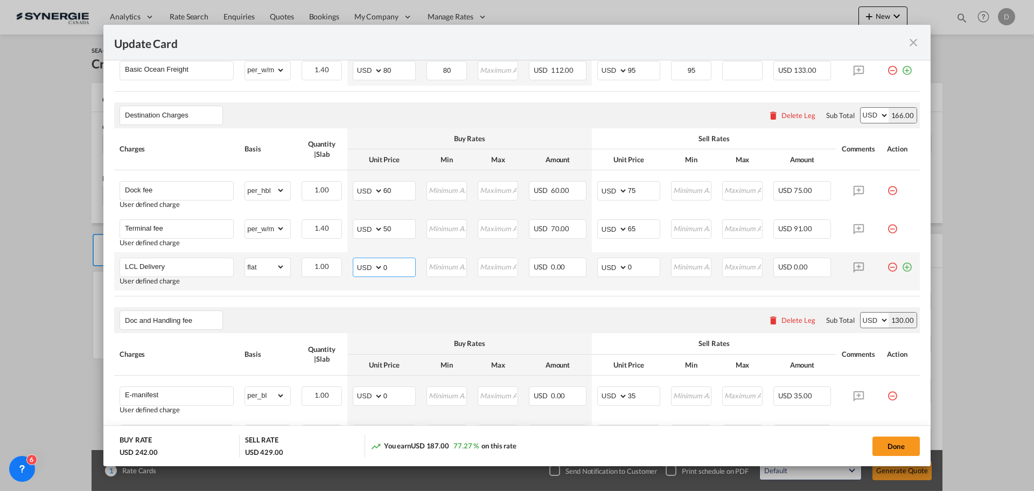
drag, startPoint x: 381, startPoint y: 266, endPoint x: 391, endPoint y: 266, distance: 9.7
click at [391, 266] on input "0" at bounding box center [400, 266] width 32 height 16
type input "53"
drag, startPoint x: 623, startPoint y: 269, endPoint x: 638, endPoint y: 269, distance: 15.1
click at [638, 269] on input "0" at bounding box center [644, 266] width 32 height 16
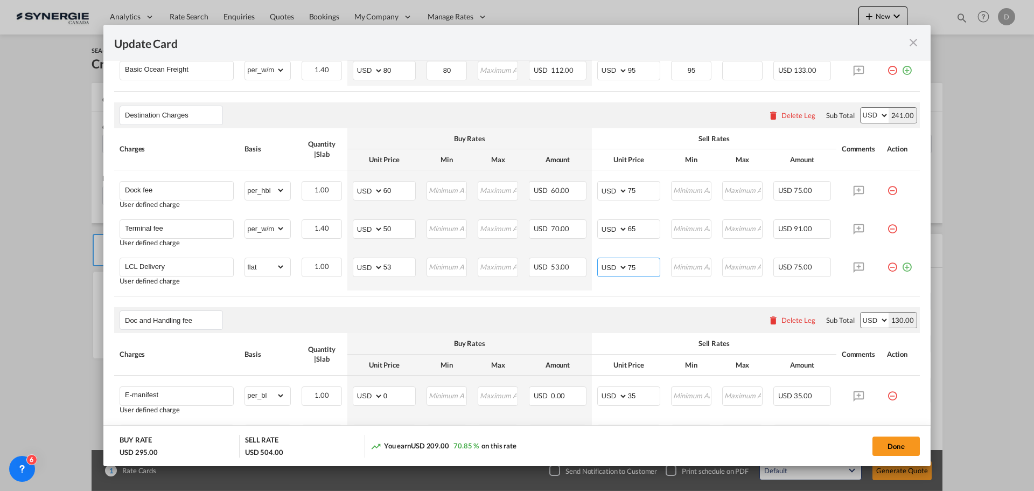
type input "75"
click at [428, 299] on air-lcl-rate-modification "Main Freight Please enter leg name Leg Name Already Exists Delete Leg Sub Total…" at bounding box center [517, 334] width 806 height 727
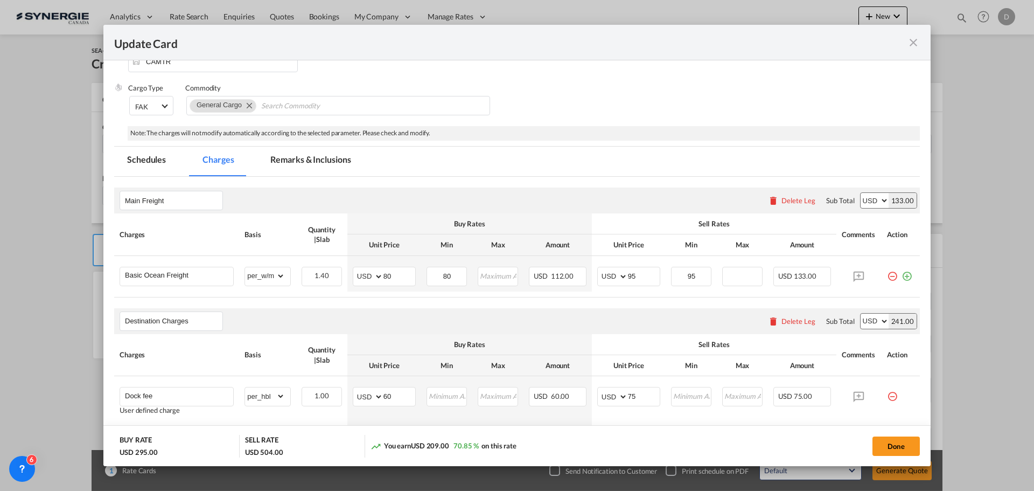
scroll to position [108, 0]
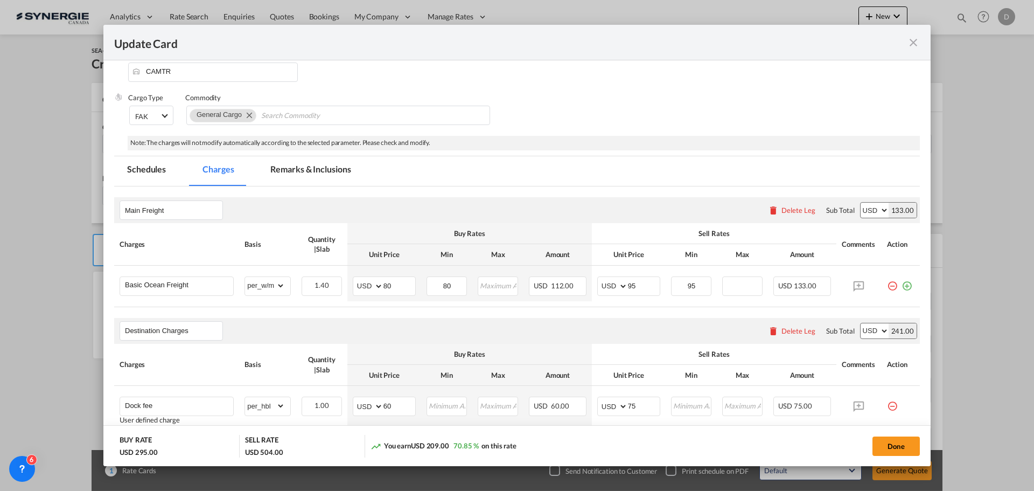
click at [295, 163] on md-tab-item "Remarks & Inclusions" at bounding box center [310, 171] width 106 height 30
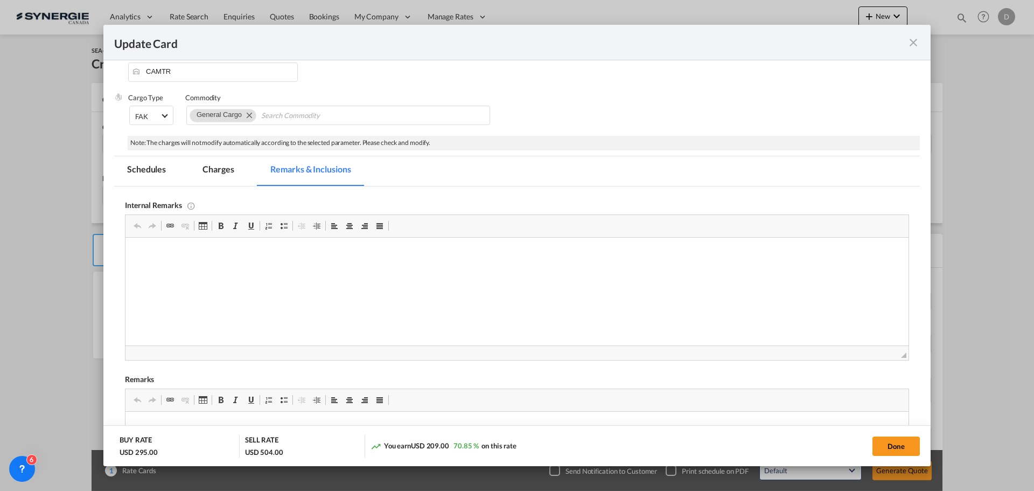
scroll to position [0, 0]
click at [136, 289] on html "Everok / LCL contract Delivery / Simard Transport" at bounding box center [517, 263] width 783 height 51
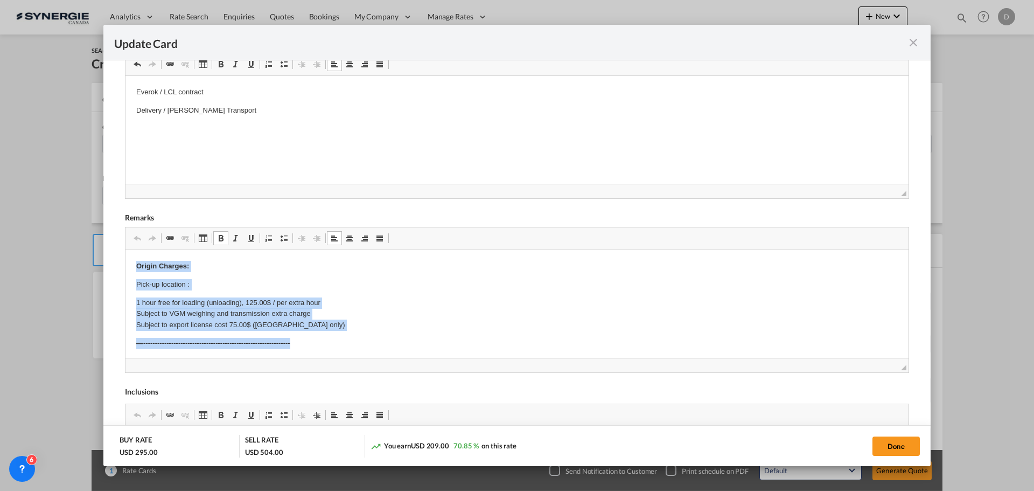
drag, startPoint x: 135, startPoint y: 264, endPoint x: 305, endPoint y: 332, distance: 183.9
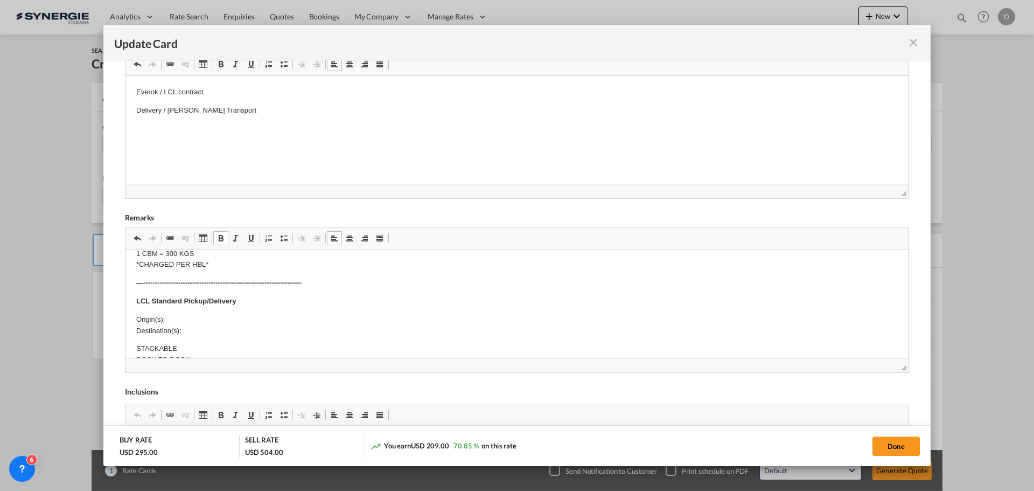
scroll to position [215, 0]
click at [184, 297] on p "Origin(s): Destination(s):" at bounding box center [517, 306] width 762 height 23
click at [193, 319] on body "E Manifest (ACI): Applicable if Synergie is responsible to submit Per E-manifes…" at bounding box center [517, 337] width 762 height 584
click at [195, 313] on body "E Manifest (ACI): Applicable if Synergie is responsible to submit Per E-manifes…" at bounding box center [517, 337] width 762 height 584
click at [195, 313] on p "Origin(s): Toronto CFS Destination(s):" at bounding box center [517, 306] width 762 height 23
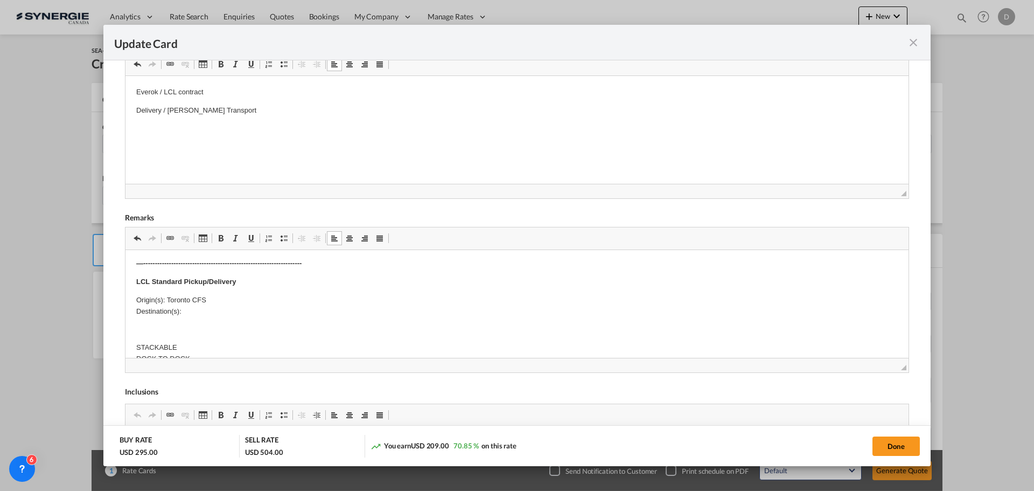
scroll to position [246, 0]
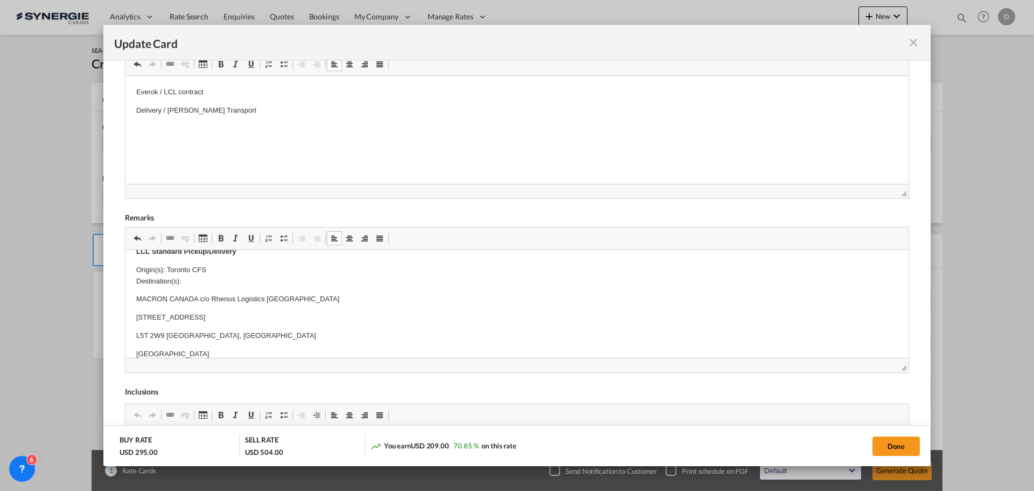
click at [133, 352] on html "E Manifest (ACI): Applicable if Synergie is responsible to submit Per E-manifes…" at bounding box center [517, 343] width 783 height 678
click at [255, 325] on body "E Manifest (ACI): Applicable if Synergie is responsible to submit Per E-manifes…" at bounding box center [517, 334] width 762 height 638
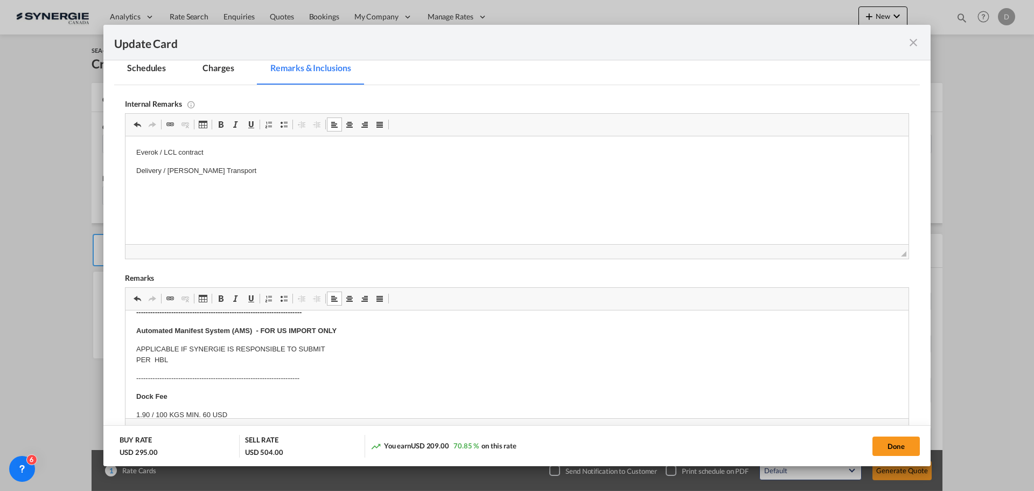
scroll to position [54, 0]
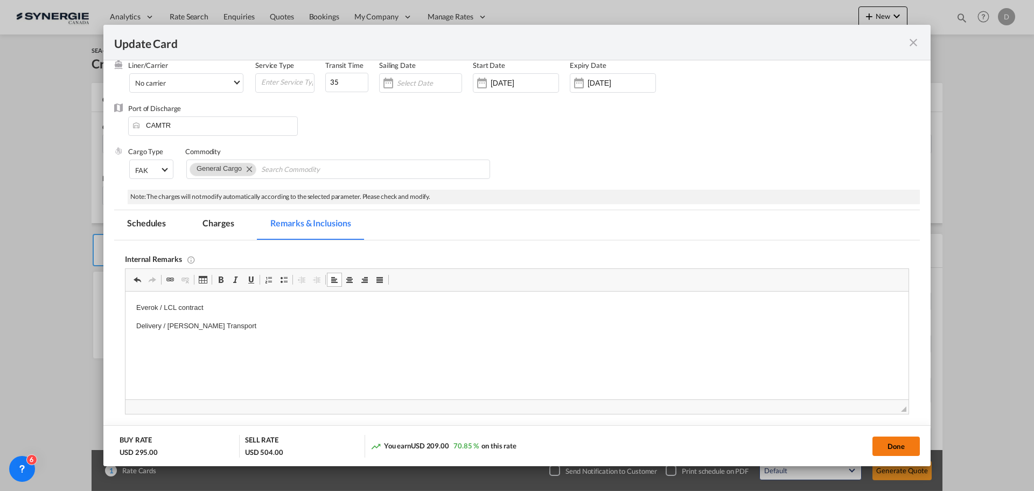
click at [908, 443] on button "Done" at bounding box center [896, 445] width 47 height 19
type input "[DATE]"
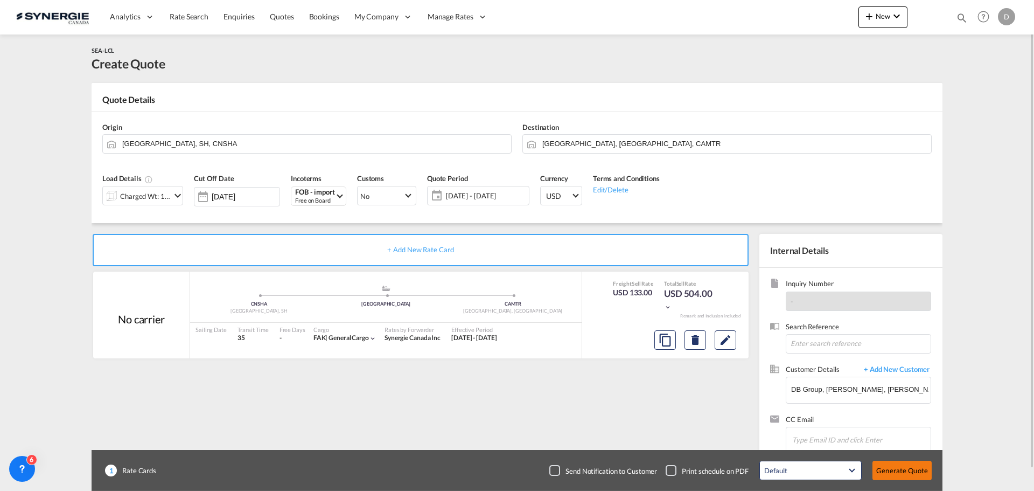
click at [917, 472] on button "Generate Quote" at bounding box center [902, 470] width 59 height 19
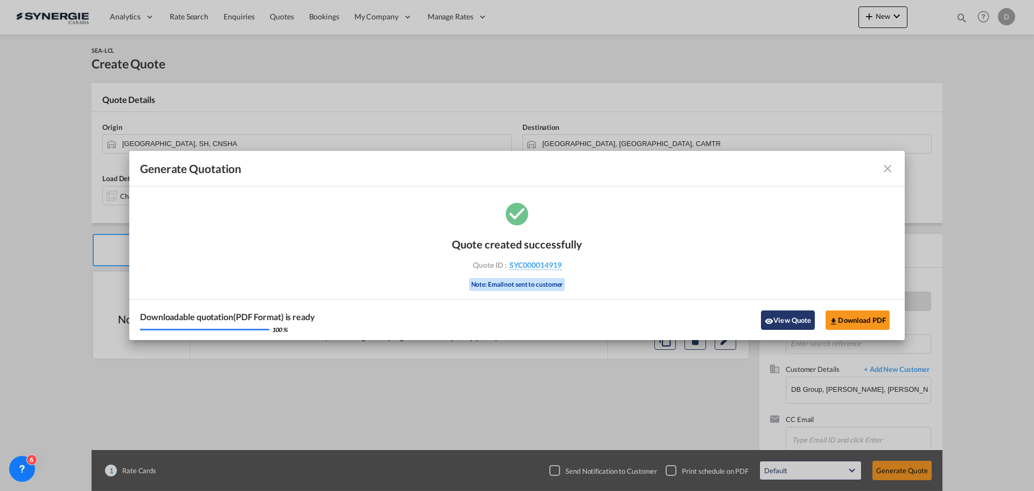
click at [772, 319] on md-icon "icon-eye" at bounding box center [769, 321] width 9 height 9
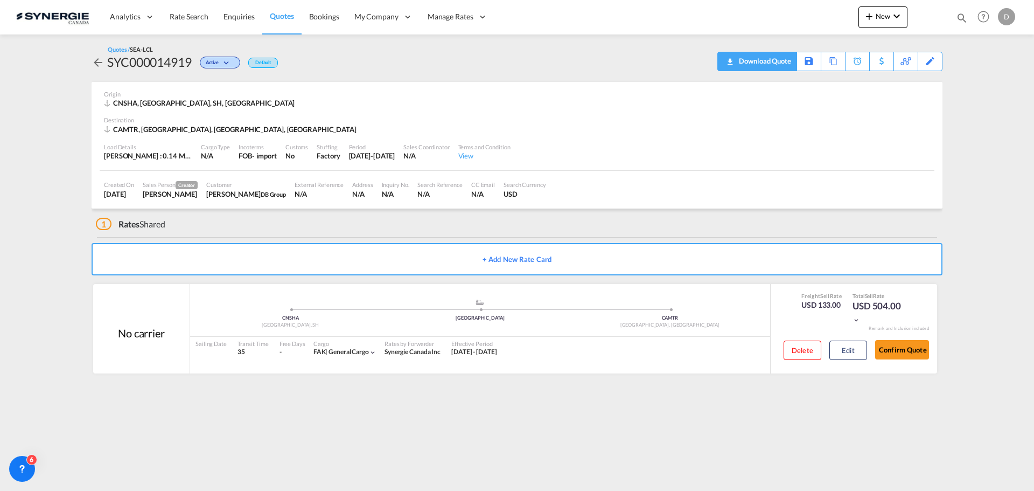
click at [780, 63] on div "Download Quote" at bounding box center [763, 60] width 55 height 17
click at [632, 131] on div "CAMTR, Montreal, QC, Americas" at bounding box center [517, 129] width 826 height 10
click at [963, 19] on md-icon "icon-magnify" at bounding box center [962, 18] width 12 height 12
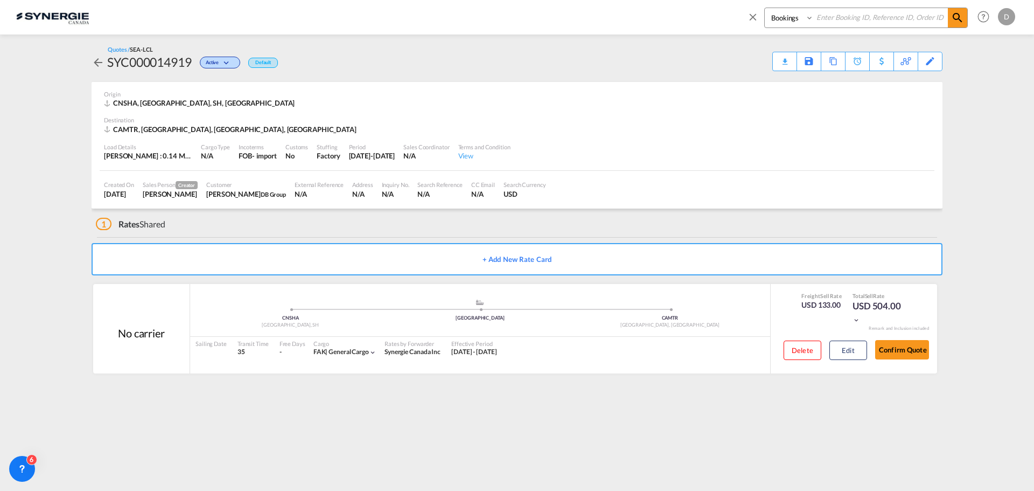
click at [782, 18] on select "Bookings Quotes Enquiries" at bounding box center [790, 17] width 51 height 19
select select "Quotes"
click at [765, 8] on select "Bookings Quotes Enquiries" at bounding box center [790, 17] width 51 height 19
click at [881, 18] on input at bounding box center [881, 17] width 134 height 19
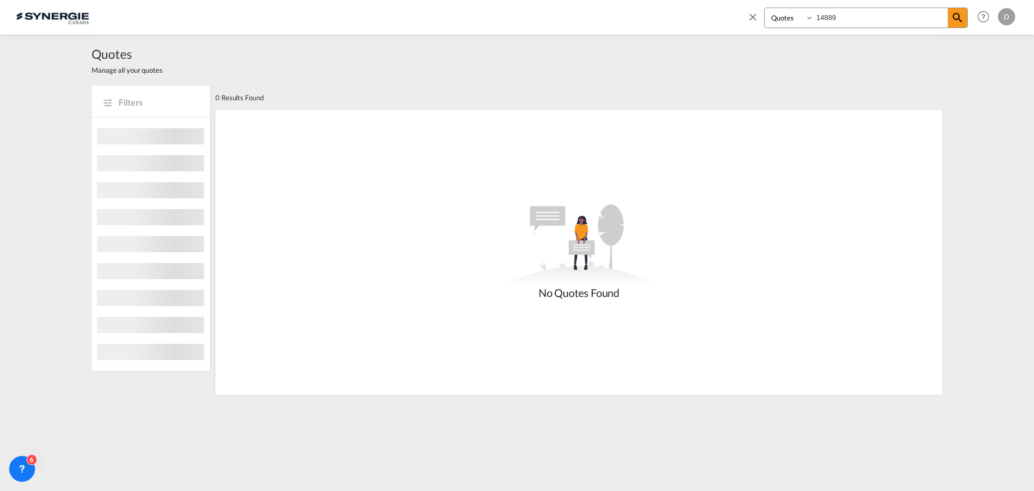
type input "14889"
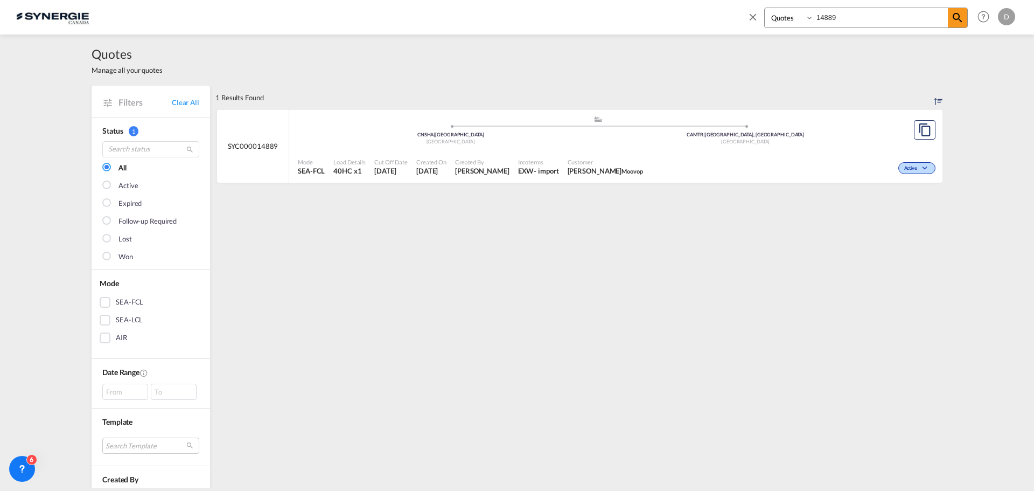
click at [590, 160] on span "Customer" at bounding box center [605, 162] width 75 height 8
click at [587, 172] on span "Antoine Goudreault Moovop" at bounding box center [605, 171] width 75 height 10
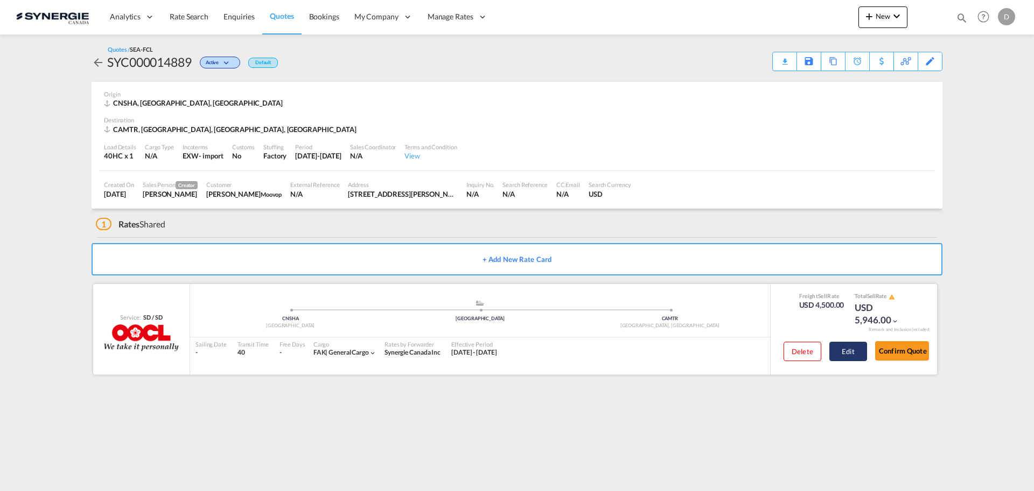
click at [855, 352] on button "Edit" at bounding box center [849, 350] width 38 height 19
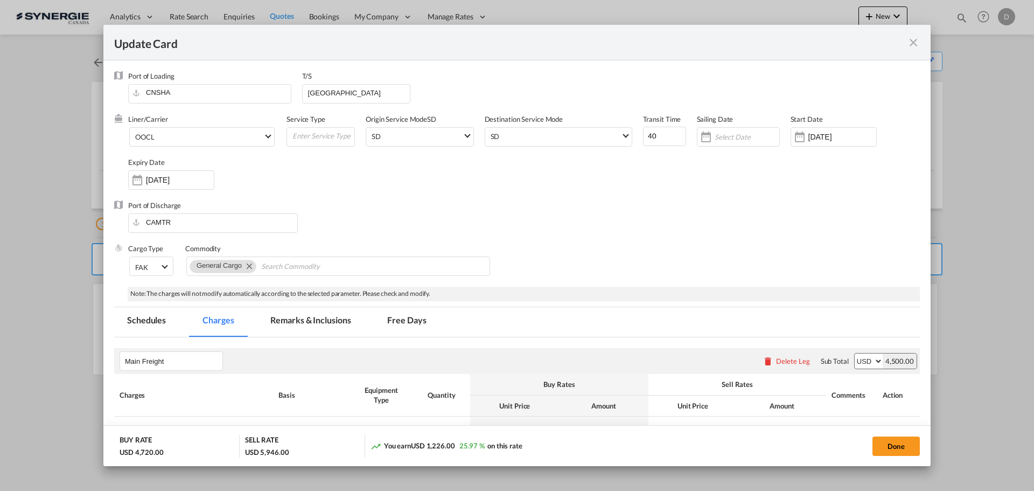
select select "per container"
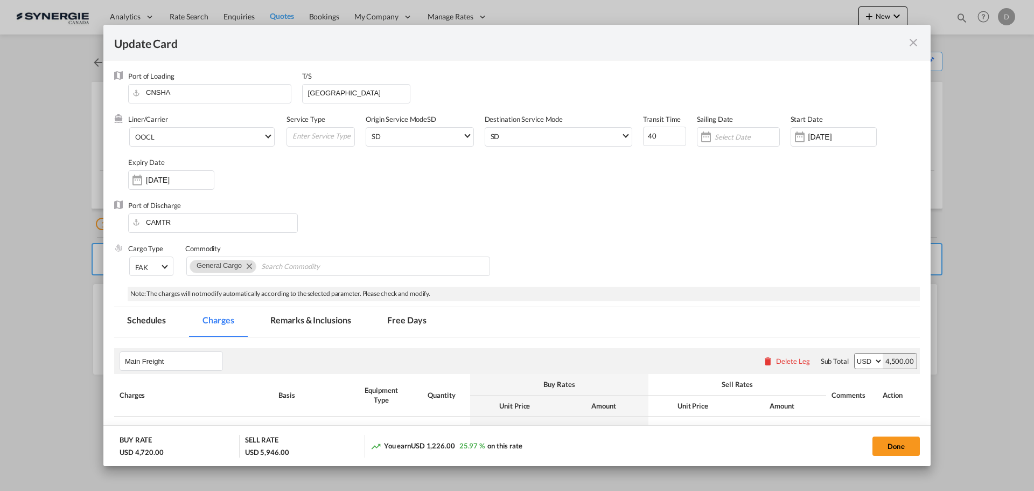
select select "per container"
select select "per B/L"
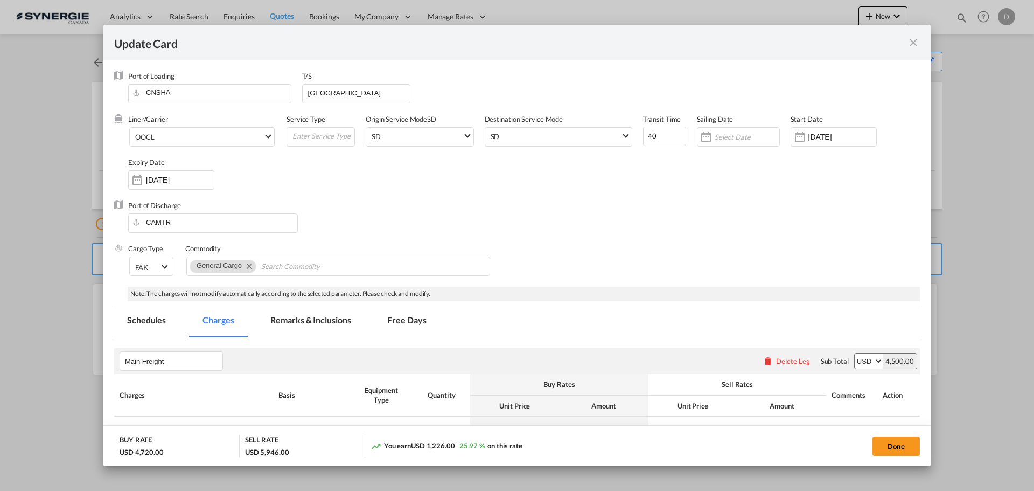
select select "per shipment"
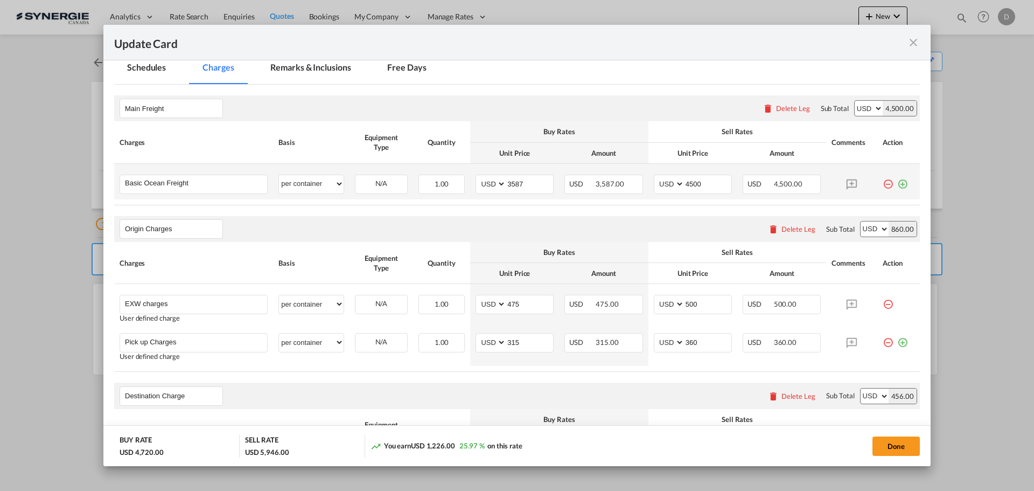
scroll to position [269, 0]
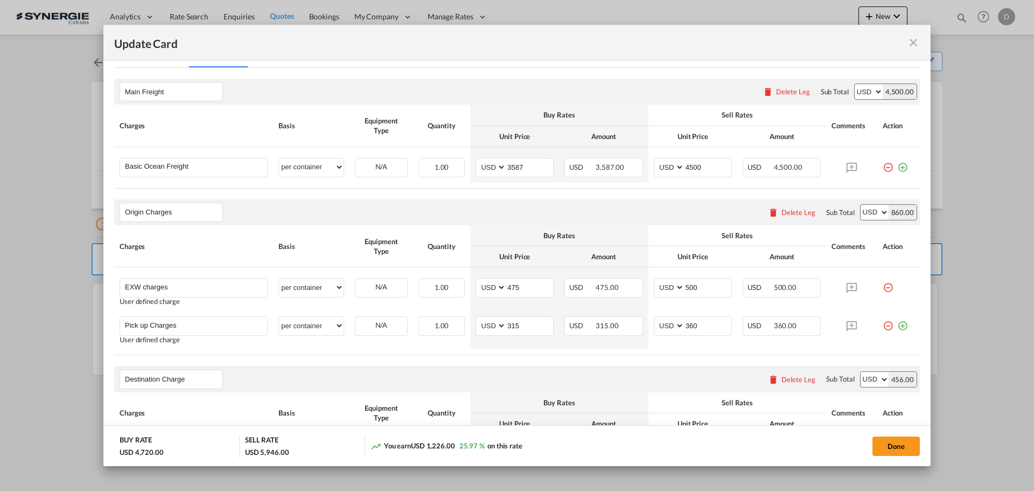
click at [912, 44] on md-icon "icon-close fg-AAA8AD m-0 pointer" at bounding box center [913, 42] width 13 height 13
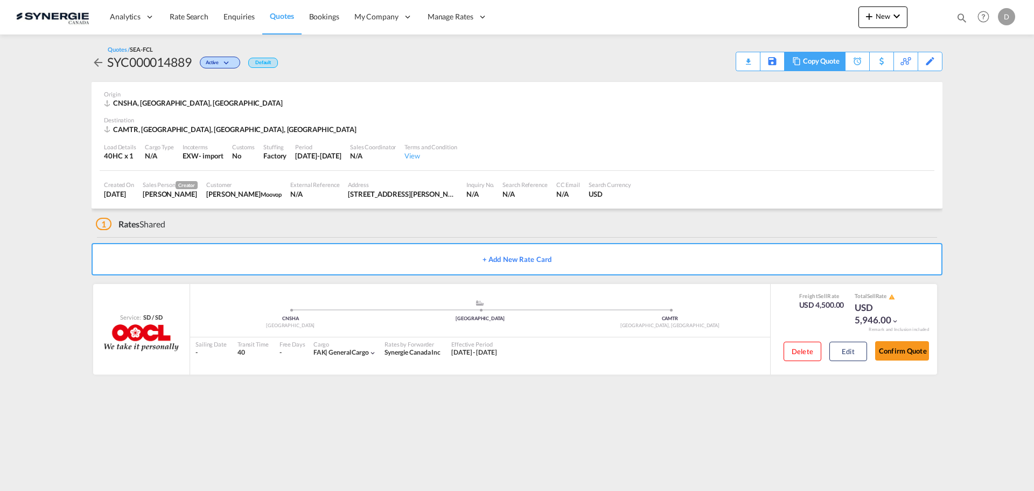
click at [836, 65] on div "Copy Quote" at bounding box center [821, 61] width 37 height 18
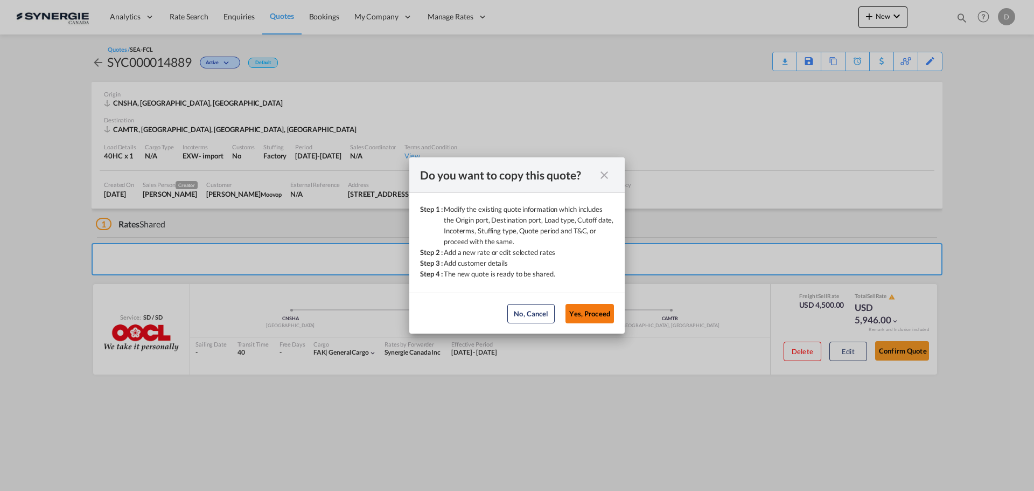
click at [597, 315] on button "Yes, Proceed" at bounding box center [590, 313] width 48 height 19
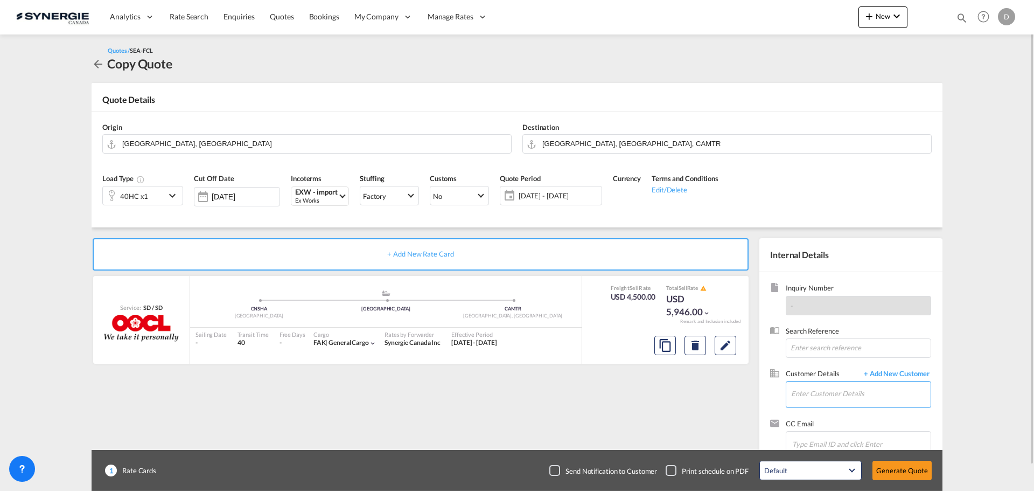
click at [837, 391] on input "Enter Customer Details" at bounding box center [861, 393] width 140 height 24
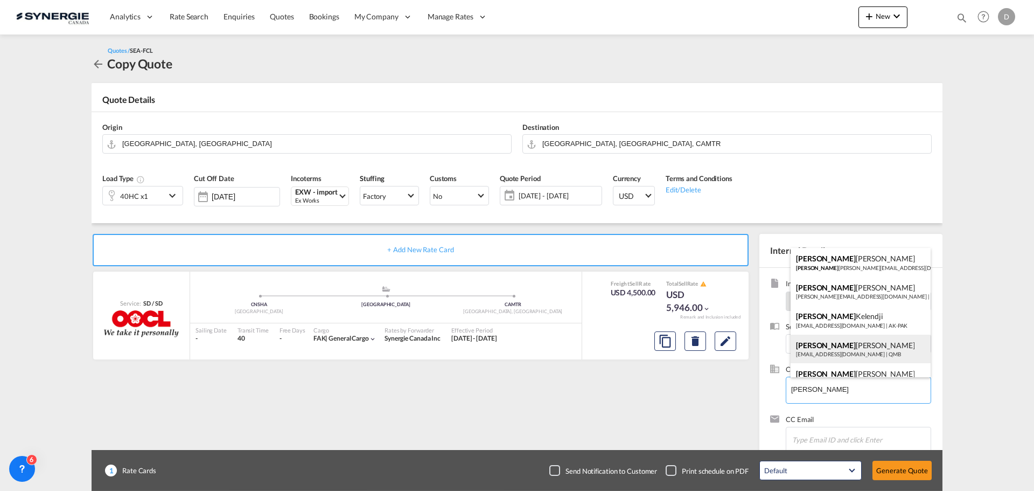
click at [853, 346] on div "Antoine Goudreault agoudreault@qmb.ca | QMB" at bounding box center [861, 348] width 140 height 29
type input "QMB, Antoine Goudreault, agoudreault@qmb.ca"
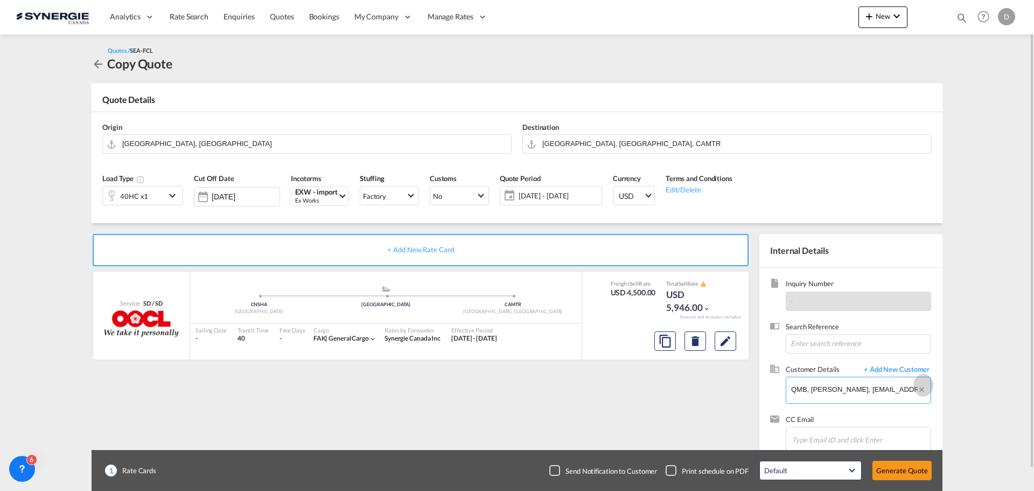
click at [921, 389] on button "Clear Input" at bounding box center [923, 385] width 13 height 16
click at [819, 387] on input "Enter Customer Details" at bounding box center [861, 389] width 140 height 24
paste input "transport@moovop.com"
click at [855, 363] on div "Antoine Goudreault transport@moovop.com | Moovop" at bounding box center [861, 362] width 140 height 29
type input "Moovop, Antoine Goudreault, transport@moovop.com"
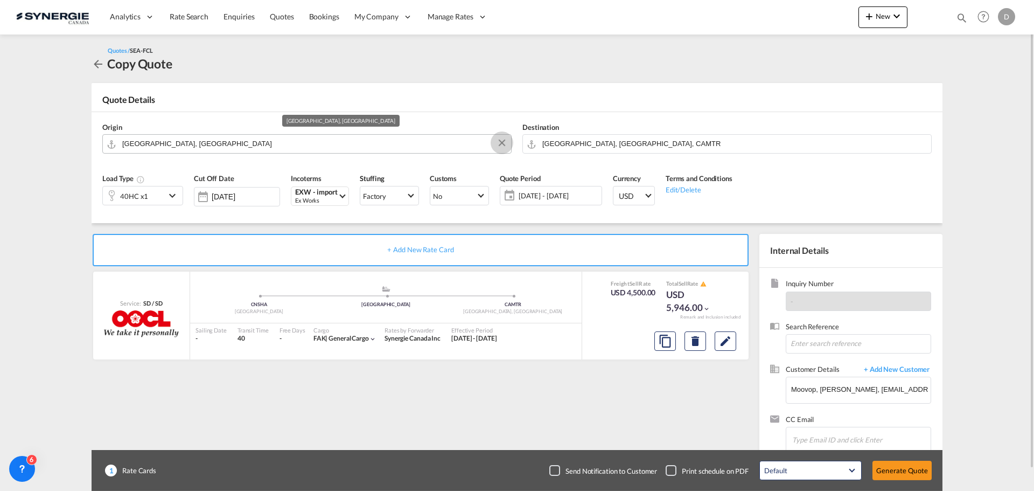
click at [504, 141] on md-icon "Clear Input" at bounding box center [502, 143] width 12 height 12
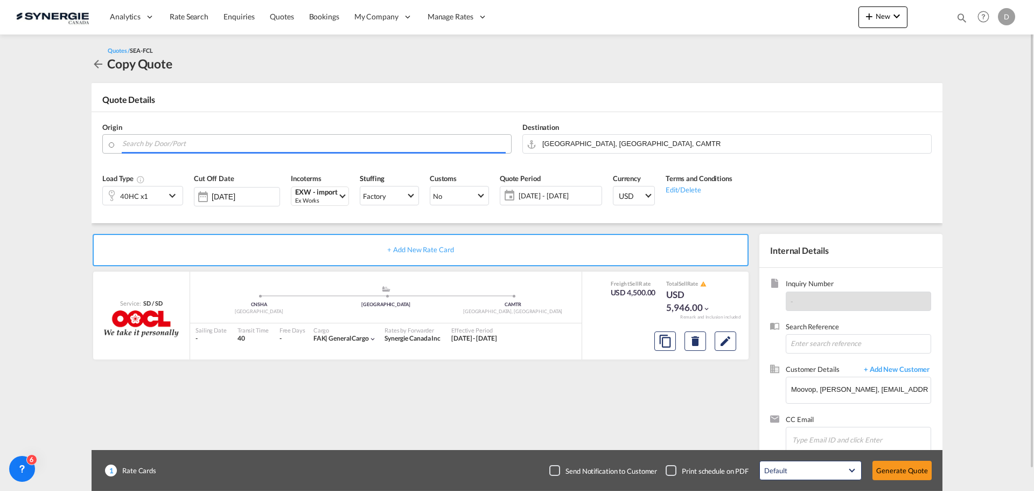
paste input "Jiangxi"
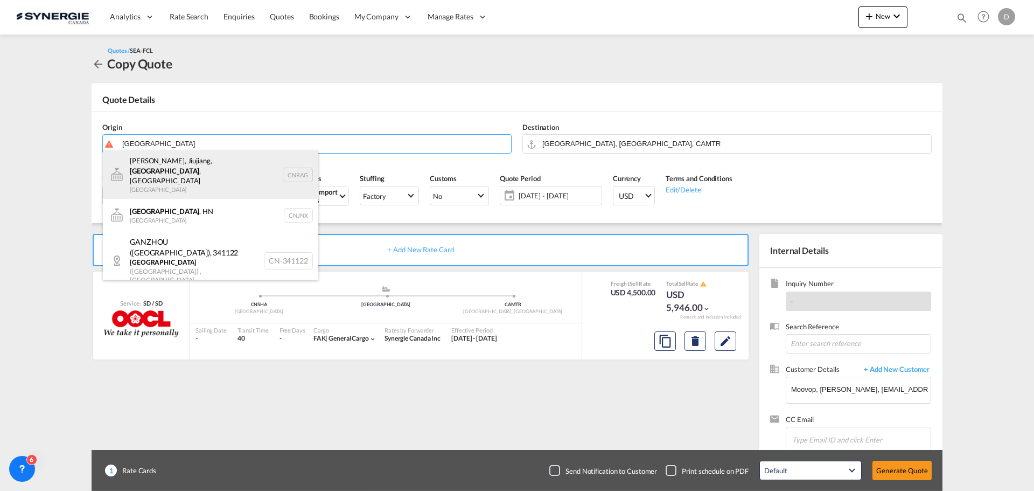
click at [159, 165] on div "Ruichang, Jiujiang, Jiangxi , China China CNRAG" at bounding box center [210, 174] width 215 height 48
type input "Ruichang, Jiujiang, Jiangxi, China, CNRAG"
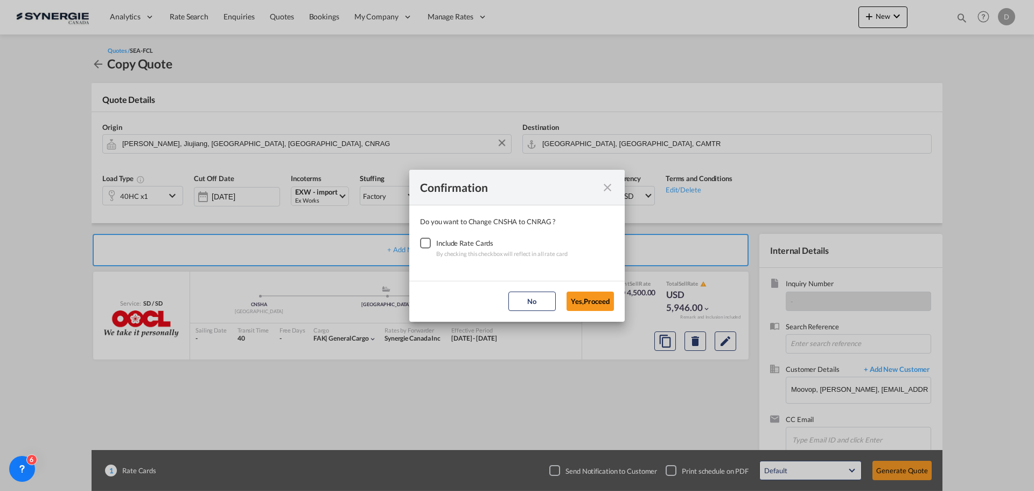
click at [423, 244] on div "Checkbox No Ink" at bounding box center [425, 243] width 11 height 11
click at [580, 301] on button "Yes,Proceed" at bounding box center [590, 300] width 47 height 19
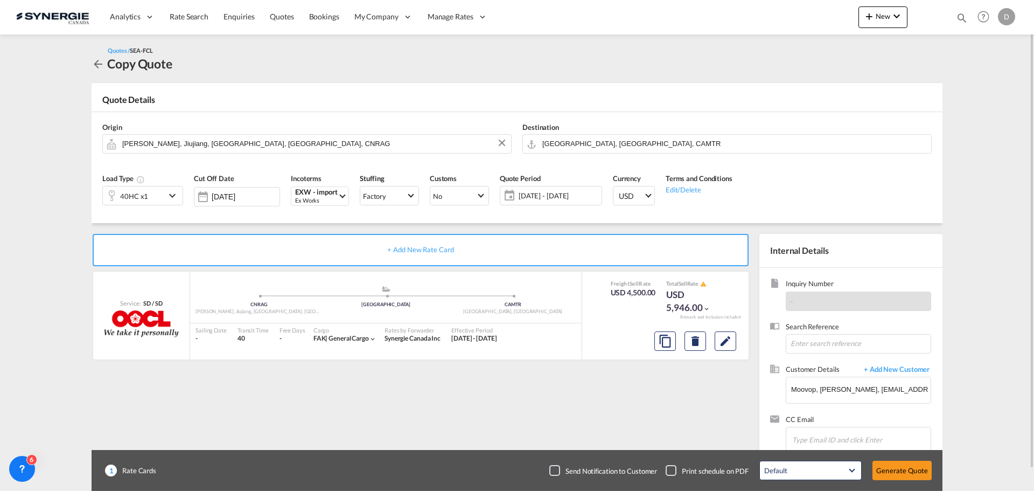
click at [554, 197] on span "19 Sep - 14 Oct 2025" at bounding box center [559, 196] width 80 height 10
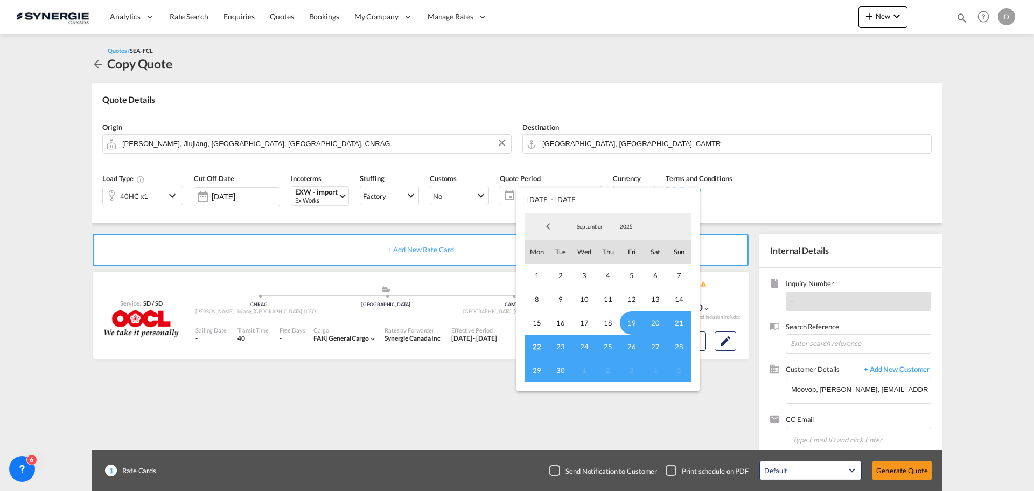
click at [538, 346] on span "22" at bounding box center [537, 346] width 24 height 24
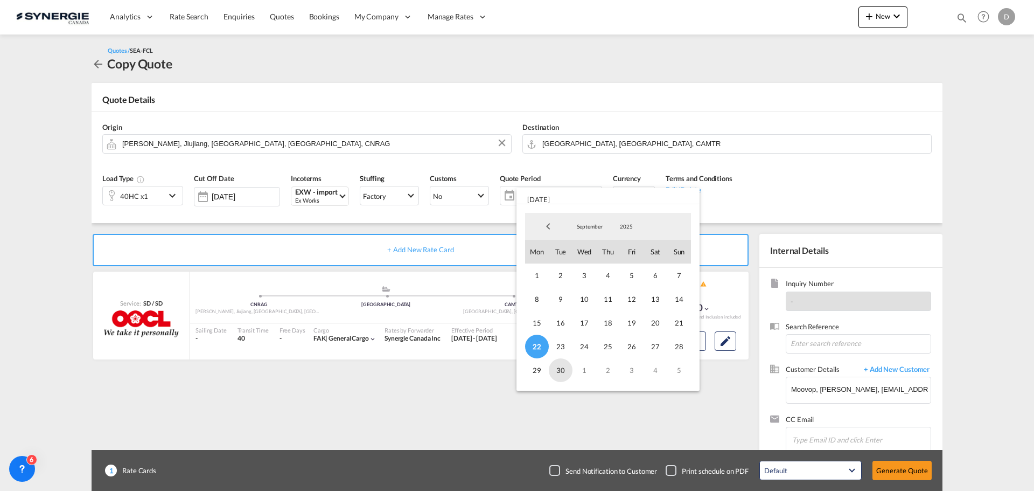
click at [556, 369] on span "30" at bounding box center [561, 370] width 24 height 24
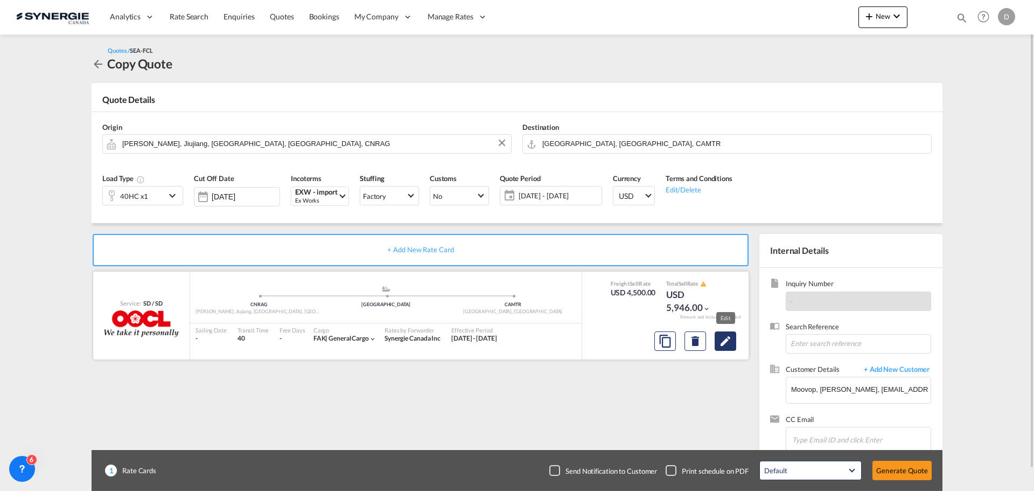
click at [722, 339] on md-icon "Edit" at bounding box center [725, 340] width 13 height 13
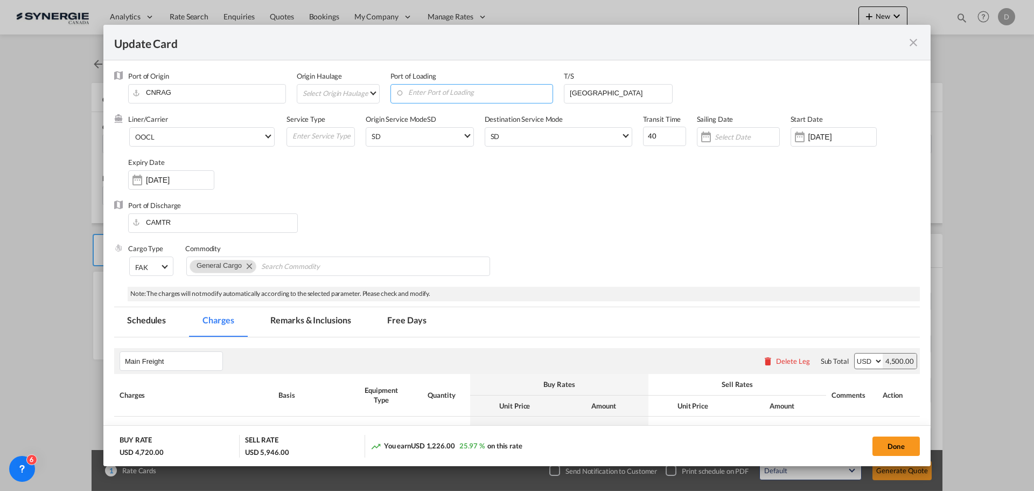
click at [481, 90] on input "Enter Port of Loading" at bounding box center [474, 93] width 157 height 16
paste input "Jiujiang"
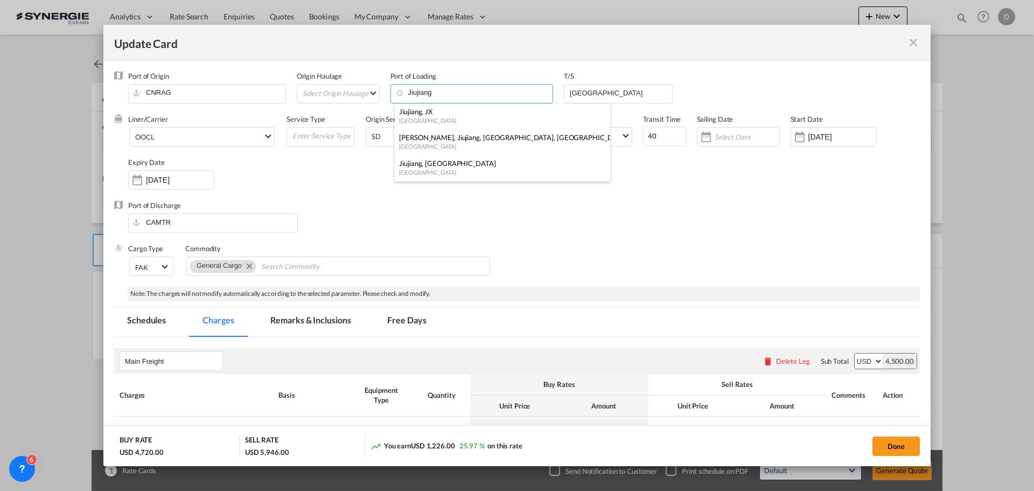
click at [449, 114] on div "Jiujiang, JX" at bounding box center [499, 112] width 200 height 10
type input "Jiujiang, JX, CNJIU"
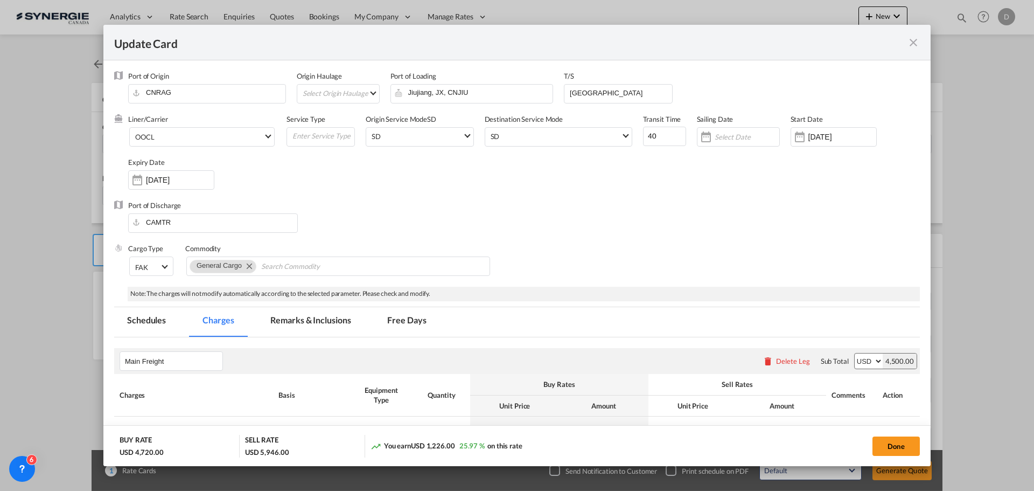
click at [520, 189] on div "Liner/Carrier OOCL Atlantic Container Line (ACL) Baker Transport (GB) | Direct …" at bounding box center [524, 157] width 792 height 86
click at [372, 91] on md-select "Select Origin Haulage rail road barge truck unspecified not available" at bounding box center [341, 93] width 78 height 17
click at [337, 120] on md-option "road" at bounding box center [341, 119] width 94 height 26
click at [561, 203] on div "Port of Discharge CAMTR" at bounding box center [517, 221] width 806 height 43
click at [269, 136] on span "Select Liner: OOCL" at bounding box center [268, 136] width 6 height 6
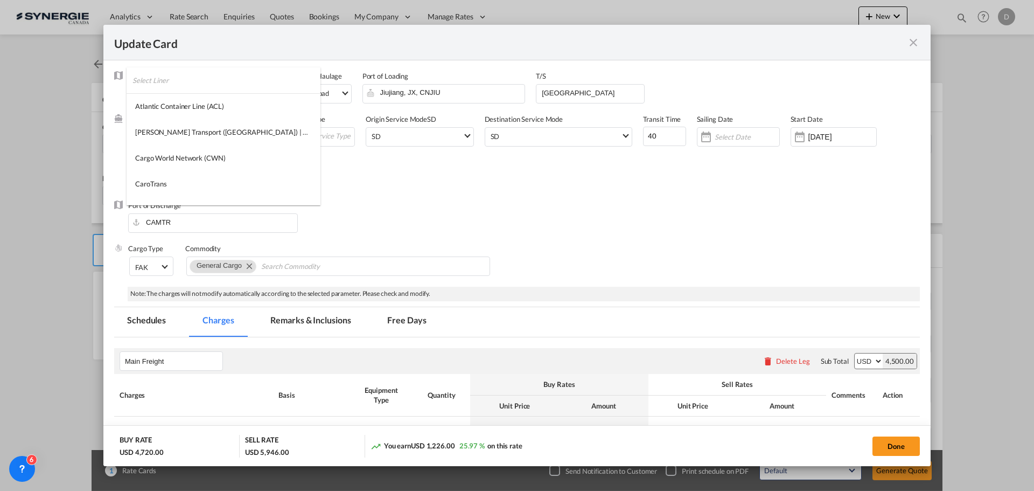
click at [215, 81] on input "search" at bounding box center [227, 80] width 188 height 26
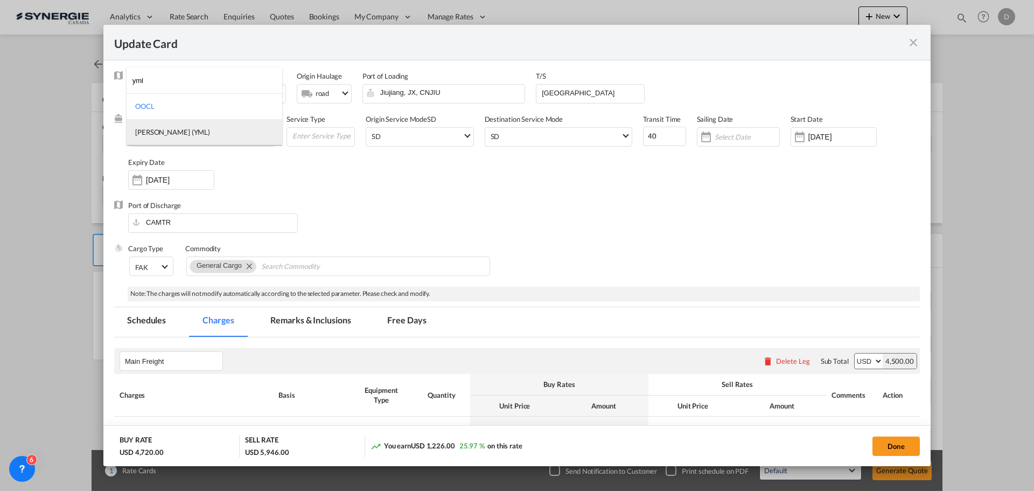
type input "yml"
click at [168, 135] on div "[PERSON_NAME] (YML)" at bounding box center [172, 132] width 75 height 10
click at [461, 226] on div "Port of Discharge CAMTR" at bounding box center [517, 221] width 806 height 43
click at [797, 132] on div "Update Card Port ..." at bounding box center [799, 137] width 17 height 22
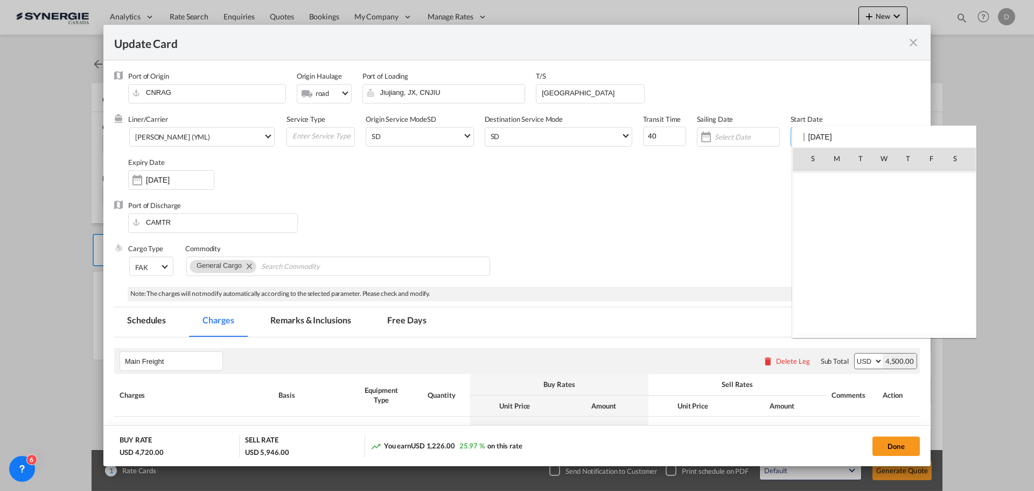
scroll to position [249507, 0]
click at [838, 273] on span "22" at bounding box center [837, 276] width 23 height 23
type input "[DATE]"
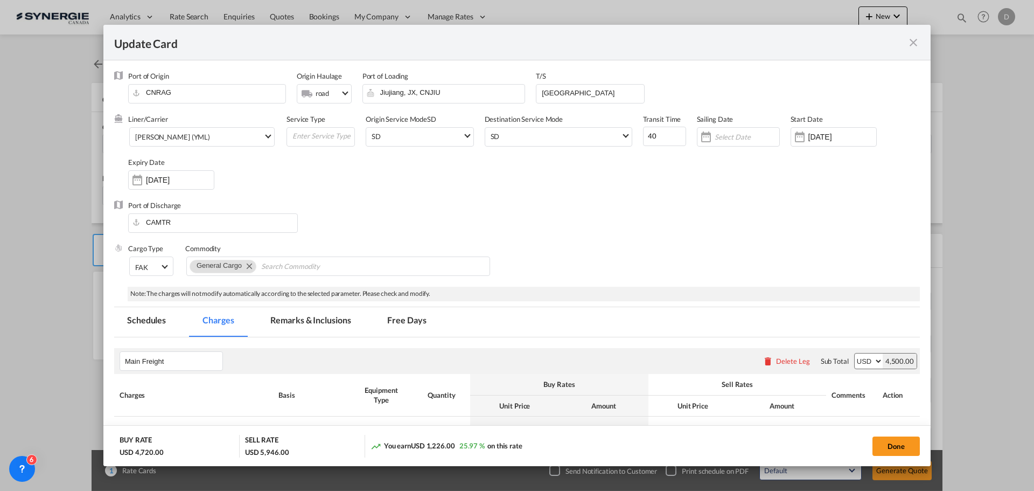
click at [549, 221] on div "Port of Discharge CAMTR" at bounding box center [517, 221] width 806 height 43
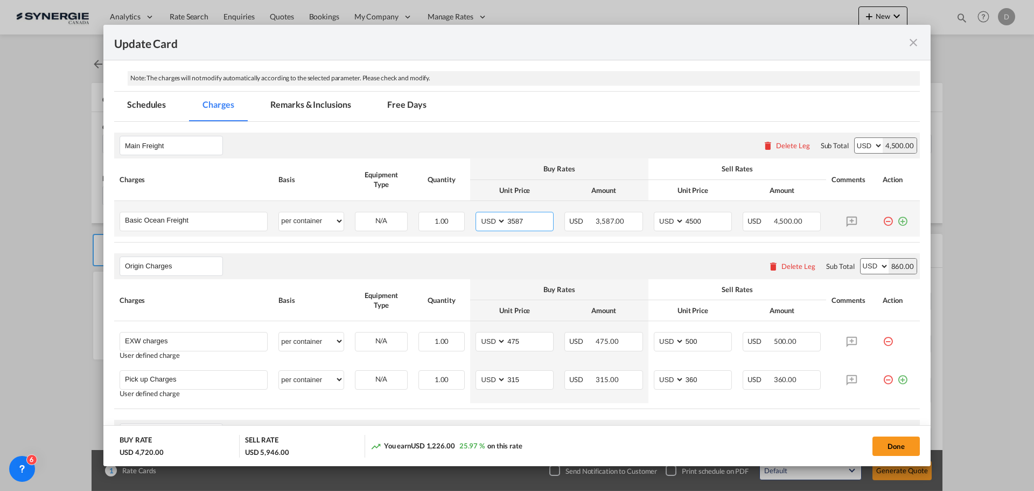
click at [515, 221] on input "3587" at bounding box center [529, 220] width 47 height 16
click at [519, 219] on input "3587" at bounding box center [529, 220] width 47 height 16
click at [514, 220] on input "3587" at bounding box center [529, 220] width 47 height 16
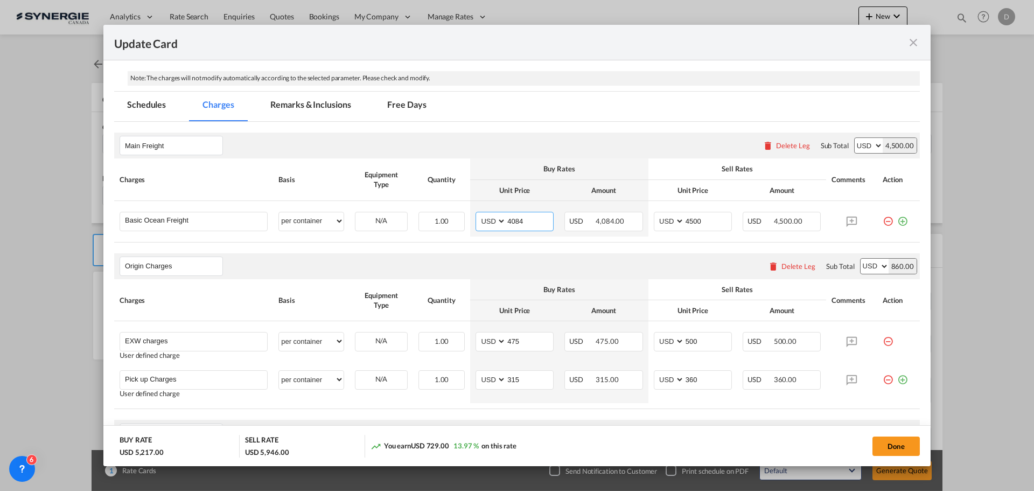
type input "4084"
drag, startPoint x: 917, startPoint y: 43, endPoint x: 580, endPoint y: 191, distance: 367.8
click at [917, 42] on md-icon "icon-close fg-AAA8AD m-0 pointer" at bounding box center [913, 42] width 13 height 13
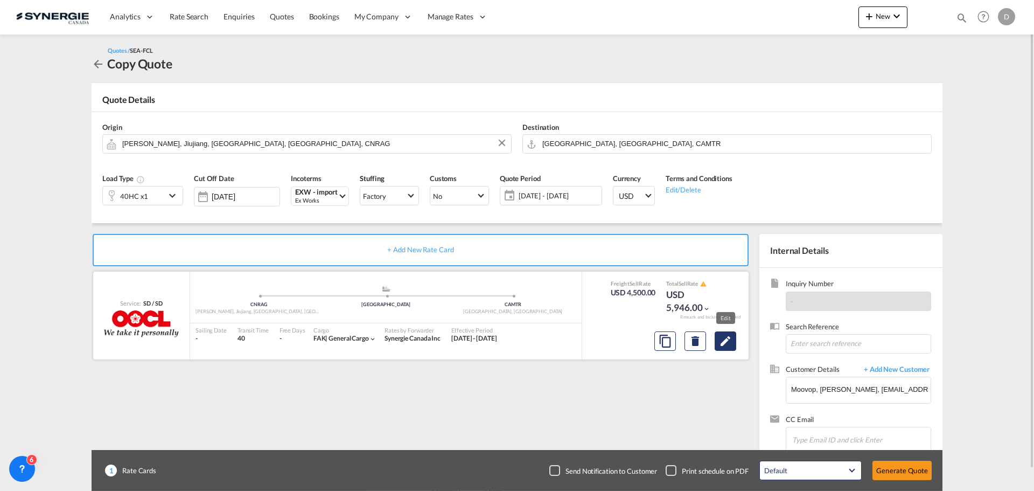
click at [725, 345] on md-icon "Edit" at bounding box center [725, 340] width 13 height 13
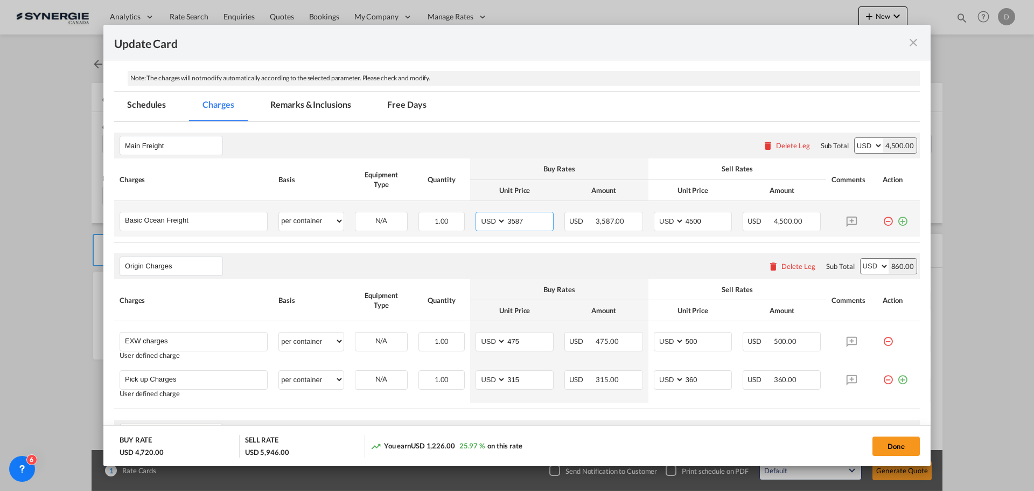
click at [509, 219] on input "3587" at bounding box center [529, 220] width 47 height 16
type input "4084"
click at [689, 219] on input "4500" at bounding box center [708, 220] width 47 height 16
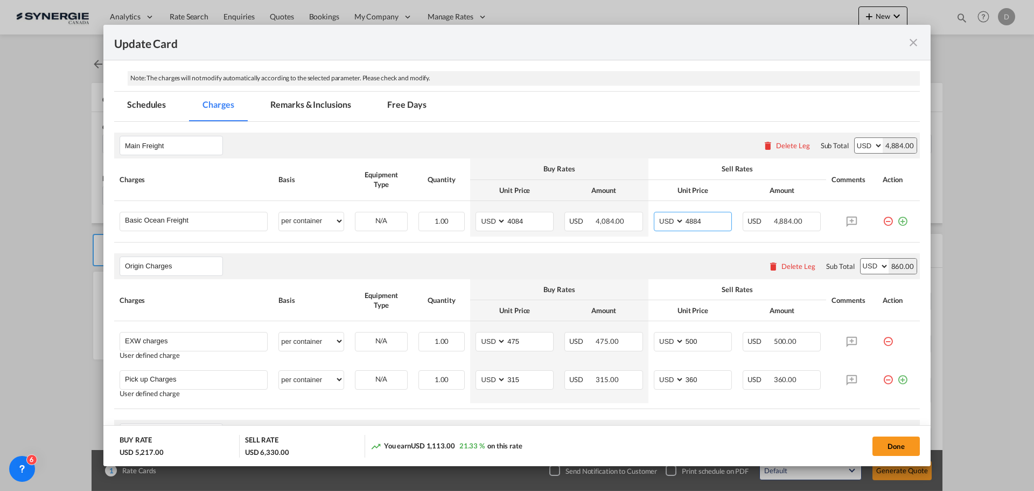
type input "4884"
click at [624, 254] on div "Origin Charges Please enter leg name Leg Name Already Exists Delete Leg Sub Tot…" at bounding box center [517, 266] width 806 height 26
click at [344, 104] on md-tab-item "Remarks & Inclusions" at bounding box center [310, 107] width 106 height 30
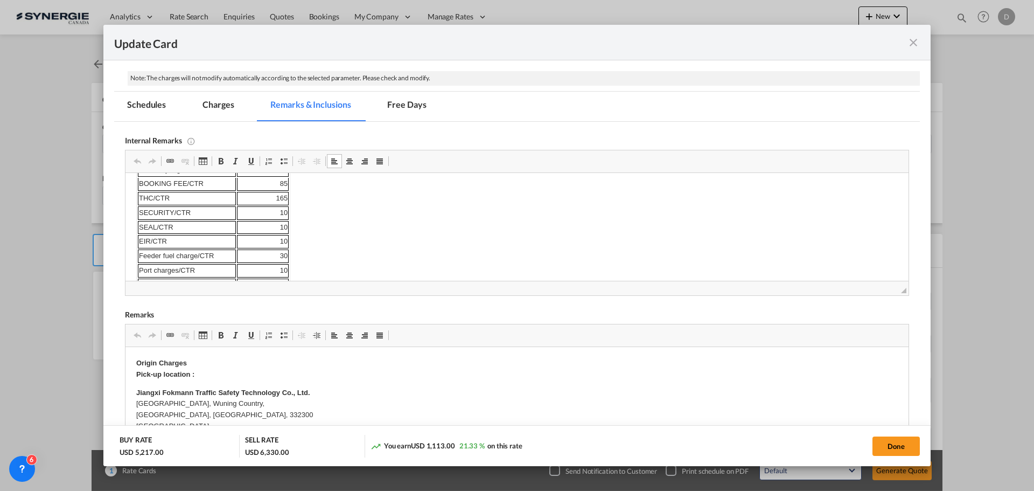
scroll to position [296, 0]
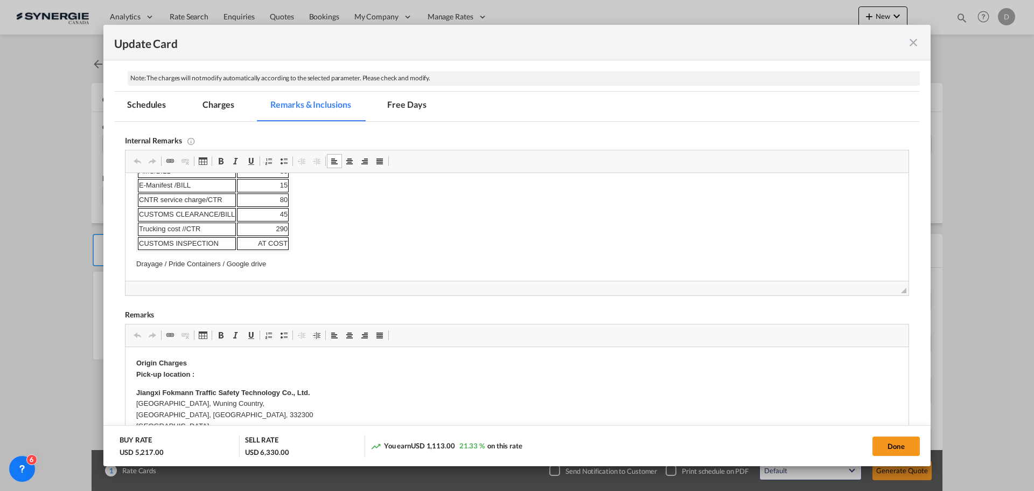
drag, startPoint x: 134, startPoint y: 205, endPoint x: 307, endPoint y: 242, distance: 177.4
click at [307, 242] on html "Everok / https://app.frontapp.com/open/msg_1h9njmdr?key=8PHmekRWAmJxnNnVw_ceXEo…" at bounding box center [517, 78] width 783 height 403
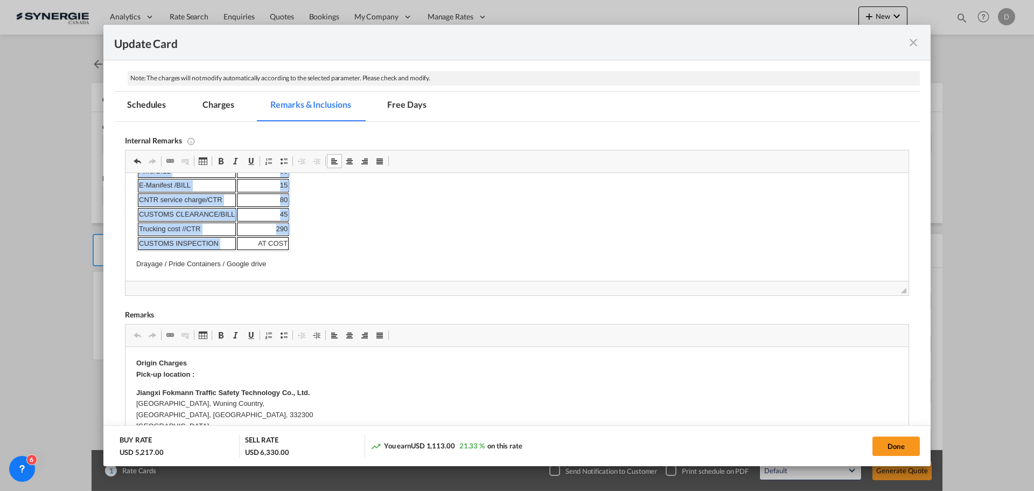
scroll to position [0, 0]
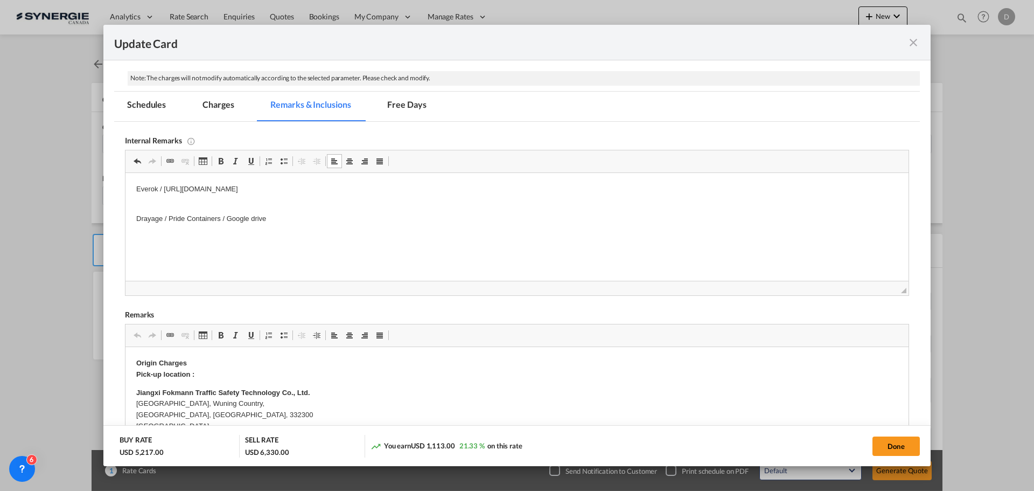
click at [475, 190] on p "Everok / https://app.frontapp.com/open/msg_1h9njmdr?key=8PHmekRWAmJxnNnVw_ceXEo…" at bounding box center [517, 189] width 762 height 11
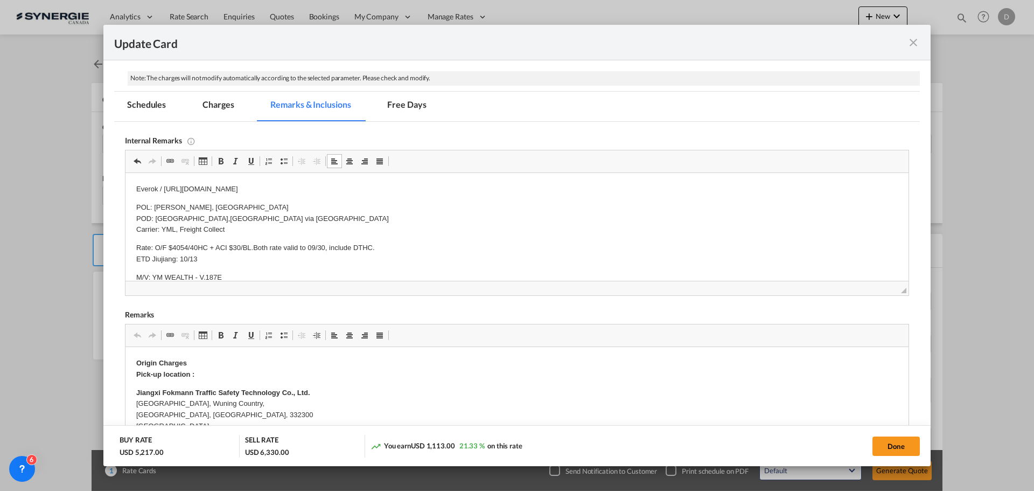
scroll to position [228, 0]
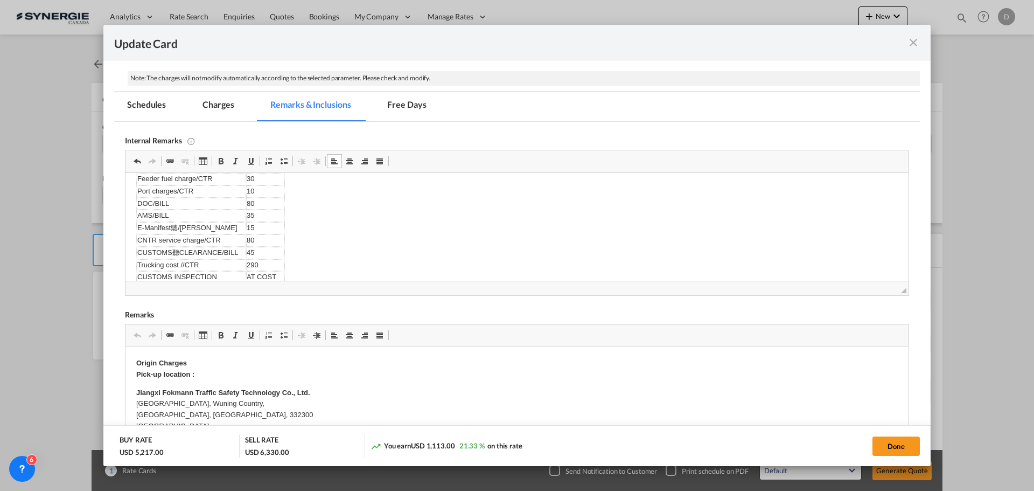
click at [210, 107] on md-tab-item "Charges" at bounding box center [218, 107] width 57 height 30
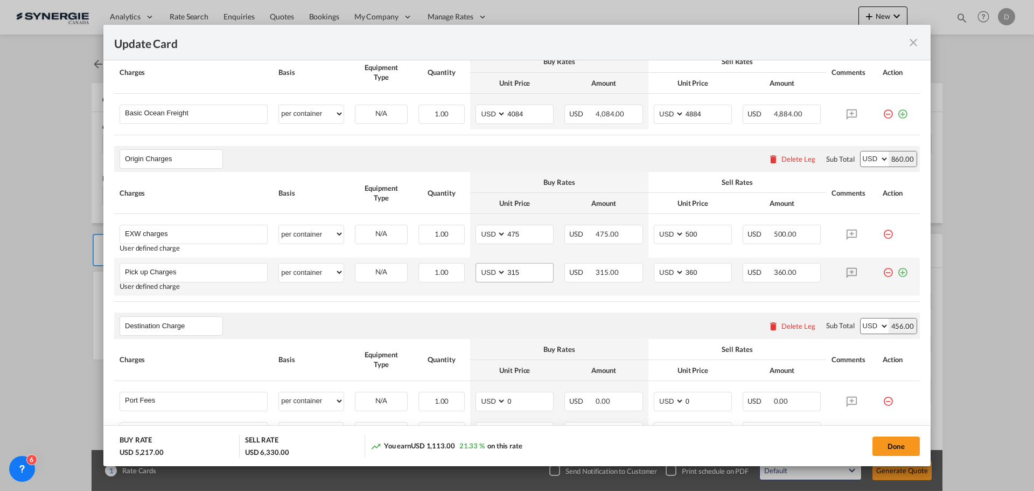
scroll to position [323, 0]
click at [510, 233] on input "475" at bounding box center [529, 233] width 47 height 16
type input "575"
click at [686, 234] on input "500" at bounding box center [708, 233] width 47 height 16
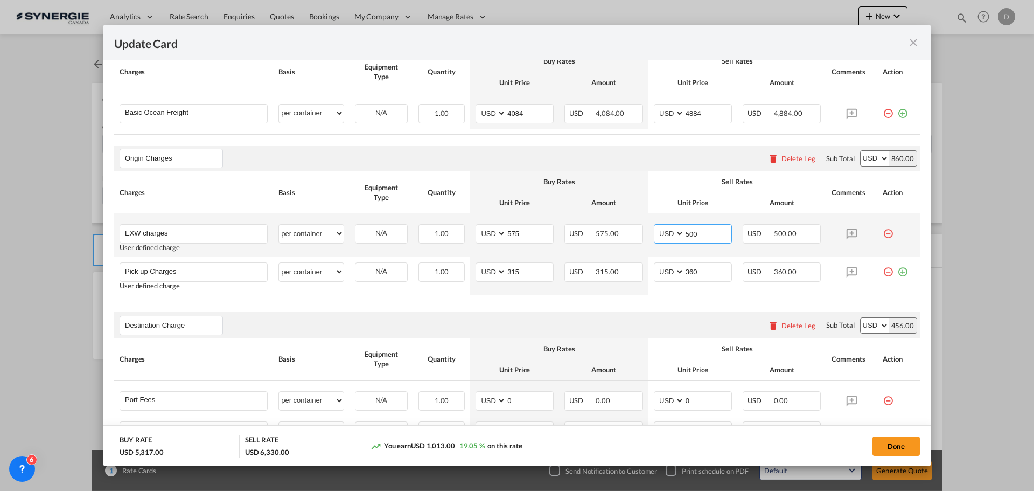
click at [686, 234] on input "500" at bounding box center [708, 233] width 47 height 16
type input "600"
click at [457, 295] on td "1.00 Please Enter Invalid Input" at bounding box center [441, 276] width 57 height 38
click at [512, 274] on input "315" at bounding box center [529, 271] width 47 height 16
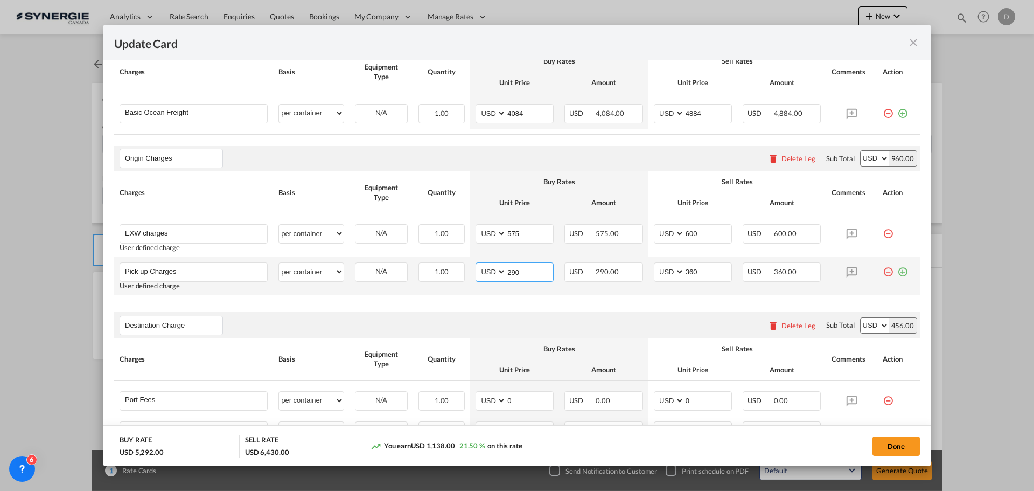
type input "290"
click at [526, 293] on td "AED AFN ALL AMD ANG AOA ARS AUD AWG AZN BAM BBD BDT BGN BHD BIF BMD BND BOB BRL…" at bounding box center [514, 276] width 89 height 38
click at [685, 274] on input "360" at bounding box center [708, 271] width 47 height 16
type input "330"
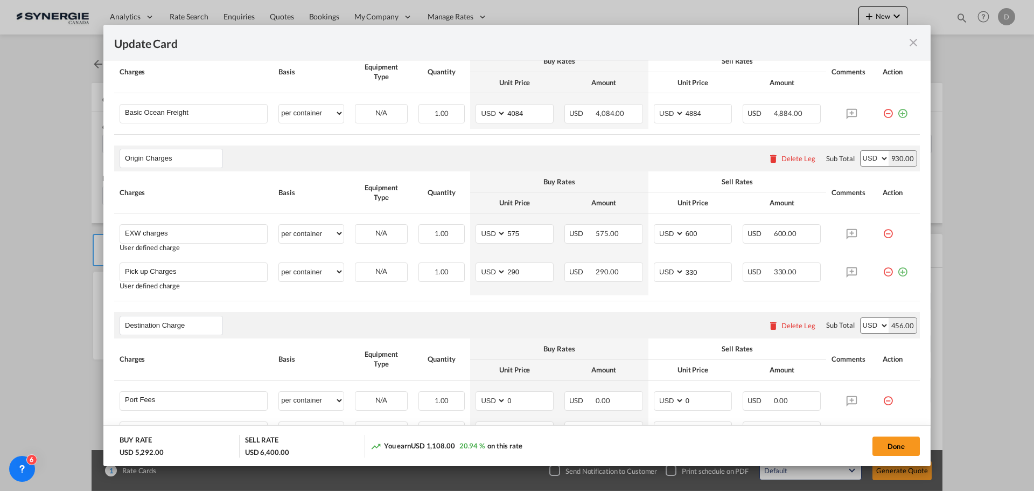
click at [593, 312] on div "Destination Charge Please enter leg name Leg Name Already Exists Delete Leg Sub…" at bounding box center [517, 325] width 806 height 26
click at [507, 312] on div "Destination Charge Please enter leg name Leg Name Already Exists Delete Leg Sub…" at bounding box center [517, 325] width 806 height 26
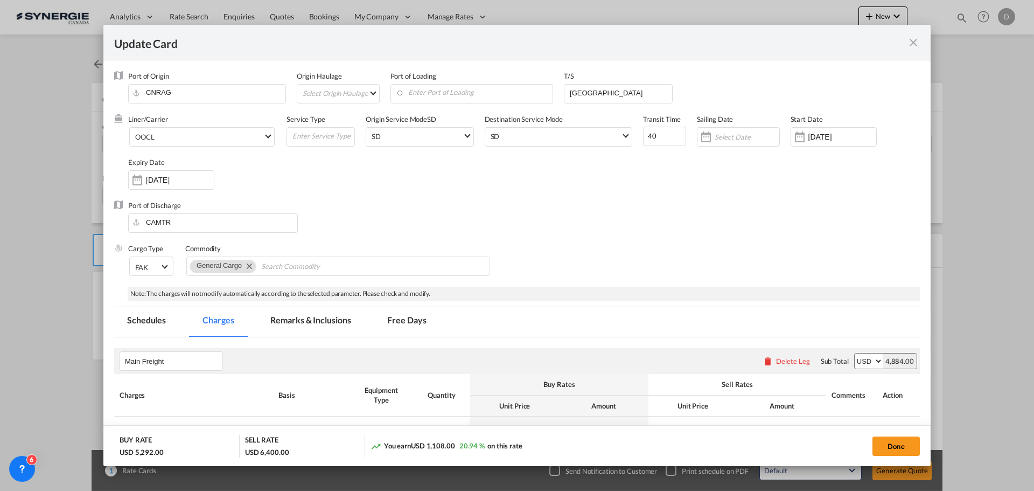
scroll to position [215, 0]
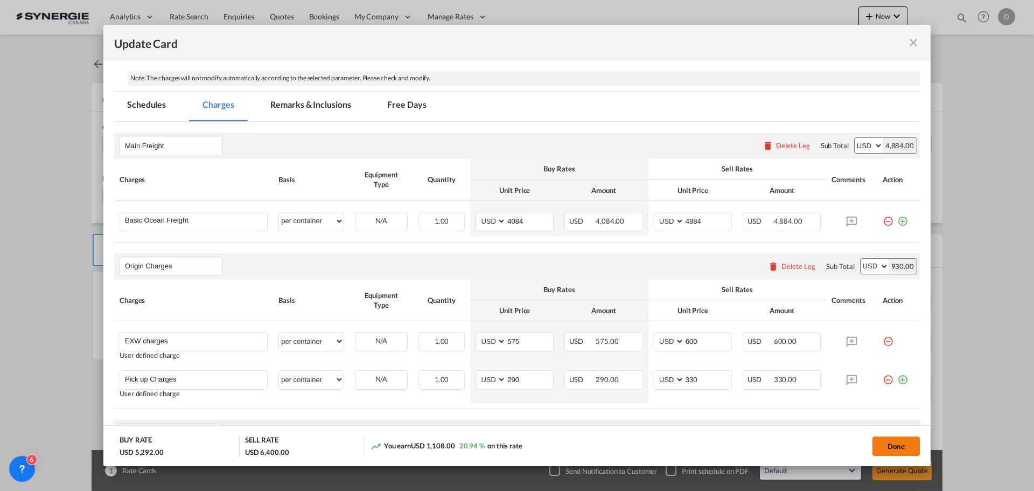
click at [898, 444] on button "Done" at bounding box center [896, 445] width 47 height 19
type input "18 Sep 2025"
type input "13 Oct 2025"
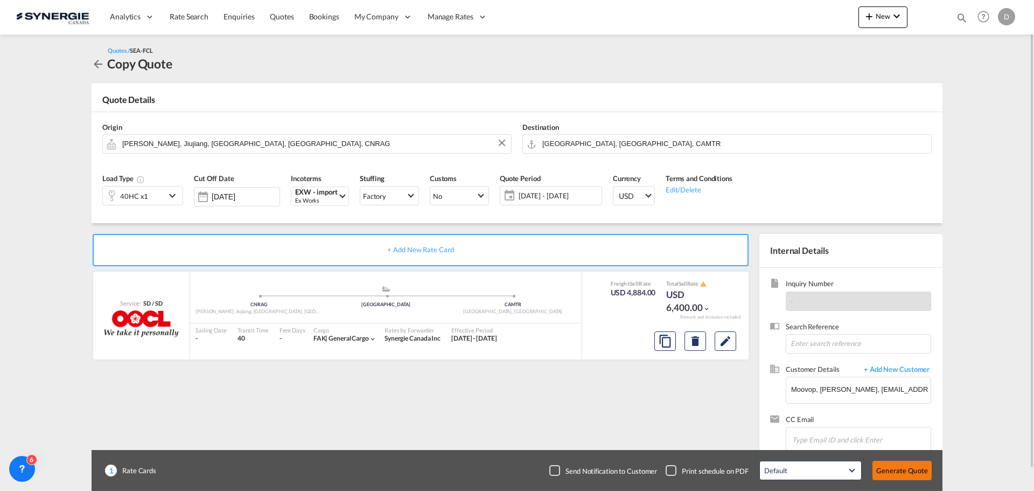
click at [897, 470] on button "Generate Quote" at bounding box center [902, 470] width 59 height 19
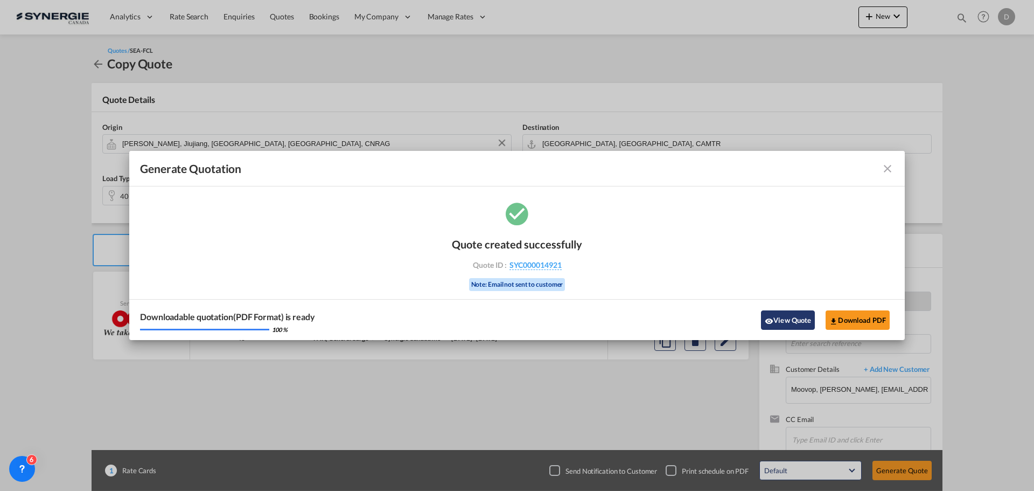
click at [789, 320] on button "View Quote" at bounding box center [788, 319] width 54 height 19
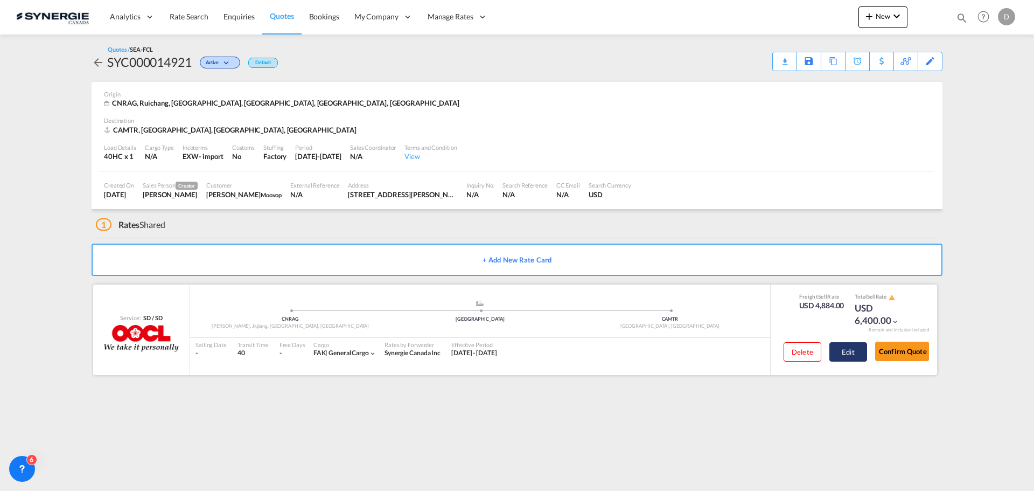
click at [842, 353] on button "Edit" at bounding box center [849, 351] width 38 height 19
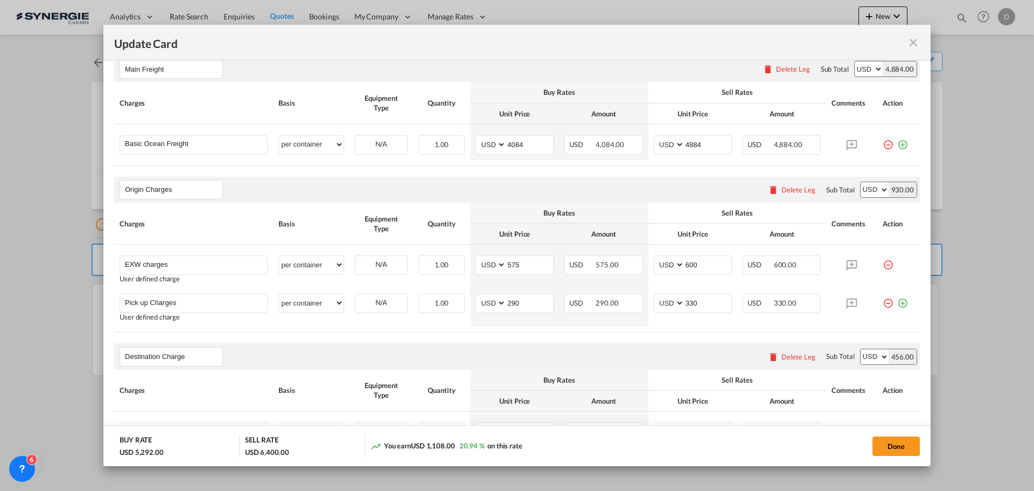
scroll to position [323, 0]
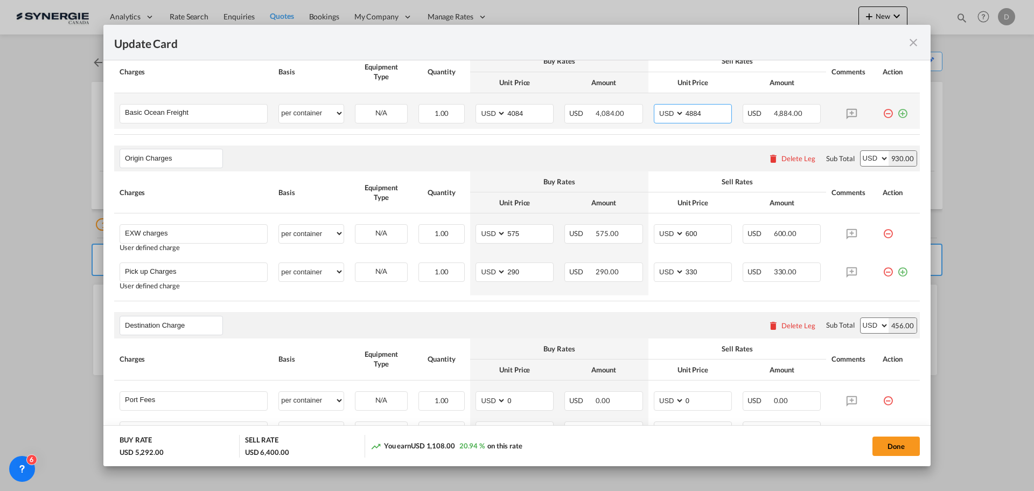
click at [688, 113] on input "4884" at bounding box center [708, 112] width 47 height 16
type input "4700"
click at [677, 147] on div "Origin Charges Please enter leg name Leg Name Already Exists Delete Leg Sub Tot…" at bounding box center [517, 158] width 806 height 26
click at [904, 449] on button "Done" at bounding box center [896, 445] width 47 height 19
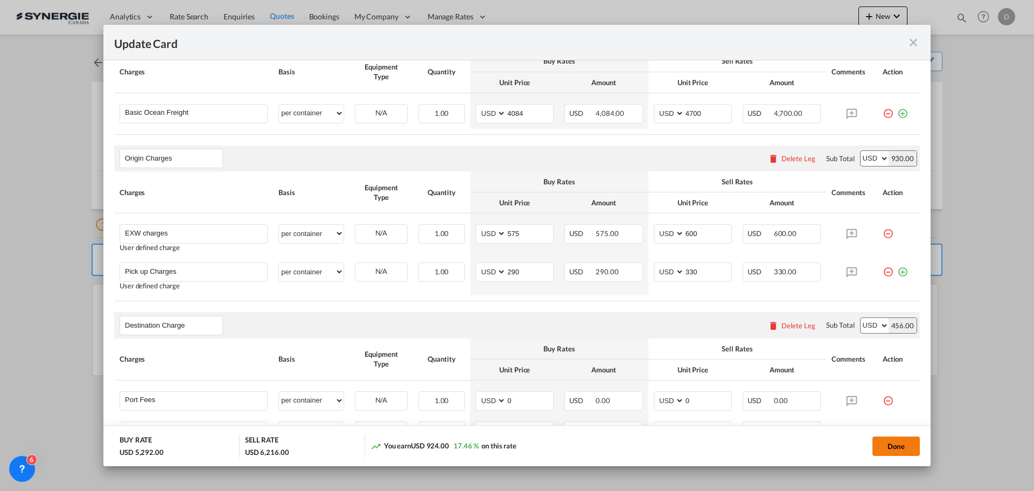
type input "18 Sep 2025"
type input "13 Oct 2025"
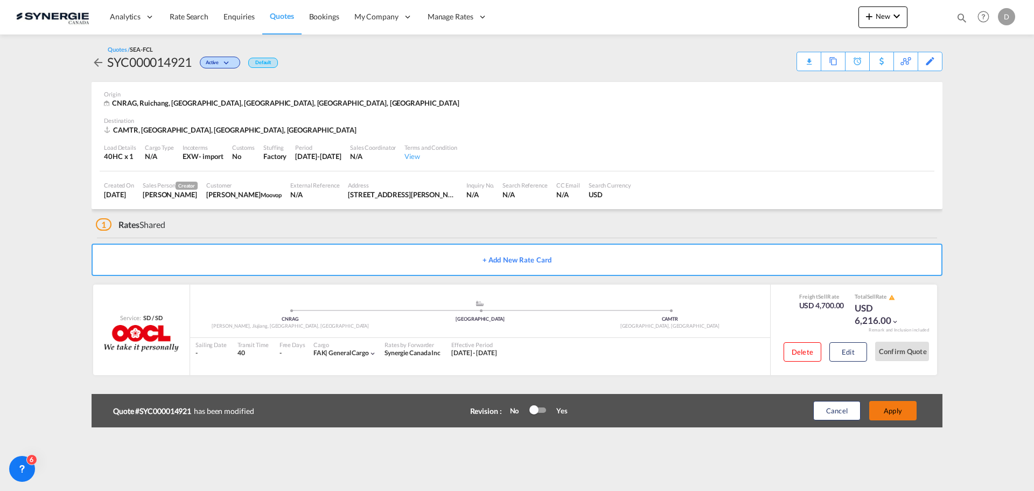
click at [899, 412] on button "Apply" at bounding box center [892, 410] width 47 height 19
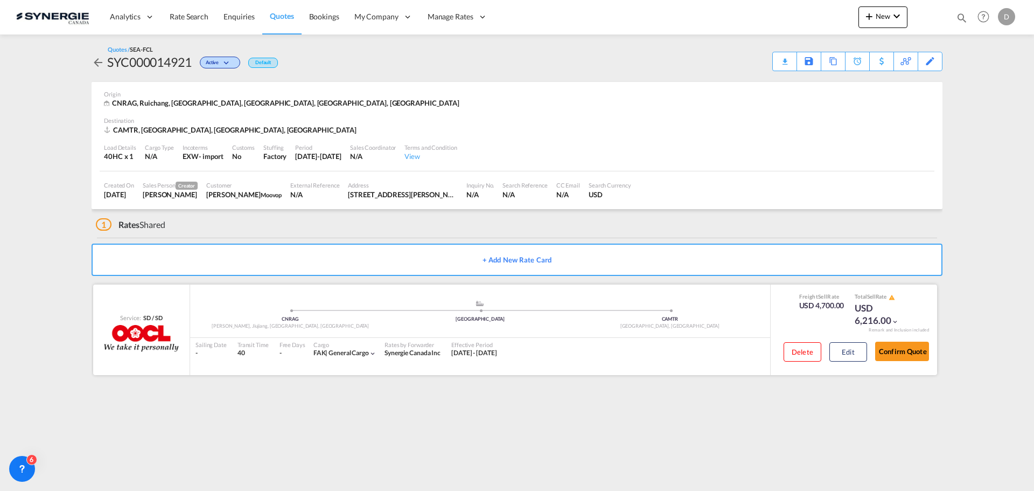
click at [849, 363] on div "Delete Edit" at bounding box center [822, 355] width 92 height 29
click at [849, 356] on button "Edit" at bounding box center [849, 351] width 38 height 19
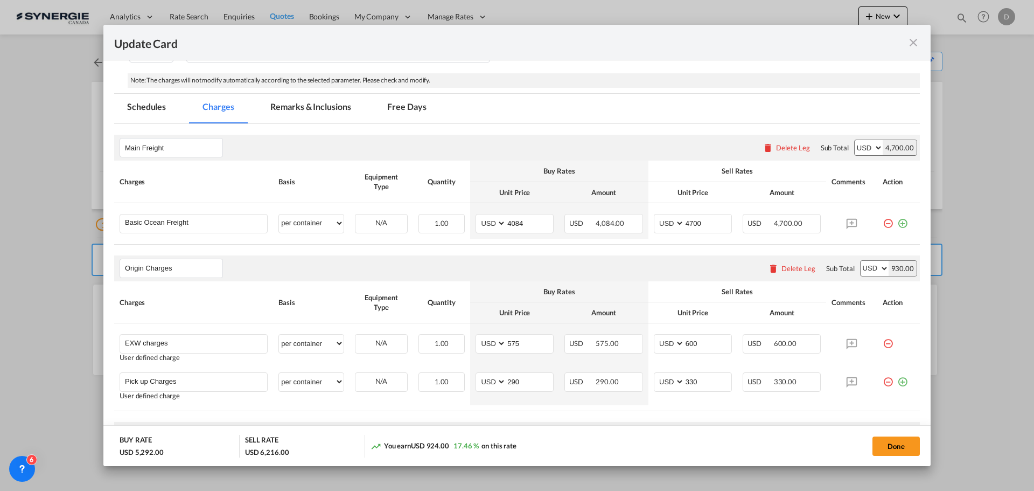
scroll to position [215, 0]
click at [893, 447] on button "Done" at bounding box center [896, 445] width 47 height 19
type input "18 Sep 2025"
type input "13 Oct 2025"
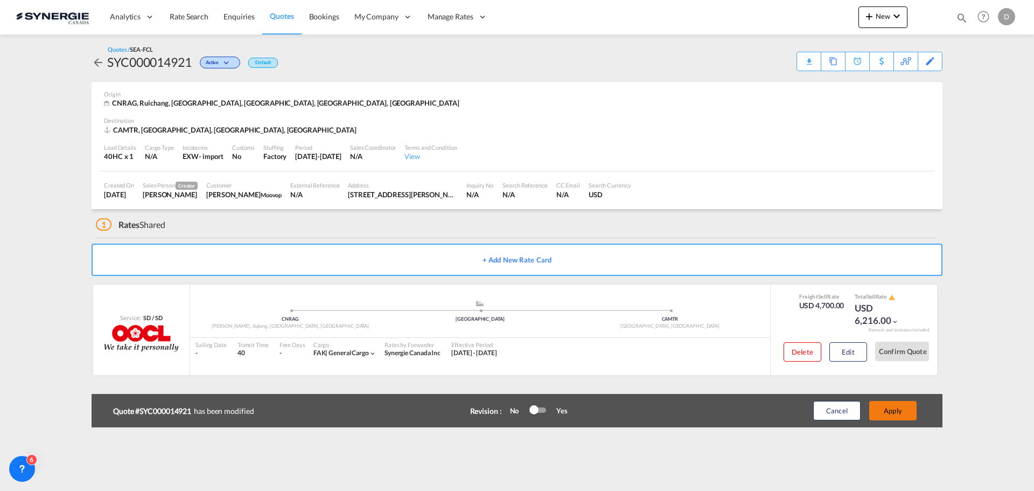
click at [901, 412] on button "Apply" at bounding box center [892, 410] width 47 height 19
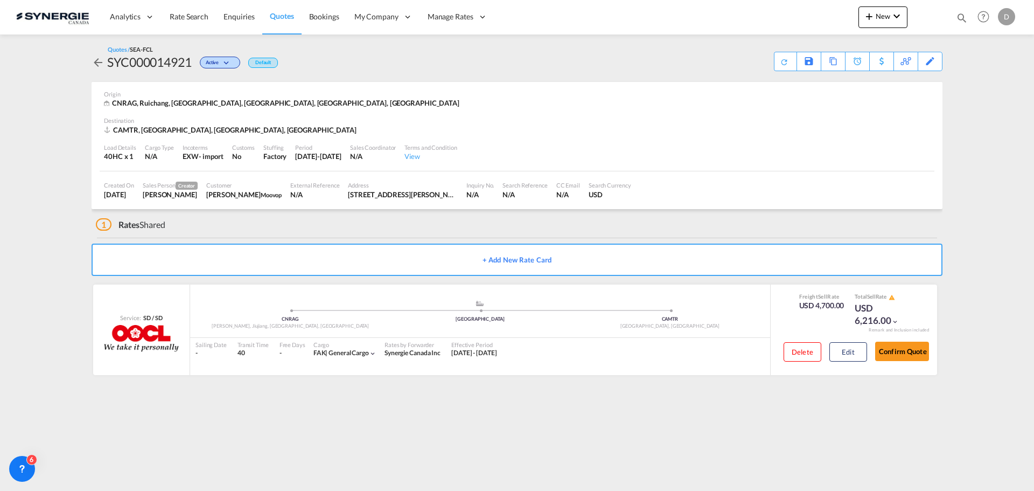
click at [720, 140] on div "Load Details 40HC x 1 Cargo Type N/A Incoterms EXW - import Customs No Stuffing…" at bounding box center [517, 153] width 835 height 37
click at [783, 64] on div "Download Quote" at bounding box center [763, 60] width 55 height 17
click at [139, 65] on div "SYC000014921" at bounding box center [149, 61] width 85 height 17
click at [652, 130] on div "CAMTR, Montreal, QC, Americas" at bounding box center [517, 130] width 826 height 10
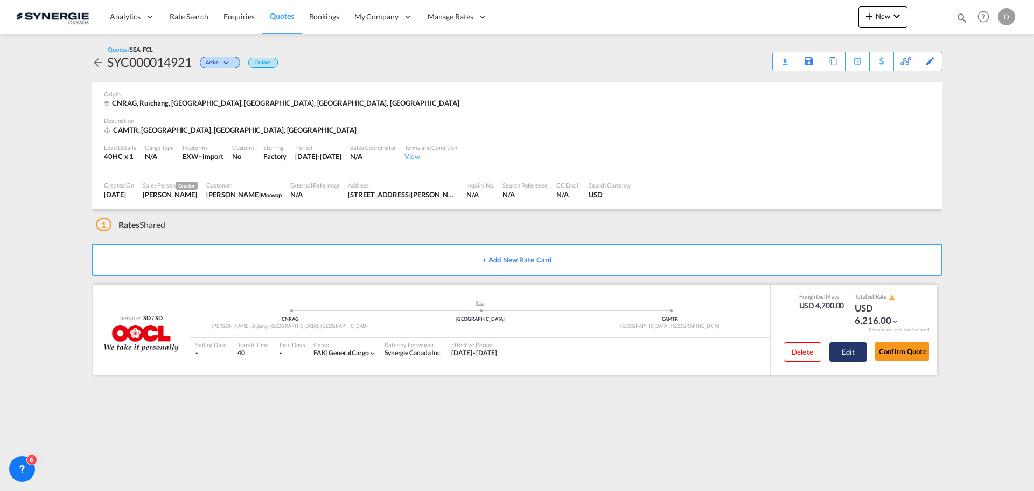
click at [851, 352] on button "Edit" at bounding box center [849, 351] width 38 height 19
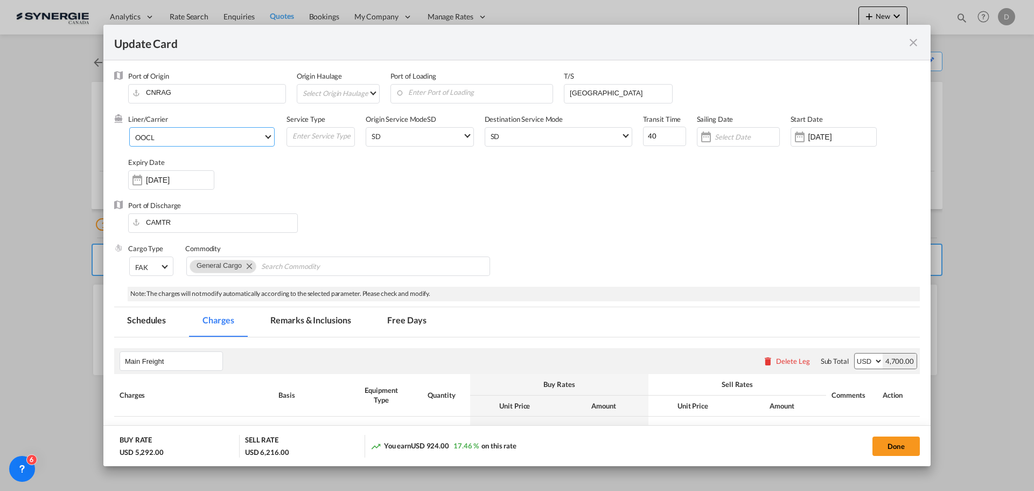
click at [266, 136] on span "Select Liner: OOCL" at bounding box center [268, 136] width 6 height 6
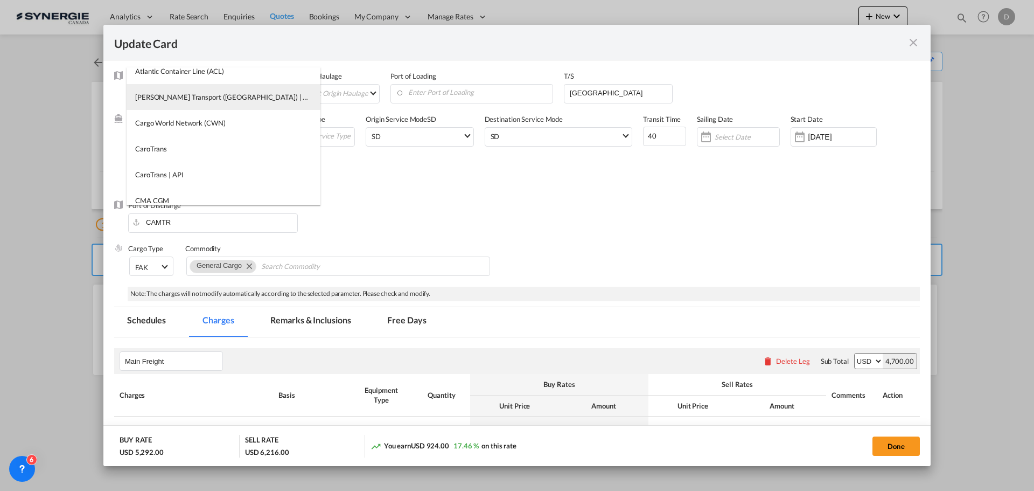
scroll to position [0, 0]
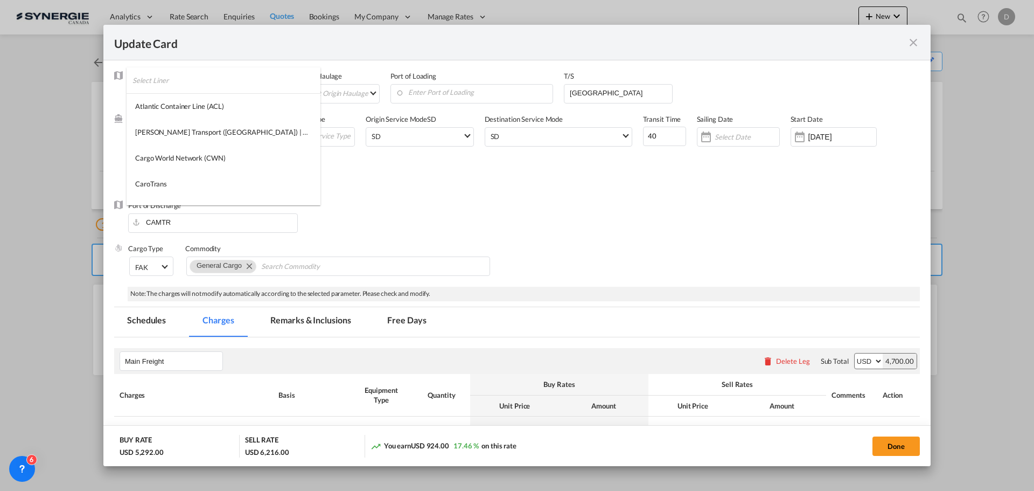
click at [191, 76] on input "search" at bounding box center [227, 80] width 188 height 26
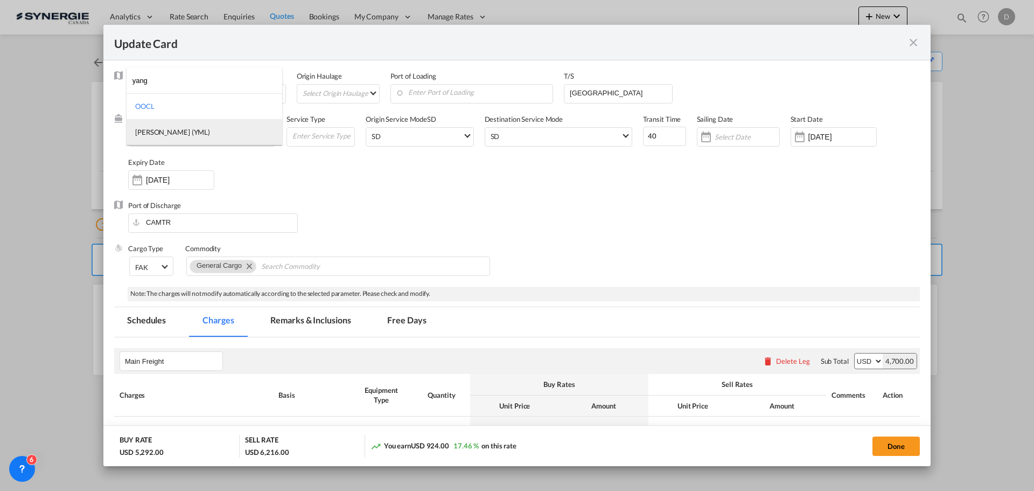
type input "yang"
click at [171, 137] on div "Yang Ming (YML)" at bounding box center [172, 132] width 75 height 10
click at [891, 444] on button "Done" at bounding box center [896, 445] width 47 height 19
type input "18 Sep 2025"
type input "13 Oct 2025"
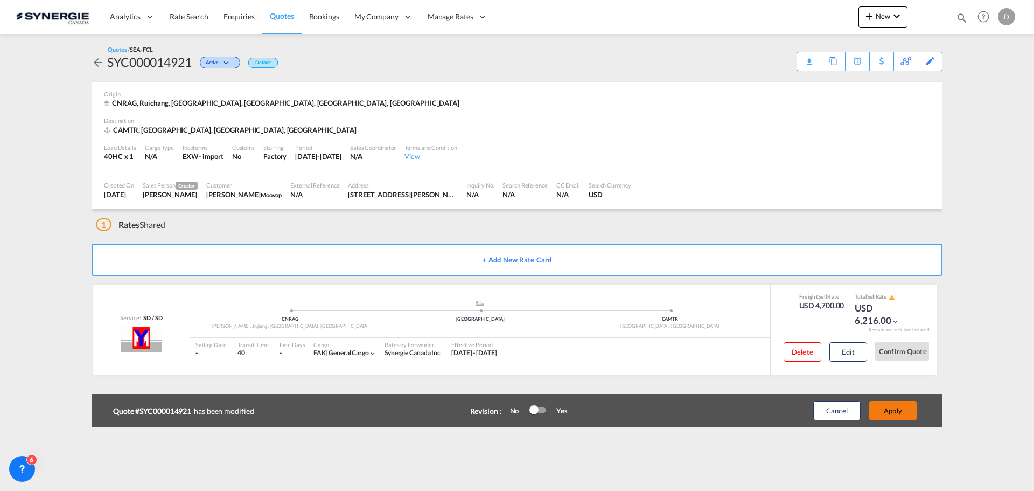
click at [885, 408] on button "Apply" at bounding box center [892, 410] width 47 height 19
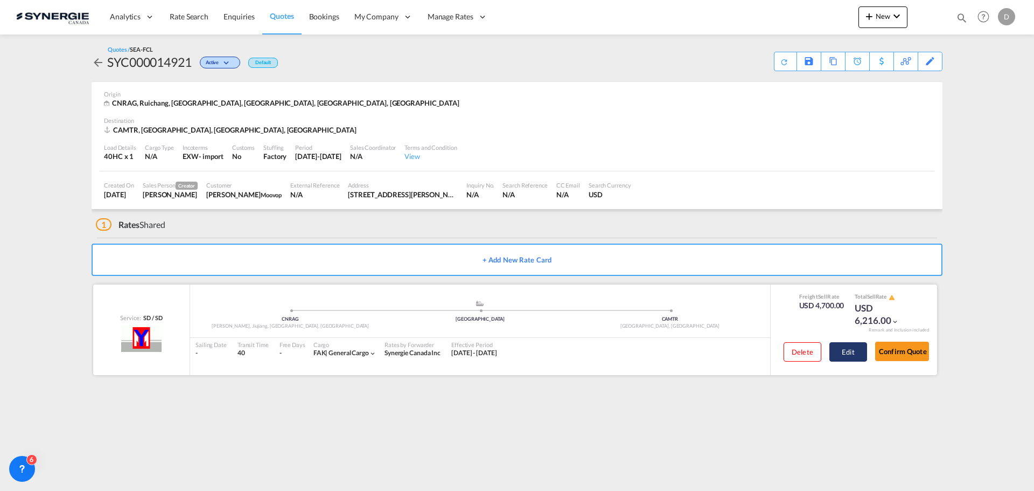
click at [850, 356] on button "Edit" at bounding box center [849, 351] width 38 height 19
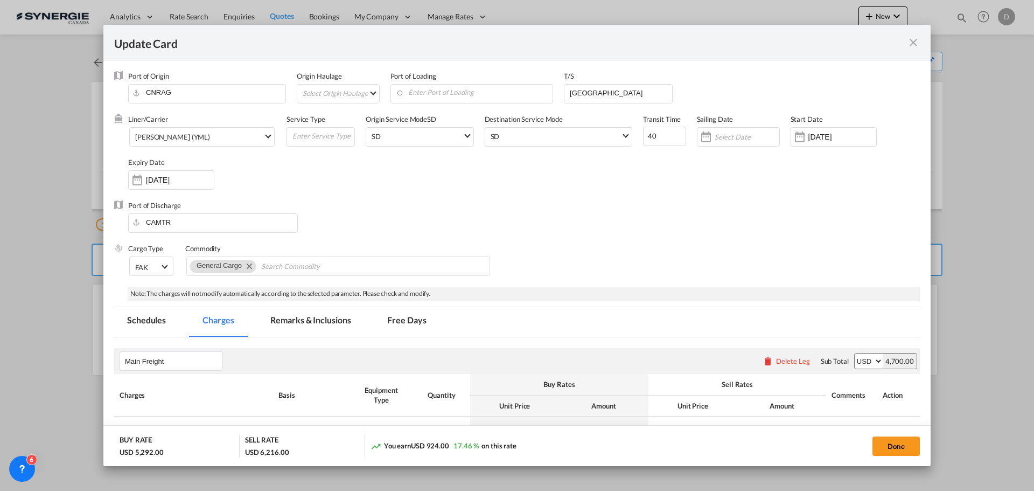
drag, startPoint x: 914, startPoint y: 39, endPoint x: 761, endPoint y: 183, distance: 209.6
click at [914, 39] on md-icon "icon-close fg-AAA8AD m-0 pointer" at bounding box center [913, 42] width 13 height 13
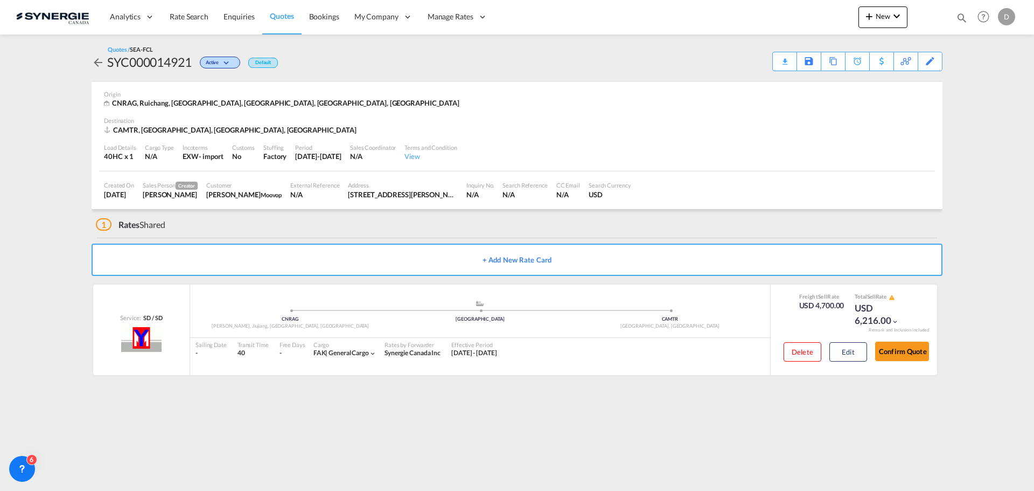
click at [158, 58] on div "SYC000014921" at bounding box center [149, 61] width 85 height 17
copy div "SYC000014921"
click at [278, 193] on span "Moovop" at bounding box center [271, 194] width 21 height 7
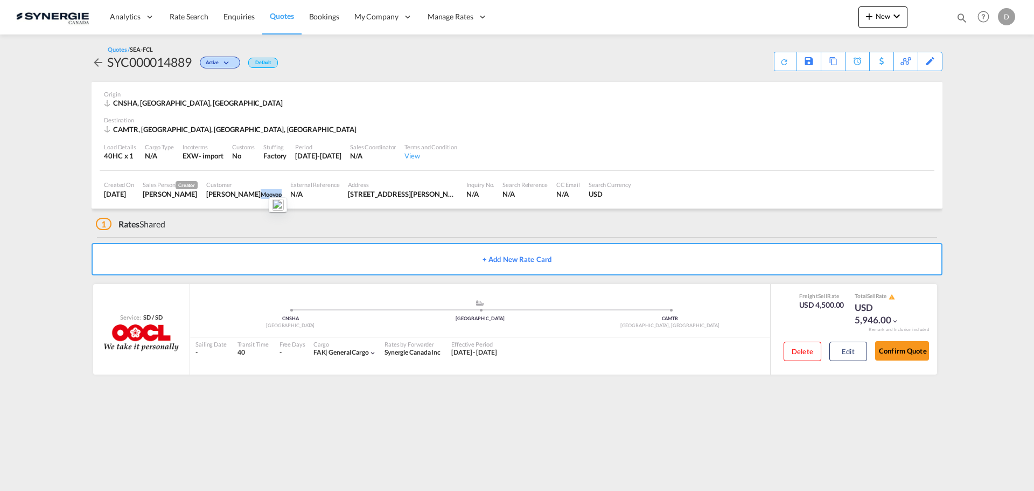
drag, startPoint x: 278, startPoint y: 193, endPoint x: 284, endPoint y: 193, distance: 6.5
click at [278, 193] on span "Moovop" at bounding box center [271, 194] width 21 height 7
click at [939, 60] on div "Edit" at bounding box center [923, 61] width 37 height 19
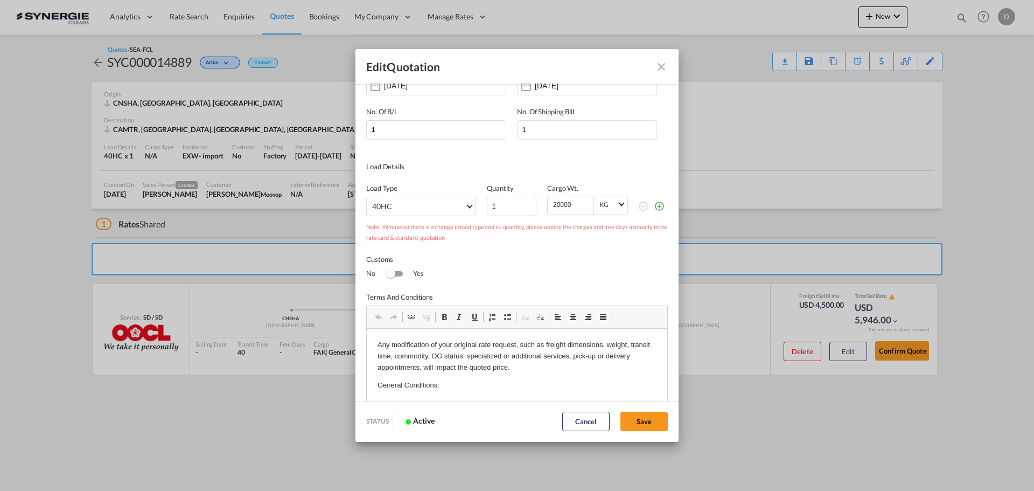
scroll to position [156, 0]
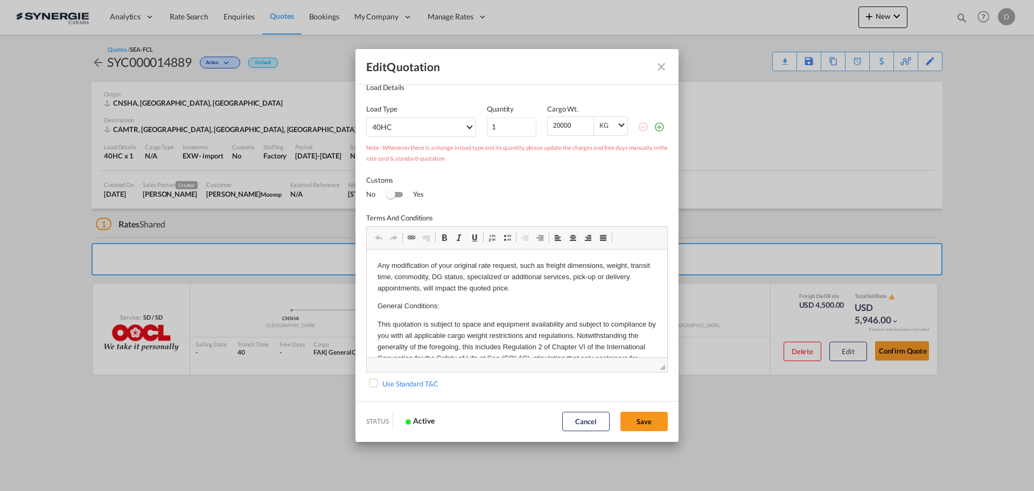
click at [587, 413] on button "Cancel" at bounding box center [585, 421] width 47 height 19
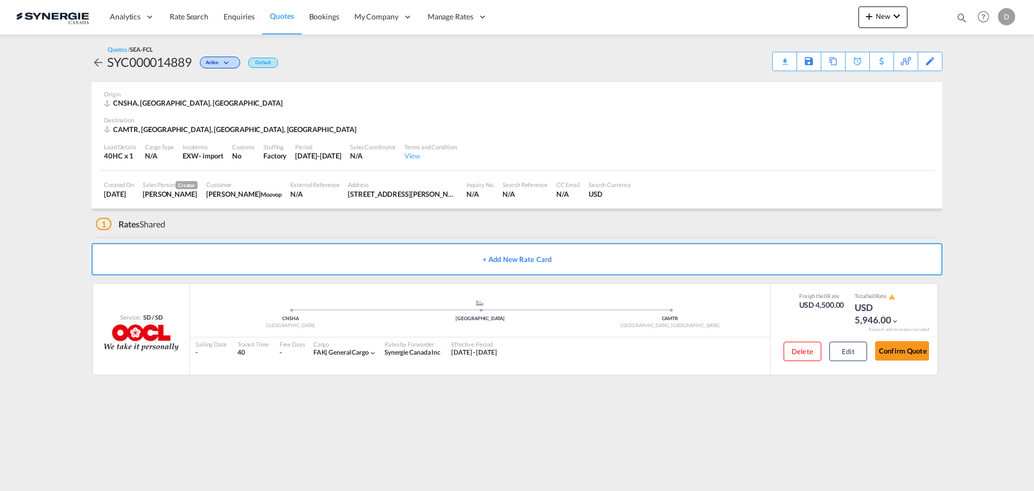
click at [725, 135] on div "Load Details 40HC x 1 Cargo Type N/A Incoterms EXW - import Customs No Stuffing…" at bounding box center [517, 152] width 835 height 37
click at [851, 349] on button "Edit" at bounding box center [849, 350] width 38 height 19
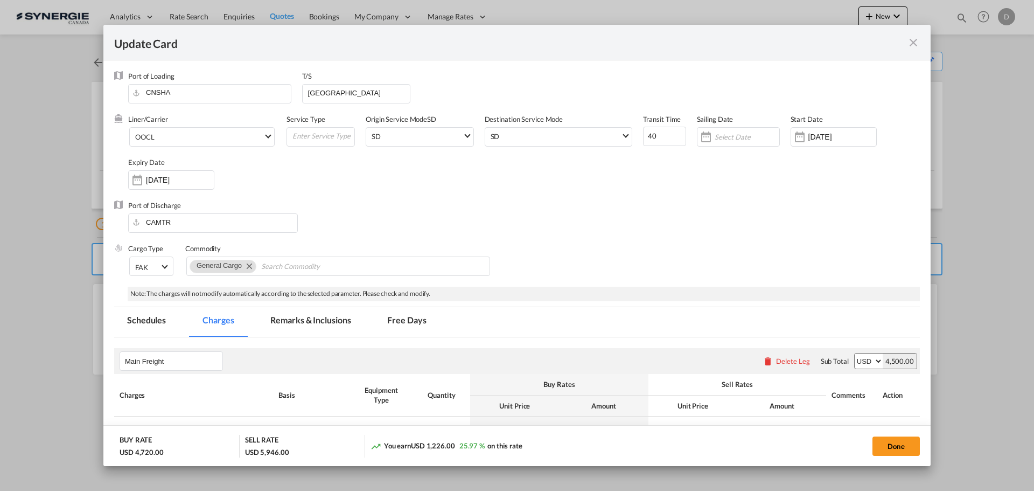
select select "per container"
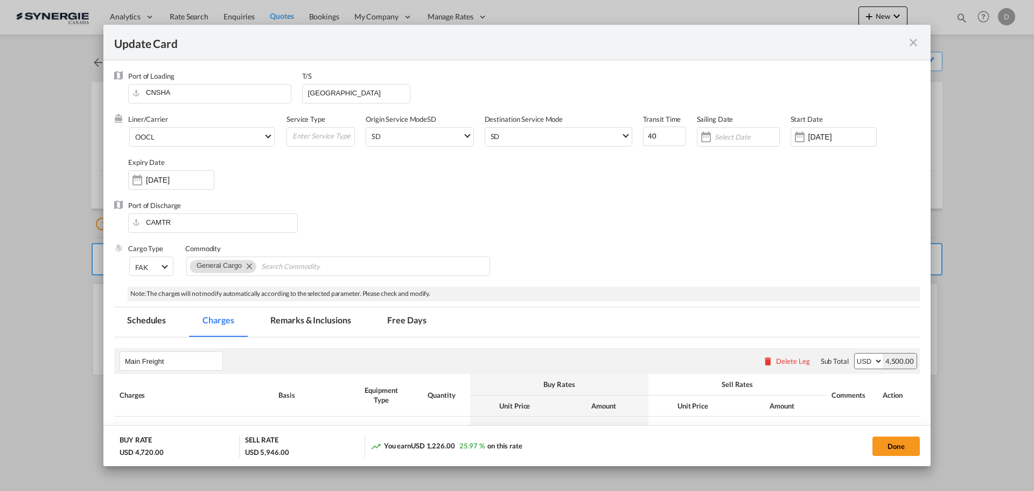
select select "per container"
select select "per B/L"
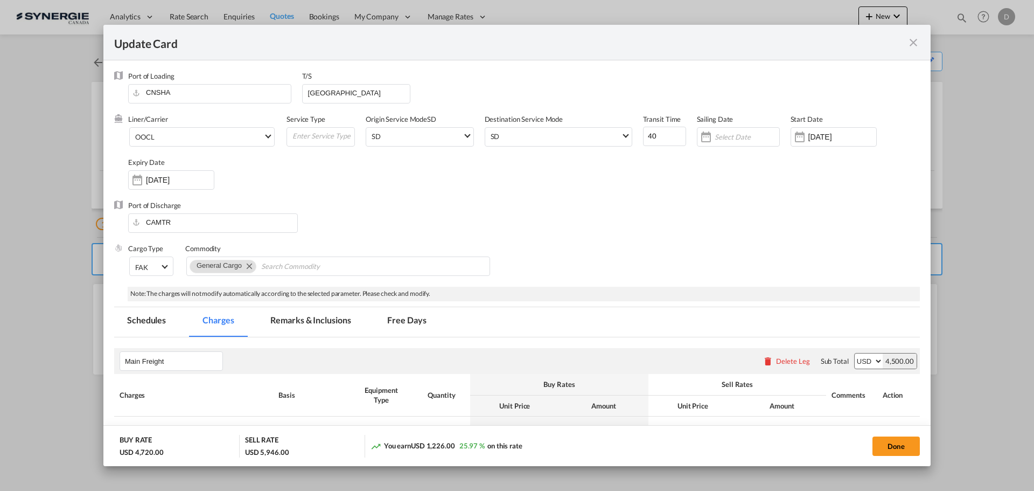
select select "per shipment"
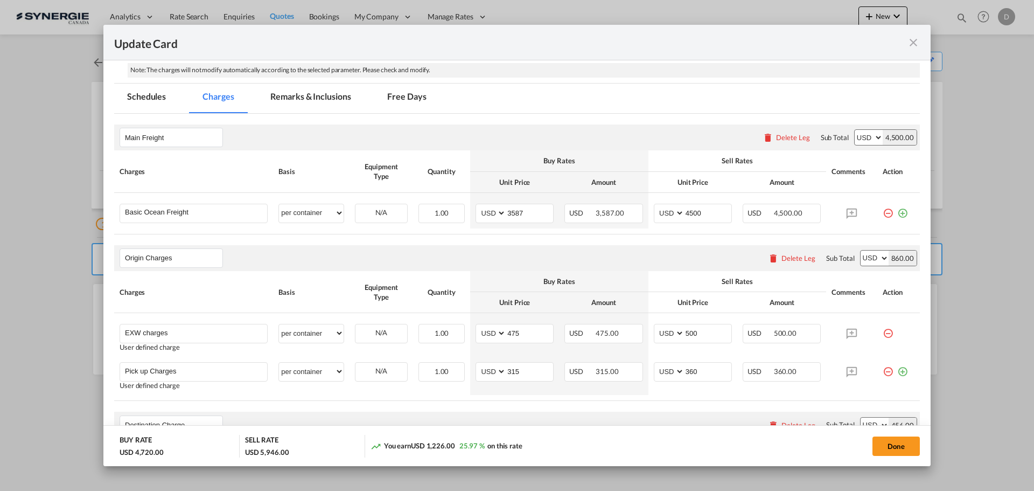
scroll to position [215, 0]
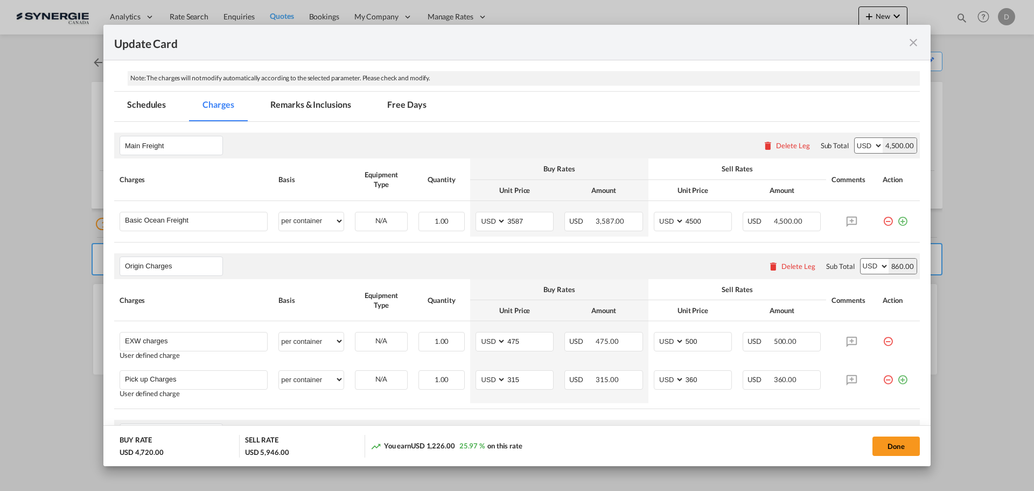
click at [912, 40] on md-icon "icon-close fg-AAA8AD m-0 pointer" at bounding box center [913, 42] width 13 height 13
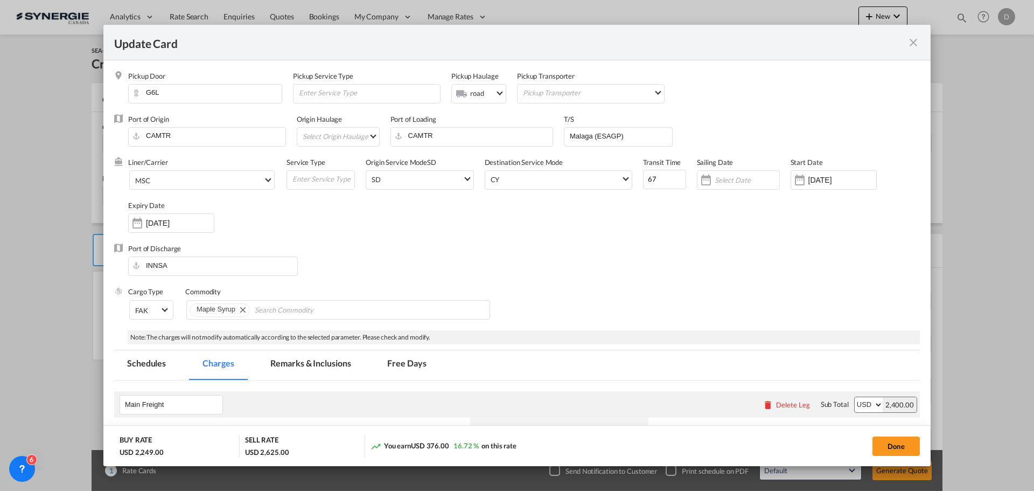
scroll to position [323, 0]
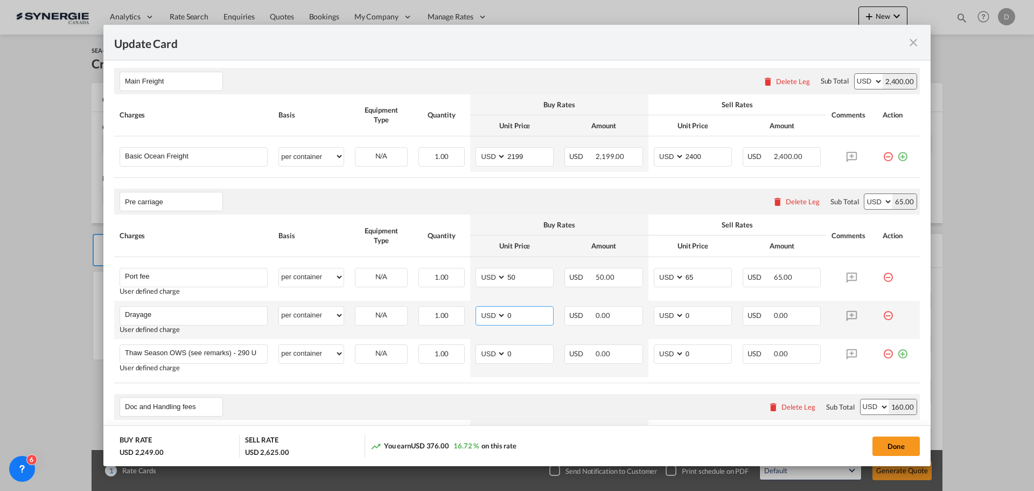
drag, startPoint x: 509, startPoint y: 313, endPoint x: 515, endPoint y: 315, distance: 6.7
click at [516, 315] on input "0" at bounding box center [529, 314] width 47 height 16
type input "918"
drag, startPoint x: 680, startPoint y: 315, endPoint x: 692, endPoint y: 314, distance: 11.3
click at [692, 314] on input "0" at bounding box center [708, 314] width 47 height 16
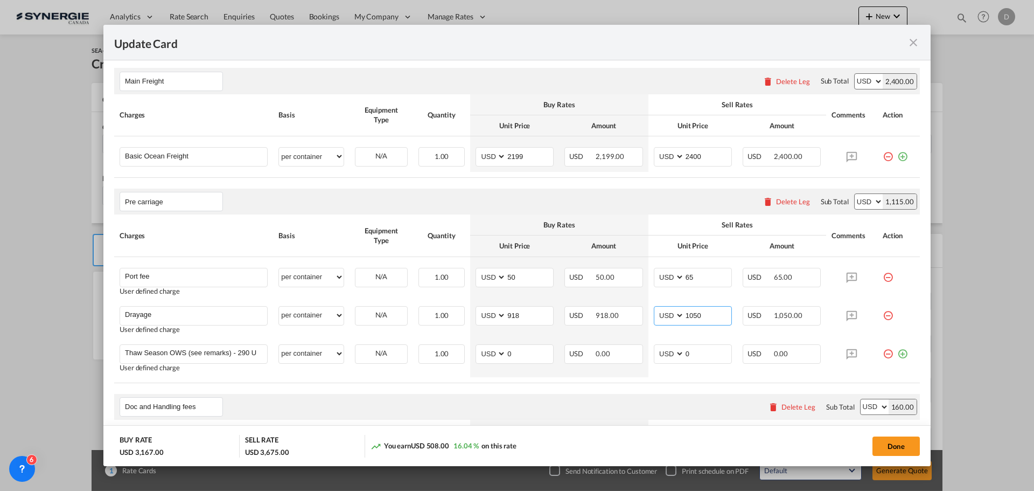
type input "1050"
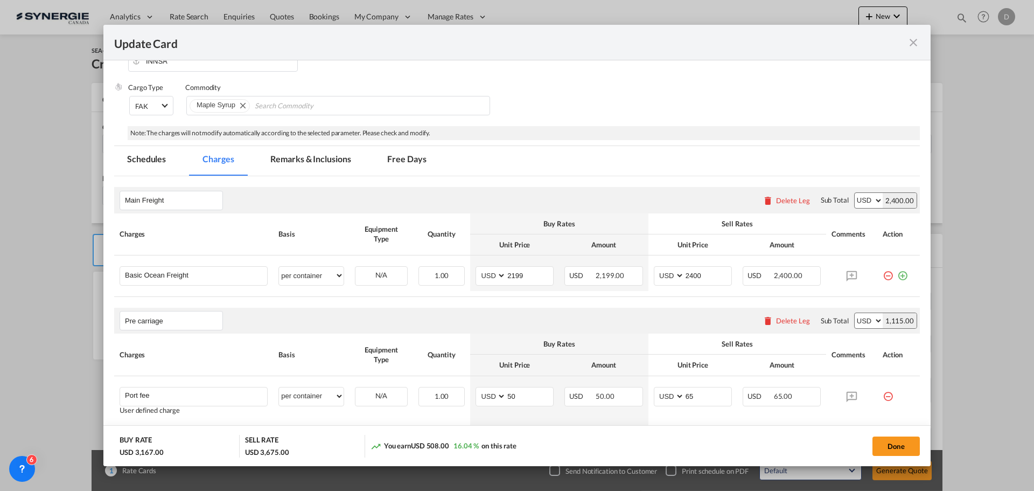
scroll to position [108, 0]
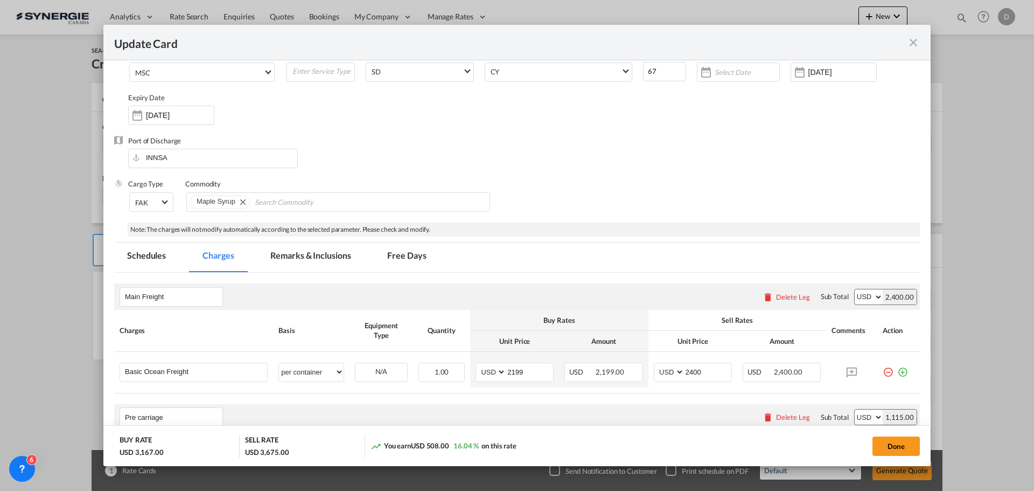
click at [305, 253] on md-tab-item "Remarks & Inclusions" at bounding box center [310, 257] width 106 height 30
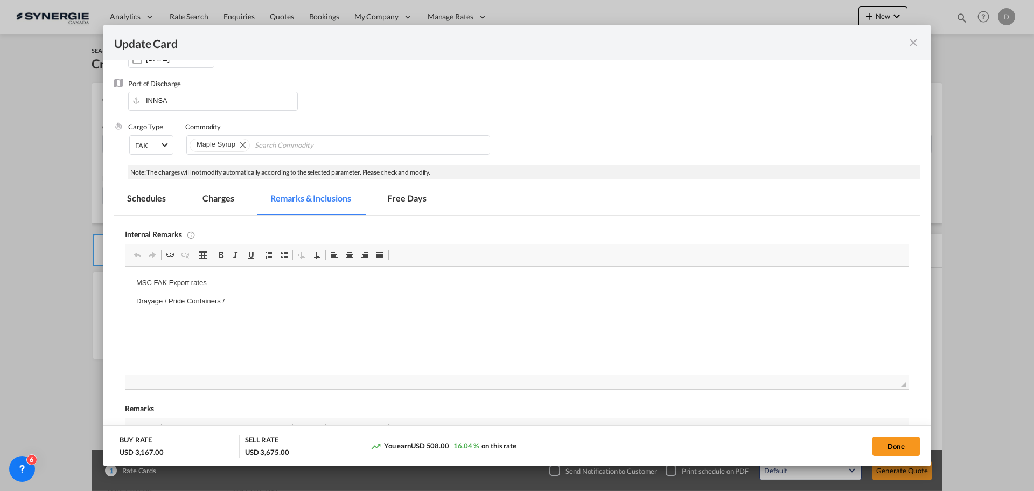
scroll to position [0, 0]
click at [893, 440] on button "Done" at bounding box center [896, 445] width 47 height 19
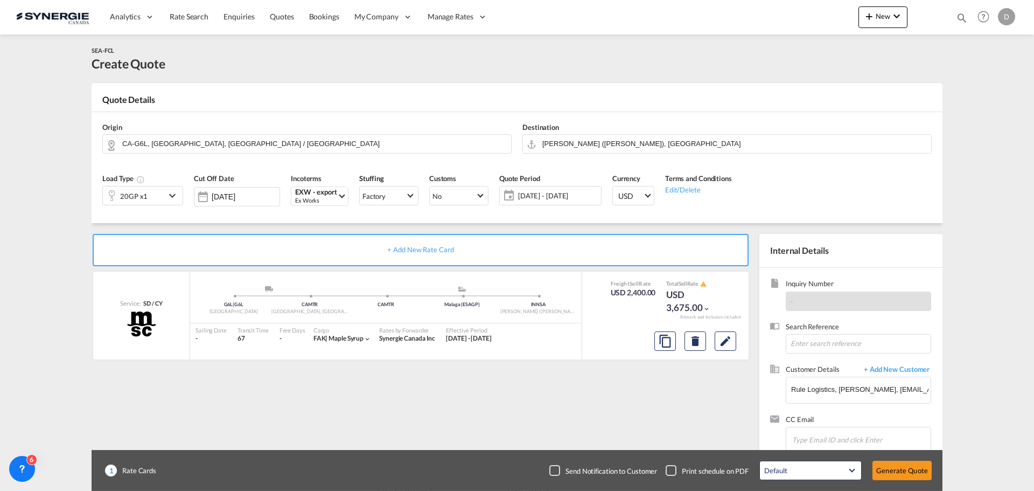
type input "[DATE]"
click at [897, 463] on button "Generate Quote" at bounding box center [902, 470] width 59 height 19
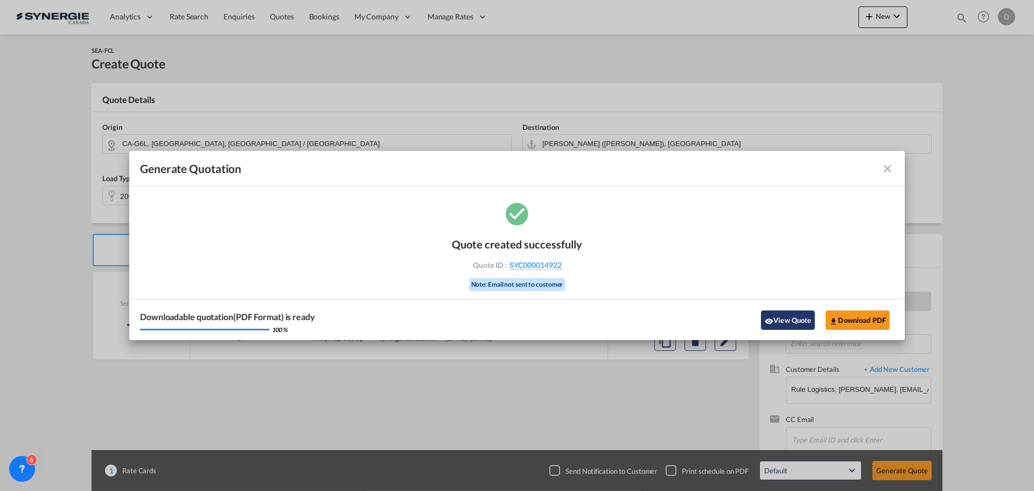
drag, startPoint x: 778, startPoint y: 320, endPoint x: 768, endPoint y: 318, distance: 10.5
click at [778, 320] on button "View Quote" at bounding box center [788, 319] width 54 height 19
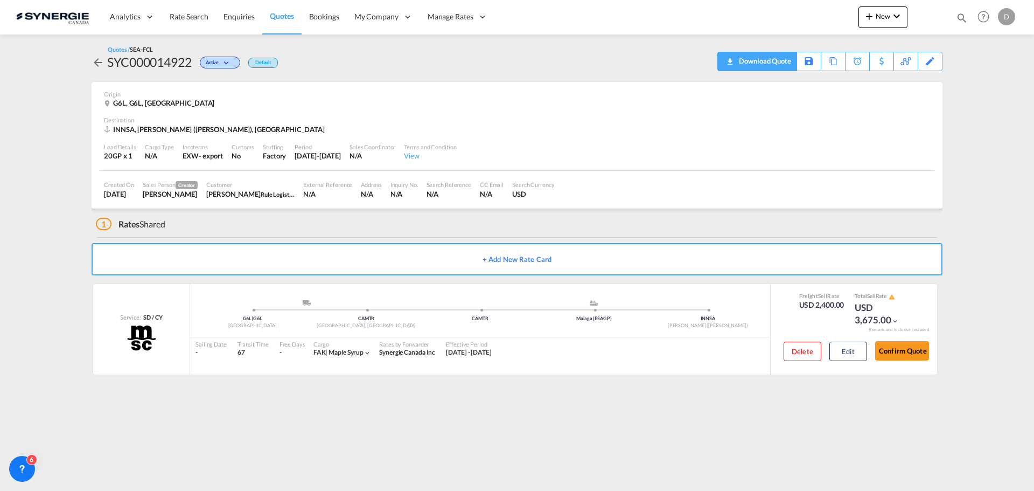
click at [783, 62] on div "Download Quote" at bounding box center [763, 60] width 55 height 17
click at [563, 149] on div "Load Details 20GP x 1 Cargo Type N/A Incoterms EXW - export Customs No Stuffing…" at bounding box center [517, 152] width 835 height 37
click at [881, 15] on span "New" at bounding box center [883, 16] width 40 height 9
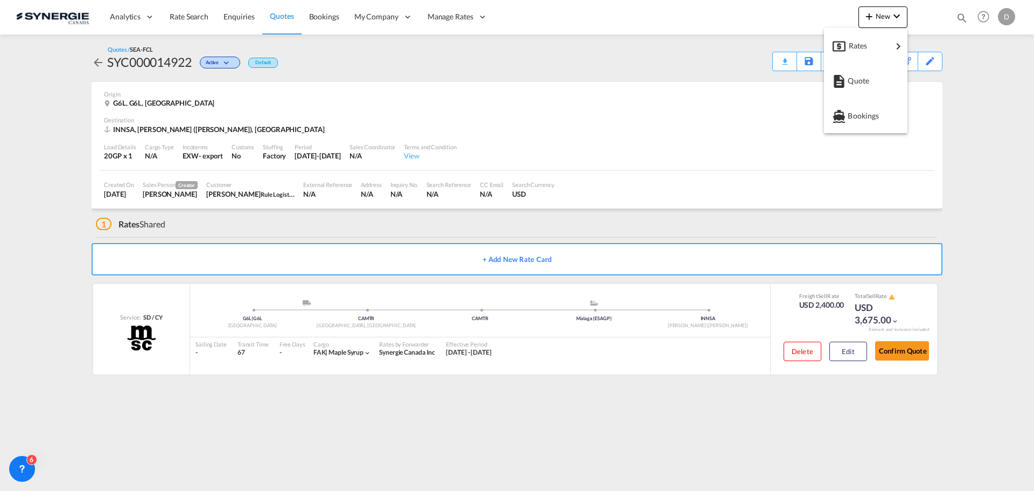
click at [696, 147] on md-backdrop at bounding box center [517, 245] width 1034 height 491
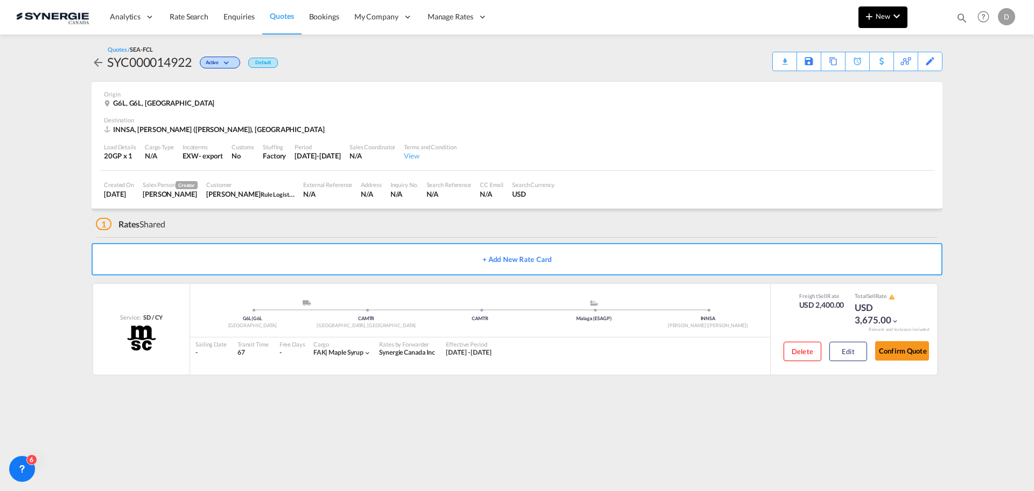
click at [882, 17] on span "New" at bounding box center [883, 16] width 40 height 9
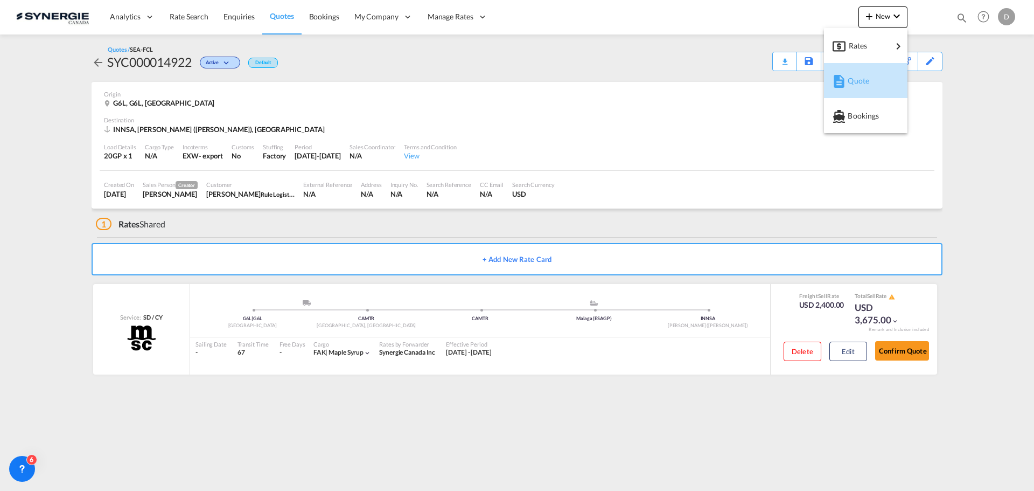
click at [860, 81] on span "Quote" at bounding box center [854, 81] width 12 height 22
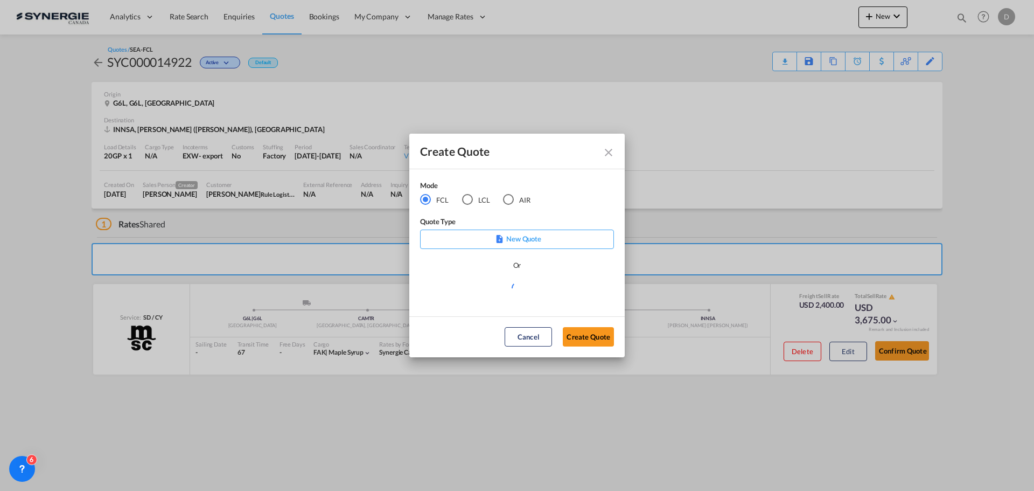
click at [467, 198] on div "LCL" at bounding box center [467, 199] width 11 height 11
click at [543, 292] on md-select "Select template New DAP Import LCL [PERSON_NAME] | [DATE] [GEOGRAPHIC_DATA] LCL…" at bounding box center [517, 292] width 194 height 22
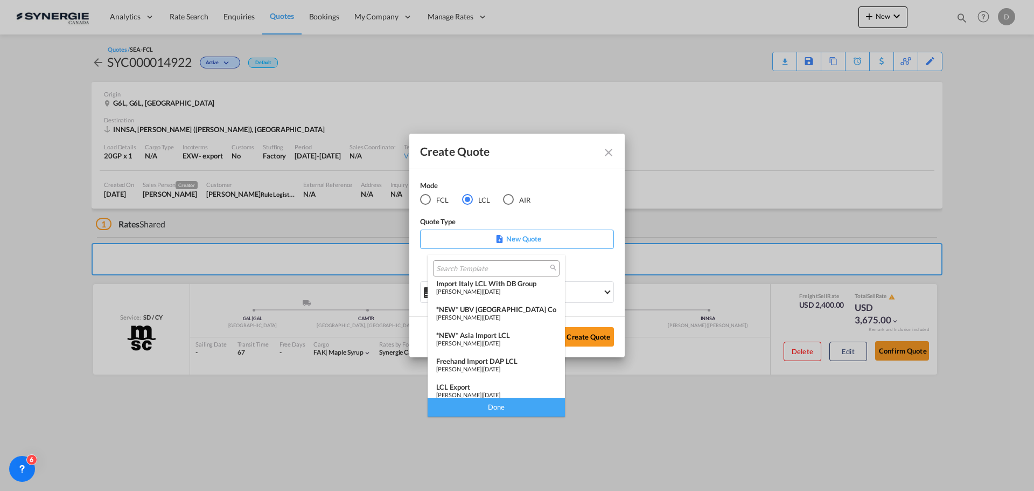
scroll to position [140, 0]
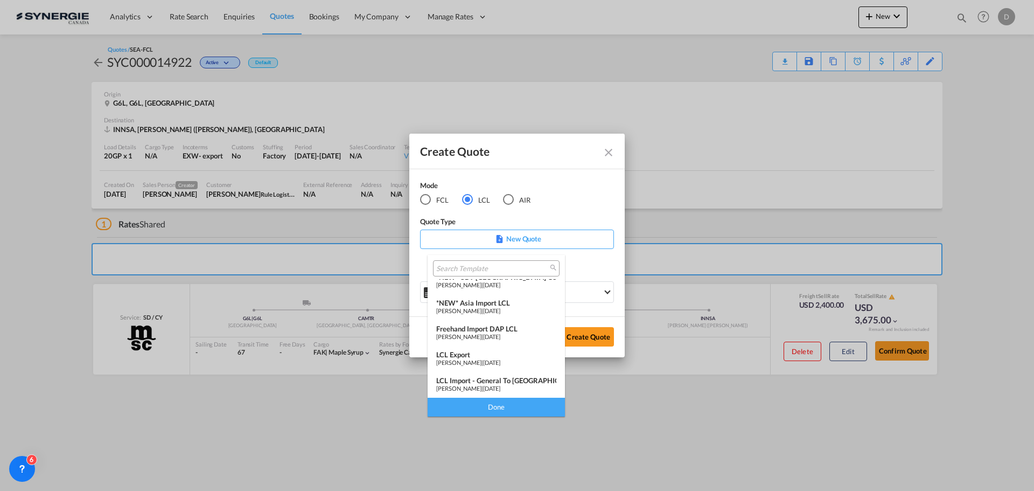
click at [492, 355] on div "LCL Export" at bounding box center [496, 354] width 120 height 9
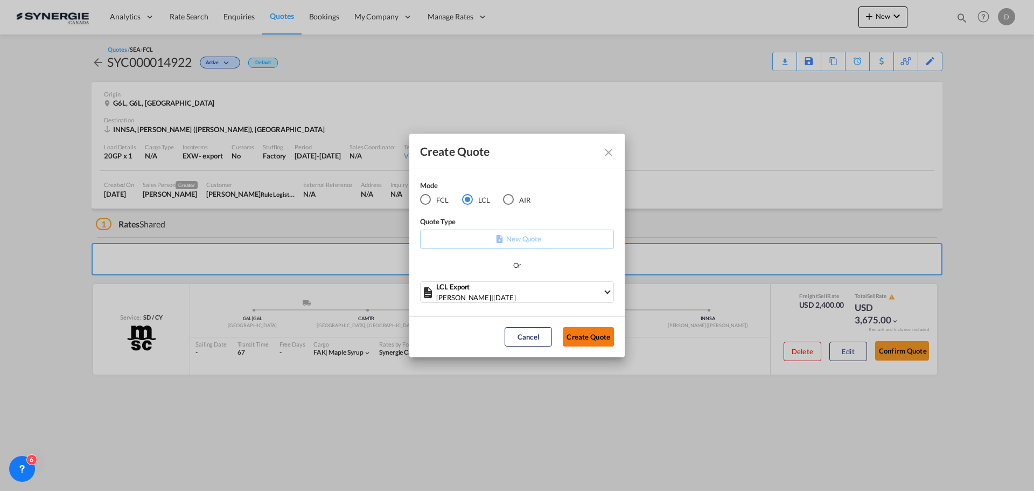
click at [602, 338] on button "Create Quote" at bounding box center [588, 336] width 51 height 19
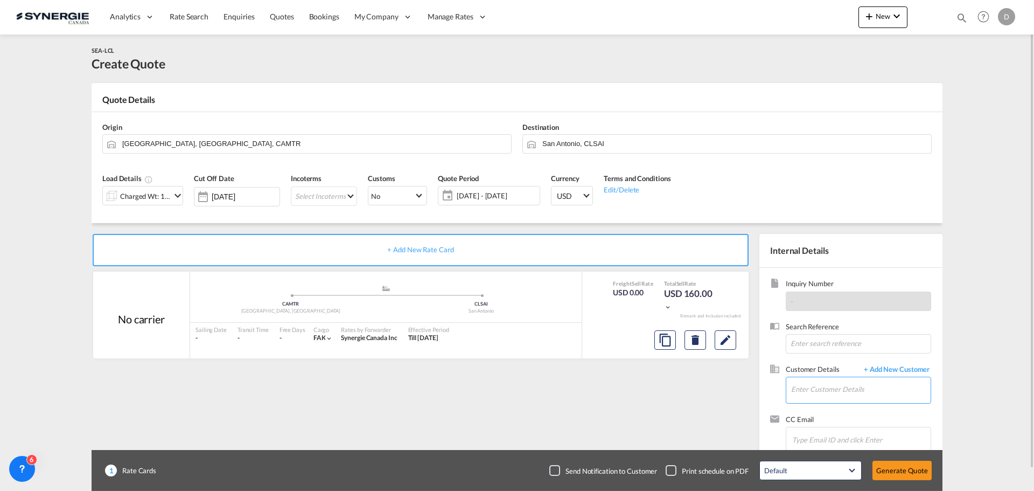
click at [812, 394] on input "Enter Customer Details" at bounding box center [861, 389] width 140 height 24
paste input "[EMAIL_ADDRESS][DOMAIN_NAME]"
click at [813, 366] on div "[PERSON_NAME] [EMAIL_ADDRESS][DOMAIN_NAME] | Zinda Products Canada inc." at bounding box center [861, 362] width 140 height 29
type input "Zinda Products Canada inc., [PERSON_NAME], [EMAIL_ADDRESS][DOMAIN_NAME]"
click at [504, 141] on md-icon "Clear Input" at bounding box center [502, 143] width 12 height 12
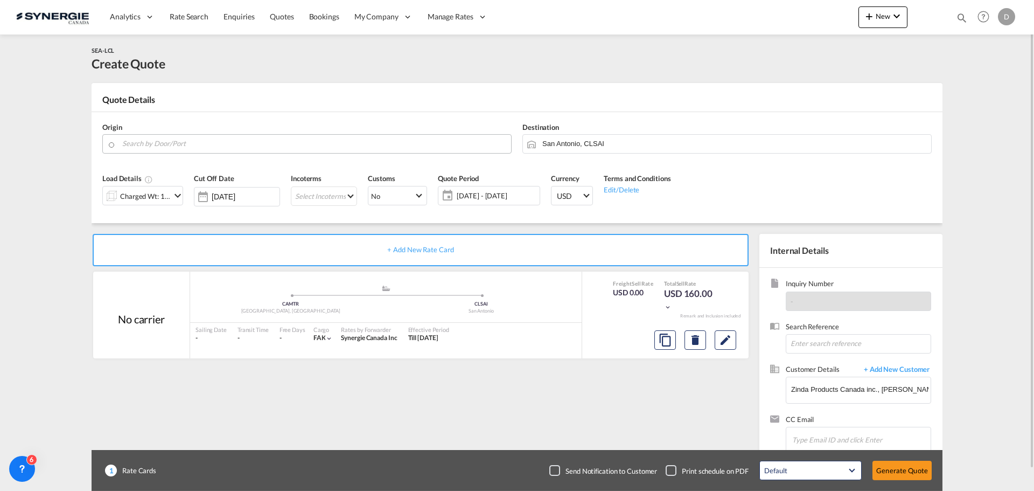
click at [232, 144] on input "Search by Door/Port" at bounding box center [314, 143] width 384 height 19
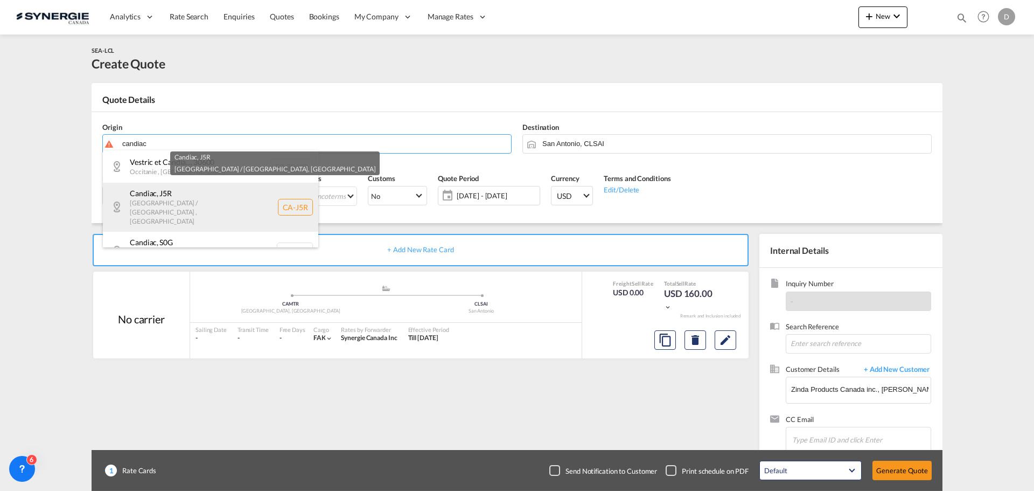
click at [195, 197] on div "Candiac , J5R [GEOGRAPHIC_DATA] / [GEOGRAPHIC_DATA] , [GEOGRAPHIC_DATA] [GEOGRA…" at bounding box center [210, 207] width 215 height 48
type input "CA-J5R, [GEOGRAPHIC_DATA], [GEOGRAPHIC_DATA] / [GEOGRAPHIC_DATA]"
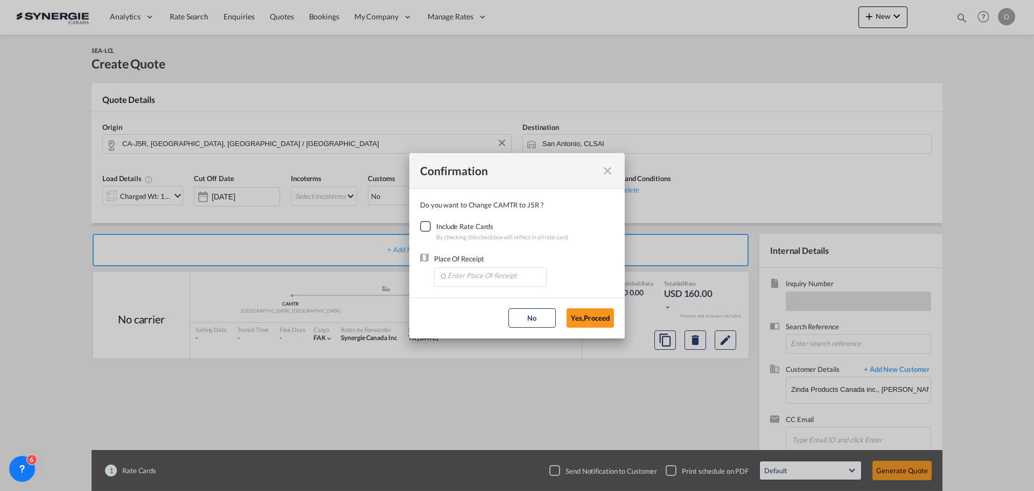
click at [427, 222] on div "Checkbox No Ink" at bounding box center [425, 226] width 11 height 11
click at [500, 275] on input "Enter Place Of Receipt" at bounding box center [493, 276] width 107 height 16
click at [500, 304] on li "CAMTR, [GEOGRAPHIC_DATA], [GEOGRAPHIC_DATA], [GEOGRAPHIC_DATA], [GEOGRAPHIC_DAT…" at bounding box center [492, 300] width 107 height 26
type input "CAMTR, [GEOGRAPHIC_DATA], [GEOGRAPHIC_DATA], [GEOGRAPHIC_DATA], [GEOGRAPHIC_DAT…"
click at [596, 320] on button "Yes,Proceed" at bounding box center [590, 317] width 47 height 19
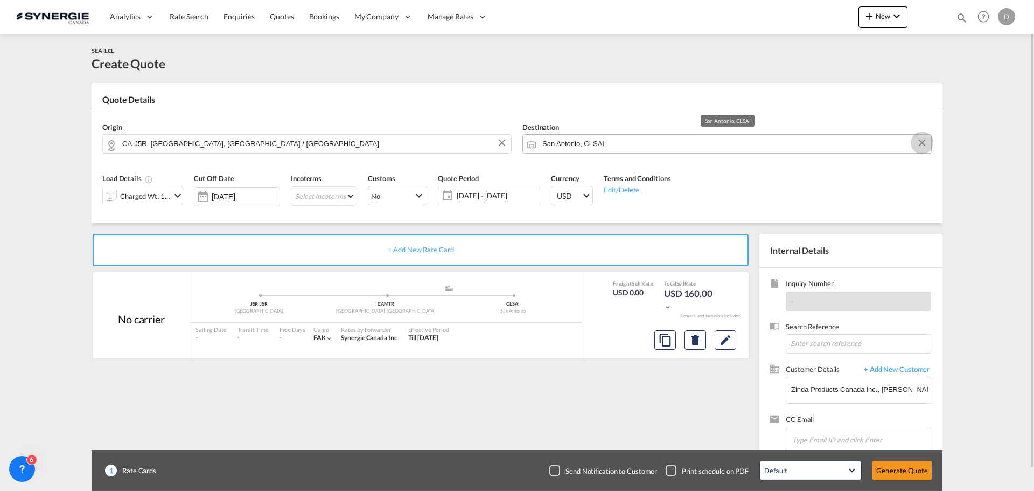
click at [924, 141] on button "Clear Input" at bounding box center [922, 143] width 16 height 16
paste input "[GEOGRAPHIC_DATA]"
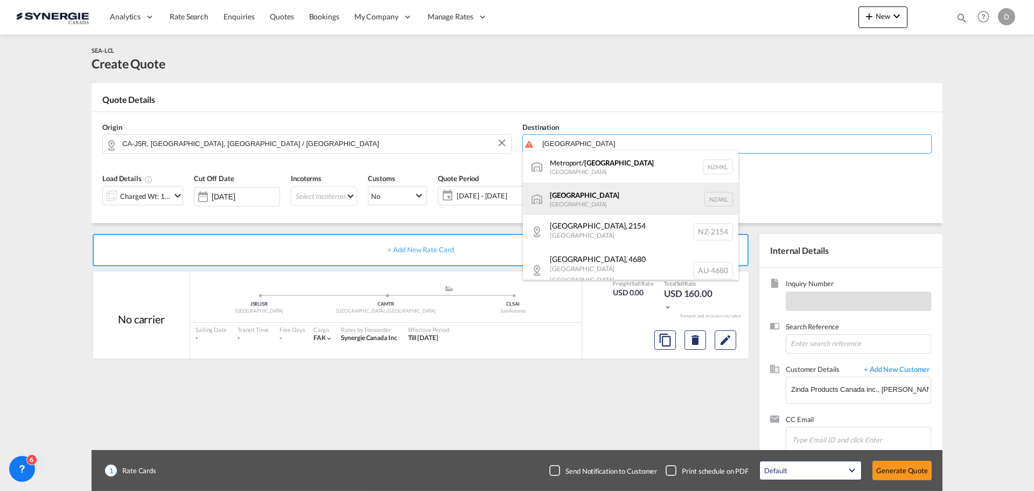
click at [601, 201] on div "[GEOGRAPHIC_DATA] [GEOGRAPHIC_DATA] NZAKL" at bounding box center [630, 199] width 215 height 32
type input "[GEOGRAPHIC_DATA], NZAKL"
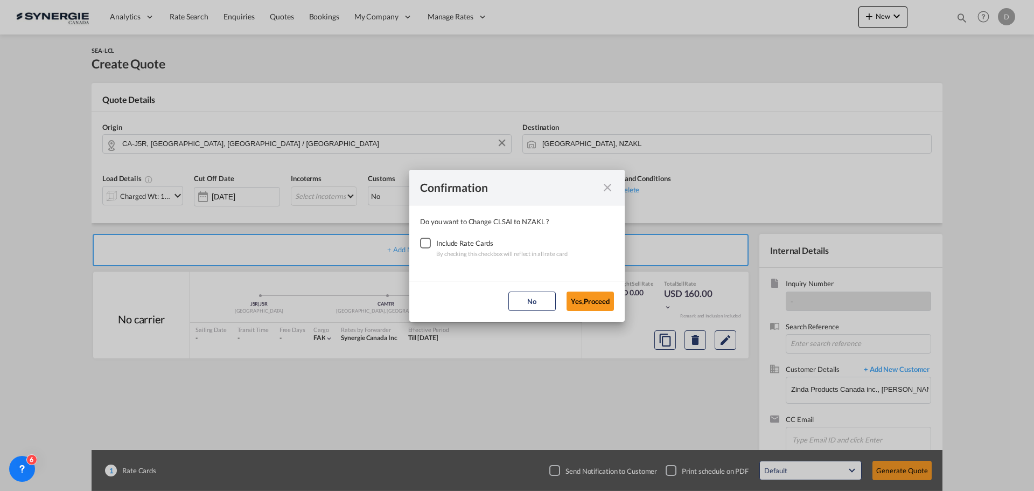
click at [423, 241] on div "Checkbox No Ink" at bounding box center [425, 243] width 11 height 11
click at [594, 301] on button "Yes,Proceed" at bounding box center [590, 300] width 47 height 19
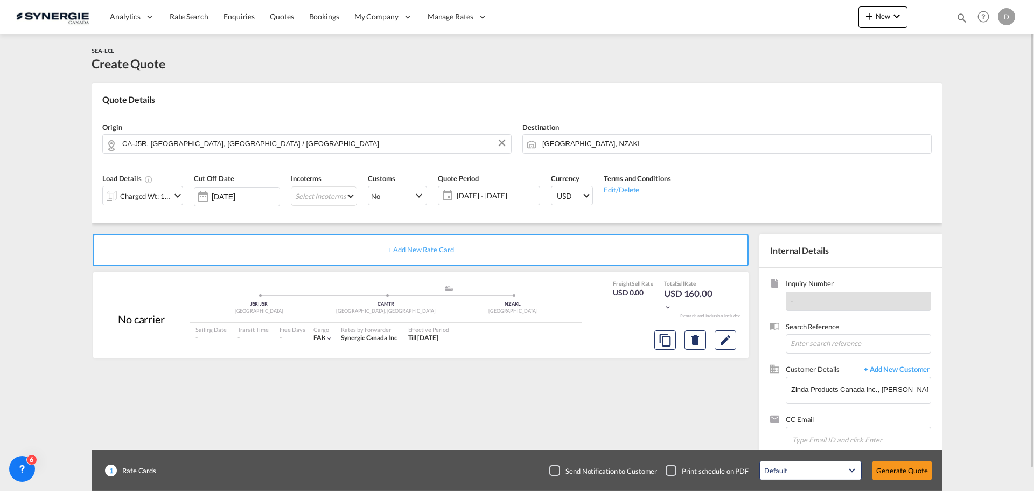
click at [583, 373] on div "+ Add New Rate Card No carrier added by you J5R | J5R Canada .a{fill:#aaa8ad;} …" at bounding box center [423, 346] width 663 height 225
click at [177, 193] on md-icon "icon-chevron-down" at bounding box center [177, 195] width 13 height 13
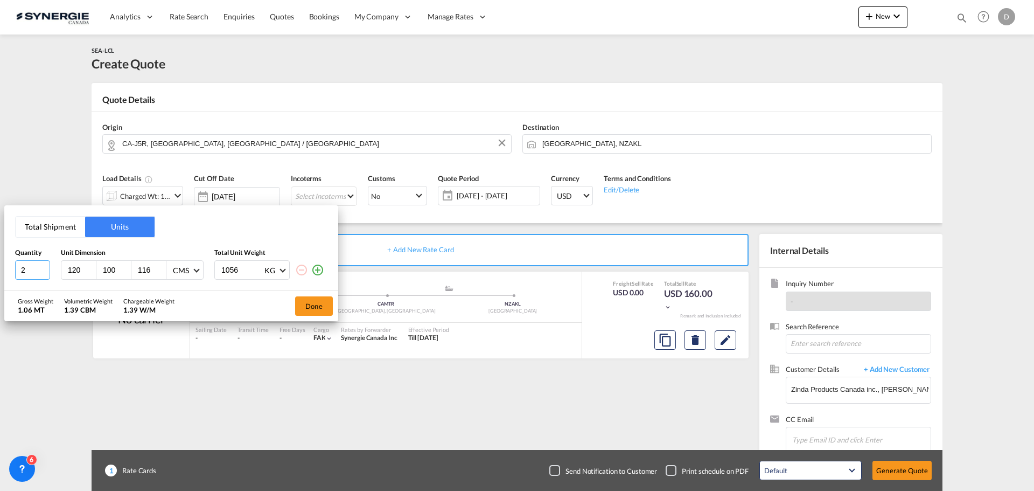
click at [45, 268] on input "2" at bounding box center [32, 269] width 35 height 19
click at [45, 268] on input "3" at bounding box center [32, 269] width 35 height 19
type input "4"
click at [45, 269] on input "4" at bounding box center [32, 269] width 35 height 19
click at [77, 270] on input "120" at bounding box center [81, 270] width 29 height 10
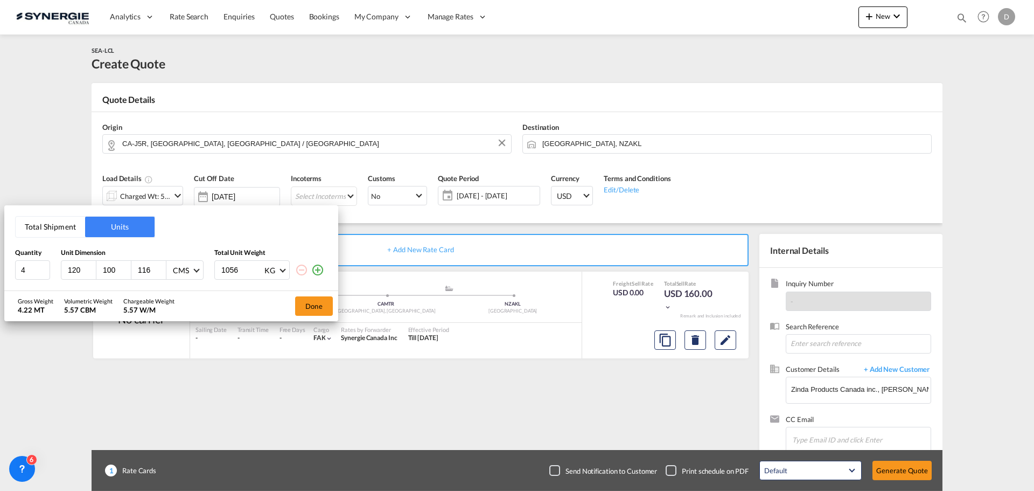
click at [77, 270] on input "120" at bounding box center [81, 270] width 29 height 10
type input "122"
type input "102"
type input "127"
type input "1100"
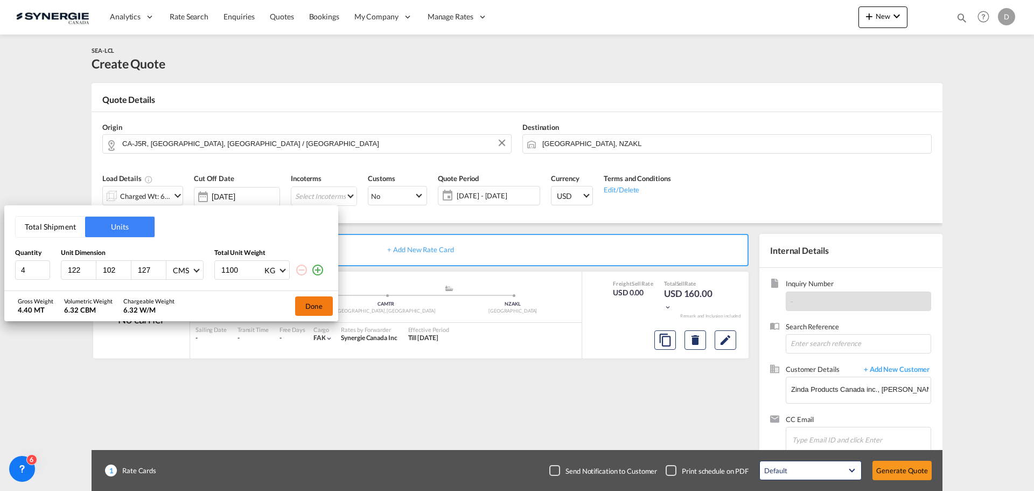
click at [322, 303] on button "Done" at bounding box center [314, 305] width 38 height 19
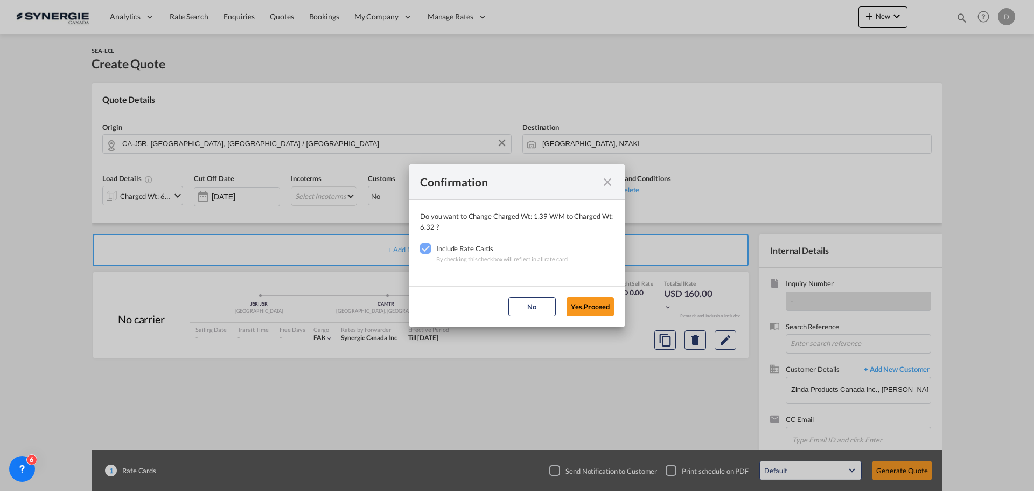
click at [617, 305] on md-dialog-actions "No Yes,Proceed" at bounding box center [516, 306] width 215 height 41
click at [605, 306] on button "Yes,Proceed" at bounding box center [590, 306] width 47 height 19
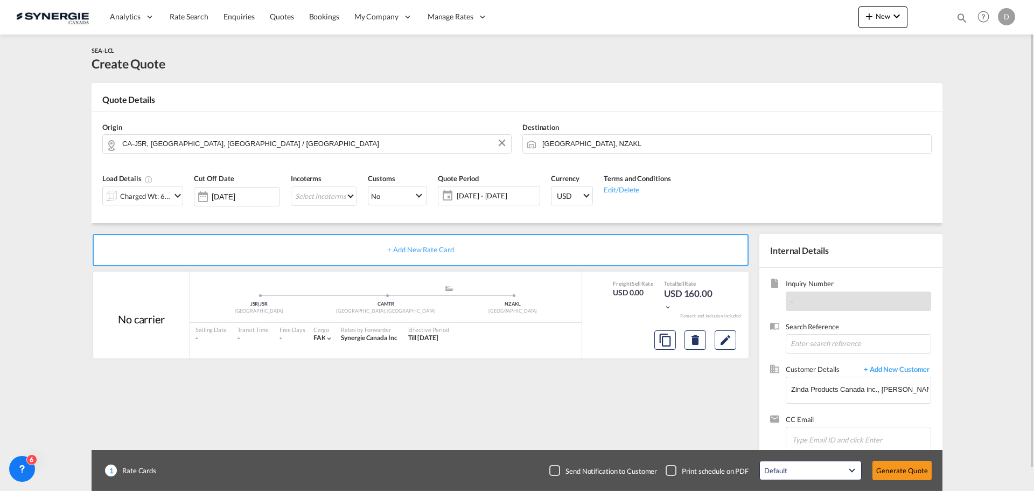
click at [481, 198] on span "[DATE] - [DATE]" at bounding box center [497, 196] width 80 height 10
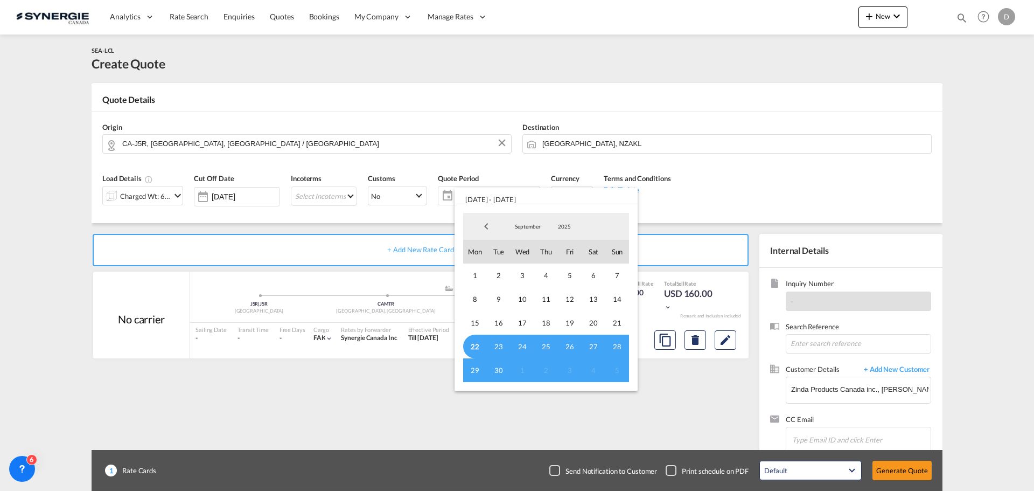
click at [470, 345] on span "22" at bounding box center [475, 346] width 24 height 24
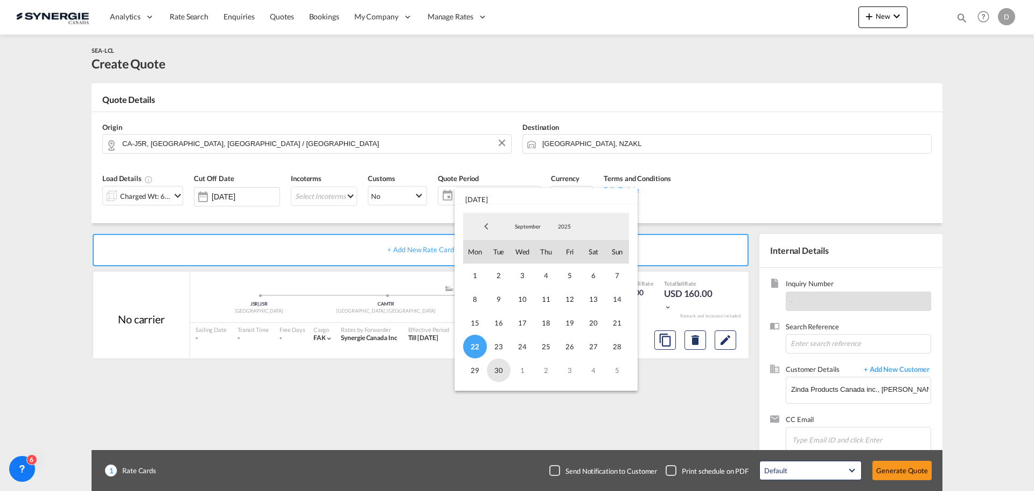
click at [499, 372] on span "30" at bounding box center [499, 370] width 24 height 24
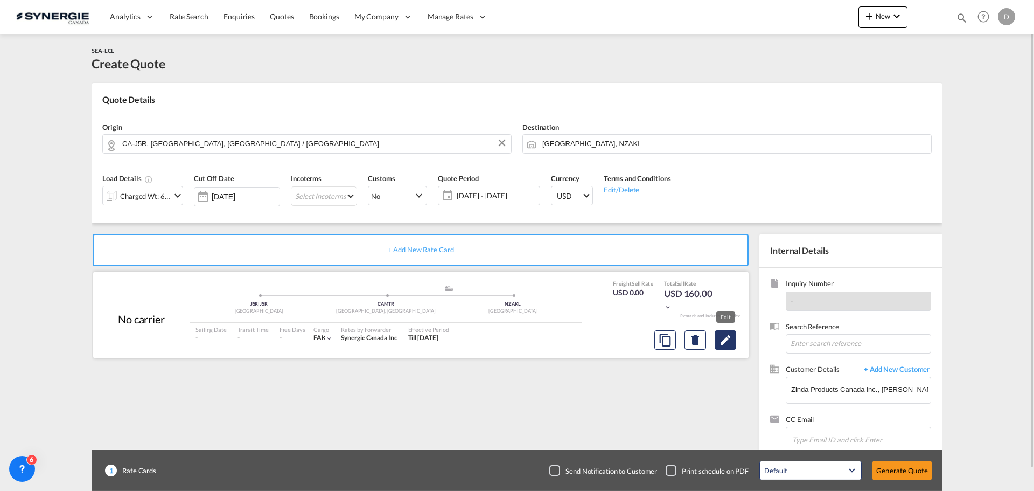
click at [730, 338] on md-icon "Edit" at bounding box center [725, 339] width 13 height 13
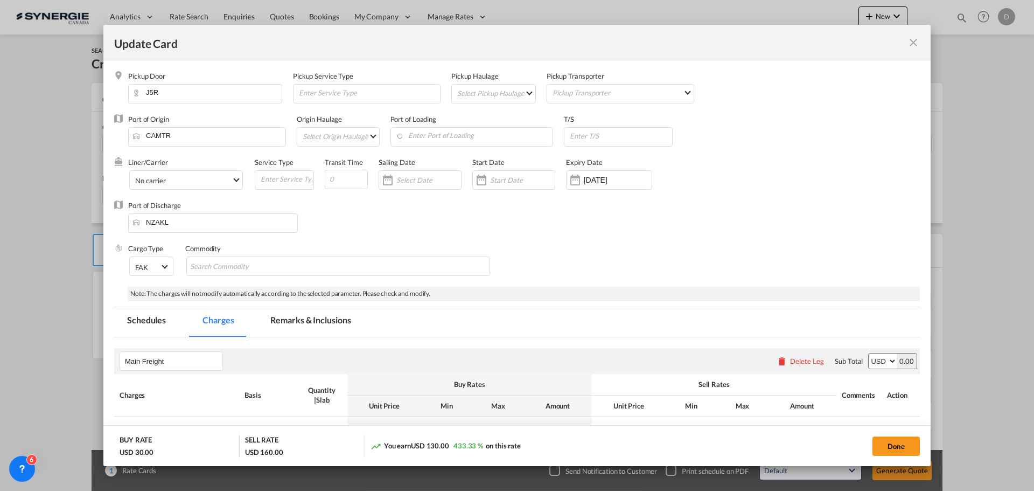
select select "flat"
select select "per_bl"
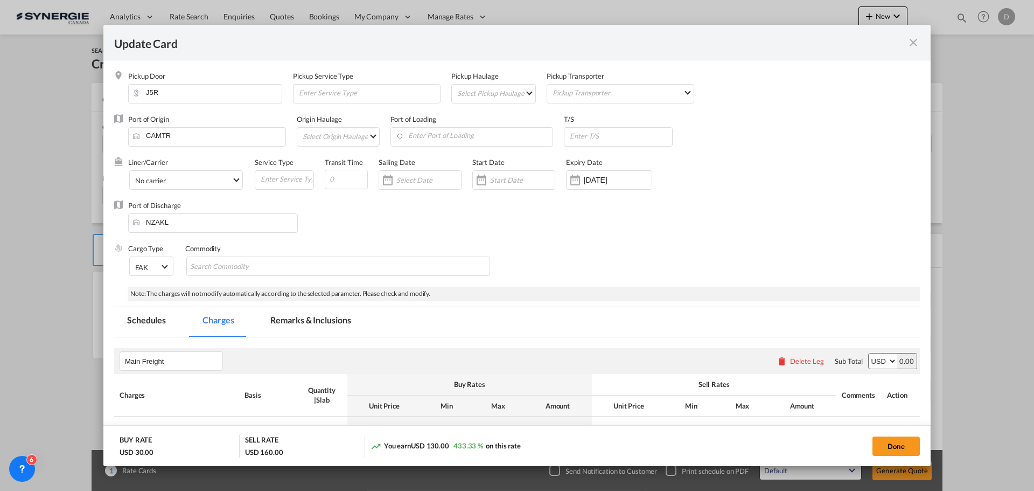
select select "per_bl"
click at [520, 93] on md-select "Select Pickup Haulage rail road barge truck unspecified not available" at bounding box center [495, 93] width 79 height 17
click at [484, 125] on md-option "road" at bounding box center [494, 119] width 95 height 26
click at [472, 133] on input "Enter Port of Loading" at bounding box center [474, 136] width 157 height 16
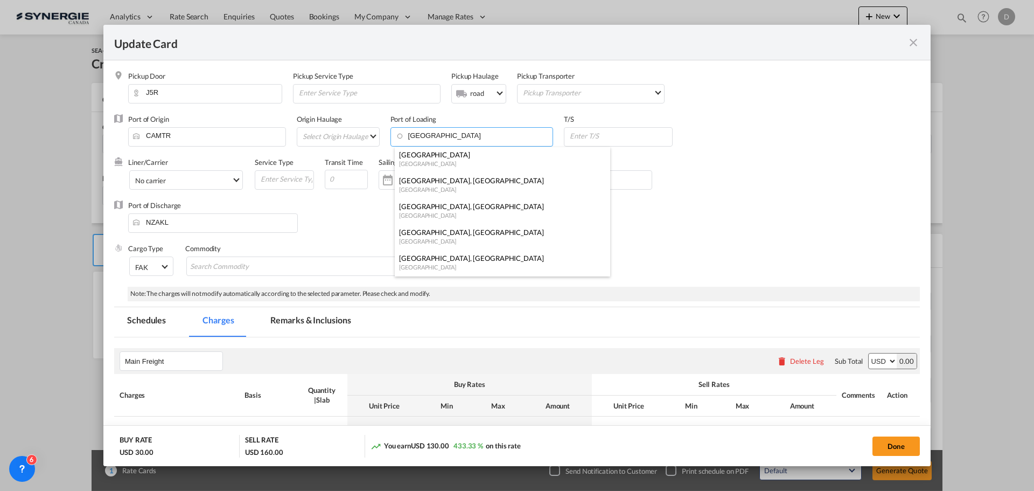
click at [460, 211] on div "[GEOGRAPHIC_DATA], [GEOGRAPHIC_DATA]" at bounding box center [499, 206] width 200 height 10
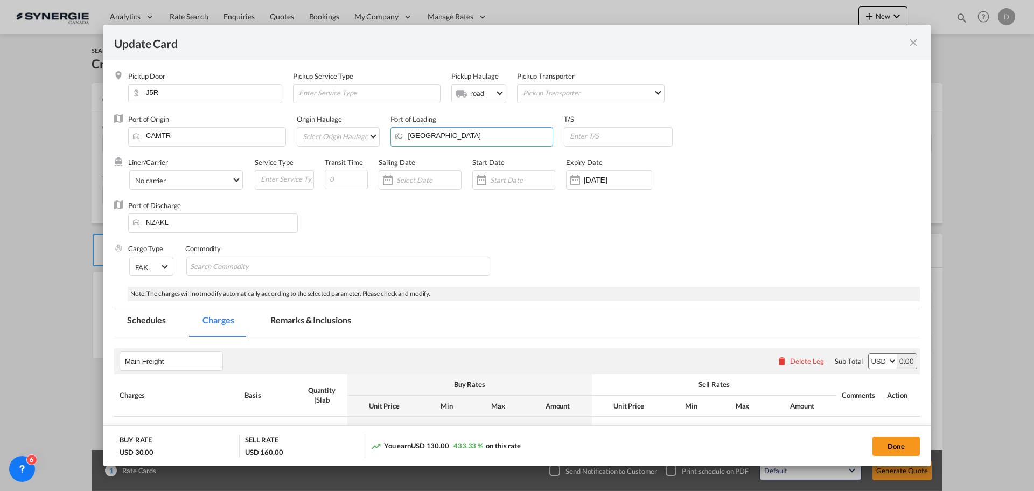
type input "[GEOGRAPHIC_DATA], [GEOGRAPHIC_DATA], [GEOGRAPHIC_DATA]"
click at [626, 138] on input "Update Card Pickup ..." at bounding box center [620, 136] width 103 height 16
paste input "[GEOGRAPHIC_DATA]),"
type input "[GEOGRAPHIC_DATA]"
click at [605, 216] on div "Port of Discharge NZAKL" at bounding box center [517, 221] width 806 height 43
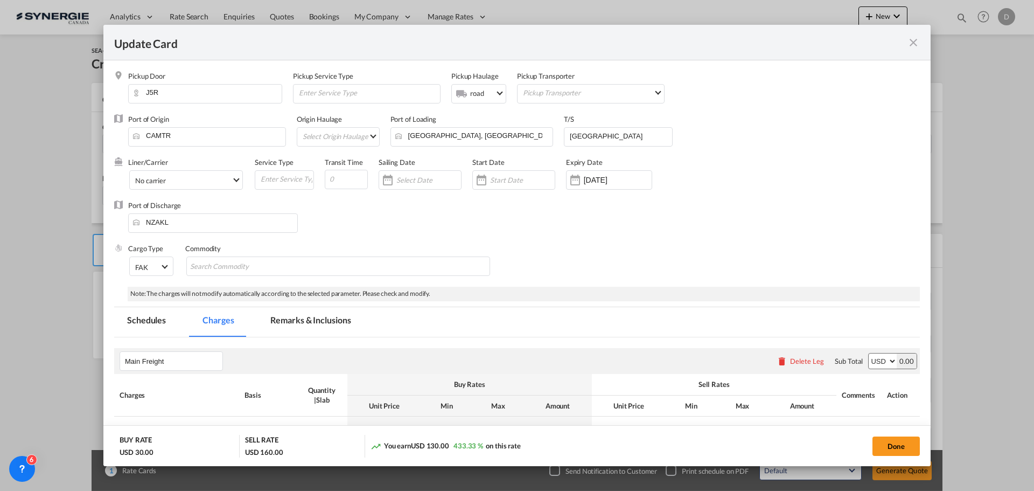
click at [401, 231] on div "Port of Discharge NZAKL" at bounding box center [517, 221] width 806 height 43
click at [222, 263] on input "Search Commodity" at bounding box center [239, 266] width 99 height 17
paste input "Coscous"
type input "Coscous"
click at [624, 269] on div "Cargo Type FAK FAK GCR GDSM General Cargo Hazardous Cargo Ambient Foodstuff Chi…" at bounding box center [524, 264] width 792 height 43
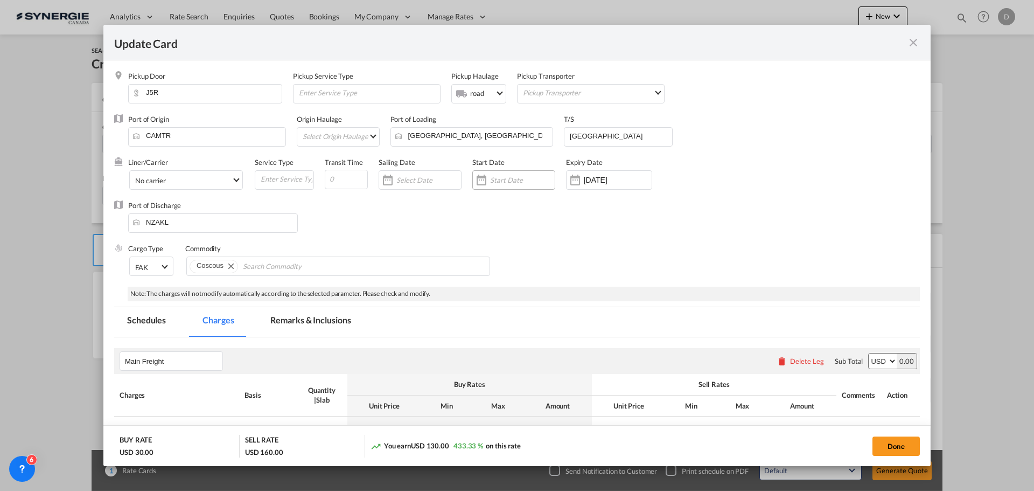
click at [483, 180] on div "Update Card Pickup ..." at bounding box center [481, 180] width 17 height 22
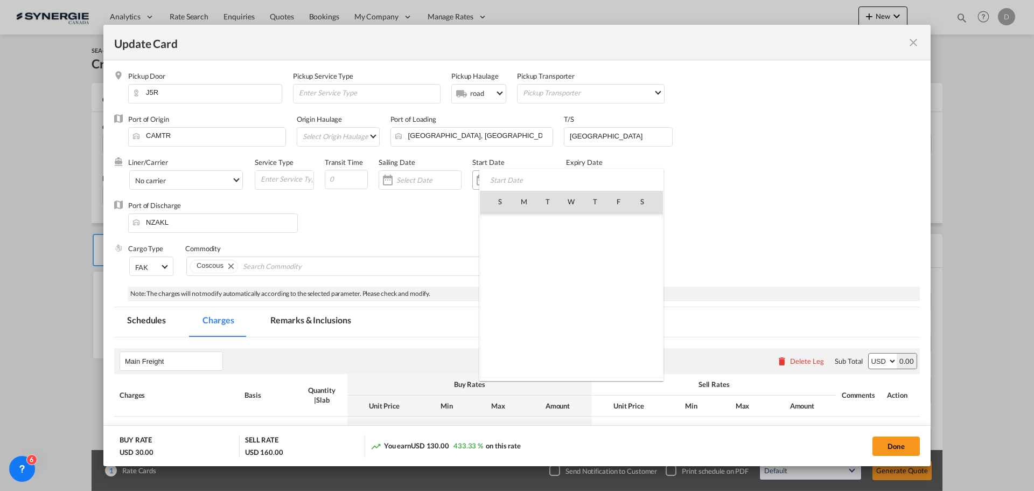
scroll to position [249507, 0]
click at [525, 319] on span "22" at bounding box center [524, 319] width 23 height 23
type input "[DATE]"
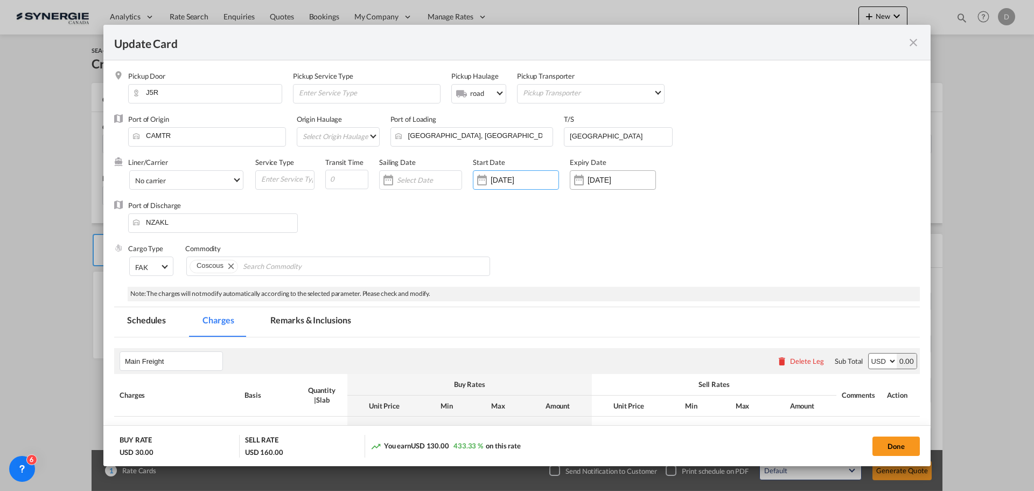
click at [577, 176] on div "Update Card Pickup ..." at bounding box center [578, 180] width 17 height 22
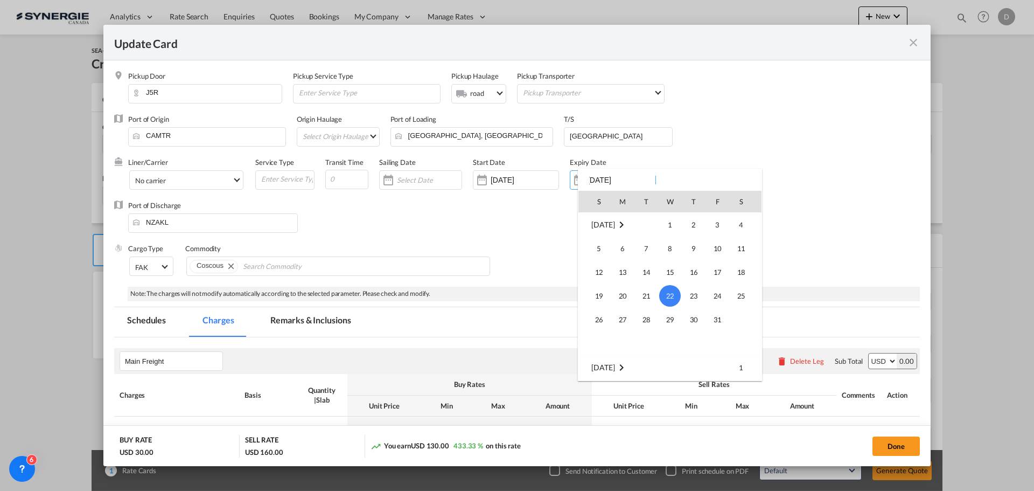
scroll to position [89, 0]
click at [649, 255] on span "30" at bounding box center [647, 254] width 22 height 22
type input "[DATE]"
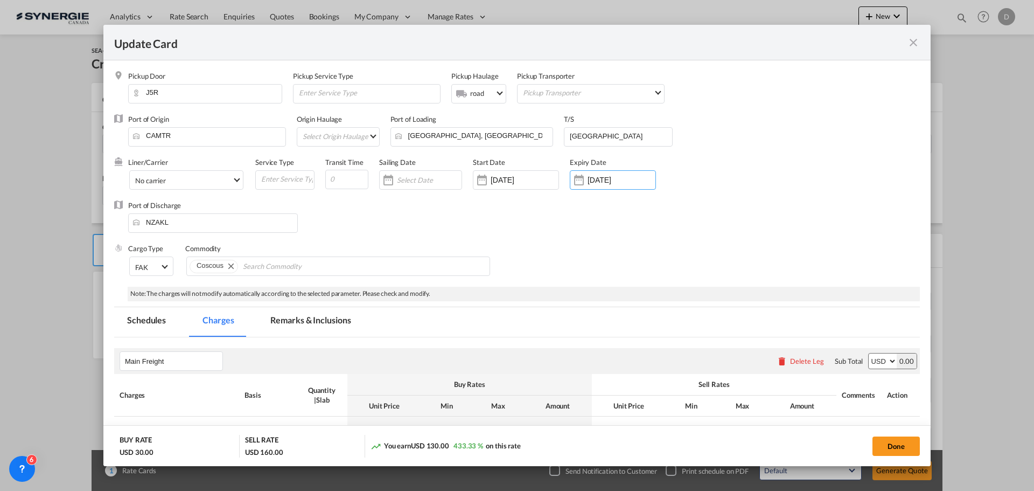
click at [423, 224] on div "Port of Discharge NZAKL" at bounding box center [517, 221] width 806 height 43
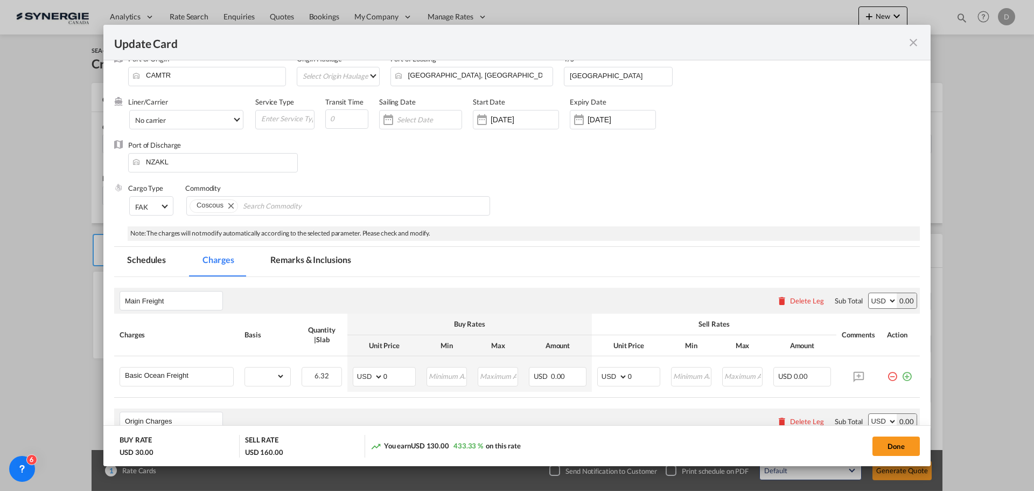
scroll to position [269, 0]
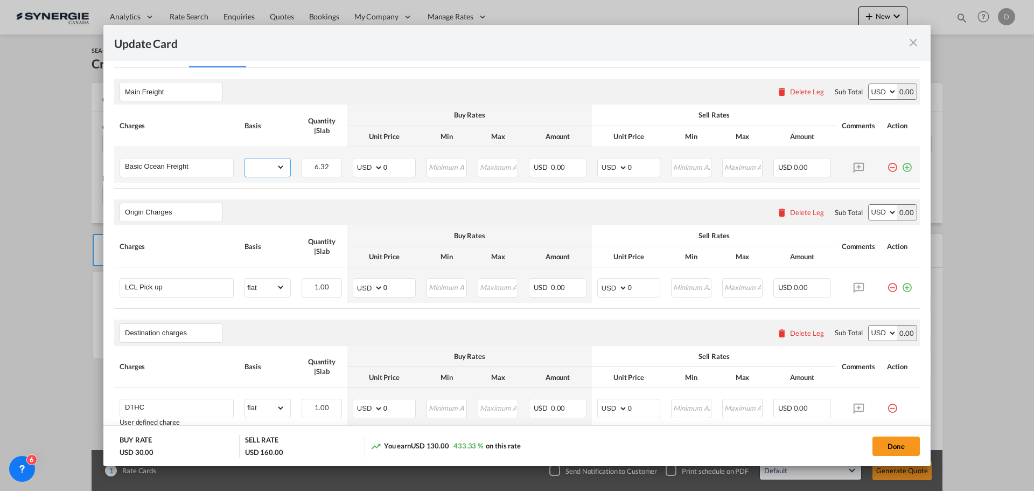
click at [280, 165] on select "gross_weight volumetric_weight per_shipment per_bl per_km per_hawb per_kg flat …" at bounding box center [265, 166] width 40 height 17
select select "per_w/m"
click at [245, 158] on select "gross_weight volumetric_weight per_shipment per_bl per_km per_hawb per_kg flat …" at bounding box center [265, 166] width 40 height 17
drag, startPoint x: 381, startPoint y: 166, endPoint x: 409, endPoint y: 173, distance: 28.5
click at [412, 172] on input "0" at bounding box center [400, 166] width 32 height 16
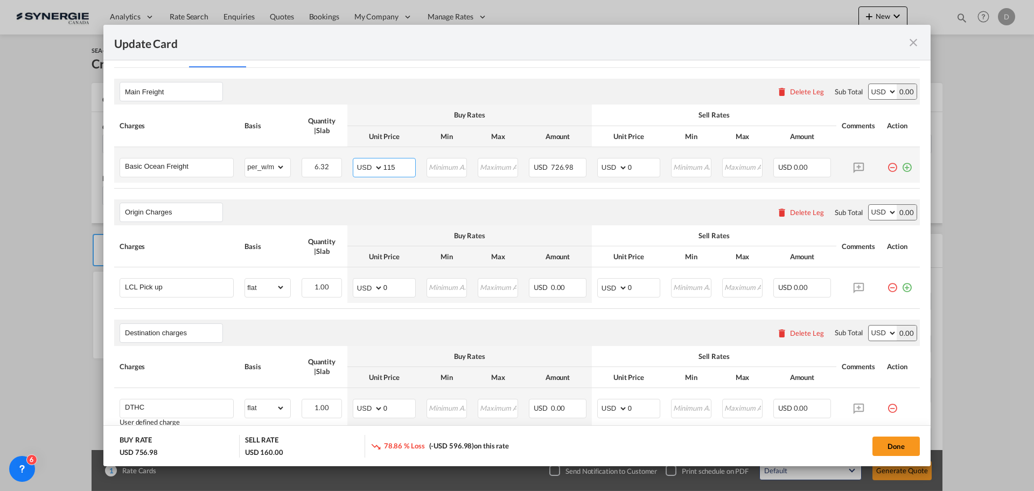
type input "115"
type input "130"
click at [435, 204] on div "Origin Charges Please enter leg name Leg Name Already Exists Delete Leg Sub Tot…" at bounding box center [517, 212] width 806 height 26
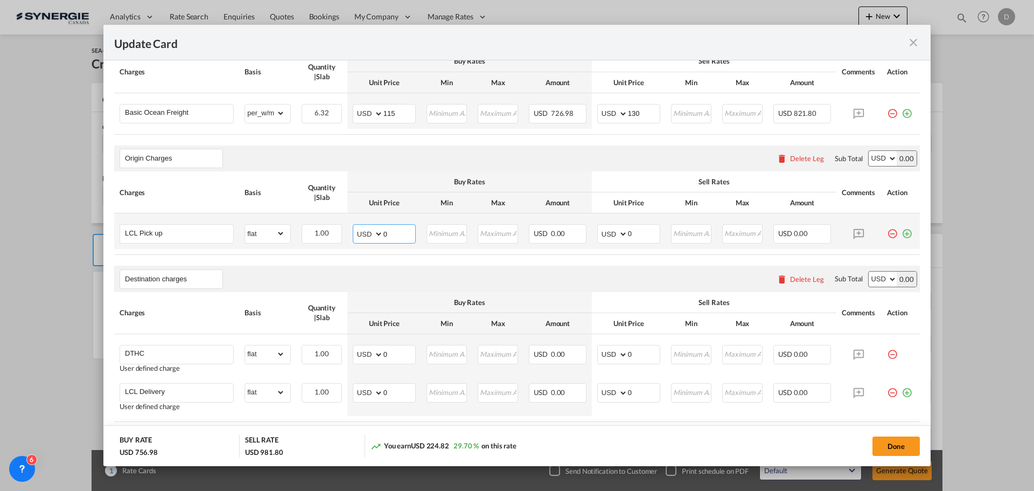
drag, startPoint x: 382, startPoint y: 235, endPoint x: 392, endPoint y: 235, distance: 10.2
click at [392, 235] on input "0" at bounding box center [400, 233] width 32 height 16
type input "184"
type input "245"
click at [408, 251] on table "Charges Basis Quantity | Slab Buy Rates Sell Rates Comments Action Unit Price M…" at bounding box center [517, 212] width 806 height 83
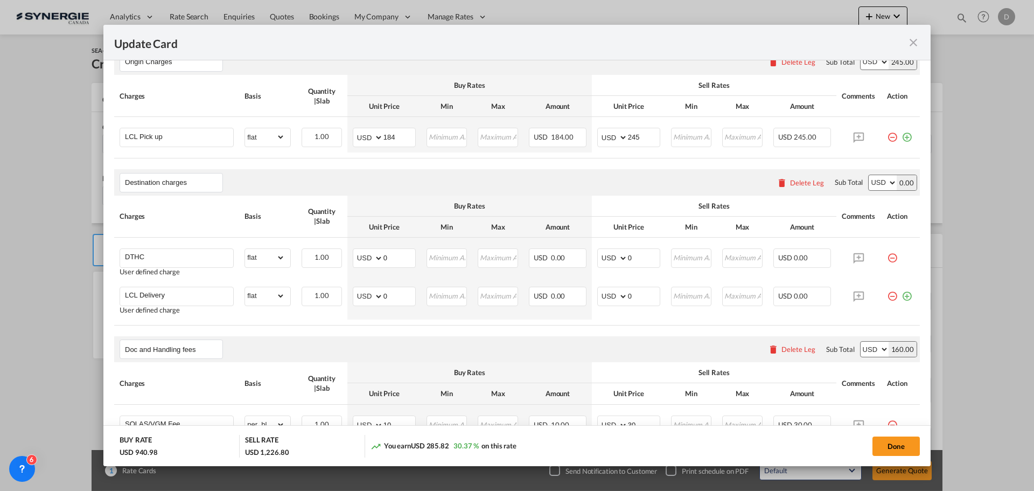
scroll to position [431, 0]
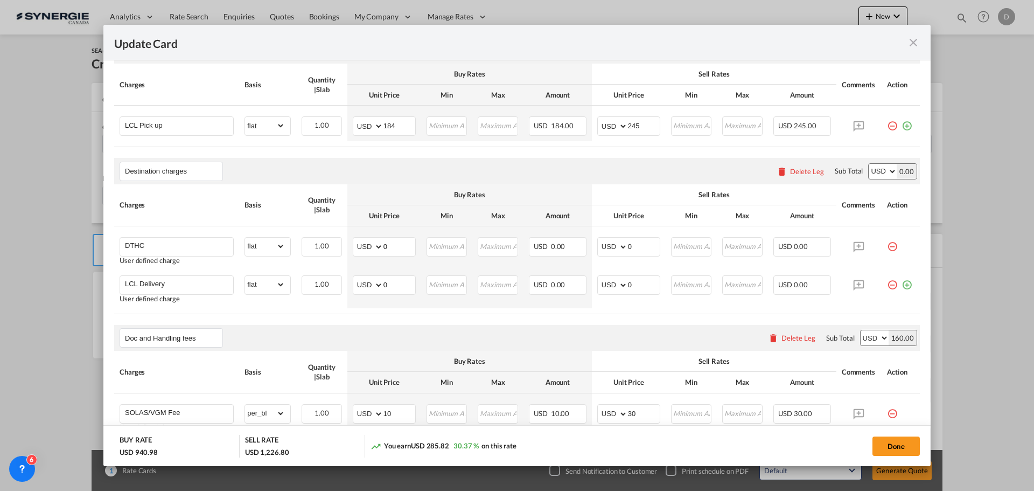
click at [803, 171] on div "Delete Leg" at bounding box center [807, 171] width 34 height 9
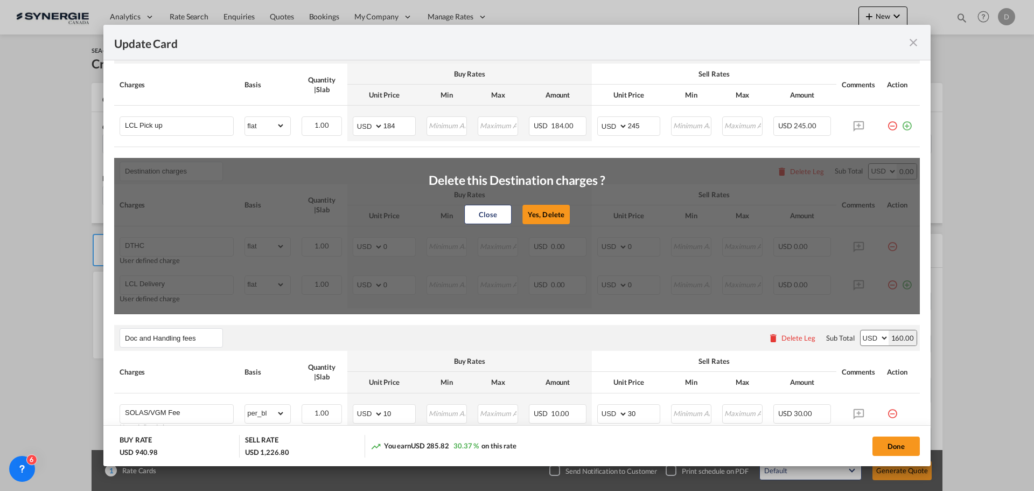
drag, startPoint x: 544, startPoint y: 215, endPoint x: 536, endPoint y: 217, distance: 7.7
click at [542, 215] on button "Yes, Delete" at bounding box center [545, 214] width 47 height 19
type input "Doc and Handling fees"
type input "SOLAS/VGM Fee"
select select "per_bl"
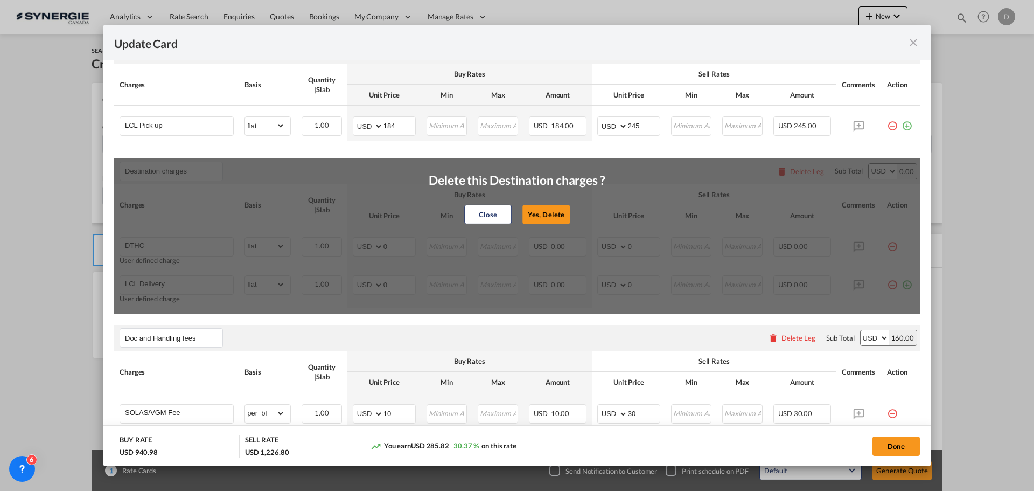
type input "10"
type input "30"
type input "B13 Export declaration"
select select "per_bl"
type input "35"
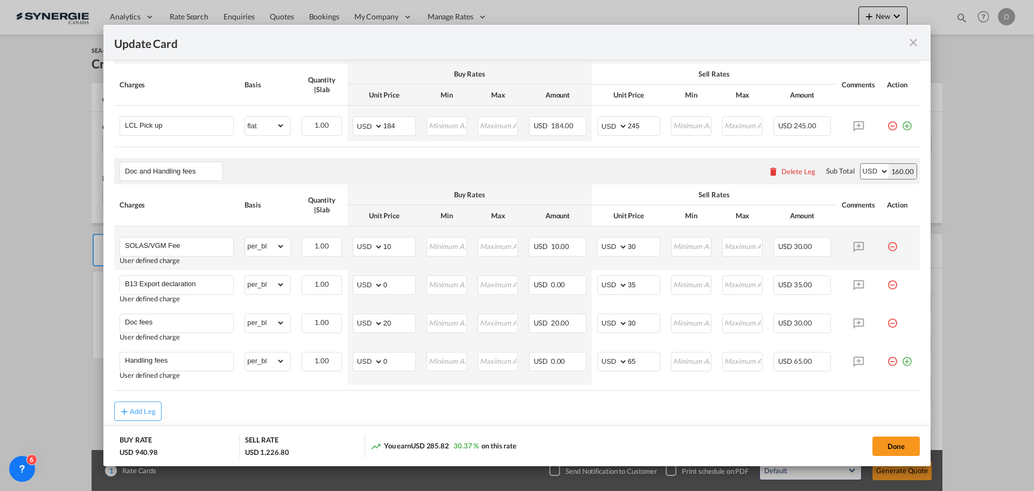
scroll to position [468, 0]
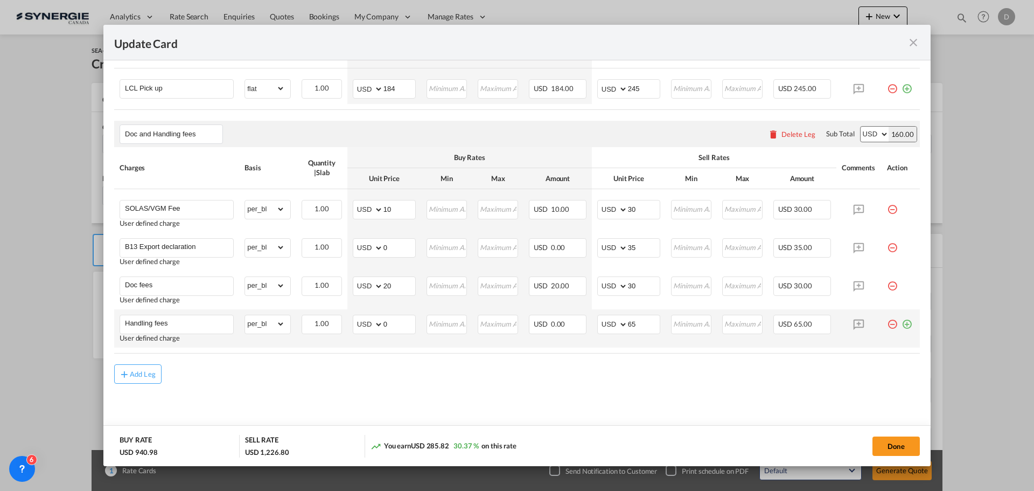
click at [902, 325] on md-icon "icon-plus-circle-outline green-400-fg" at bounding box center [907, 320] width 11 height 11
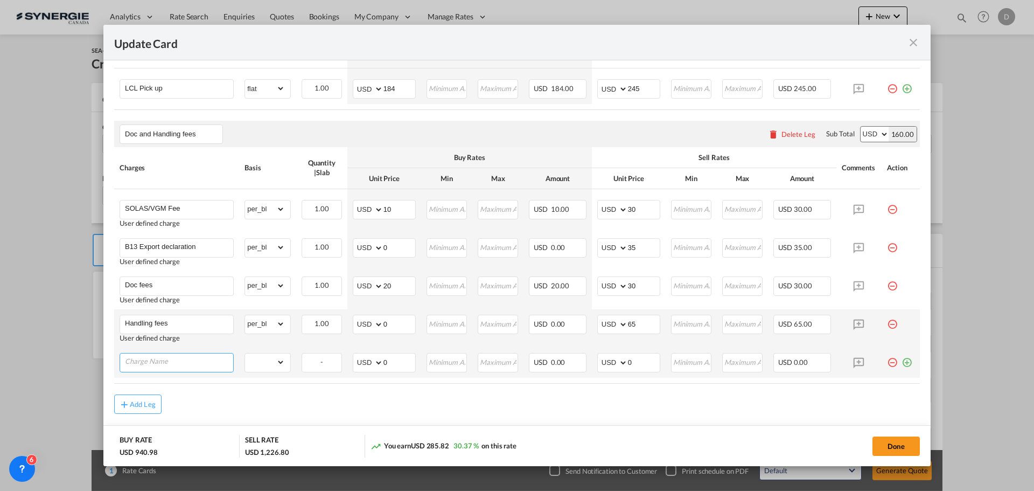
click at [155, 357] on input "Charge Name" at bounding box center [179, 361] width 108 height 16
paste input "BMSB Screening & Document Fee"
type input "BMSB Screening & Document Fee"
click at [272, 363] on select "gross_weight volumetric_weight per_shipment per_bl per_km per_hawb per_kg flat …" at bounding box center [265, 361] width 40 height 17
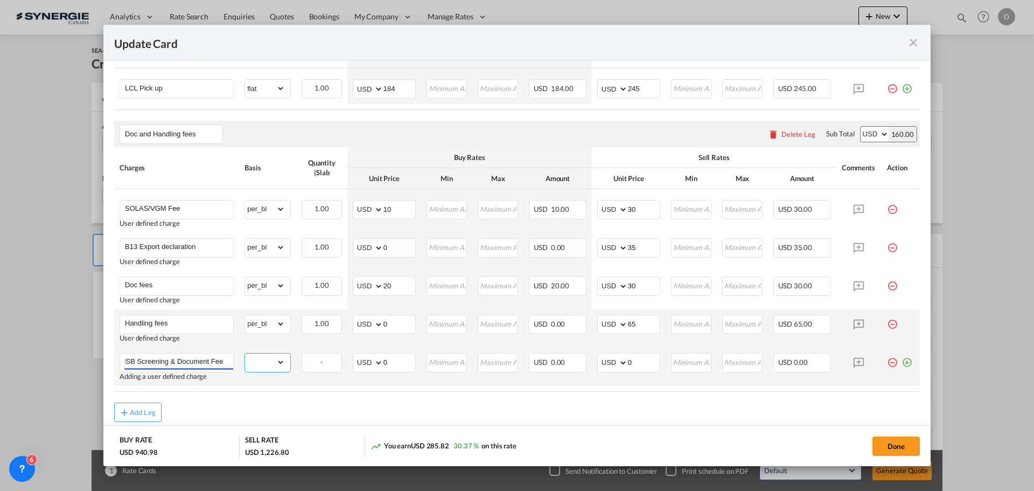
scroll to position [0, 0]
select select "per_bl"
click at [245, 353] on select "gross_weight volumetric_weight per_shipment per_bl per_km per_hawb per_kg flat …" at bounding box center [265, 361] width 40 height 17
drag, startPoint x: 381, startPoint y: 362, endPoint x: 396, endPoint y: 363, distance: 15.1
click at [396, 363] on input "0" at bounding box center [400, 361] width 32 height 16
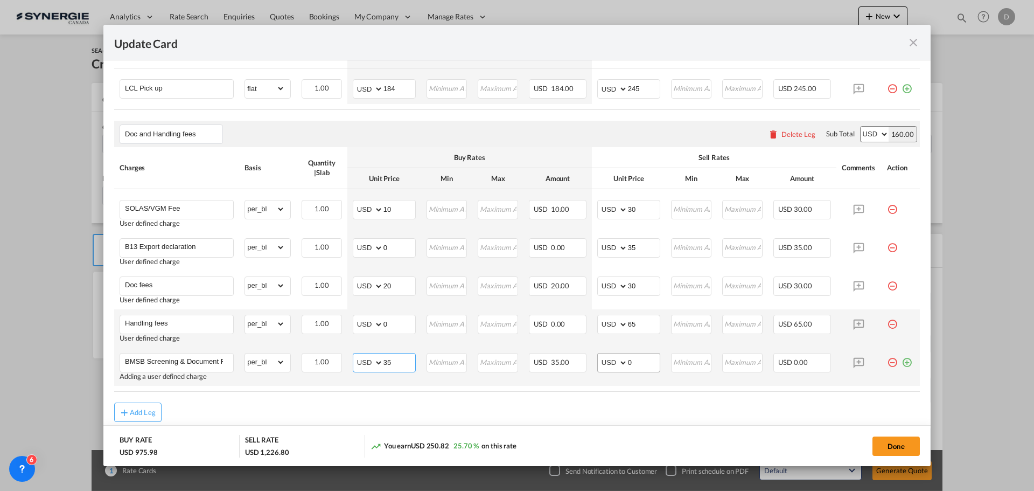
type input "35"
drag, startPoint x: 624, startPoint y: 361, endPoint x: 633, endPoint y: 362, distance: 9.7
click at [633, 362] on input "0" at bounding box center [644, 361] width 32 height 16
type input "45"
click at [640, 402] on div "Add Leg" at bounding box center [517, 411] width 806 height 19
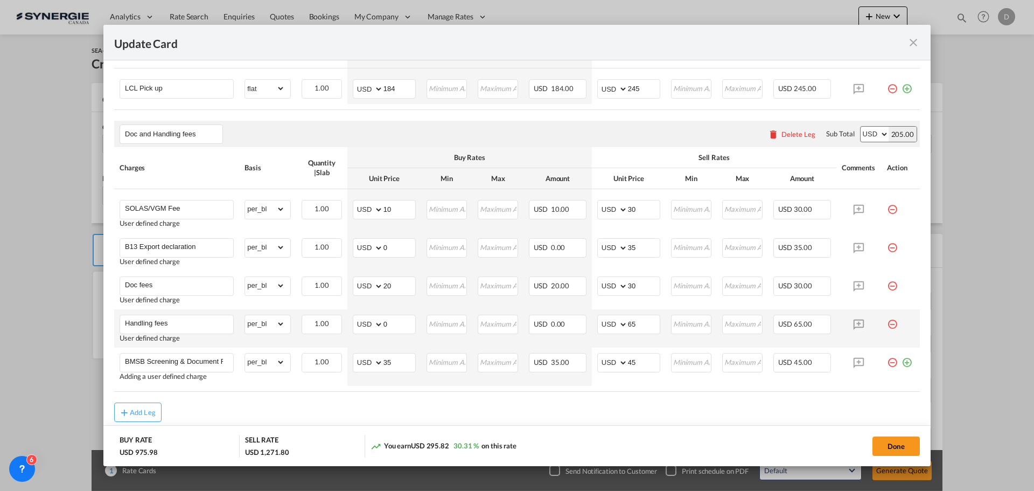
click at [638, 396] on air-lcl-rate-modification "Main Freight Please enter leg name Leg Name Already Exists Delete Leg Sub Total…" at bounding box center [517, 145] width 806 height 553
click at [384, 288] on input "20" at bounding box center [400, 285] width 32 height 16
type input "25"
click at [628, 288] on input "30" at bounding box center [644, 285] width 32 height 16
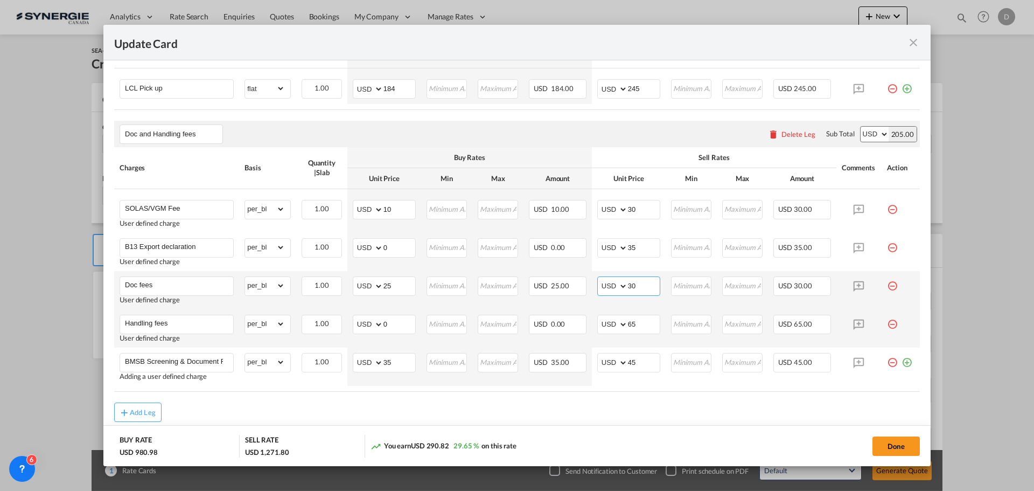
click at [628, 288] on input "30" at bounding box center [644, 285] width 32 height 16
type input "35"
click at [599, 393] on air-lcl-rate-modification "Main Freight Please enter leg name Leg Name Already Exists Delete Leg Sub Total…" at bounding box center [517, 145] width 806 height 553
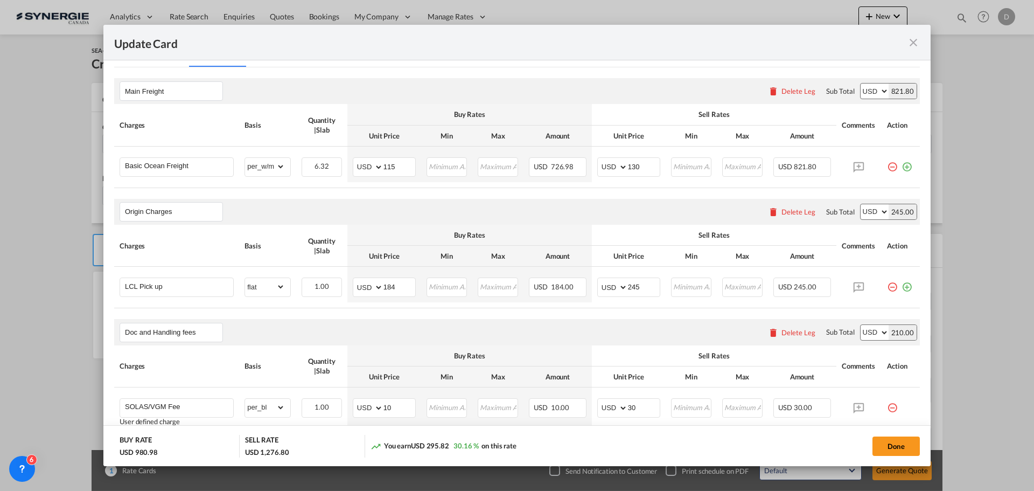
scroll to position [145, 0]
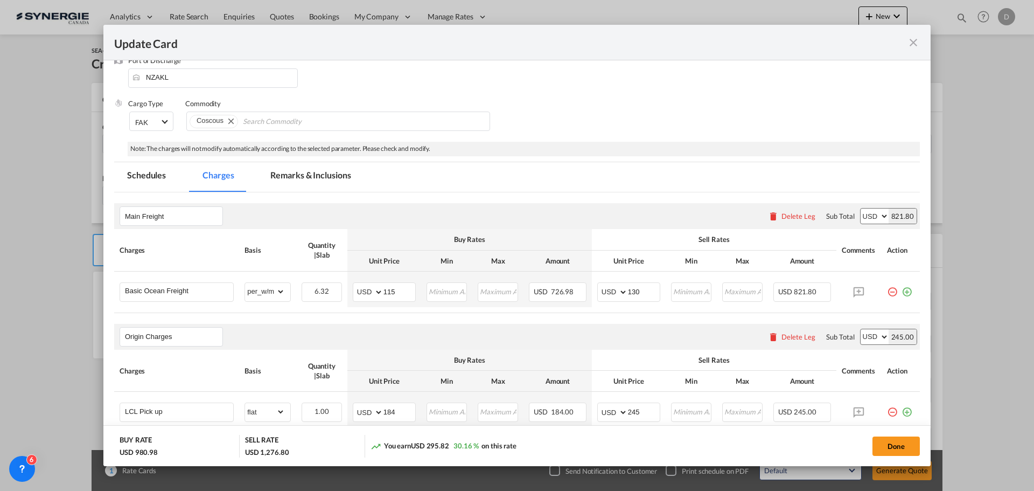
click at [321, 171] on md-tab-item "Remarks & Inclusions" at bounding box center [310, 177] width 106 height 30
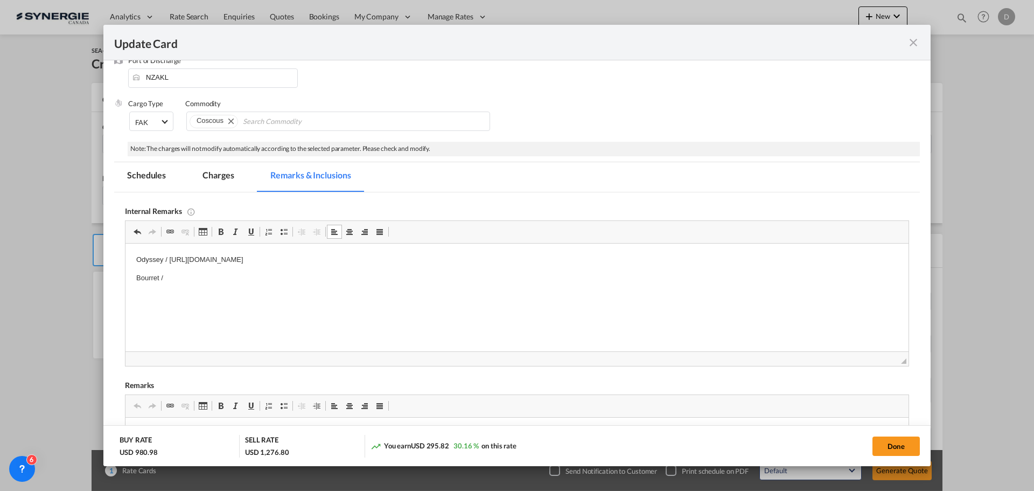
drag, startPoint x: 149, startPoint y: 259, endPoint x: 173, endPoint y: 279, distance: 32.1
click at [173, 279] on html "Odyssey / [URL][DOMAIN_NAME] Bourret /" at bounding box center [517, 268] width 783 height 51
drag, startPoint x: 130, startPoint y: 315, endPoint x: 212, endPoint y: 348, distance: 88.4
click at [212, 348] on html "Odyssey / [URL][DOMAIN_NAME] Bourret / Bourret / Quick quote - 8373921 / 243CAD…" at bounding box center [517, 262] width 783 height 178
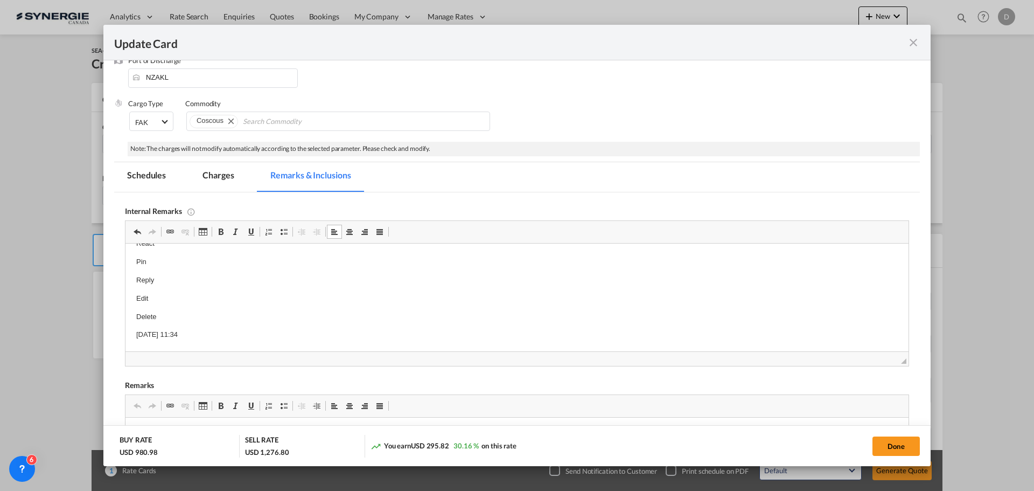
scroll to position [0, 0]
click at [229, 323] on html "Odyssey / [URL][DOMAIN_NAME] Bourret / Bourret / Quick quote - 8373921 / 243CAD…" at bounding box center [517, 286] width 783 height 87
click at [262, 312] on html "Odyssey / [URL][DOMAIN_NAME] Bourret / Bourret / Quick quote - 8373921 / 243CAD…" at bounding box center [517, 277] width 783 height 69
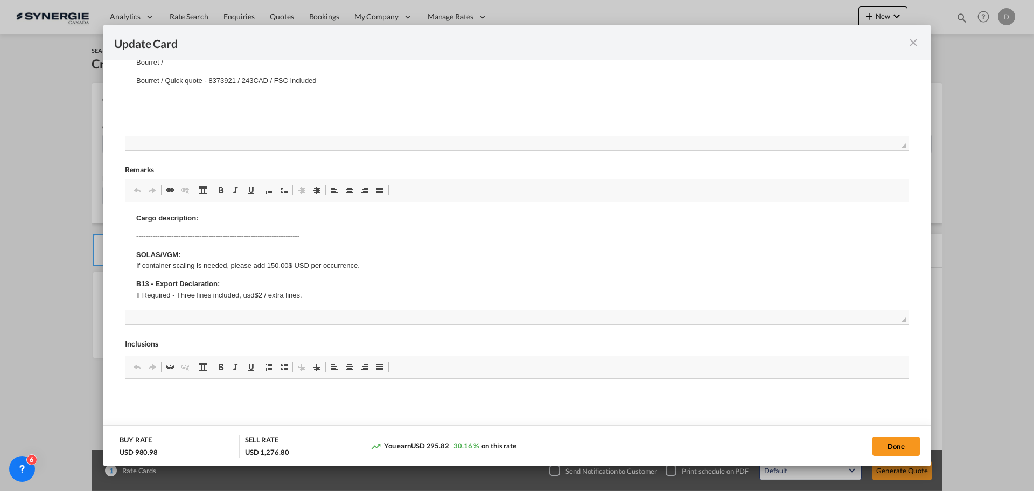
scroll to position [306, 0]
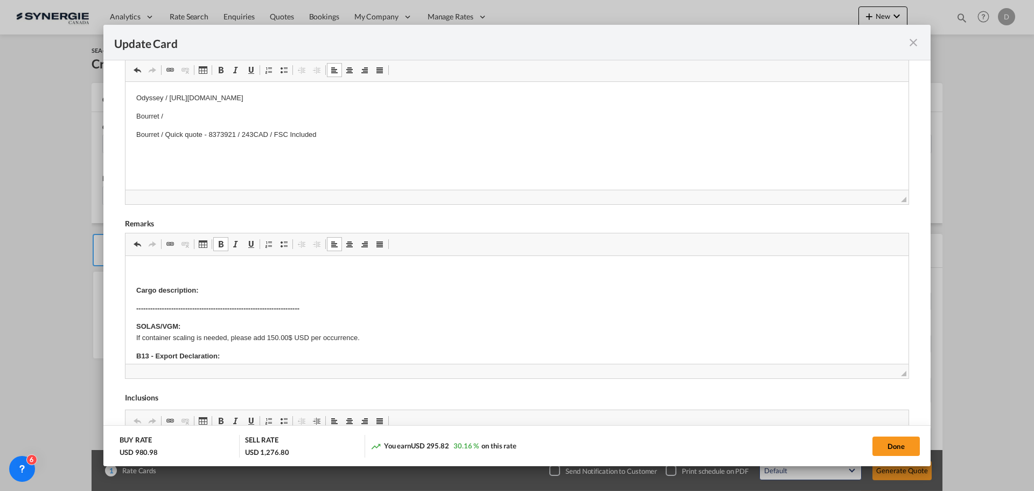
click at [141, 268] on p "Editor, editor29" at bounding box center [517, 272] width 762 height 11
click at [191, 326] on p "Origin(s): [GEOGRAPHIC_DATA]. [STREET_ADDRESS] Destination(s):" at bounding box center [517, 320] width 762 height 23
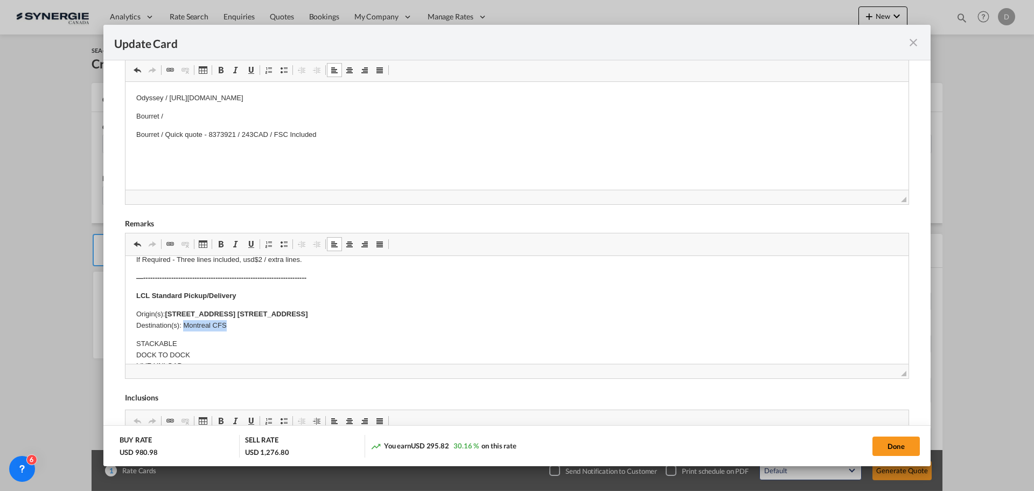
drag, startPoint x: 184, startPoint y: 326, endPoint x: 235, endPoint y: 328, distance: 51.2
click at [235, 328] on p "Origin(s): [GEOGRAPHIC_DATA]. Liberté, Candiac, QC, J5R 6X1 Destination(s): Mon…" at bounding box center [517, 320] width 762 height 23
click at [224, 247] on span "Update Card Pickup ..." at bounding box center [221, 244] width 9 height 9
click at [387, 322] on p "Origin(s): [GEOGRAPHIC_DATA]. Liberté, Candiac, QC, J5R 6X1 Destination(s): Mon…" at bounding box center [517, 320] width 762 height 23
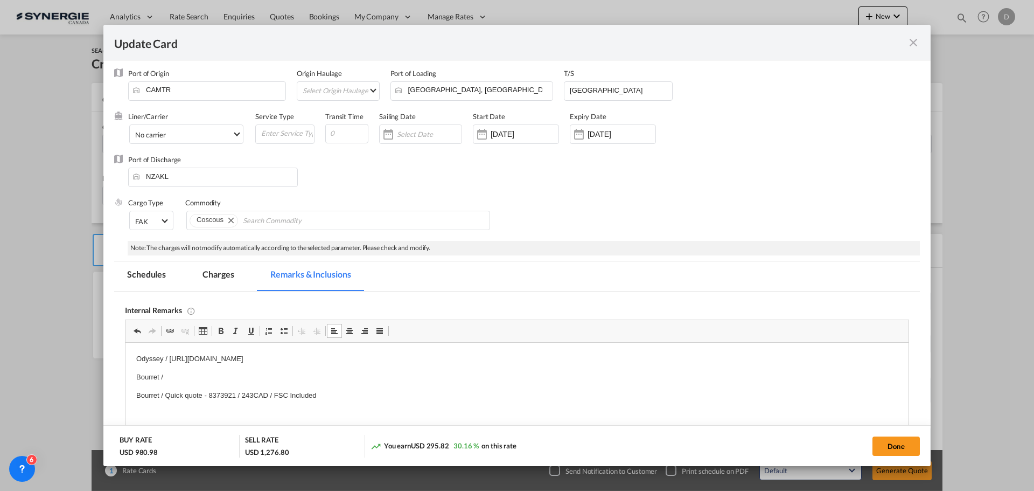
scroll to position [0, 0]
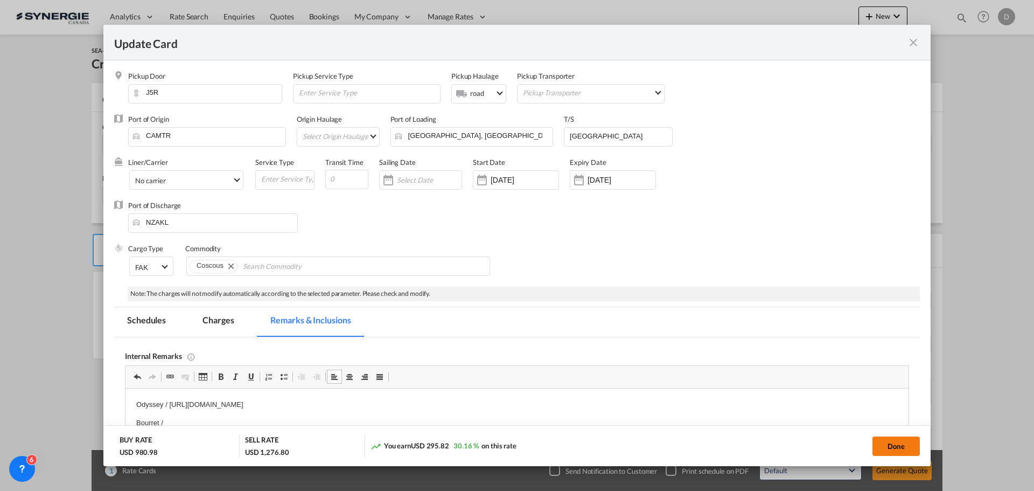
click at [875, 447] on button "Done" at bounding box center [896, 445] width 47 height 19
type input "[DATE]"
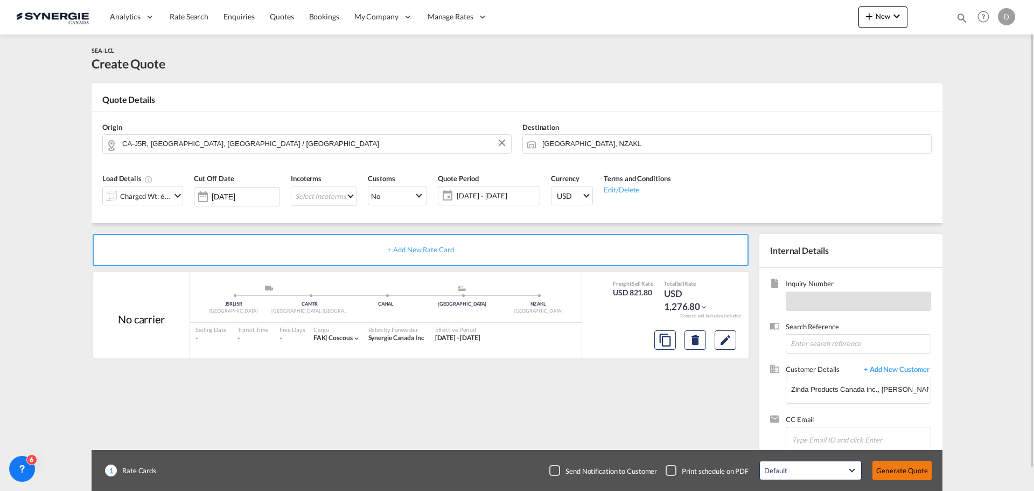
click at [910, 469] on button "Generate Quote" at bounding box center [902, 470] width 59 height 19
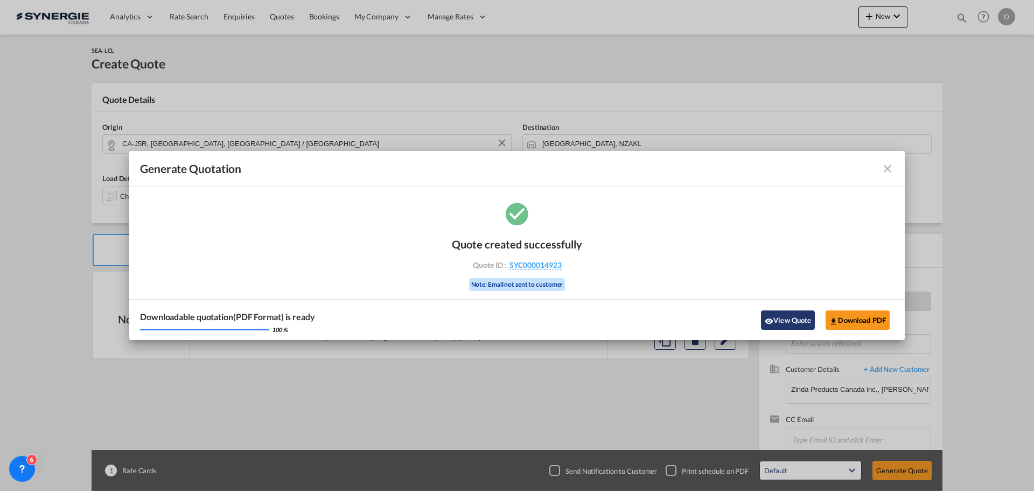
click at [777, 317] on button "View Quote" at bounding box center [788, 319] width 54 height 19
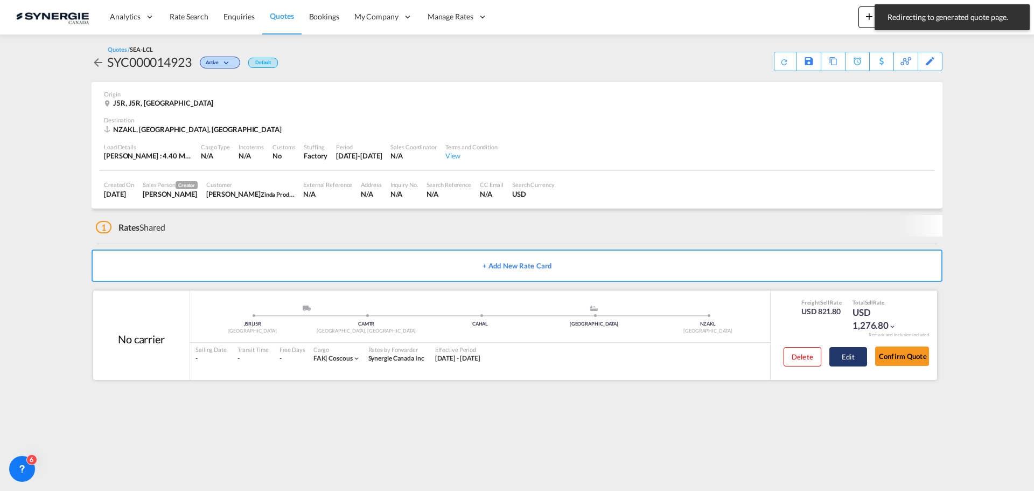
click at [848, 364] on button "Edit" at bounding box center [849, 356] width 38 height 19
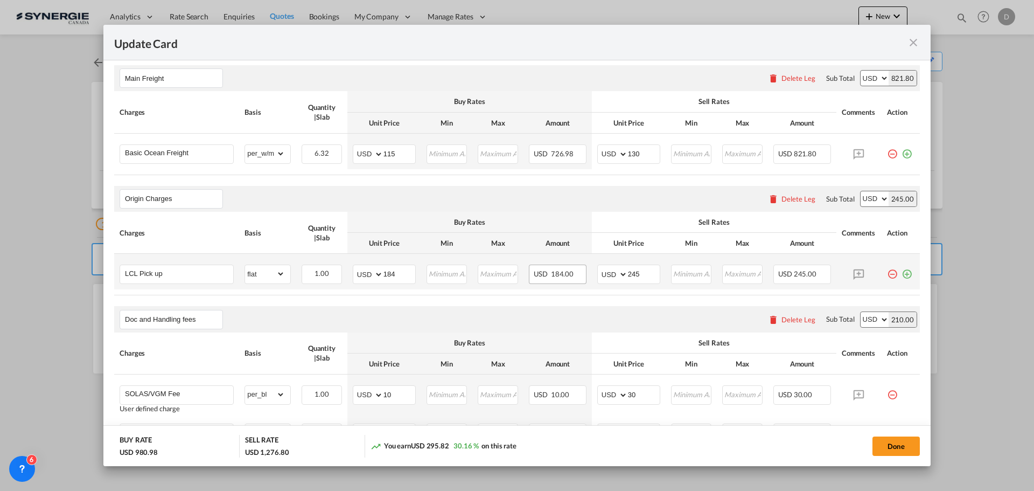
scroll to position [269, 0]
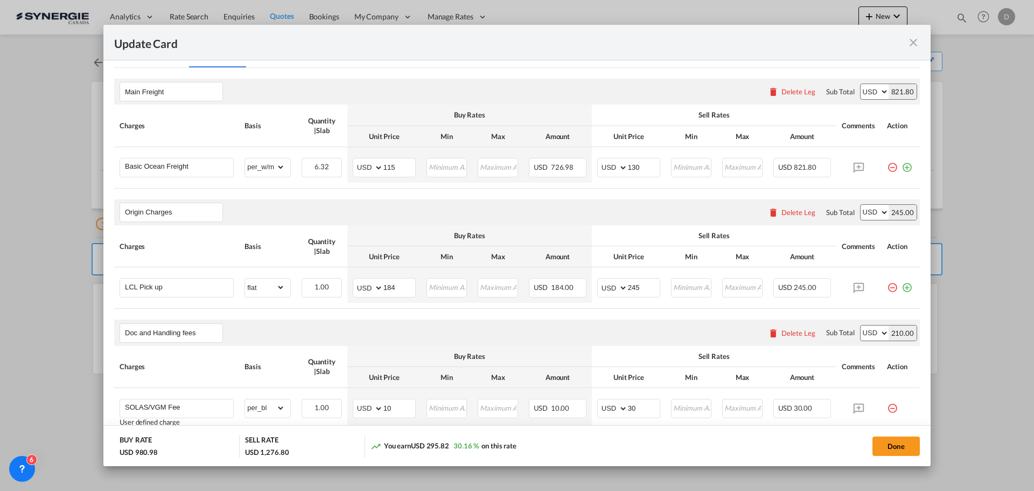
click at [916, 44] on md-icon "icon-close fg-AAA8AD m-0 pointer" at bounding box center [913, 42] width 13 height 13
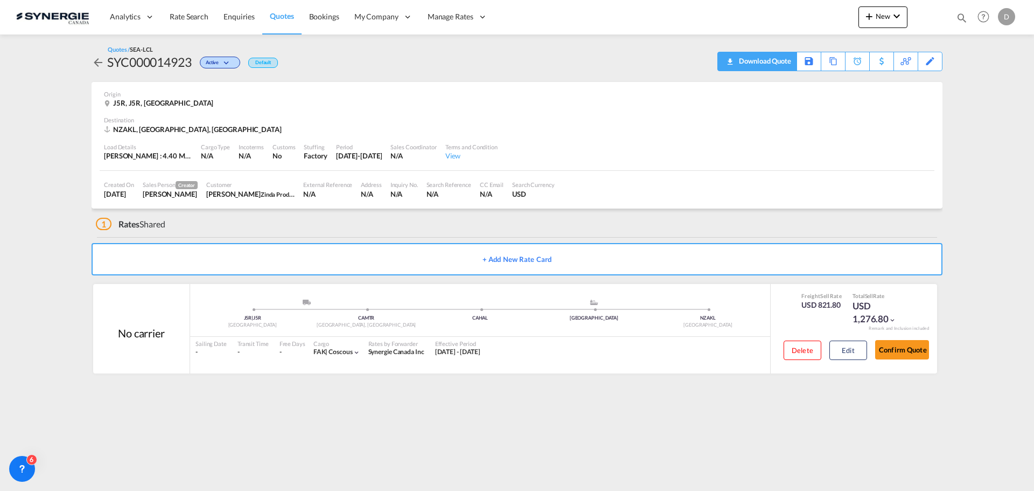
click at [787, 64] on div "Download Quote" at bounding box center [763, 60] width 55 height 17
click at [702, 156] on div "Load Details [PERSON_NAME] : 4.40 MT | Volumetric Wt : 6.32 CBM | Chargeable Wt…" at bounding box center [517, 152] width 835 height 37
click at [874, 18] on md-icon "icon-plus 400-fg" at bounding box center [869, 16] width 13 height 13
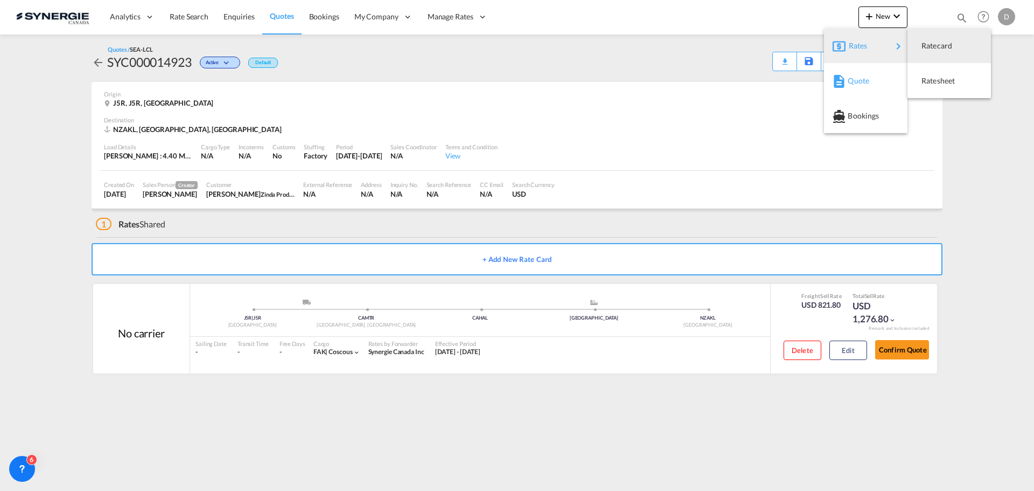
click at [857, 79] on span "Quote" at bounding box center [854, 81] width 12 height 22
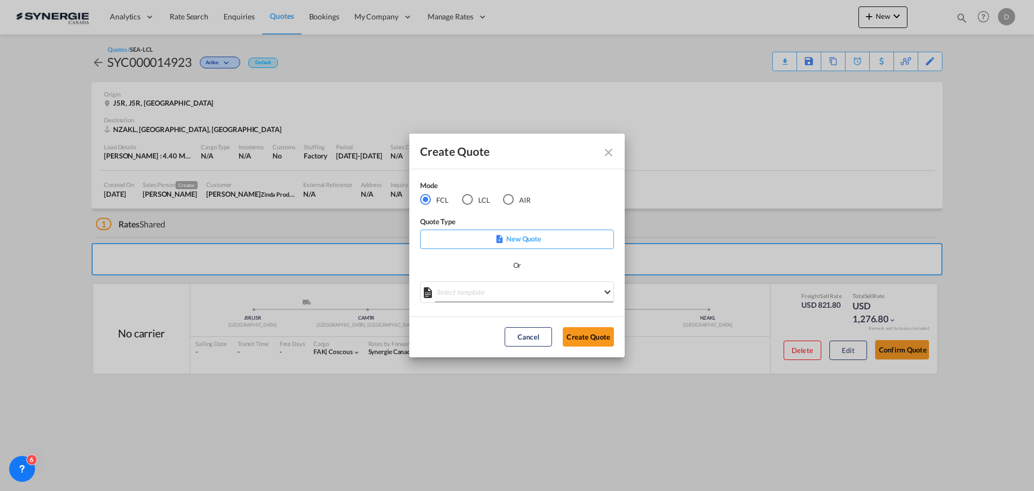
click at [520, 301] on md-select "Select template *NEW* FCL FREEHAND / DAP [PERSON_NAME] | [DATE] *NEW* Import FC…" at bounding box center [517, 292] width 194 height 22
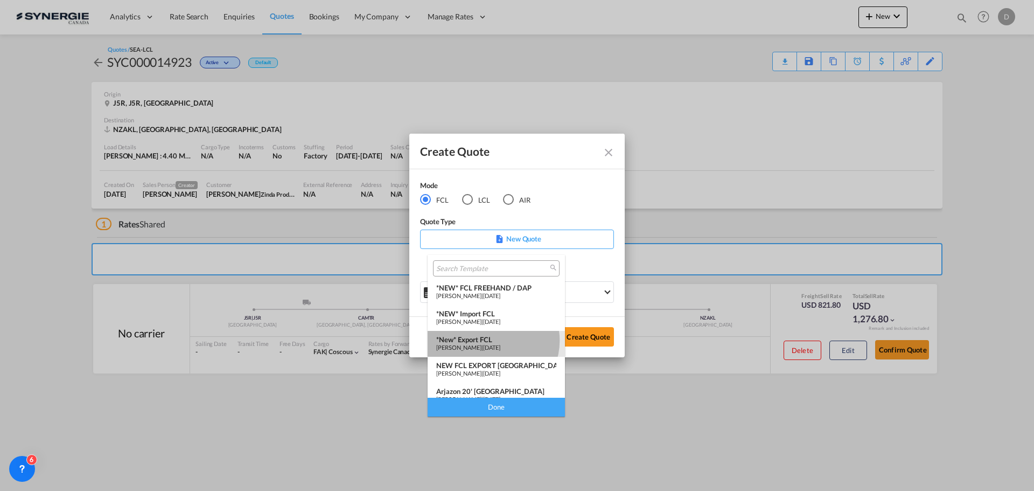
click at [493, 340] on div "*New* Export FCL" at bounding box center [496, 339] width 120 height 9
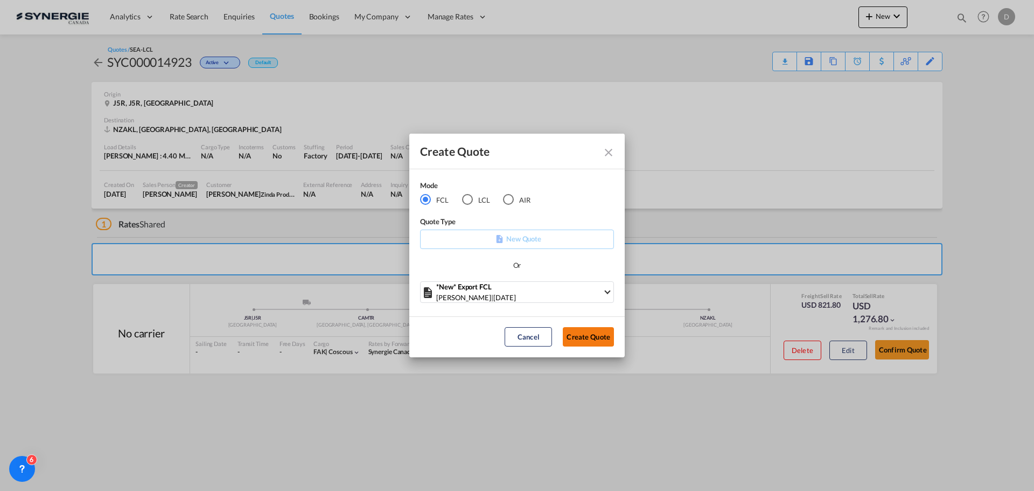
click at [567, 336] on button "Create Quote" at bounding box center [588, 336] width 51 height 19
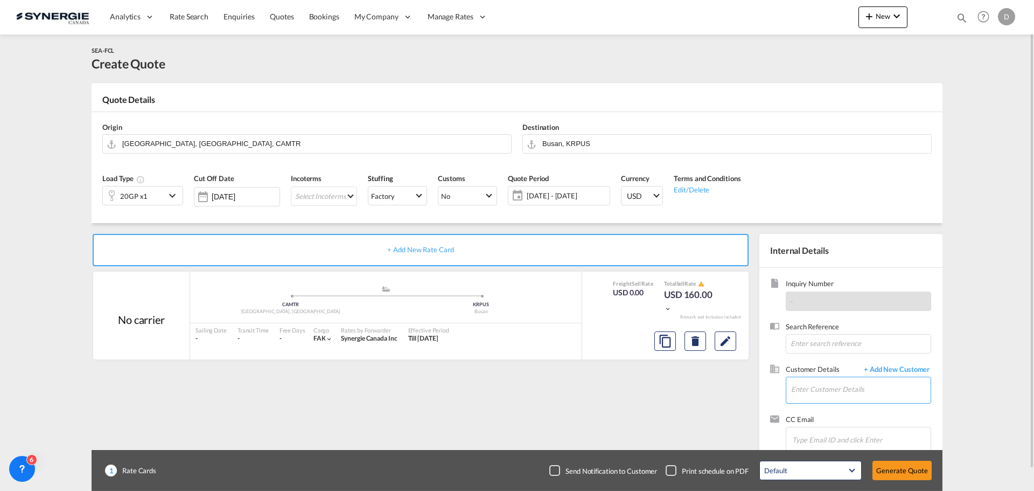
click at [849, 388] on input "Enter Customer Details" at bounding box center [861, 389] width 140 height 24
paste input "[EMAIL_ADDRESS][DOMAIN_NAME]"
click at [863, 353] on div "[PERSON_NAME] [EMAIL_ADDRESS][DOMAIN_NAME] | Zinda Products Canada inc." at bounding box center [861, 362] width 140 height 29
type input "Zinda Products Canada inc., [PERSON_NAME], [EMAIL_ADDRESS][DOMAIN_NAME]"
click at [500, 141] on button "Clear Input" at bounding box center [502, 143] width 16 height 16
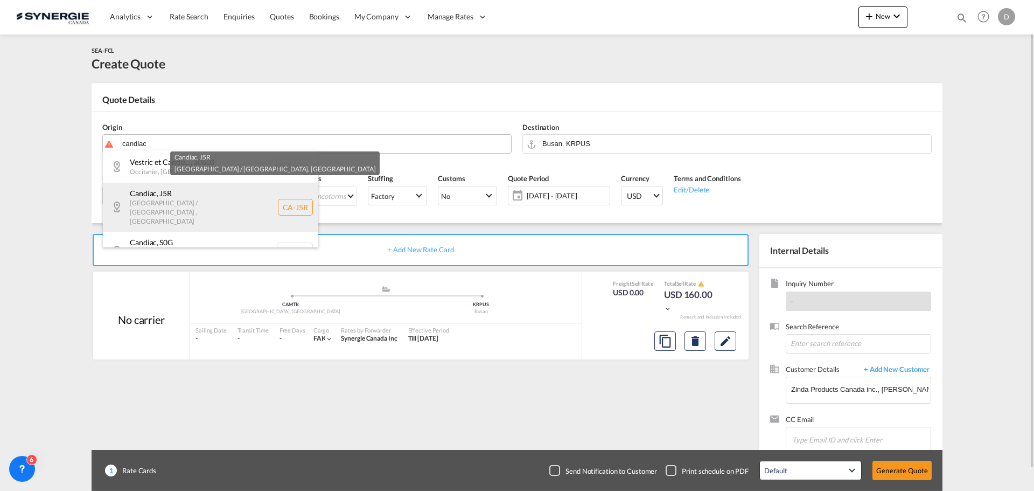
click at [153, 197] on div "Candiac , J5R [GEOGRAPHIC_DATA] / [GEOGRAPHIC_DATA] , [GEOGRAPHIC_DATA] [GEOGRA…" at bounding box center [210, 207] width 215 height 48
type input "CA-J5R, [GEOGRAPHIC_DATA], [GEOGRAPHIC_DATA] / [GEOGRAPHIC_DATA]"
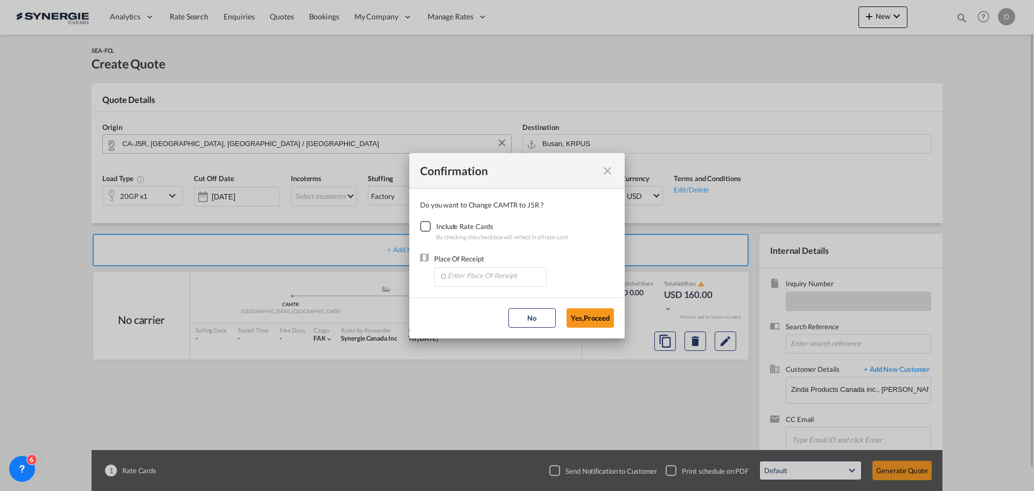
click at [427, 227] on div "Checkbox No Ink" at bounding box center [425, 226] width 11 height 11
click at [482, 275] on input "Enter Place Of Receipt" at bounding box center [493, 276] width 107 height 16
click at [491, 321] on span "CAMTR, [GEOGRAPHIC_DATA], [GEOGRAPHIC_DATA], [GEOGRAPHIC_DATA], [GEOGRAPHIC_DAT…" at bounding box center [658, 325] width 423 height 9
type input "CAMTR, [GEOGRAPHIC_DATA], [GEOGRAPHIC_DATA], [GEOGRAPHIC_DATA], [GEOGRAPHIC_DAT…"
click at [590, 318] on button "Yes,Proceed" at bounding box center [590, 317] width 47 height 19
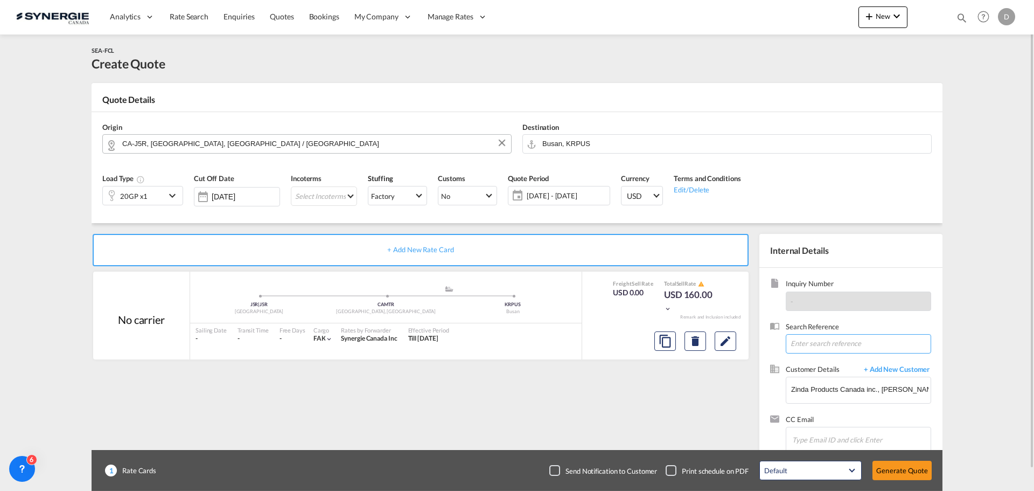
click at [835, 344] on input at bounding box center [858, 343] width 145 height 19
click at [923, 141] on button "Clear Input" at bounding box center [922, 143] width 16 height 16
paste input "[GEOGRAPHIC_DATA]"
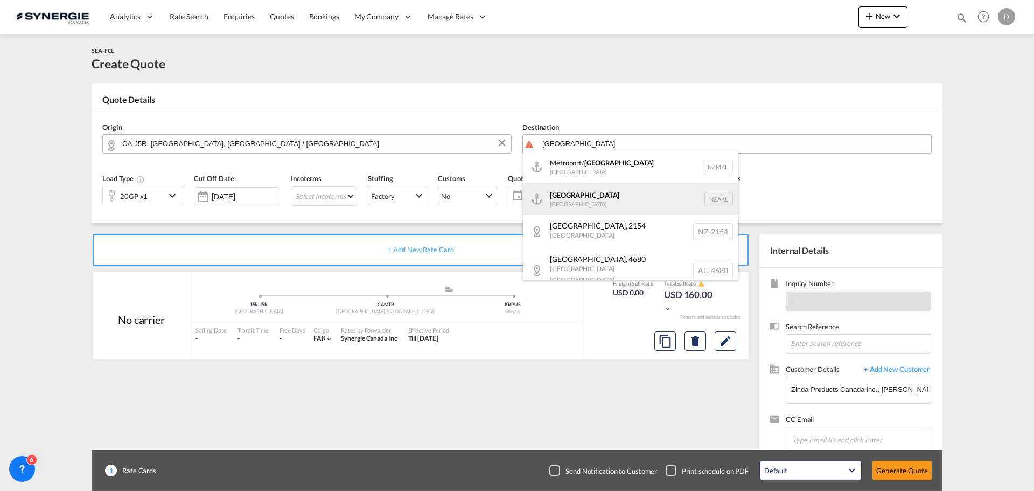
click at [607, 187] on div "[GEOGRAPHIC_DATA] [GEOGRAPHIC_DATA] NZAKL" at bounding box center [630, 199] width 215 height 32
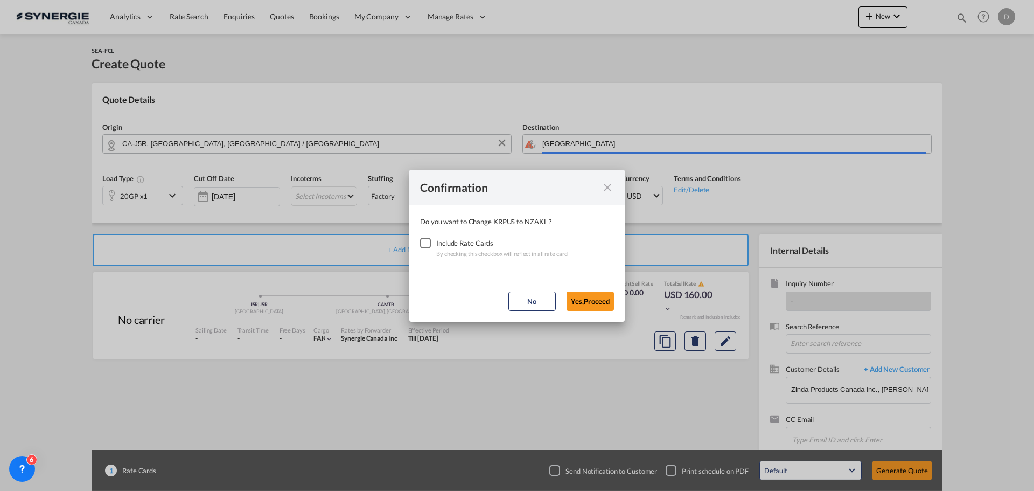
type input "[GEOGRAPHIC_DATA], NZAKL"
click at [420, 239] on div "Checkbox No Ink" at bounding box center [425, 243] width 11 height 11
click at [593, 297] on button "Yes,Proceed" at bounding box center [590, 300] width 47 height 19
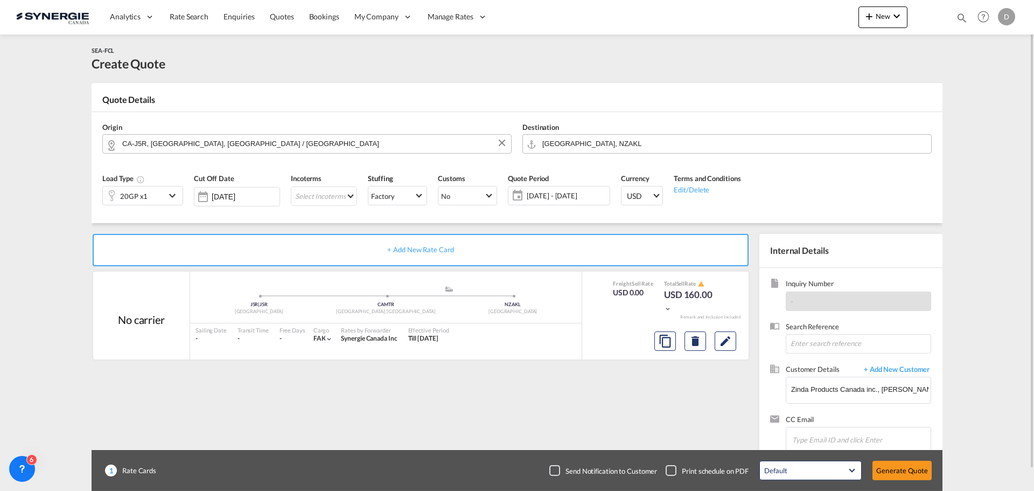
click at [176, 191] on md-icon "icon-chevron-down" at bounding box center [174, 195] width 16 height 13
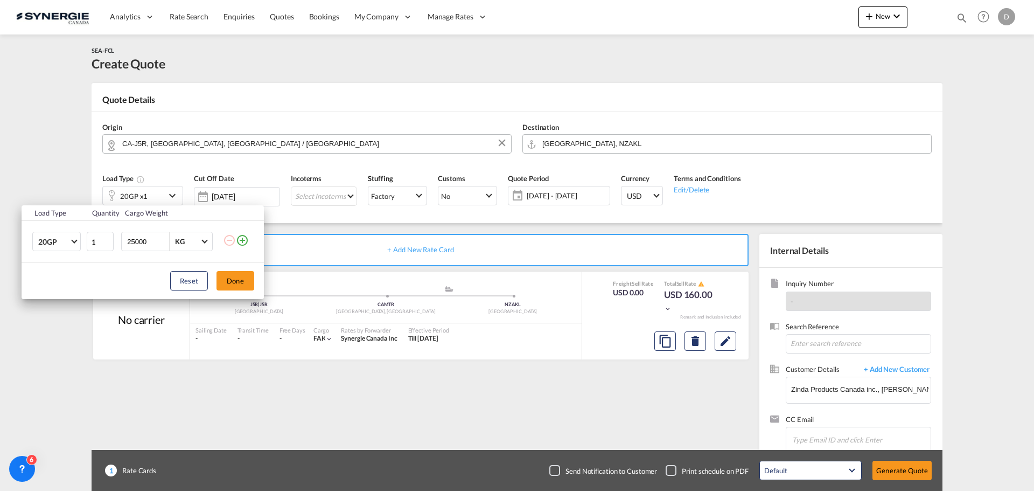
click at [134, 243] on input "25000" at bounding box center [147, 241] width 43 height 18
click at [134, 242] on input "25000" at bounding box center [147, 241] width 43 height 18
type input "11000"
click at [234, 279] on button "Done" at bounding box center [236, 280] width 38 height 19
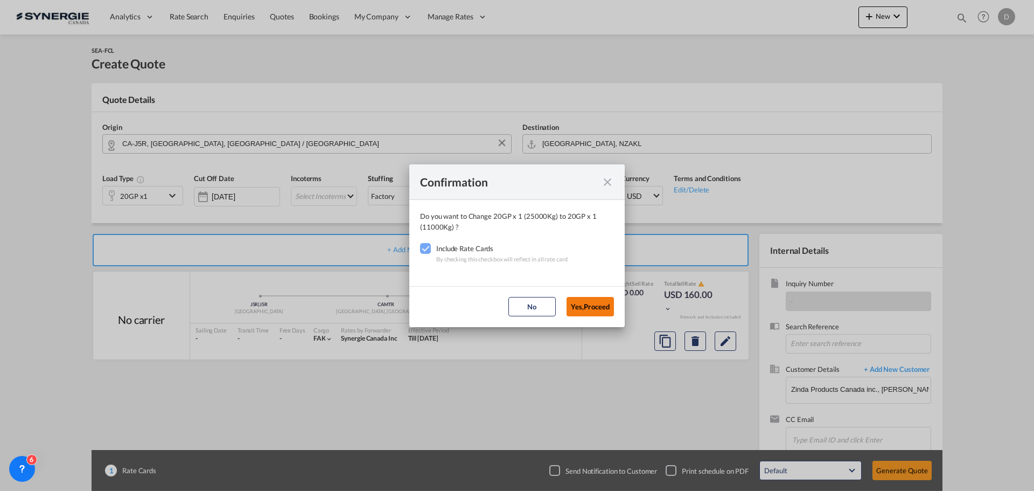
click at [587, 309] on button "Yes,Proceed" at bounding box center [590, 306] width 47 height 19
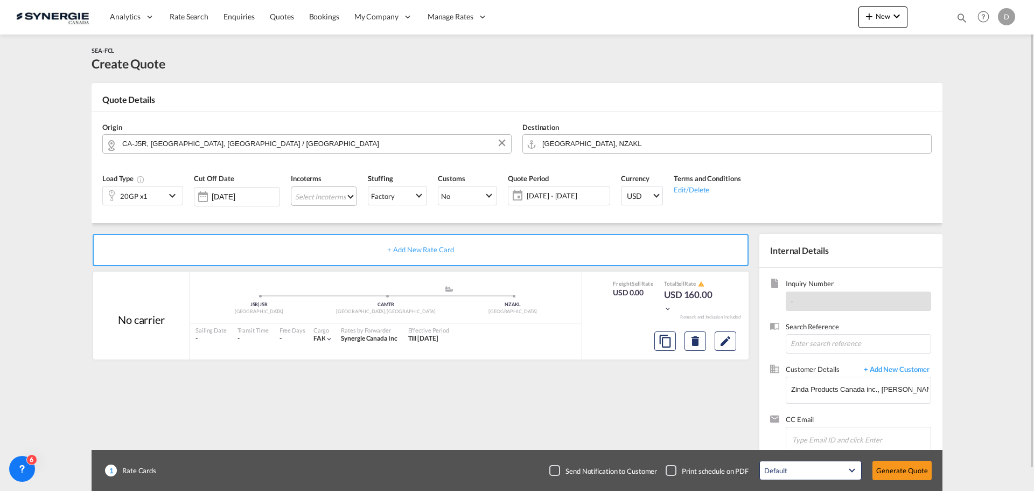
click at [348, 194] on md-select "Select Incoterms FCA - import Free Carrier DAP - export Delivered at Place DDP …" at bounding box center [324, 195] width 66 height 19
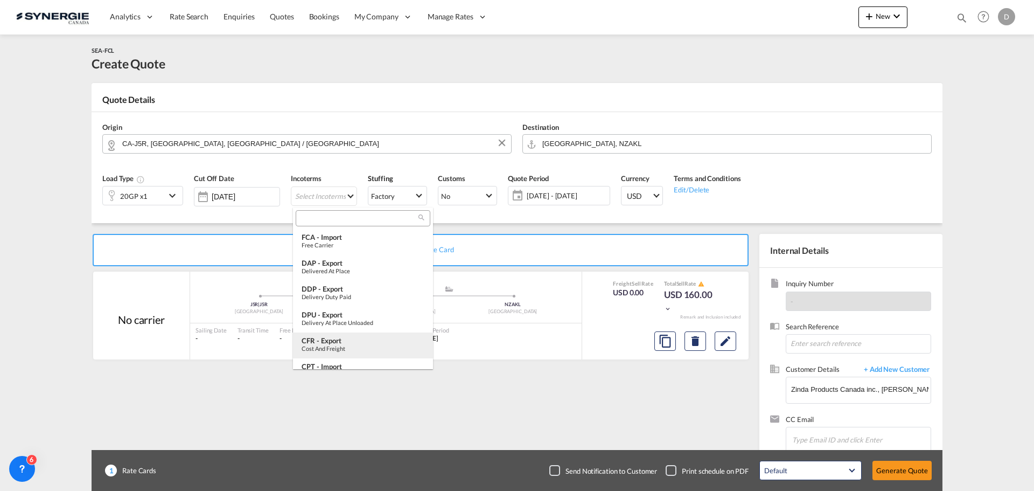
click at [350, 340] on div "CFR - export" at bounding box center [363, 340] width 123 height 9
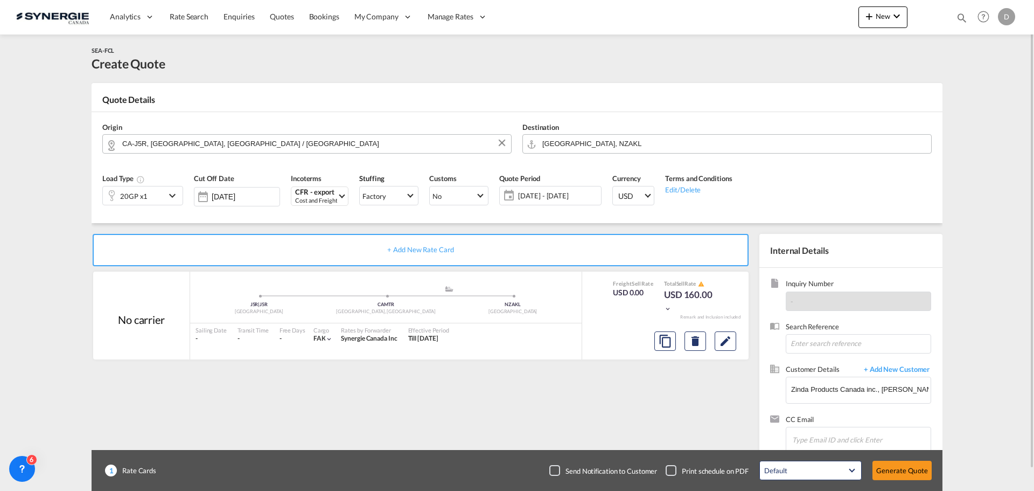
click at [549, 186] on div "[DATE] - [DATE] [DATE] - [DATE] September January February March April May June…" at bounding box center [550, 195] width 102 height 19
click at [731, 108] on div "Quote Details" at bounding box center [517, 102] width 851 height 17
click at [560, 193] on span "[DATE] - [DATE]" at bounding box center [558, 196] width 80 height 10
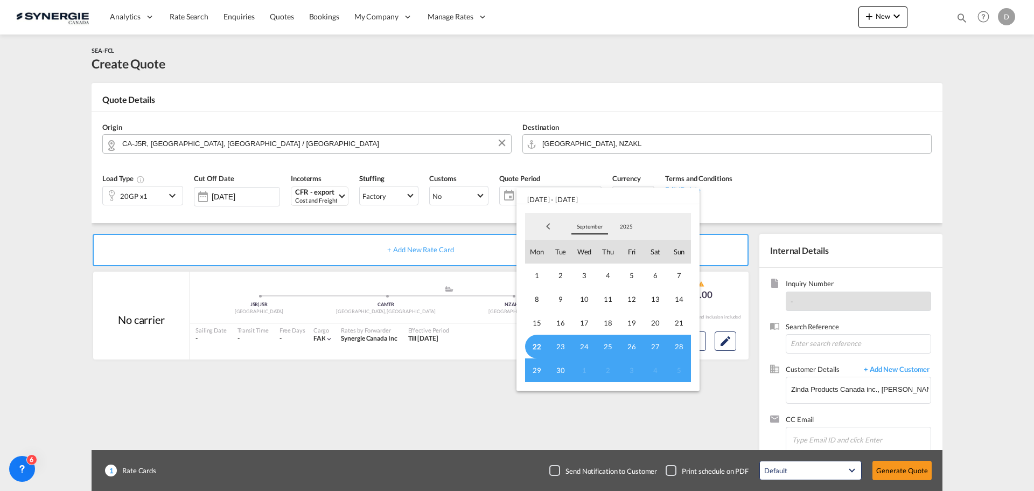
click at [587, 228] on span "September" at bounding box center [590, 226] width 34 height 8
drag, startPoint x: 593, startPoint y: 253, endPoint x: 583, endPoint y: 253, distance: 9.7
click at [587, 253] on md-option "October" at bounding box center [600, 253] width 73 height 26
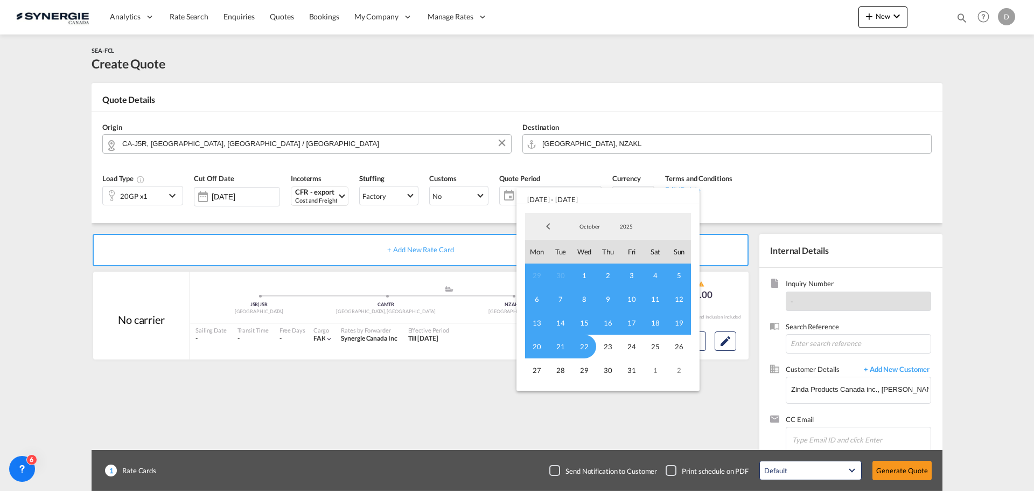
click at [583, 270] on span "1" at bounding box center [585, 275] width 24 height 24
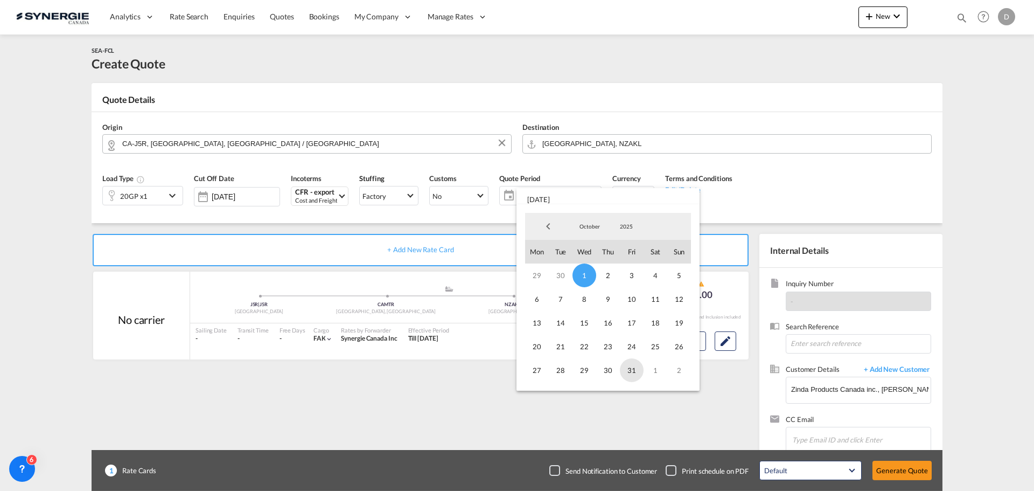
click at [631, 366] on span "31" at bounding box center [632, 370] width 24 height 24
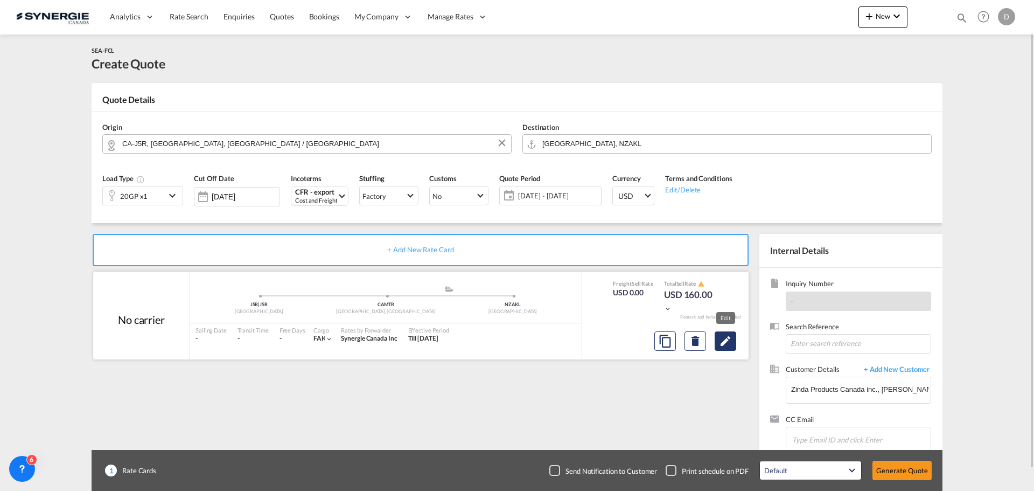
click at [720, 343] on md-icon "Edit" at bounding box center [725, 340] width 13 height 13
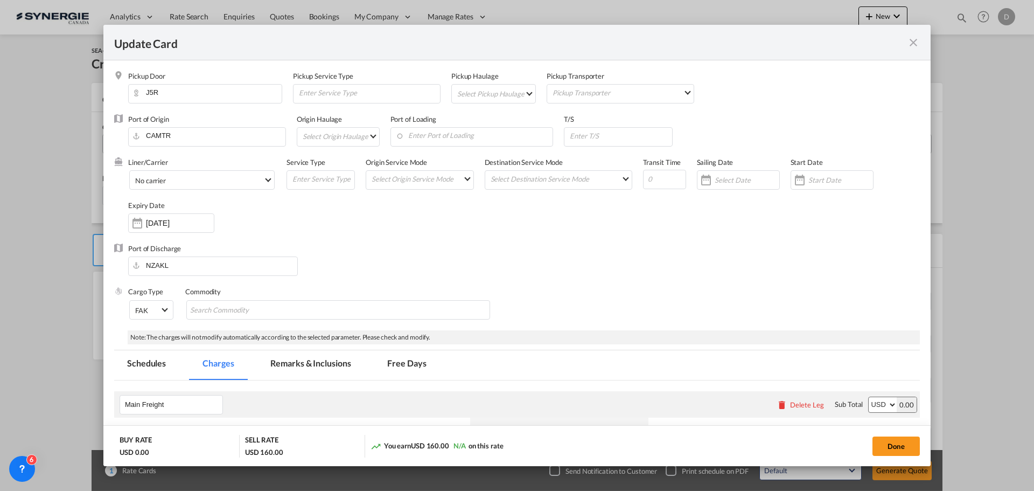
click at [520, 92] on md-select "Select Pickup Haulage rail road barge truck unspecified not available" at bounding box center [495, 93] width 79 height 17
click at [506, 120] on md-option "road" at bounding box center [494, 119] width 95 height 26
click at [482, 133] on input "Enter Port of Loading" at bounding box center [474, 136] width 157 height 16
click at [480, 131] on input "Enter Port of Loading" at bounding box center [474, 136] width 157 height 16
paste input "[GEOGRAPHIC_DATA],"
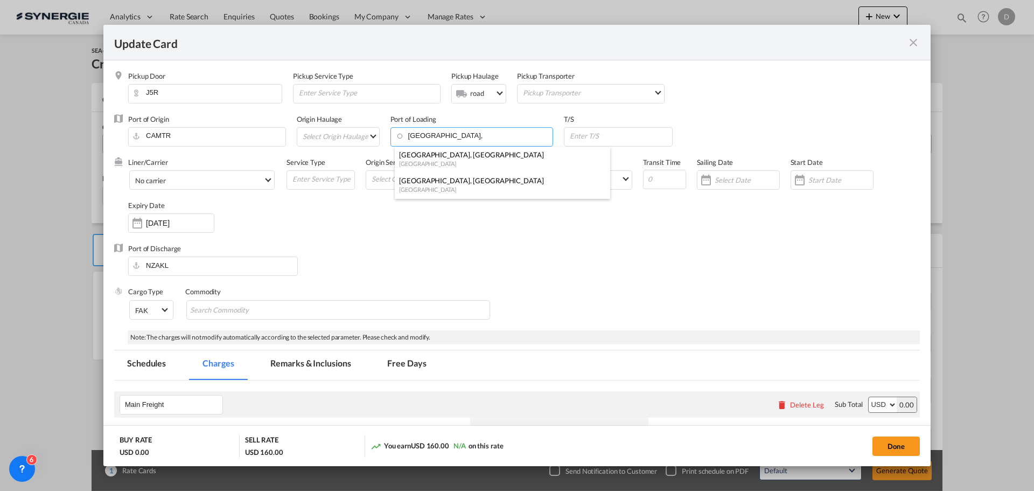
click at [442, 158] on div "[GEOGRAPHIC_DATA], [GEOGRAPHIC_DATA]" at bounding box center [499, 155] width 200 height 10
type input "[GEOGRAPHIC_DATA], [GEOGRAPHIC_DATA], USPHL"
click at [610, 135] on input "Update Card Pickup ..." at bounding box center [620, 136] width 103 height 16
paste input "TAURANGA, [GEOGRAPHIC_DATA]"
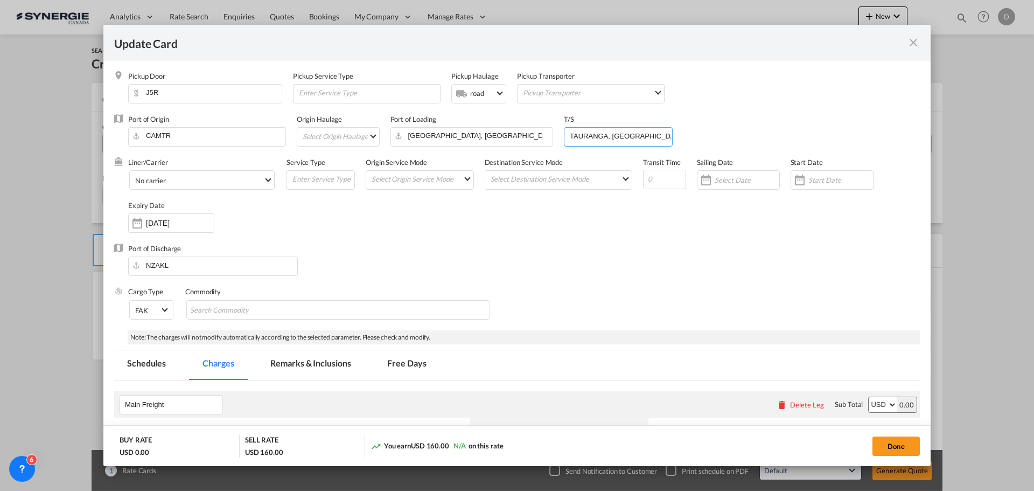
type input "TAURANGA, [GEOGRAPHIC_DATA]"
click at [370, 135] on md-select "Select Origin Haulage rail road barge truck unspecified not available" at bounding box center [341, 136] width 78 height 17
click at [338, 159] on md-option "road" at bounding box center [341, 162] width 94 height 26
click at [600, 239] on div "Liner/Carrier No carrier Atlantic Container Line (ACL) [PERSON_NAME] Transport …" at bounding box center [524, 200] width 792 height 86
click at [269, 178] on span "Select Liner: No carrier" at bounding box center [268, 179] width 6 height 6
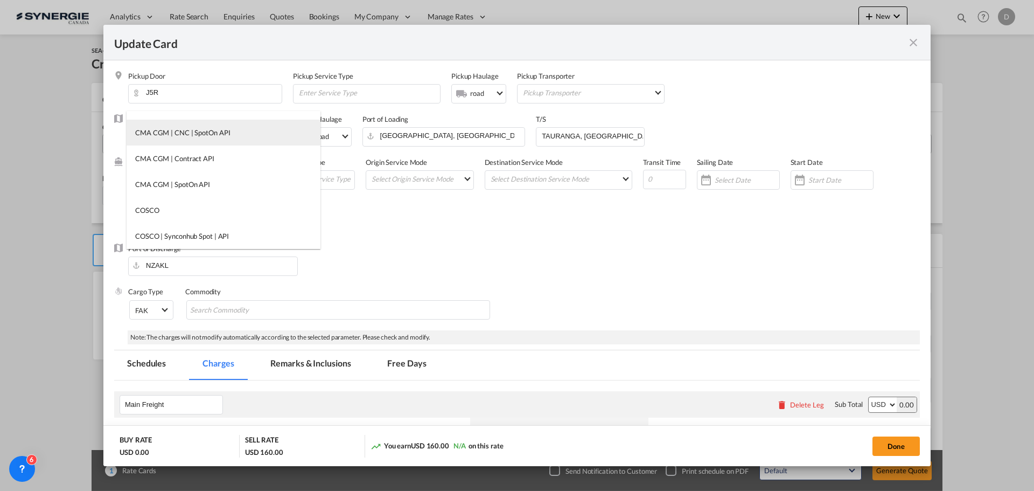
scroll to position [0, 0]
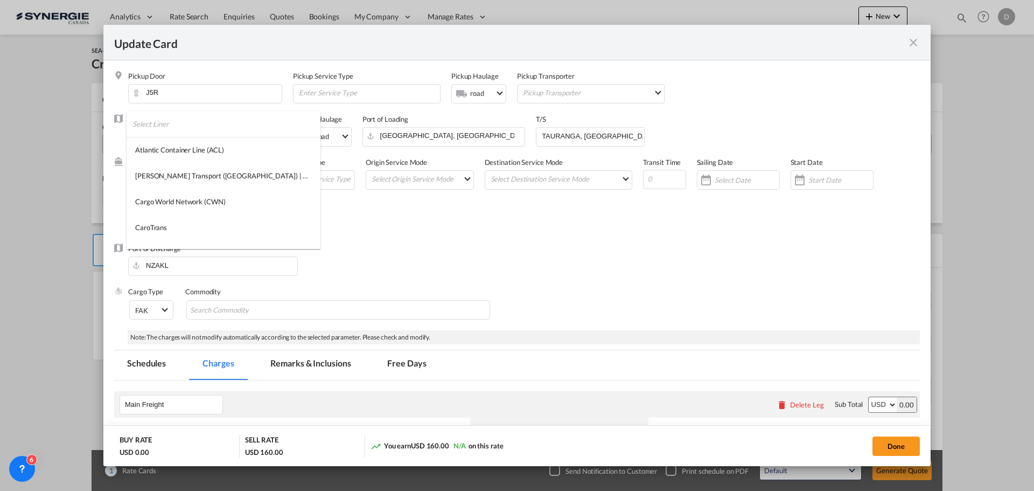
click at [191, 126] on input "search" at bounding box center [227, 124] width 188 height 26
type input "hapag"
click at [164, 148] on div "Hapag-Lloyd" at bounding box center [154, 150] width 39 height 10
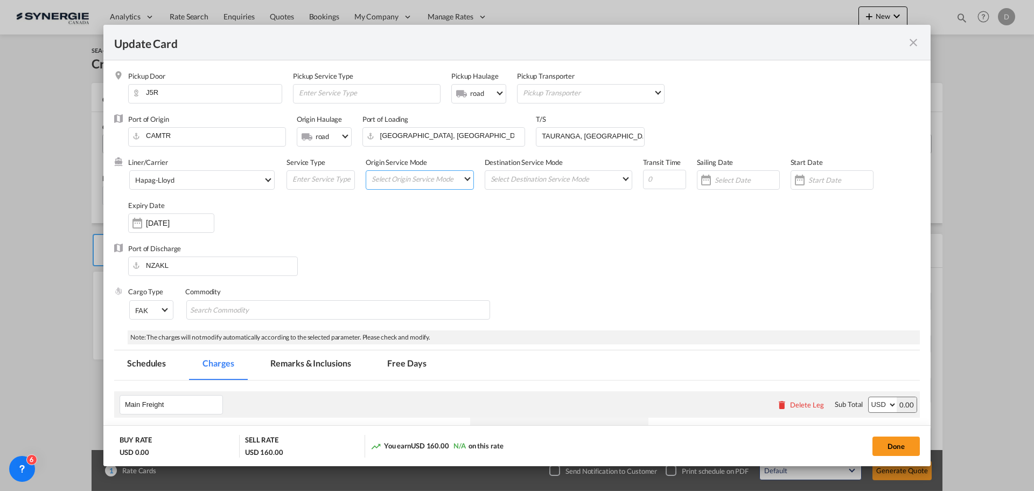
click at [458, 178] on md-select "Select Origin Service Mode SD [GEOGRAPHIC_DATA]" at bounding box center [422, 178] width 103 height 15
click at [444, 177] on md-option "SD" at bounding box center [419, 179] width 119 height 26
click at [610, 178] on md-select "Select Destination Service Mode SD [GEOGRAPHIC_DATA]" at bounding box center [561, 178] width 142 height 15
click at [529, 207] on md-option "CY" at bounding box center [557, 205] width 158 height 26
click at [654, 177] on input "Update Card Pickup ..." at bounding box center [664, 179] width 43 height 19
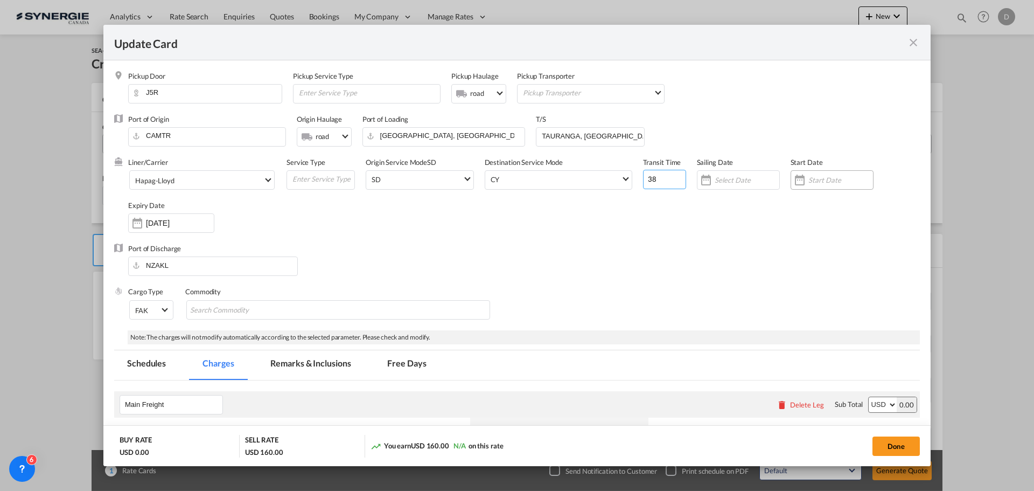
type input "38"
click at [795, 177] on div "Update Card Pickup ..." at bounding box center [799, 180] width 17 height 22
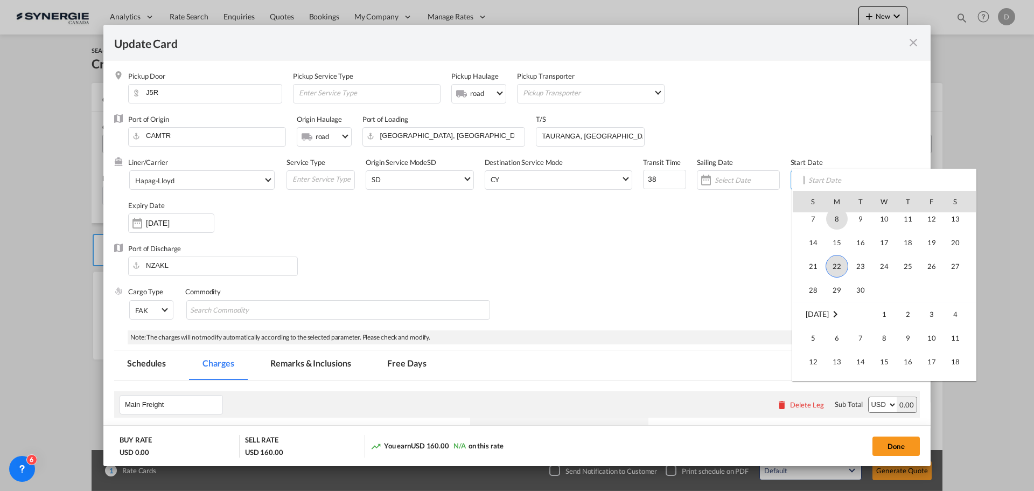
scroll to position [249561, 0]
click at [886, 307] on span "1" at bounding box center [885, 314] width 22 height 22
type input "[DATE]"
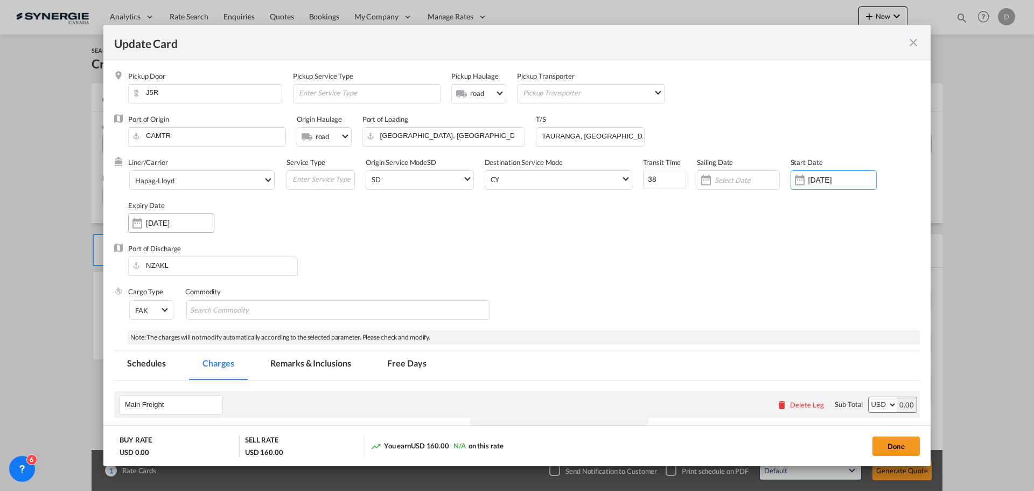
click at [138, 224] on div "Update Card Pickup ..." at bounding box center [137, 223] width 17 height 22
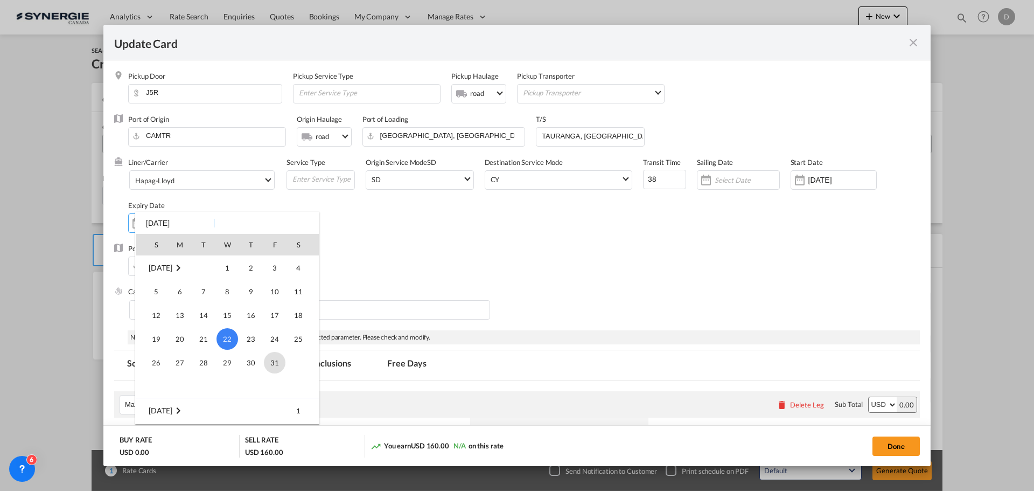
click at [274, 365] on span "31" at bounding box center [275, 363] width 22 height 22
type input "[DATE]"
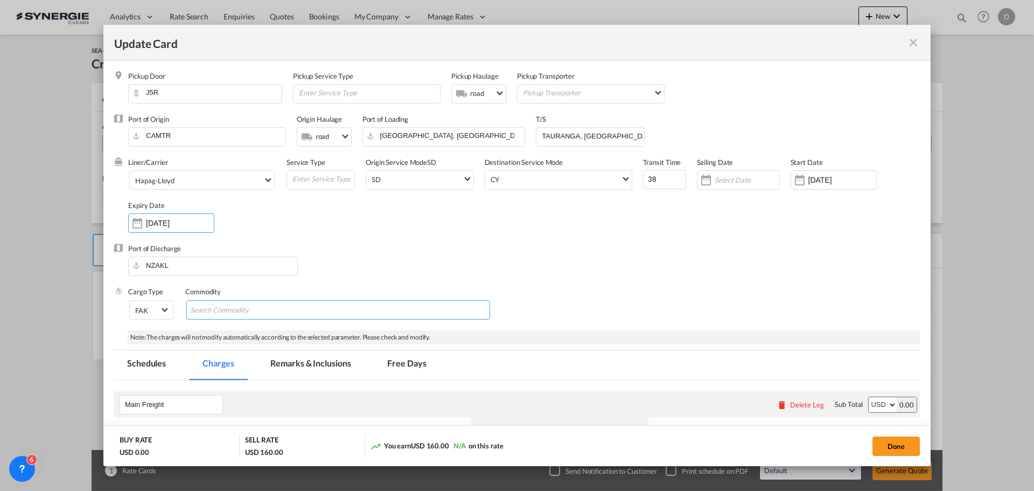
click at [267, 310] on input "Search Commodity" at bounding box center [239, 310] width 99 height 17
type input "General Cargo"
click at [682, 262] on div "Port of Discharge NZAKL" at bounding box center [517, 264] width 806 height 43
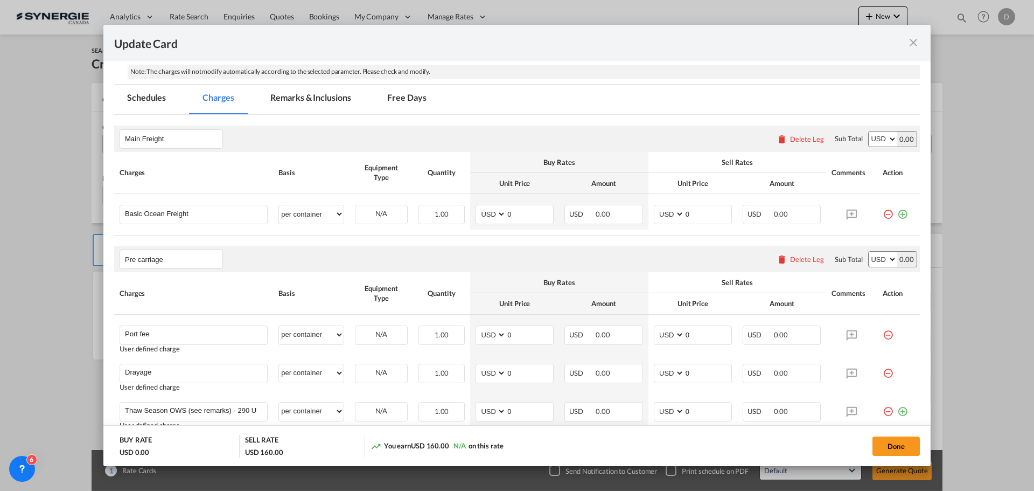
scroll to position [269, 0]
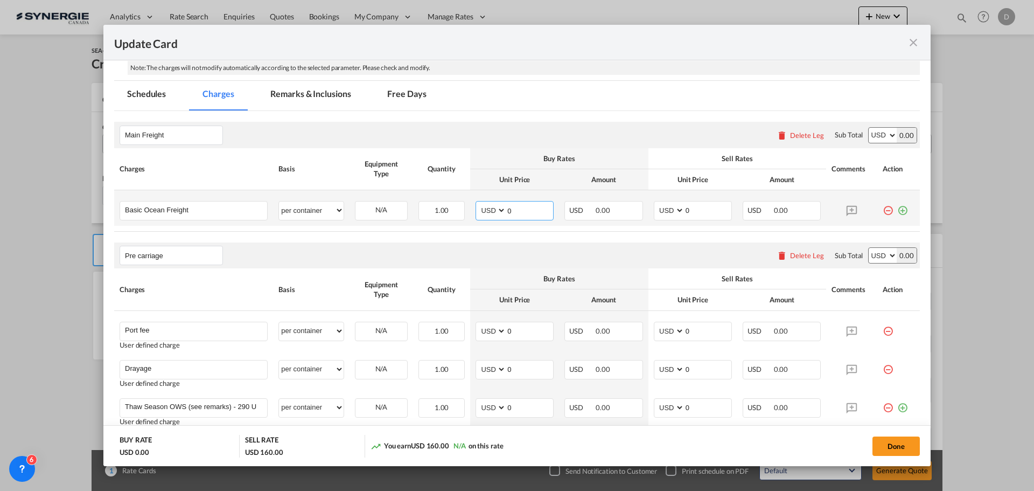
drag, startPoint x: 504, startPoint y: 210, endPoint x: 513, endPoint y: 210, distance: 9.2
click at [513, 210] on input "0" at bounding box center [529, 209] width 47 height 16
type input "3637"
type input "3850"
click at [494, 236] on rate-modification "Main Freight Please enter leg name Leg Name Already Exists Delete Leg Sub Total…" at bounding box center [517, 474] width 806 height 727
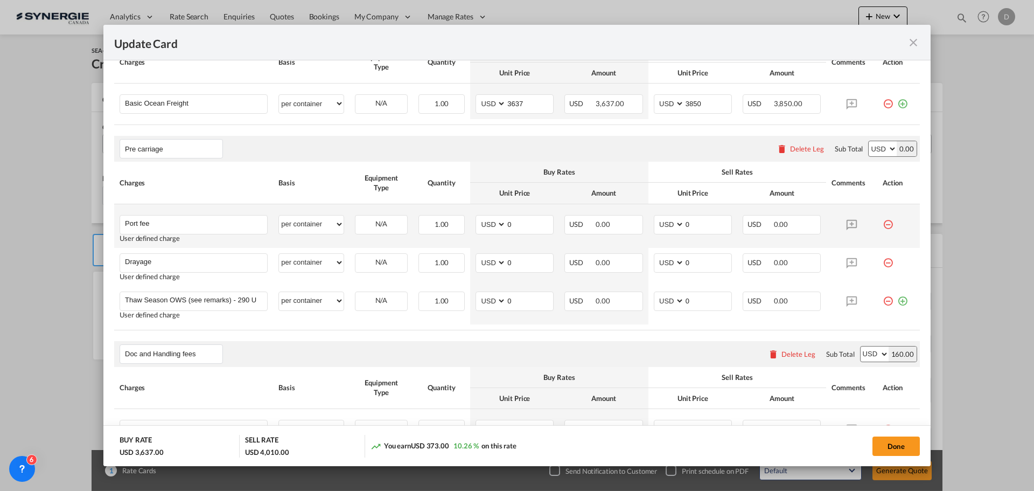
scroll to position [377, 0]
drag, startPoint x: 504, startPoint y: 224, endPoint x: 513, endPoint y: 221, distance: 9.4
click at [518, 224] on input "0" at bounding box center [529, 222] width 47 height 16
type input "50"
type input "65"
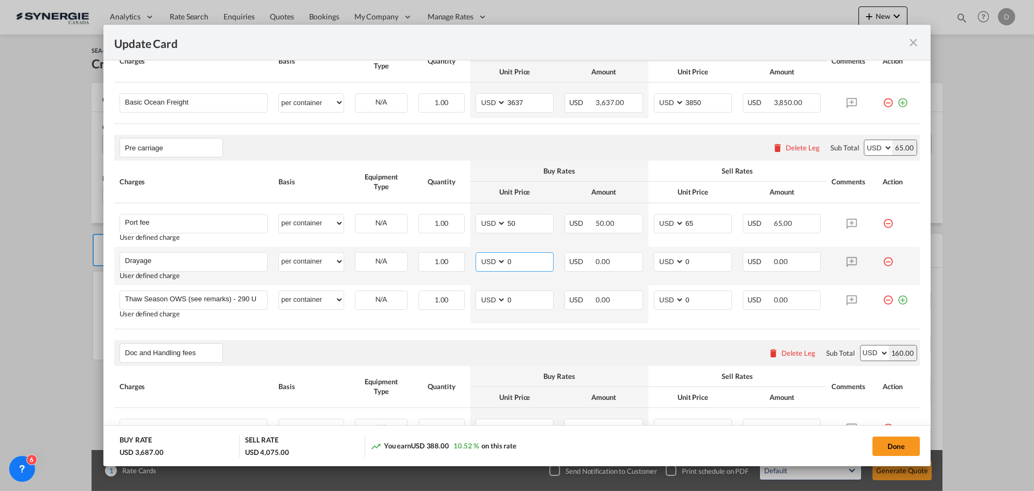
drag, startPoint x: 505, startPoint y: 261, endPoint x: 518, endPoint y: 261, distance: 12.4
click at [518, 261] on input "0" at bounding box center [529, 261] width 47 height 16
type input "345"
type input "456"
click at [482, 348] on div "Doc and Handling fees Please enter leg name Leg Name Already Exists Delete Leg …" at bounding box center [517, 353] width 806 height 26
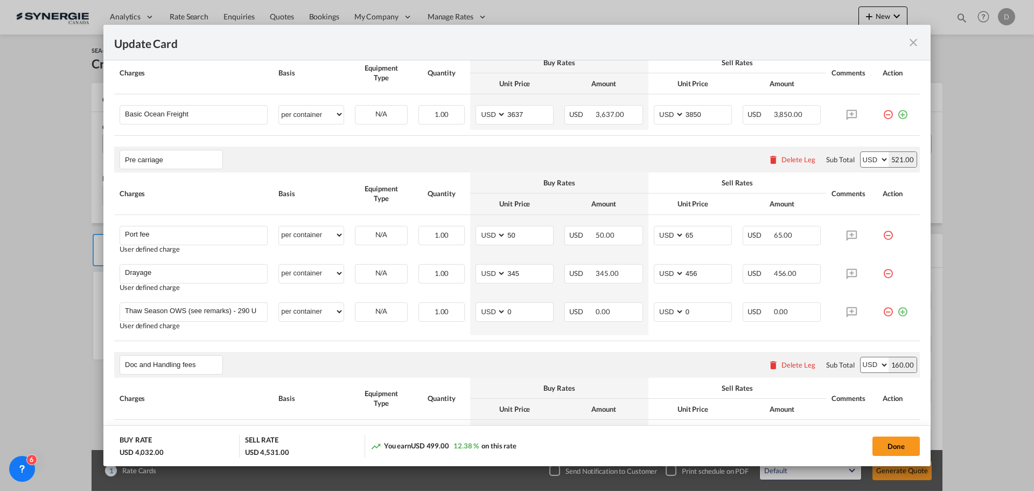
scroll to position [215, 0]
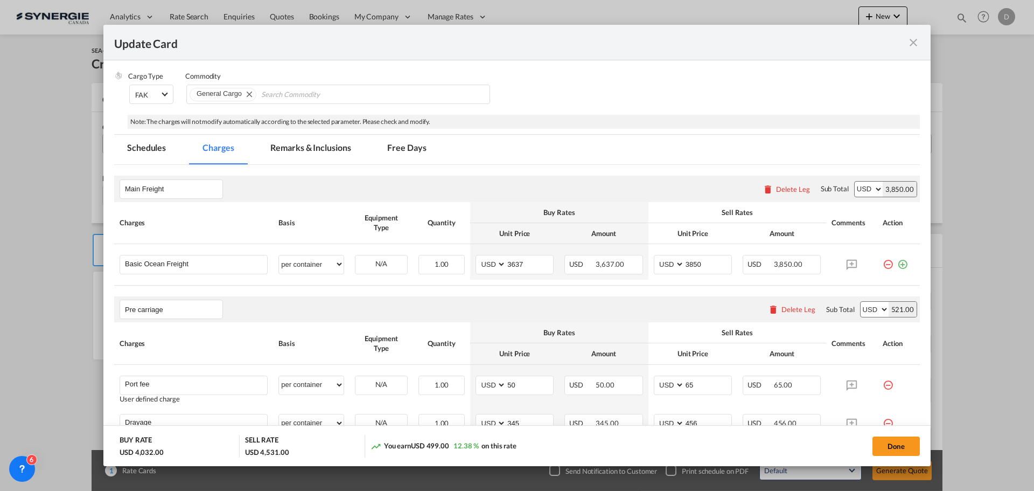
click at [328, 145] on md-tab-item "Remarks & Inclusions" at bounding box center [310, 150] width 106 height 30
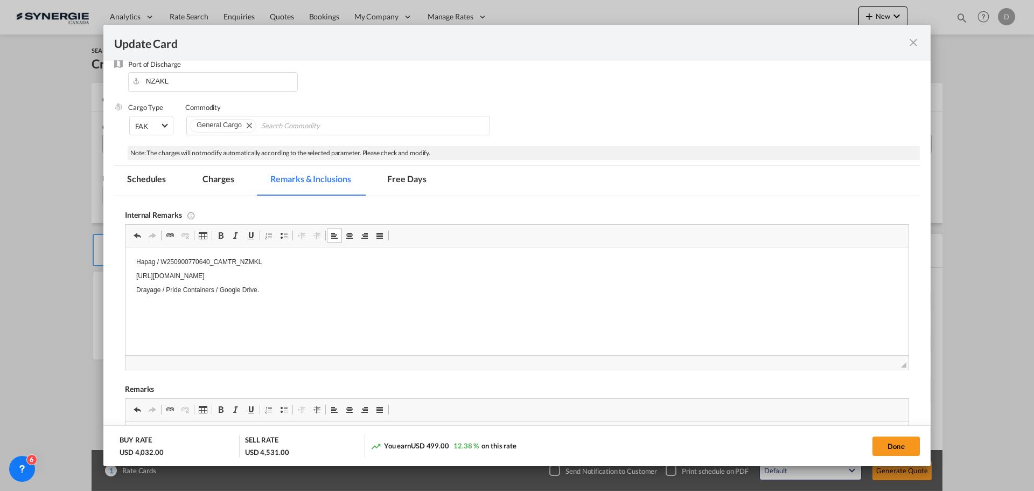
scroll to position [184, 0]
drag, startPoint x: 897, startPoint y: 441, endPoint x: 474, endPoint y: 281, distance: 452.3
click at [896, 441] on button "Done" at bounding box center [896, 445] width 47 height 19
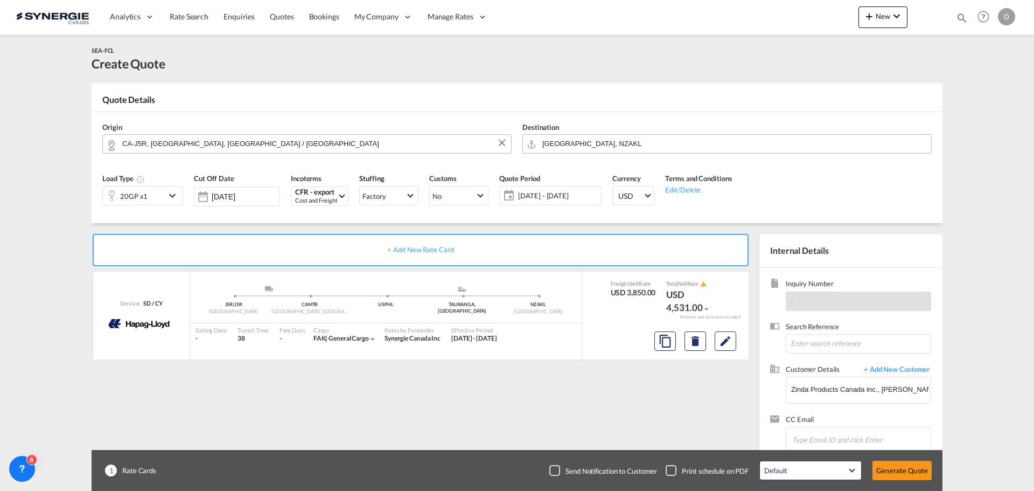
type input "[DATE]"
click at [723, 338] on md-icon "Edit" at bounding box center [725, 340] width 13 height 13
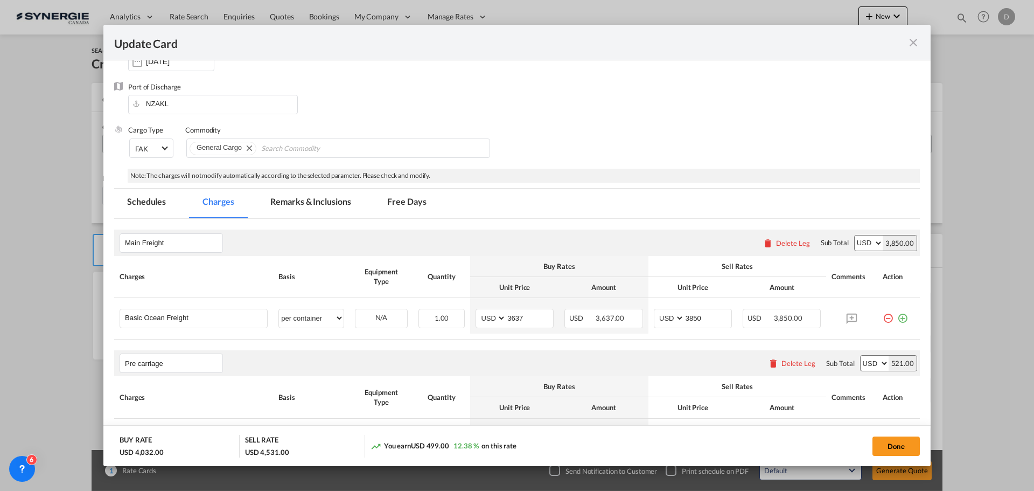
scroll to position [162, 0]
click at [322, 201] on md-tab-item "Remarks & Inclusions" at bounding box center [310, 204] width 106 height 30
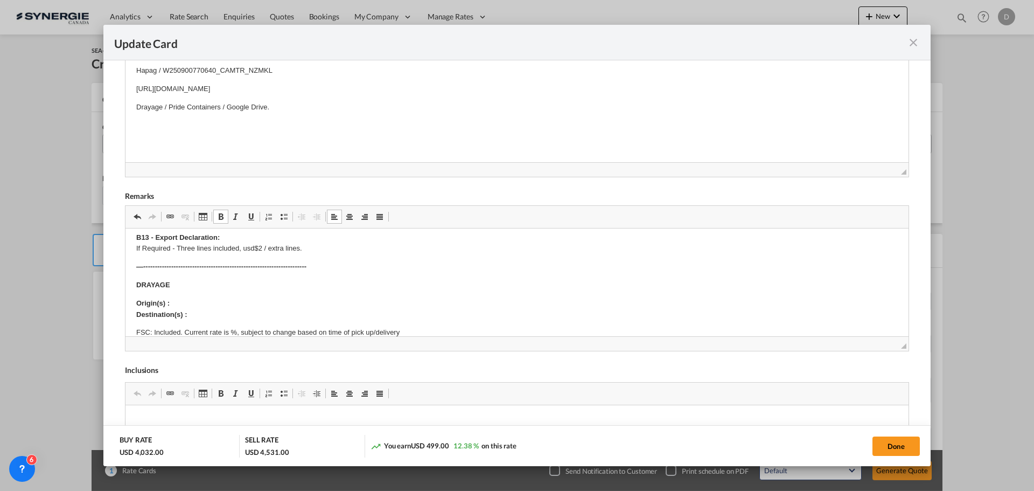
scroll to position [54, 0]
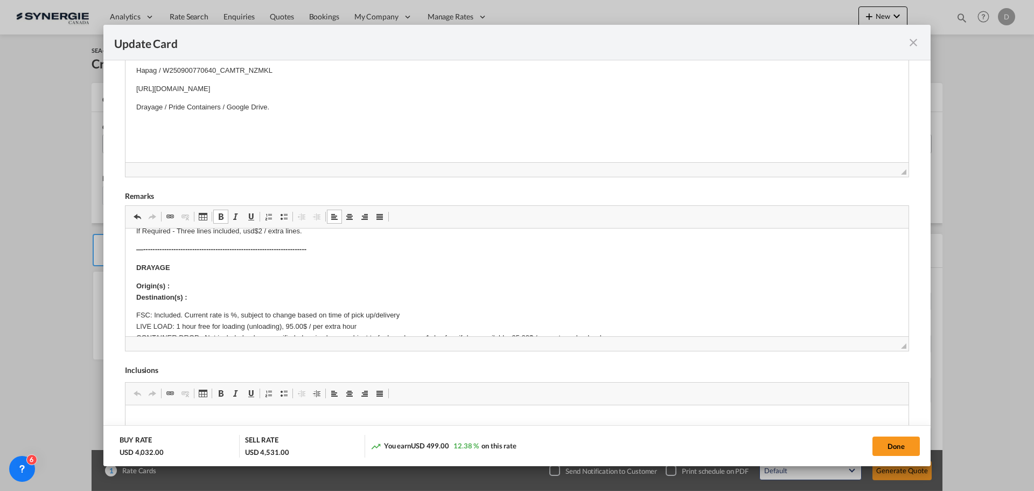
click at [208, 284] on p "Origin(s) : Destination(s) :" at bounding box center [517, 292] width 762 height 23
click at [200, 299] on p "Origin(s) : [GEOGRAPHIC_DATA]. Liberté, Candiac, QC, J5R 6X1 ​​​​​​​ Destinatio…" at bounding box center [517, 292] width 762 height 23
click at [201, 299] on strong "Destination(s) : [GEOGRAPHIC_DATA]" at bounding box center [200, 297] width 128 height 8
drag, startPoint x: 201, startPoint y: 299, endPoint x: 203, endPoint y: 305, distance: 5.6
click at [202, 304] on body "SOLAS/VGM: If container scaling is needed, please add 150.00$ USD per occurrenc…" at bounding box center [517, 497] width 762 height 624
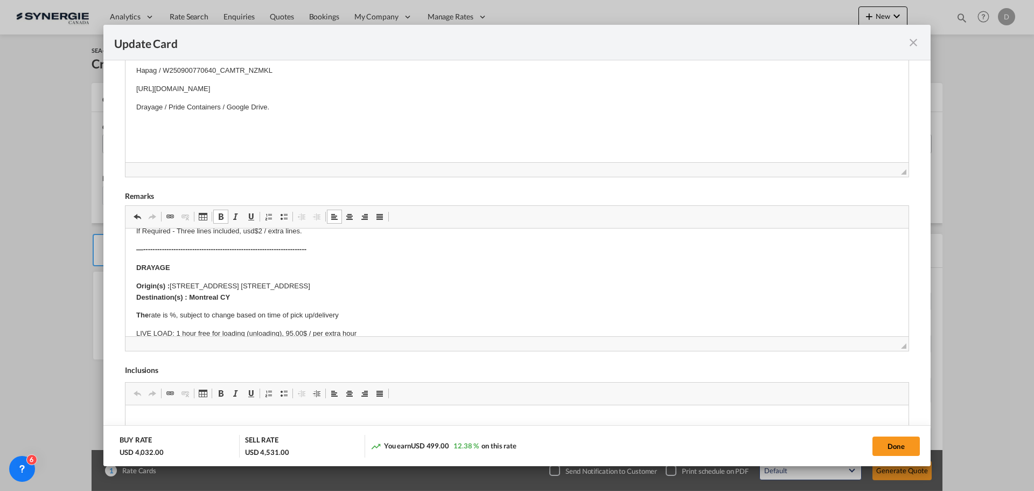
click at [889, 448] on button "Done" at bounding box center [896, 445] width 47 height 19
type input "[DATE]"
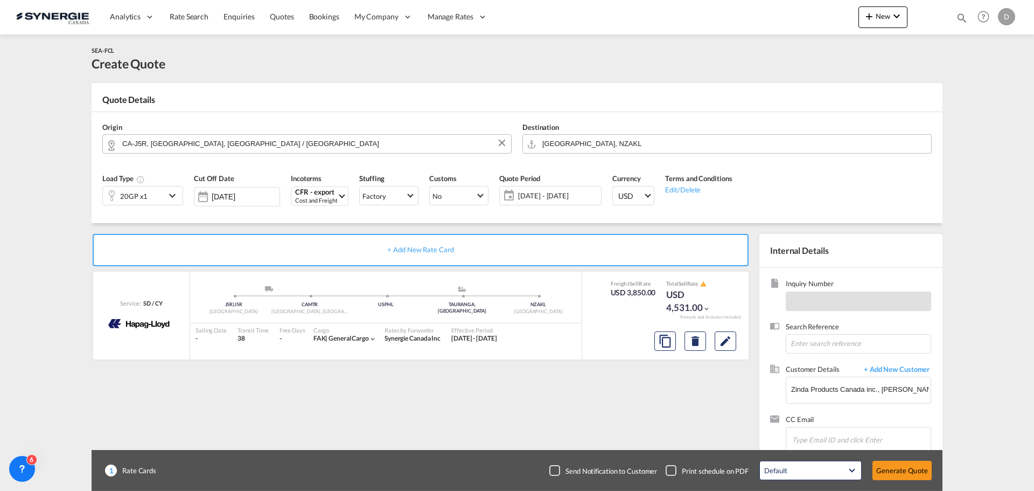
scroll to position [165, 0]
click at [905, 471] on button "Generate Quote" at bounding box center [902, 470] width 59 height 19
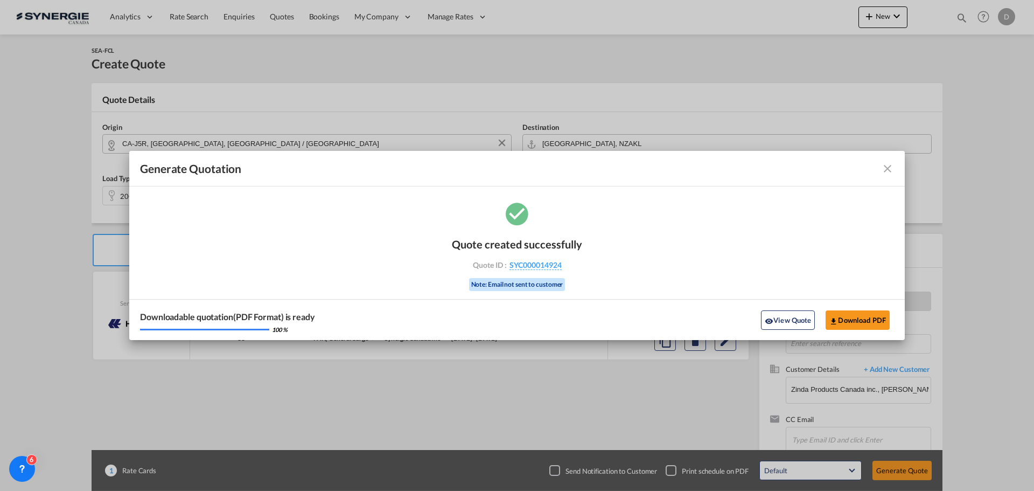
click at [770, 307] on div "Downloadable quotation(PDF Format) is ready 100 % View Quote Download PDF" at bounding box center [517, 319] width 776 height 41
click at [771, 317] on md-icon "icon-eye" at bounding box center [769, 321] width 9 height 9
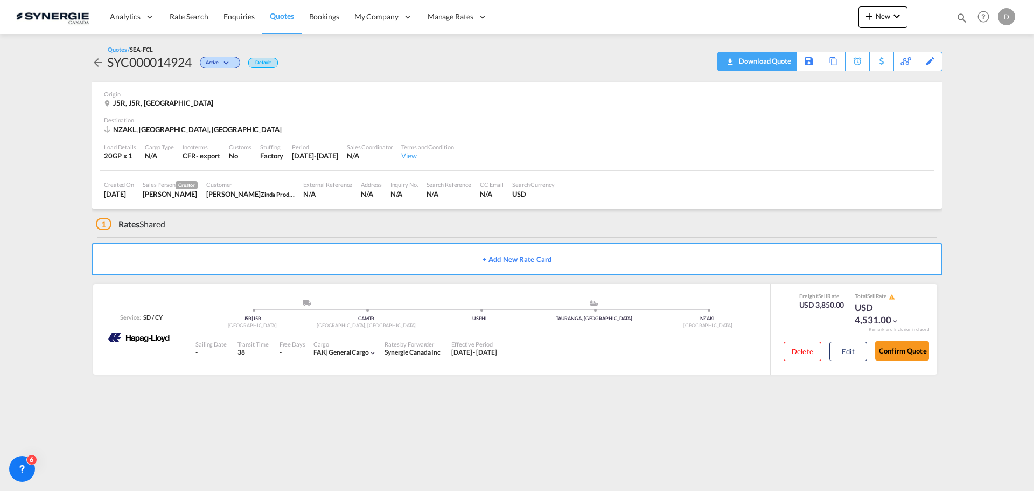
click at [782, 63] on div "Download Quote" at bounding box center [763, 60] width 55 height 17
